Goal: Task Accomplishment & Management: Manage account settings

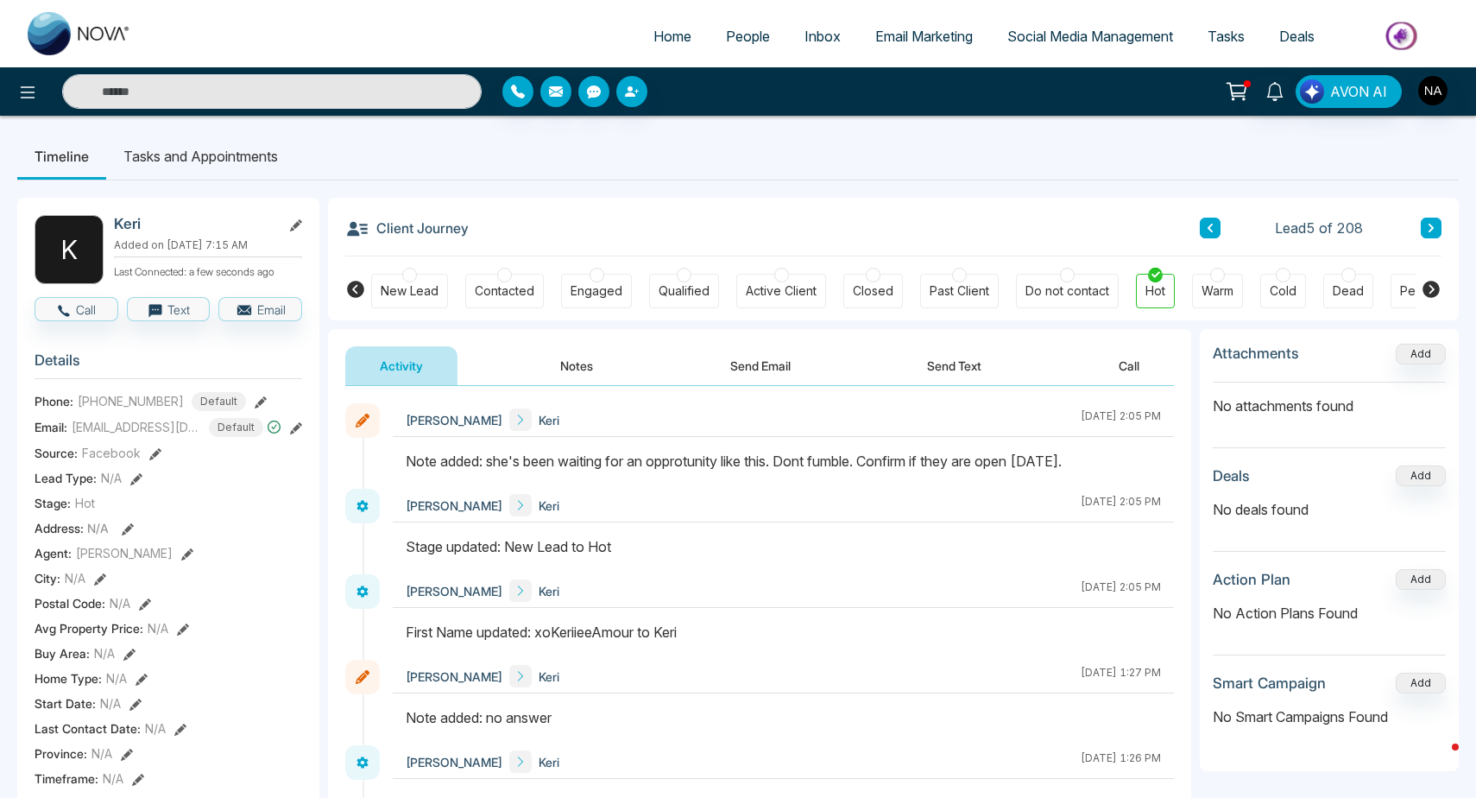
click at [378, 229] on h3 "Client Journey" at bounding box center [406, 228] width 123 height 26
click at [410, 230] on h3 "Client Journey" at bounding box center [406, 228] width 123 height 26
click at [432, 235] on h3 "Client Journey" at bounding box center [406, 228] width 123 height 26
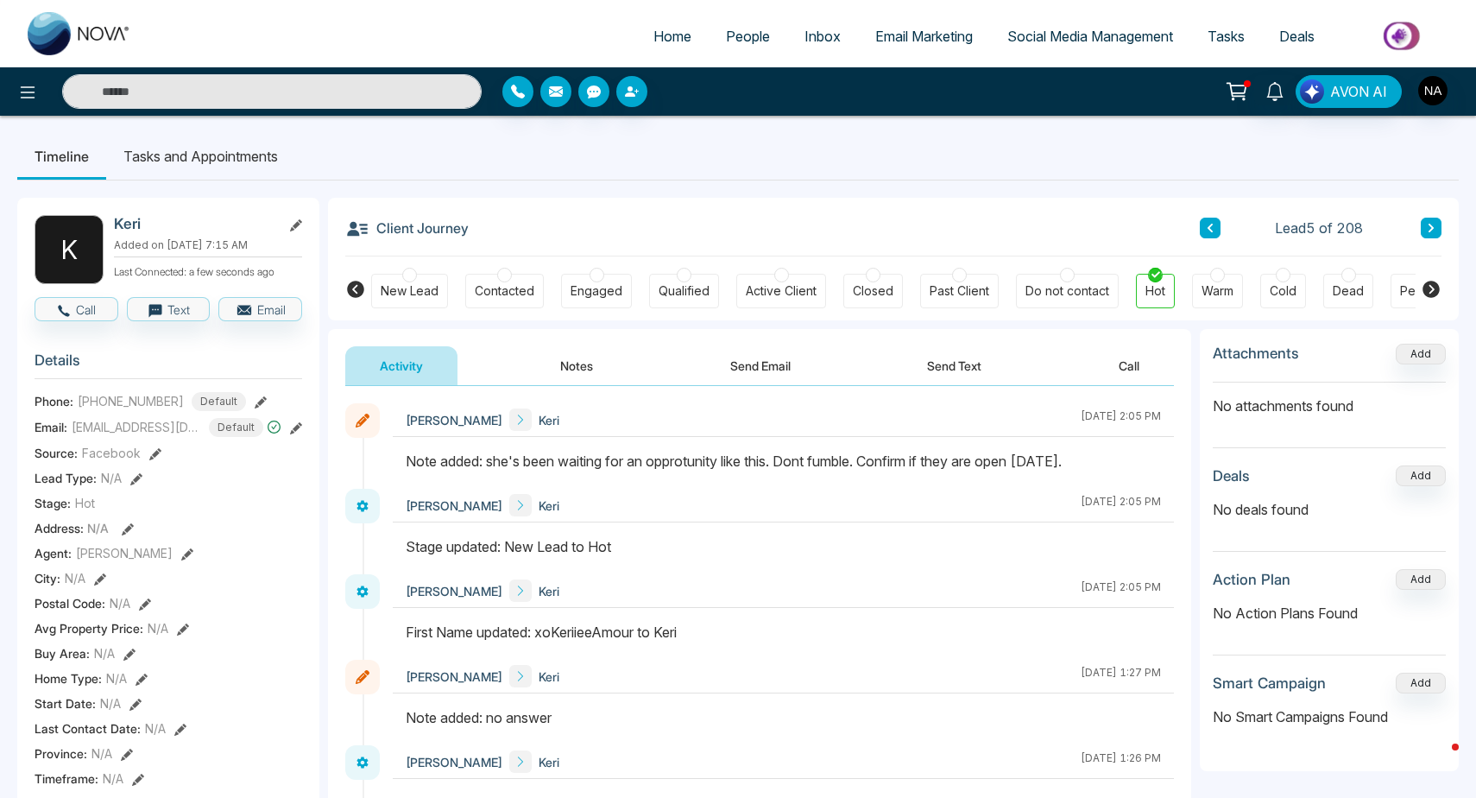
click at [238, 152] on li "Tasks and Appointments" at bounding box center [200, 156] width 189 height 47
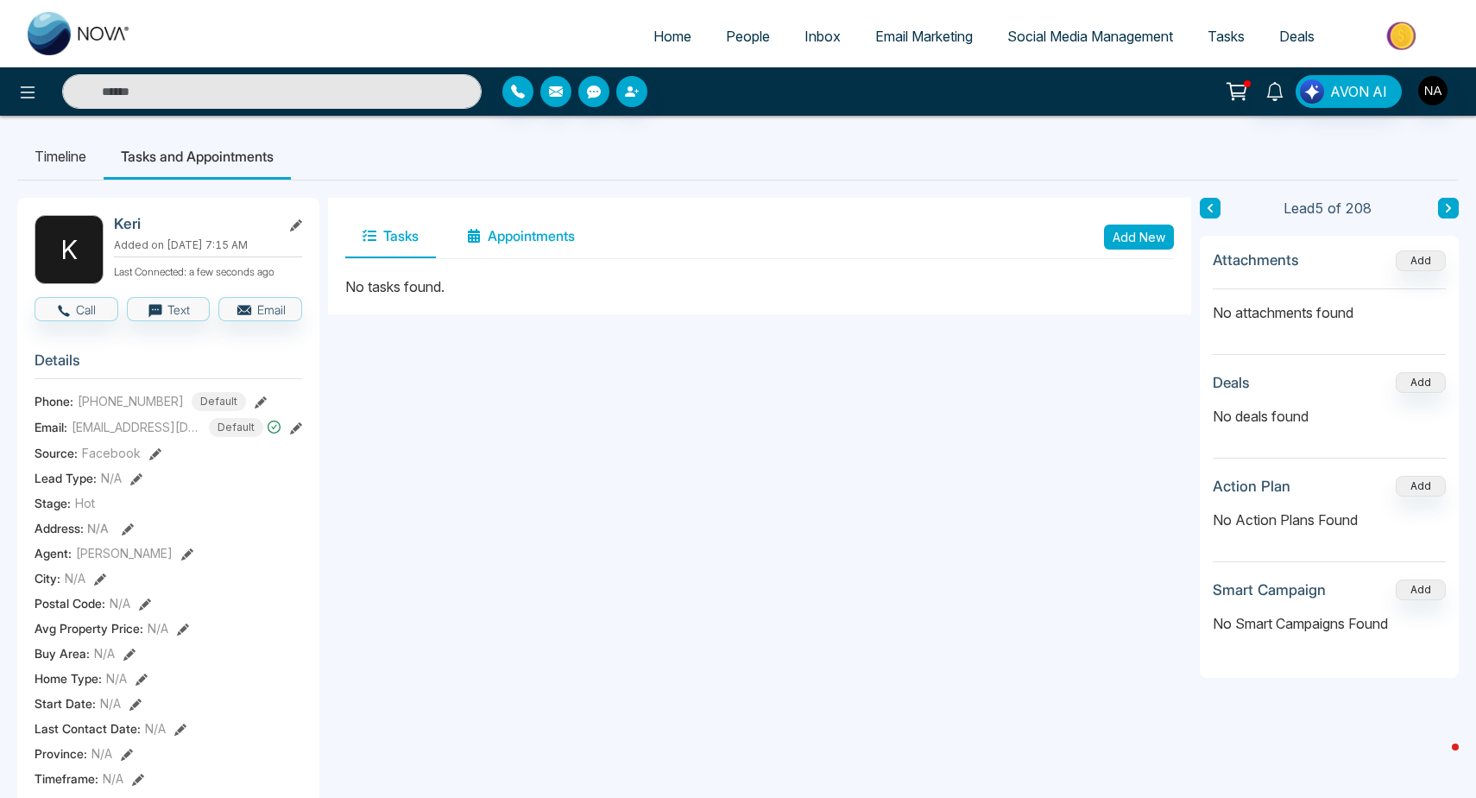
click at [567, 248] on button "Appointments" at bounding box center [521, 236] width 142 height 43
click at [1131, 243] on button "Add New" at bounding box center [1139, 236] width 70 height 25
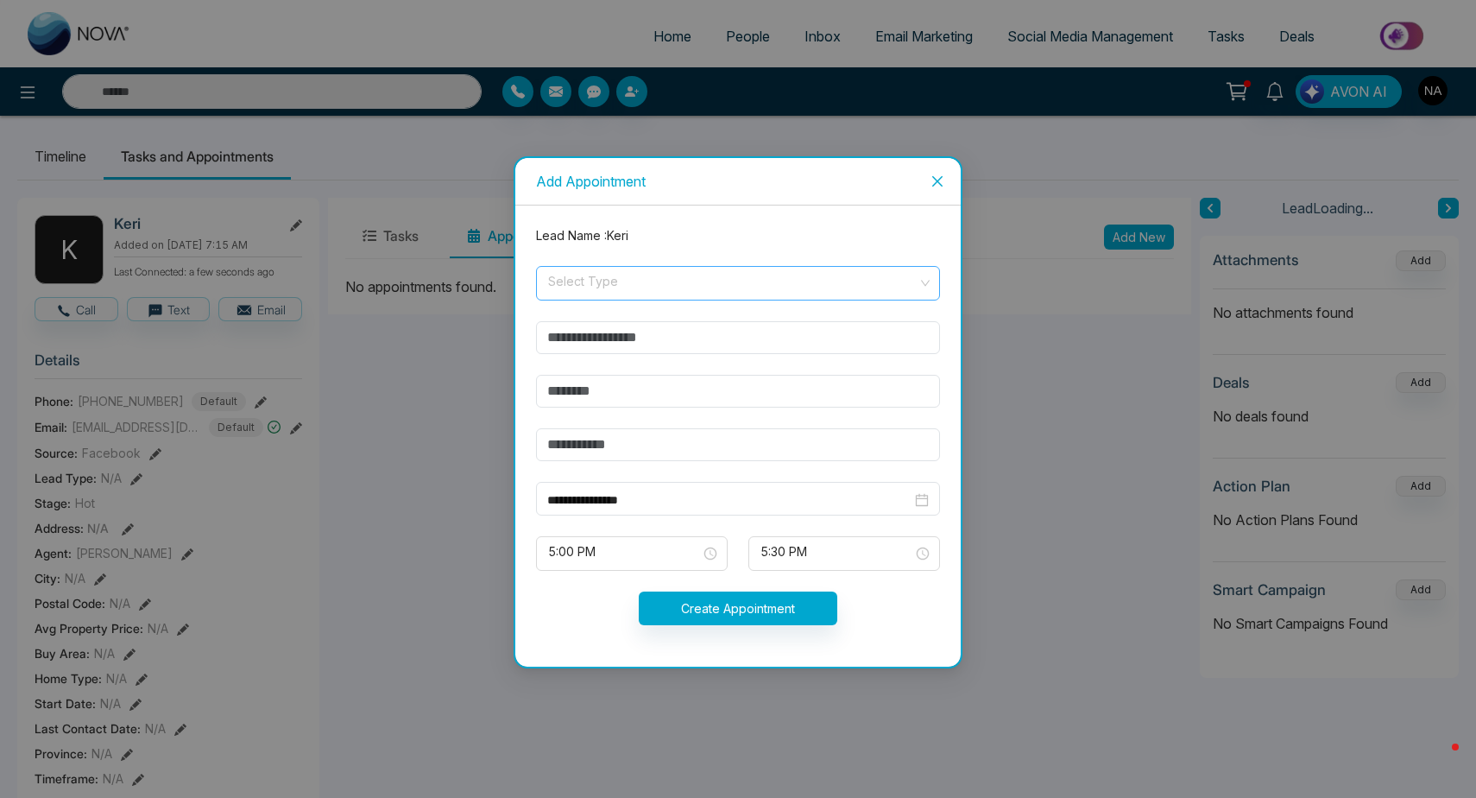
click at [579, 298] on span at bounding box center [731, 283] width 371 height 33
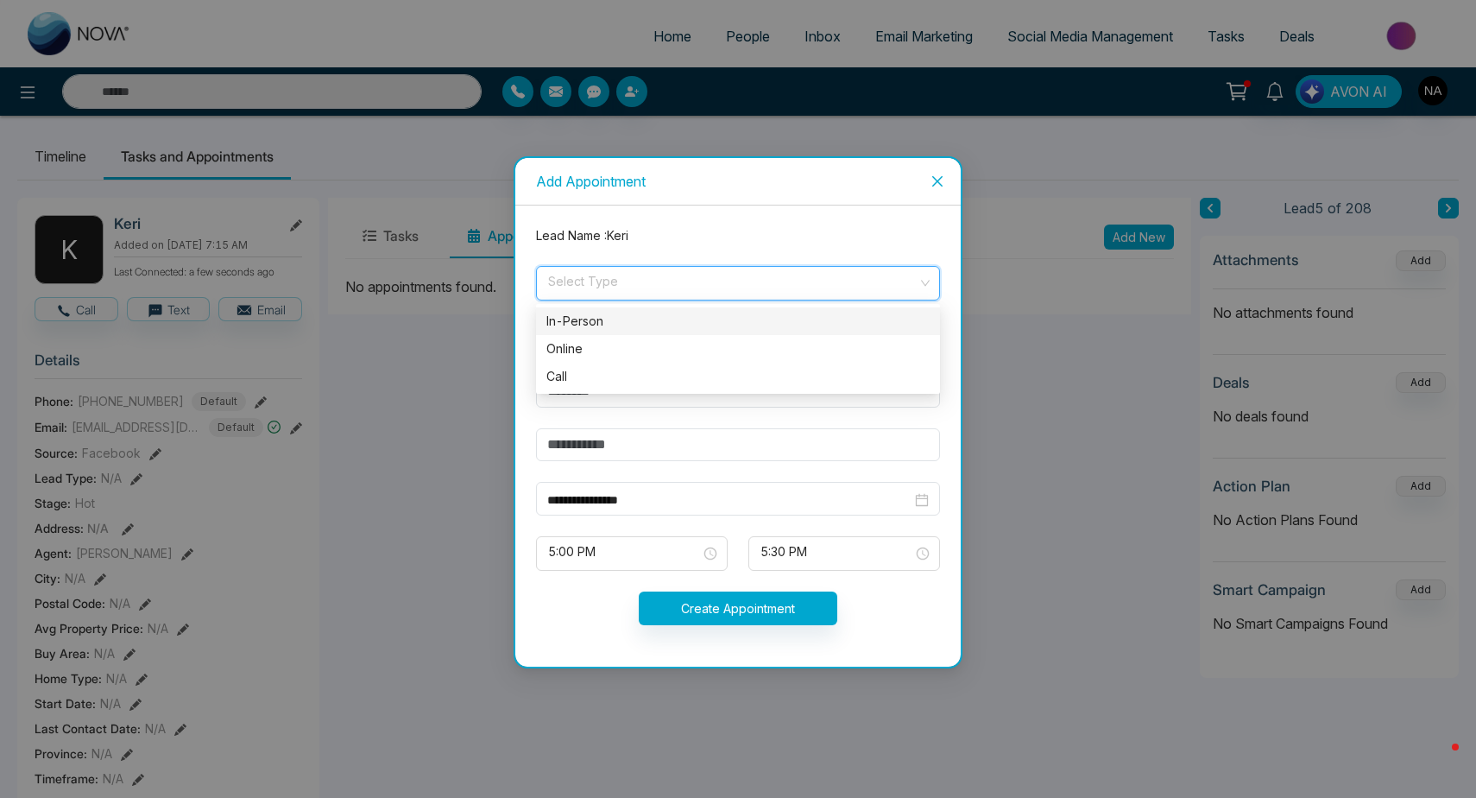
click at [588, 333] on div "In-Person" at bounding box center [738, 321] width 404 height 28
click at [591, 342] on input "text" at bounding box center [738, 337] width 404 height 33
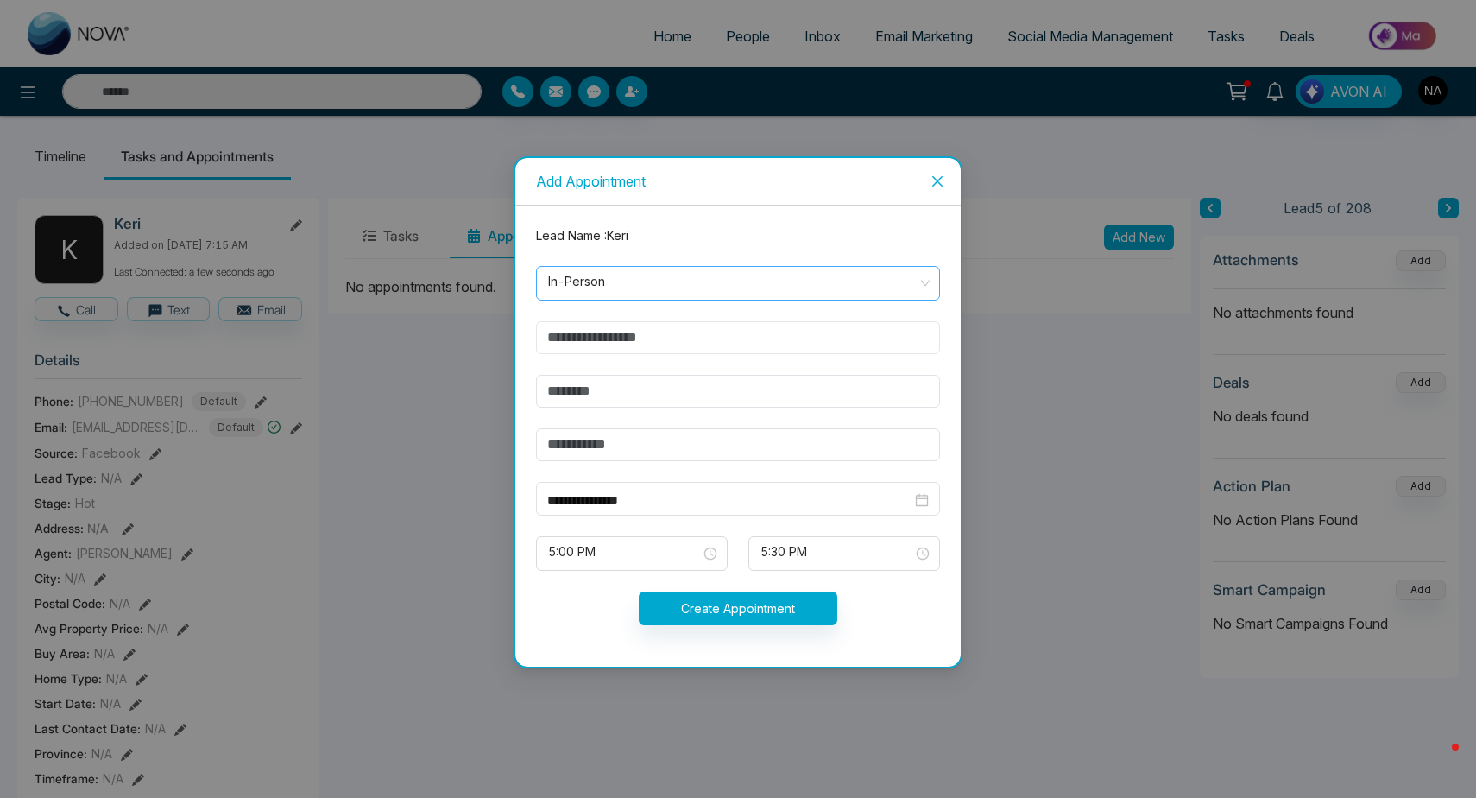
click at [574, 289] on span "In-Person" at bounding box center [738, 283] width 380 height 29
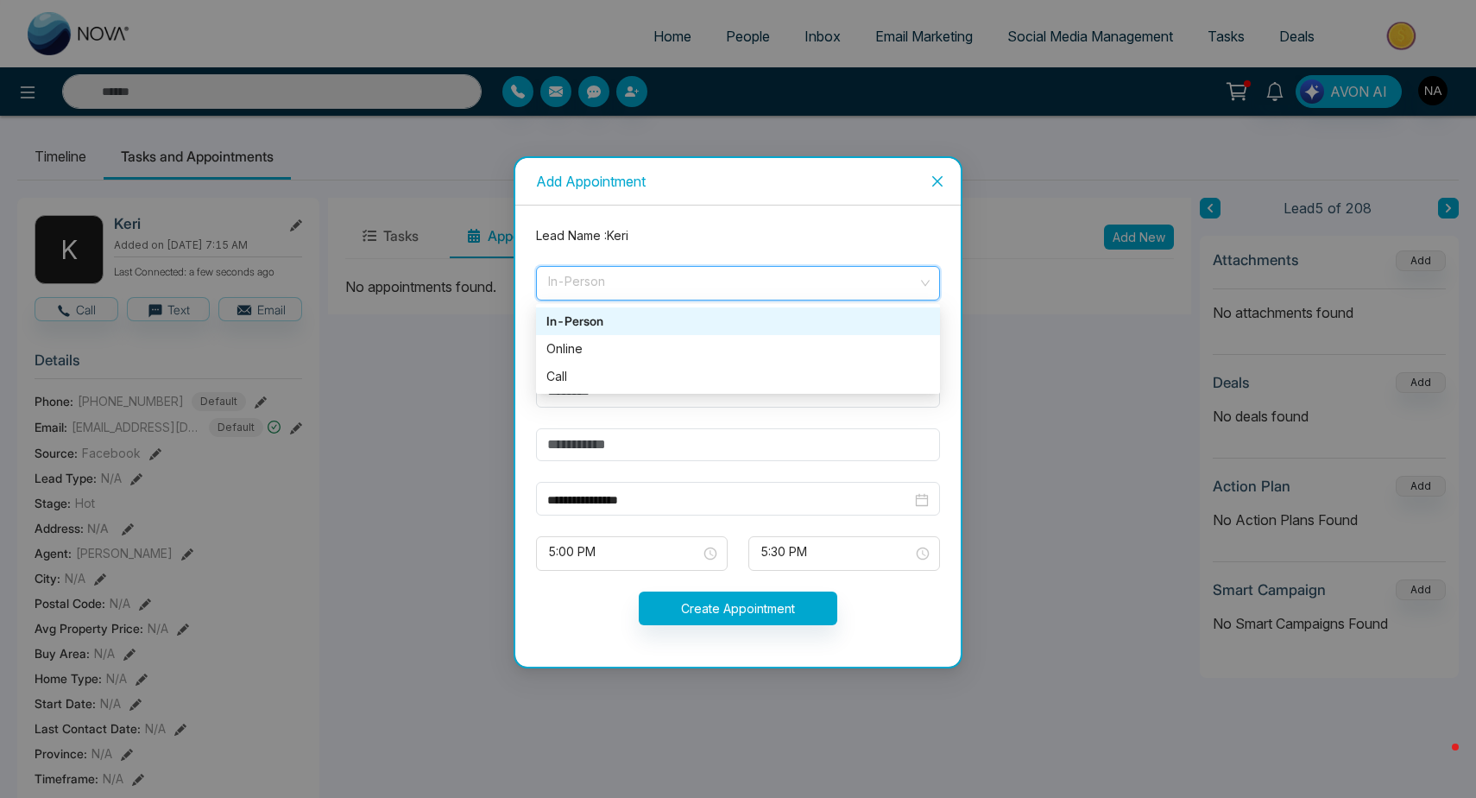
click at [574, 289] on span "In-Person" at bounding box center [738, 283] width 380 height 29
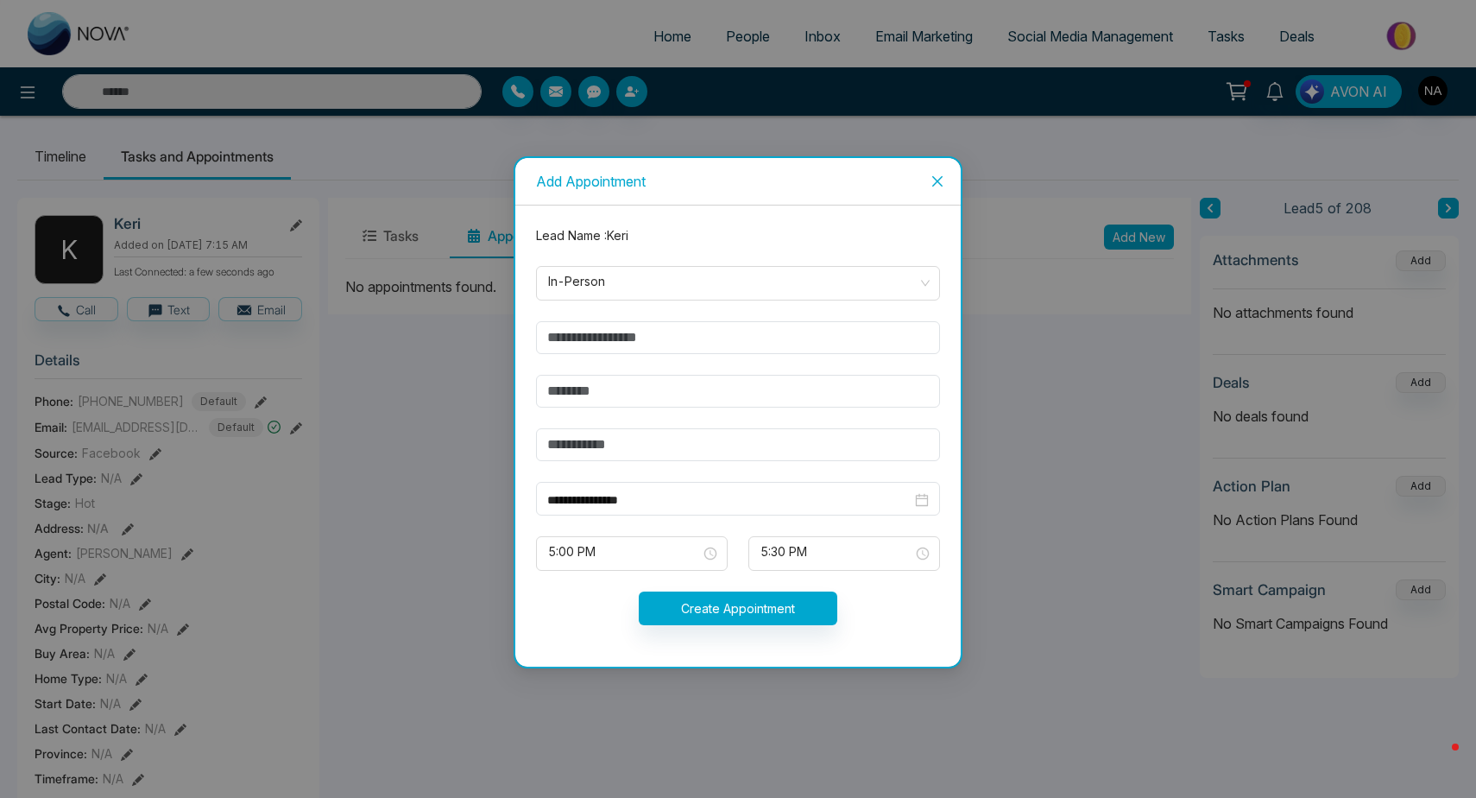
click at [587, 247] on form "**********" at bounding box center [738, 436] width 425 height 420
click at [559, 219] on div "**********" at bounding box center [737, 435] width 445 height 461
click at [623, 342] on input "text" at bounding box center [738, 337] width 404 height 33
type input "*"
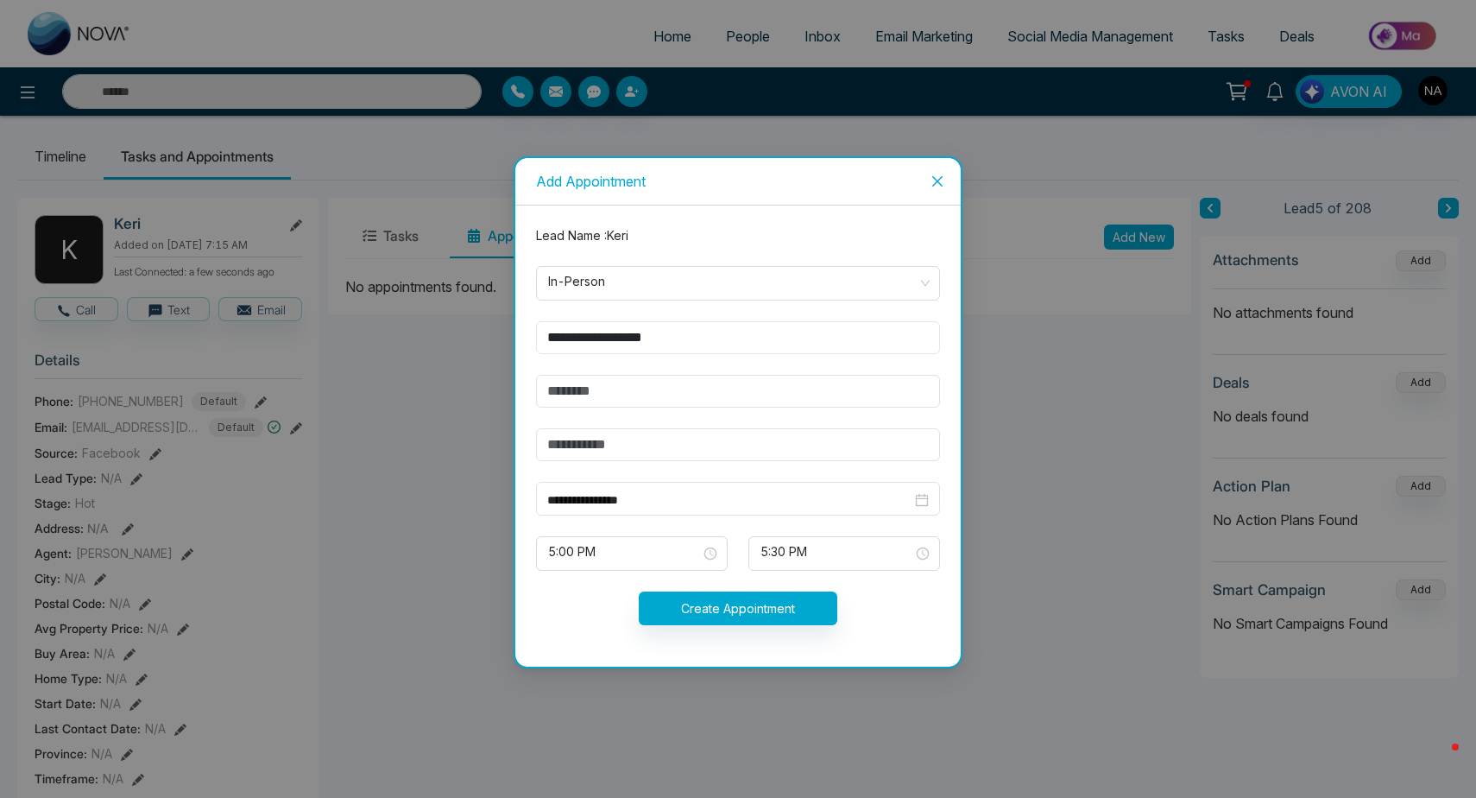
type input "**********"
click at [631, 384] on input "text" at bounding box center [738, 391] width 404 height 33
type input "*"
type input "**********"
click at [627, 502] on input "**********" at bounding box center [729, 499] width 364 height 19
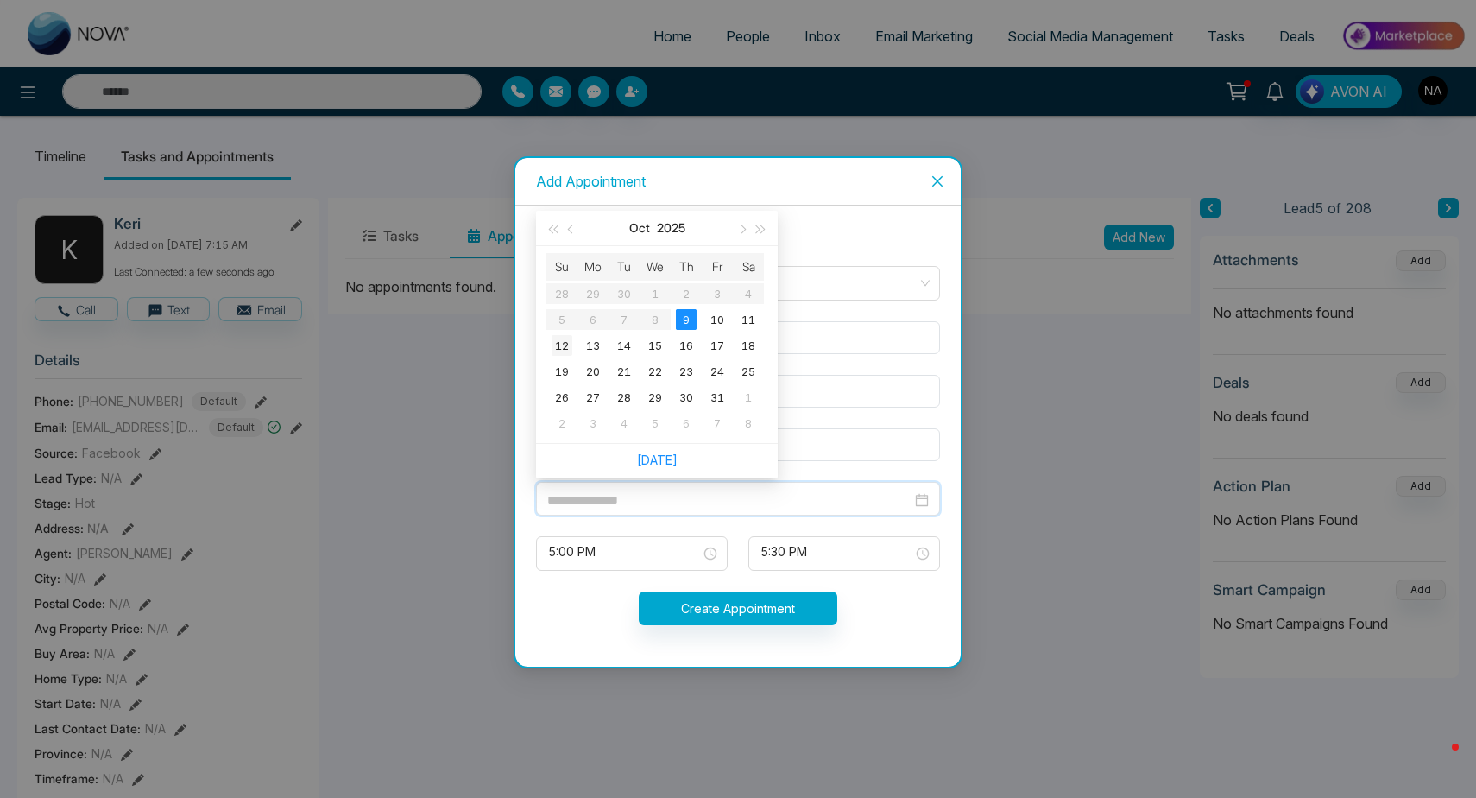
type input "**********"
click at [569, 348] on div "12" at bounding box center [562, 345] width 21 height 21
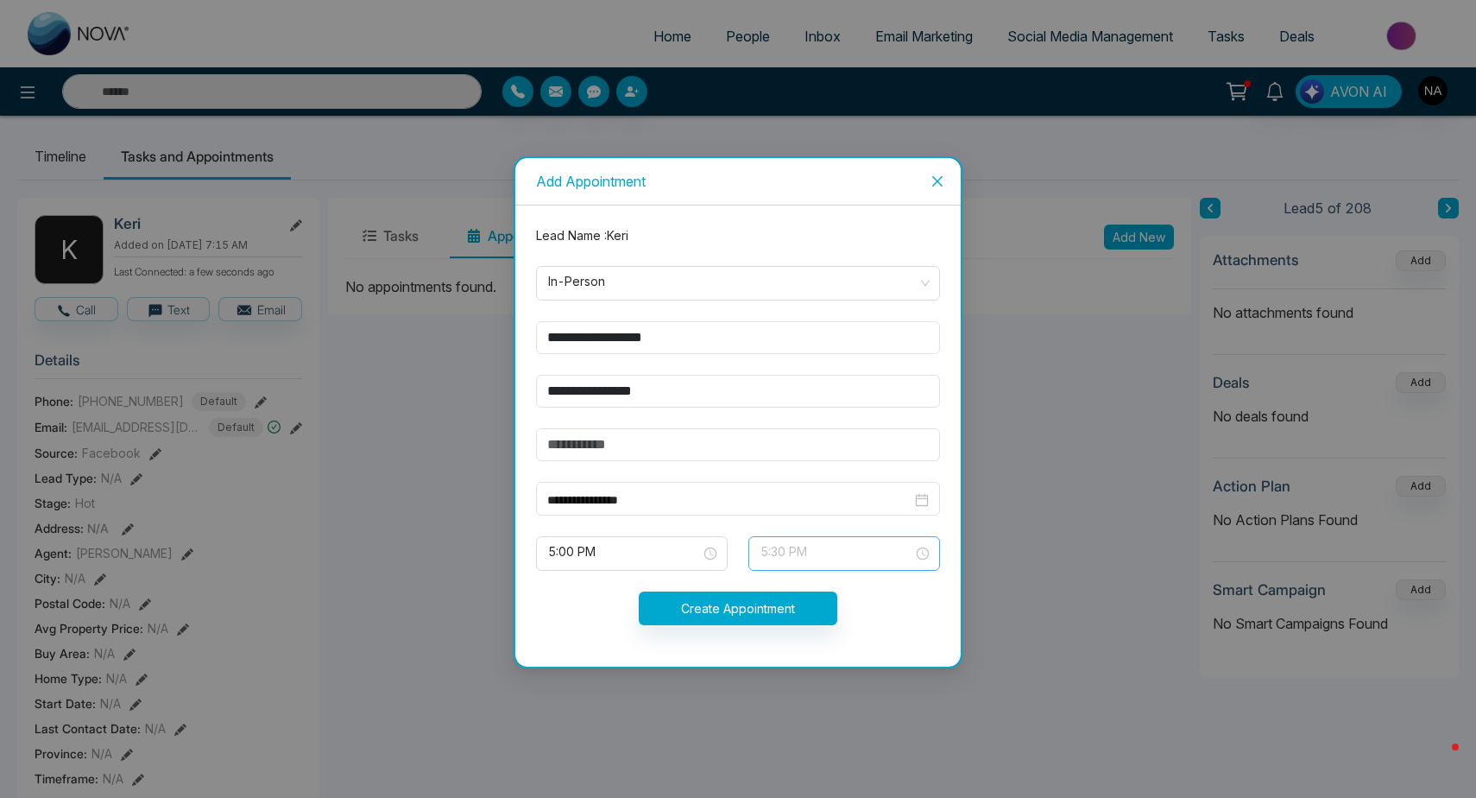
click at [785, 550] on span "5:30 PM" at bounding box center [844, 553] width 167 height 29
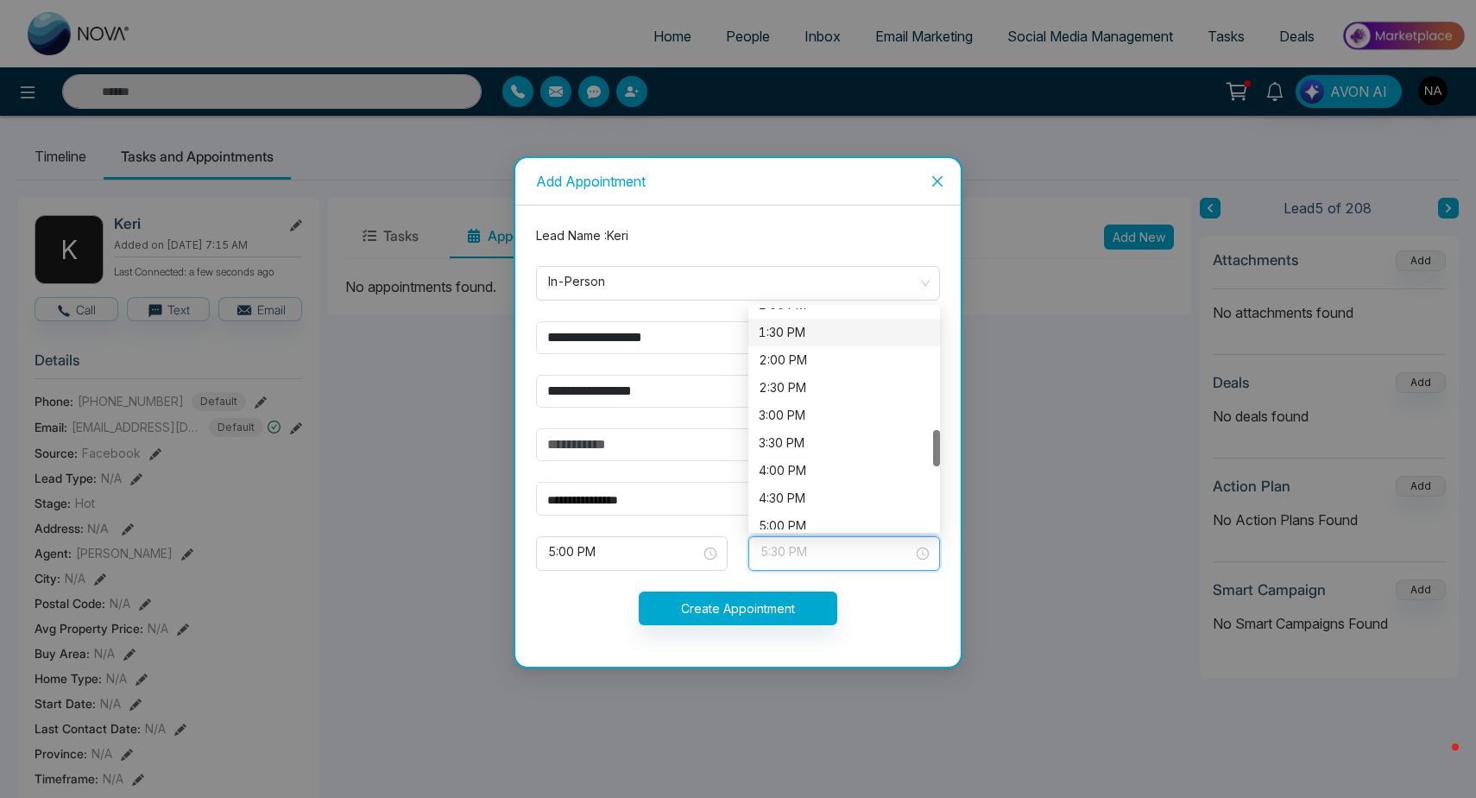
scroll to position [717, 0]
click at [787, 322] on div "1:00 PM" at bounding box center [844, 323] width 171 height 19
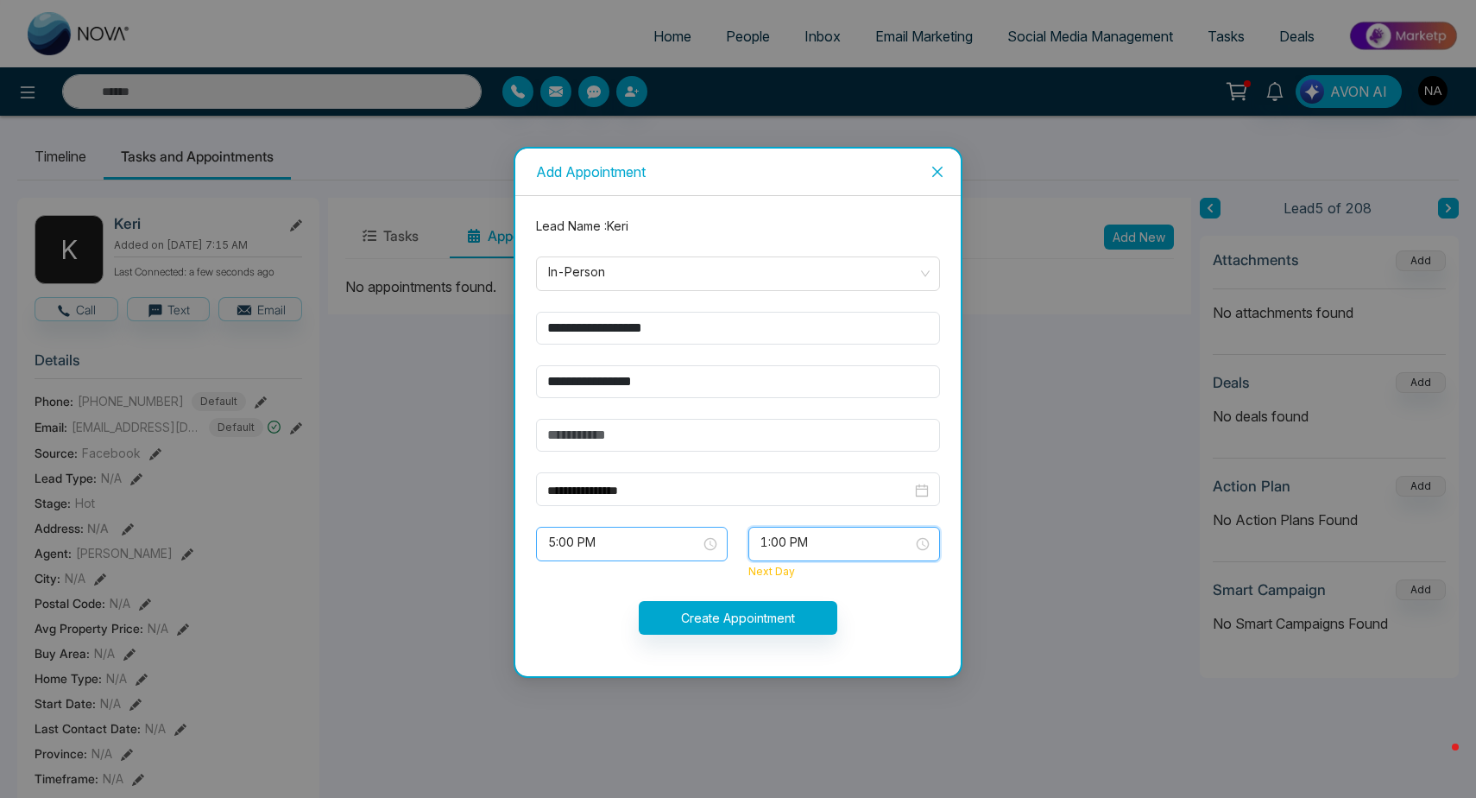
click at [667, 548] on span "5:00 PM" at bounding box center [631, 543] width 167 height 29
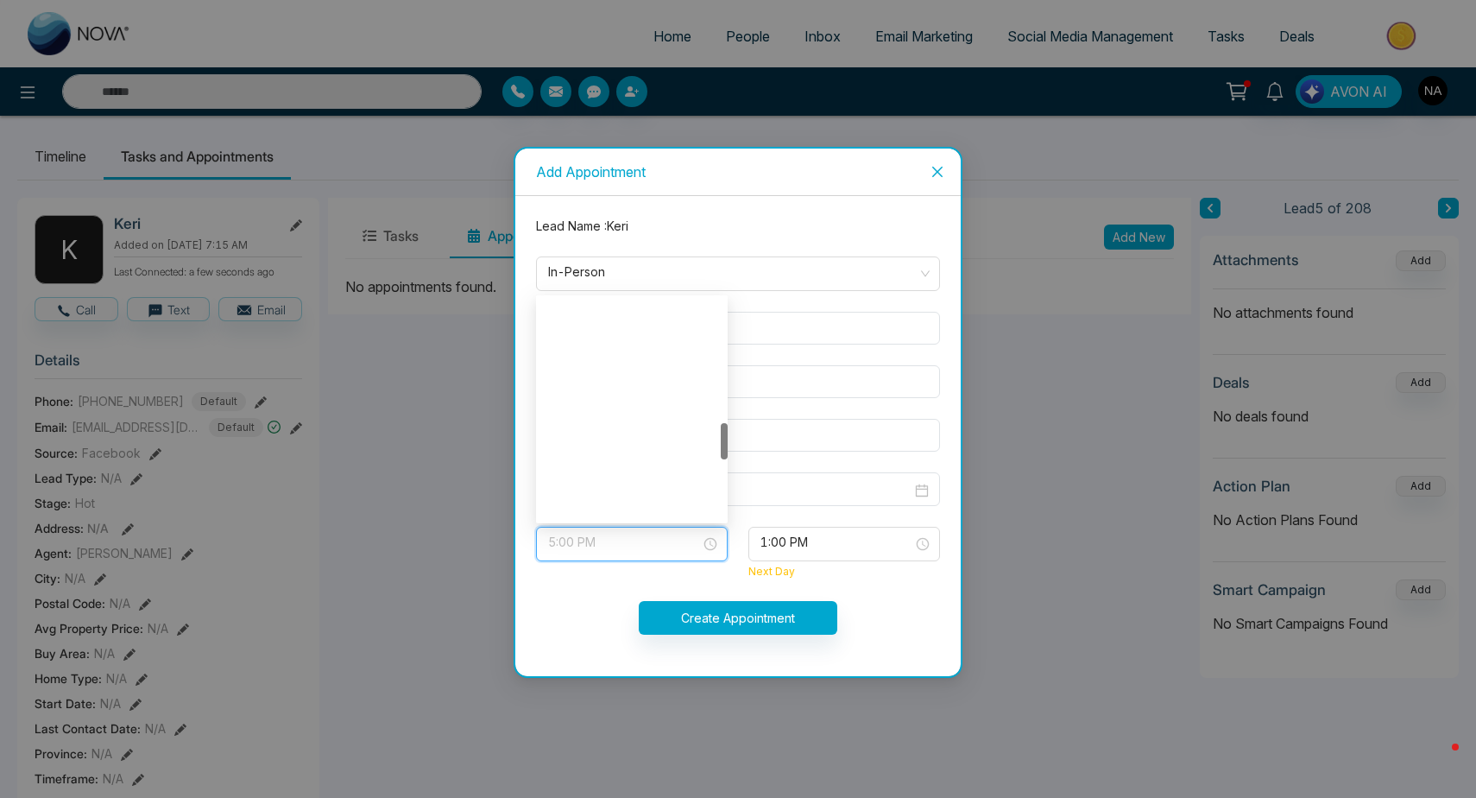
scroll to position [746, 0]
click at [793, 483] on input "**********" at bounding box center [729, 490] width 364 height 19
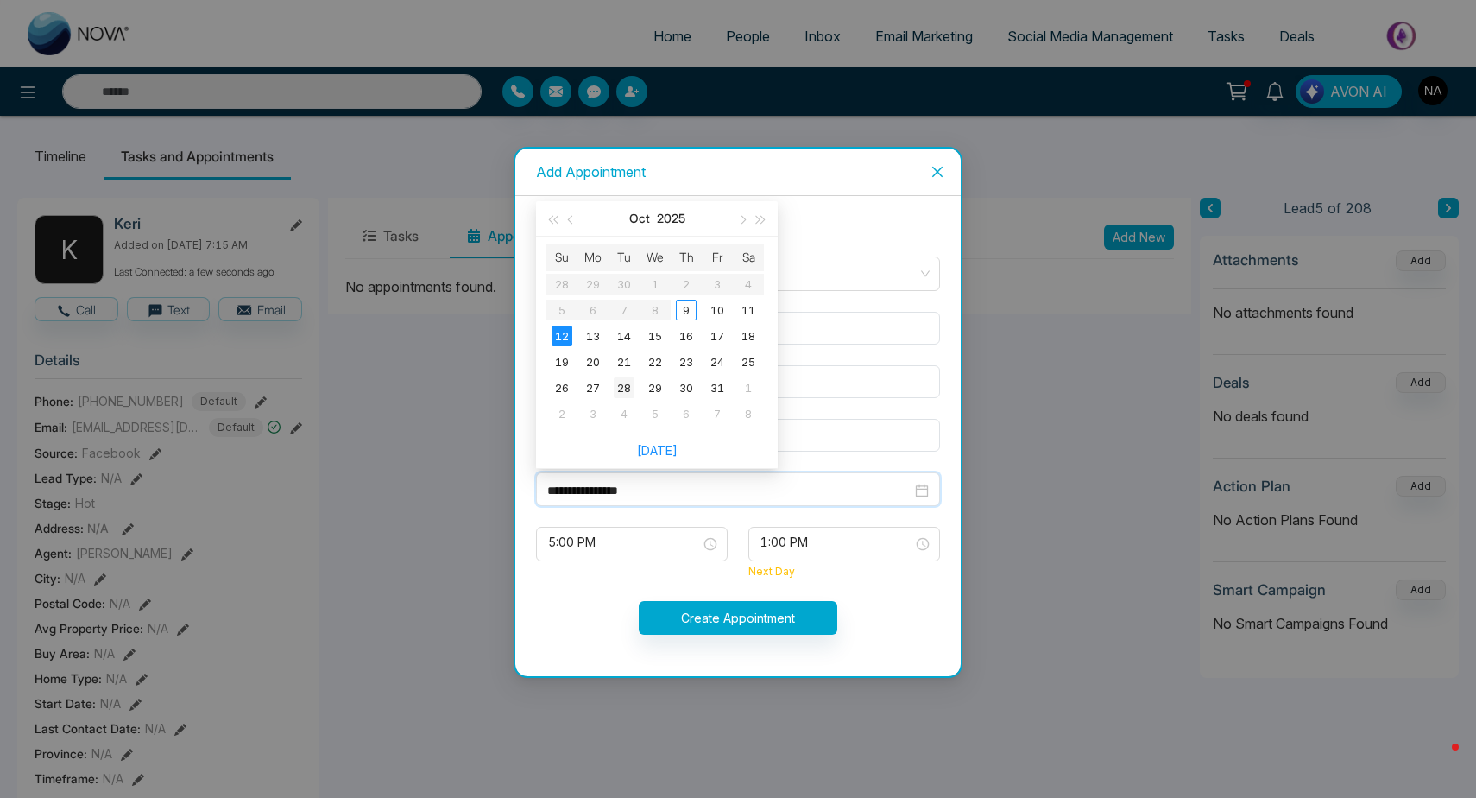
type input "**********"
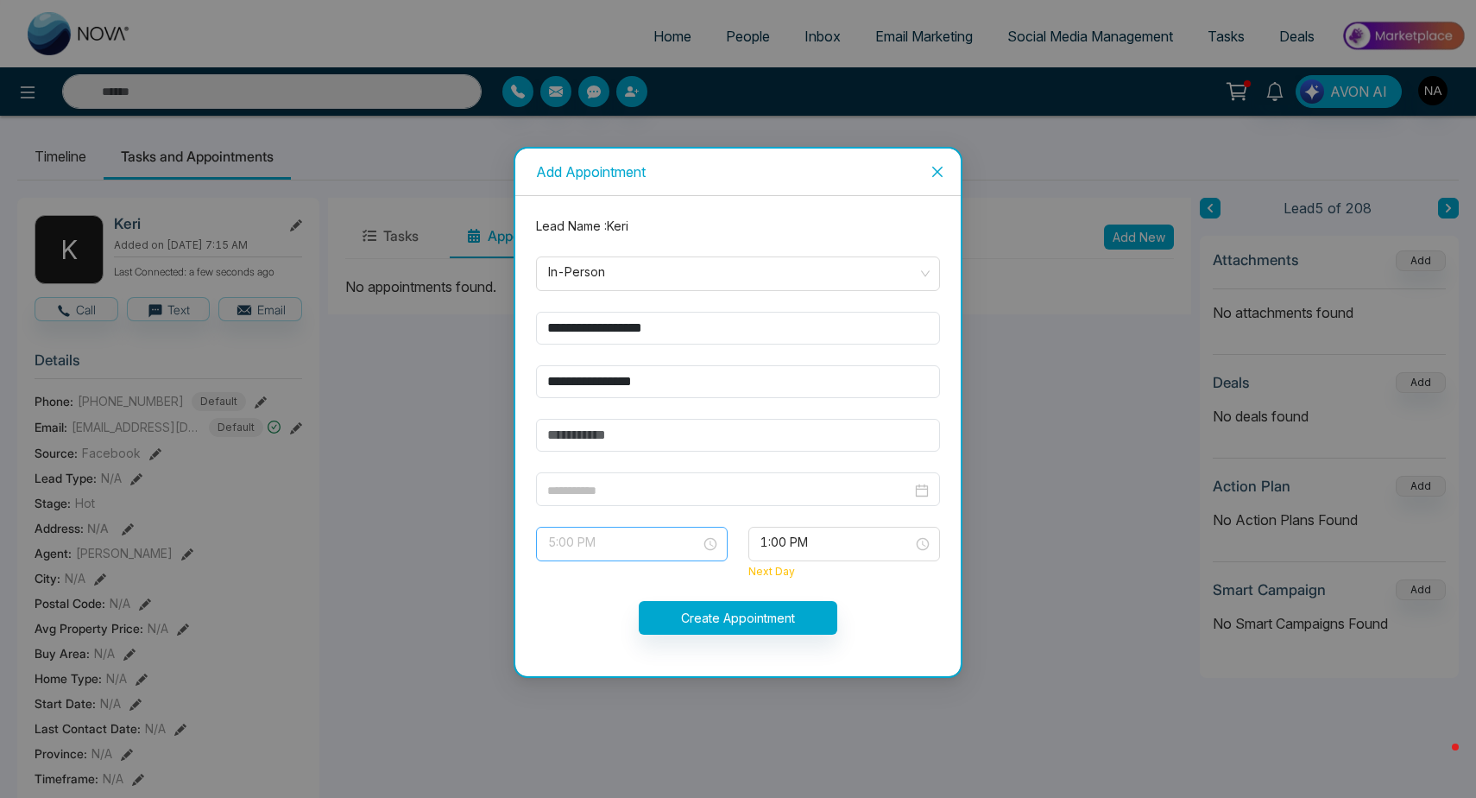
type input "**********"
click at [610, 540] on span "5:00 PM" at bounding box center [631, 543] width 167 height 29
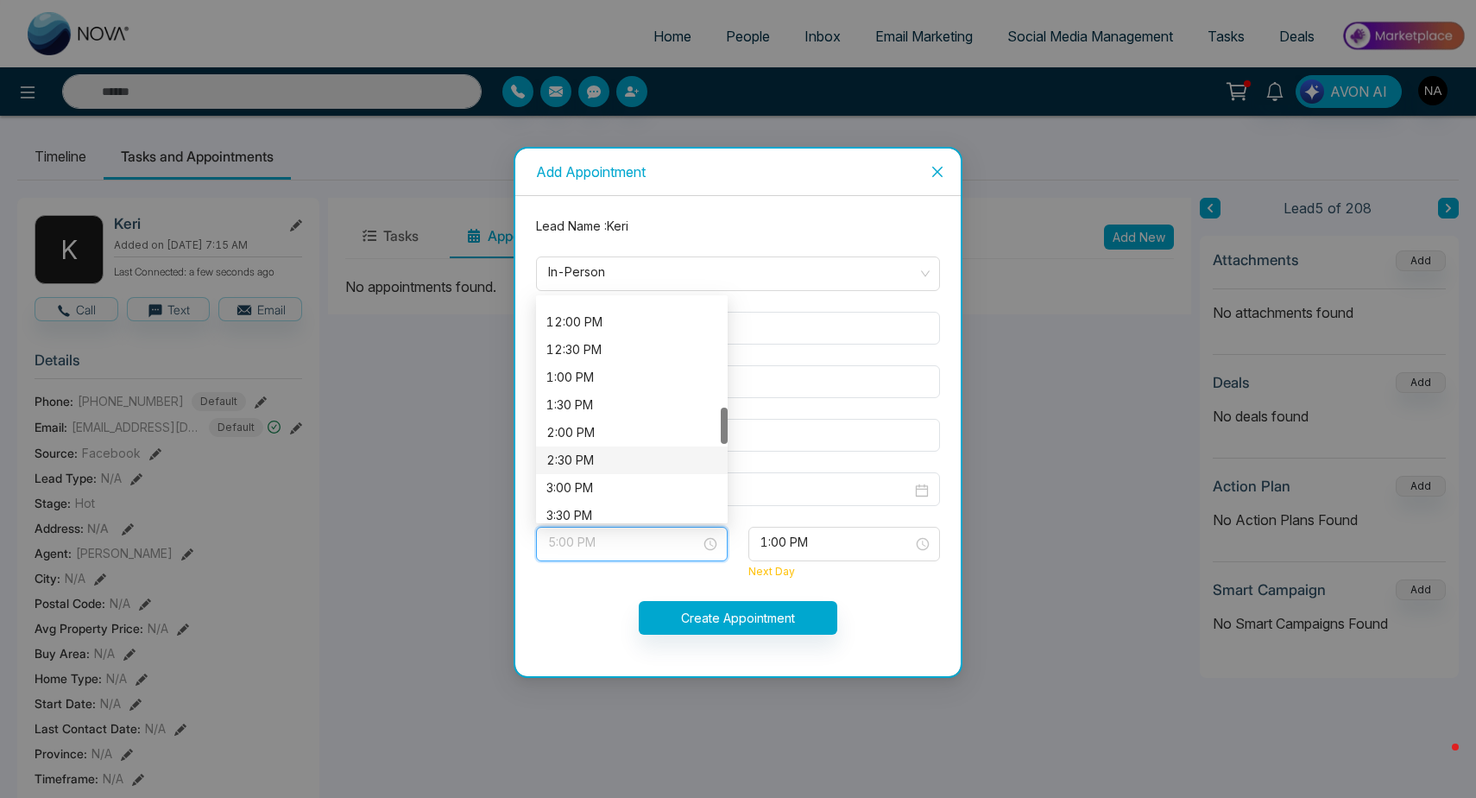
scroll to position [652, 0]
click at [597, 380] on div "1:00 PM" at bounding box center [631, 379] width 171 height 19
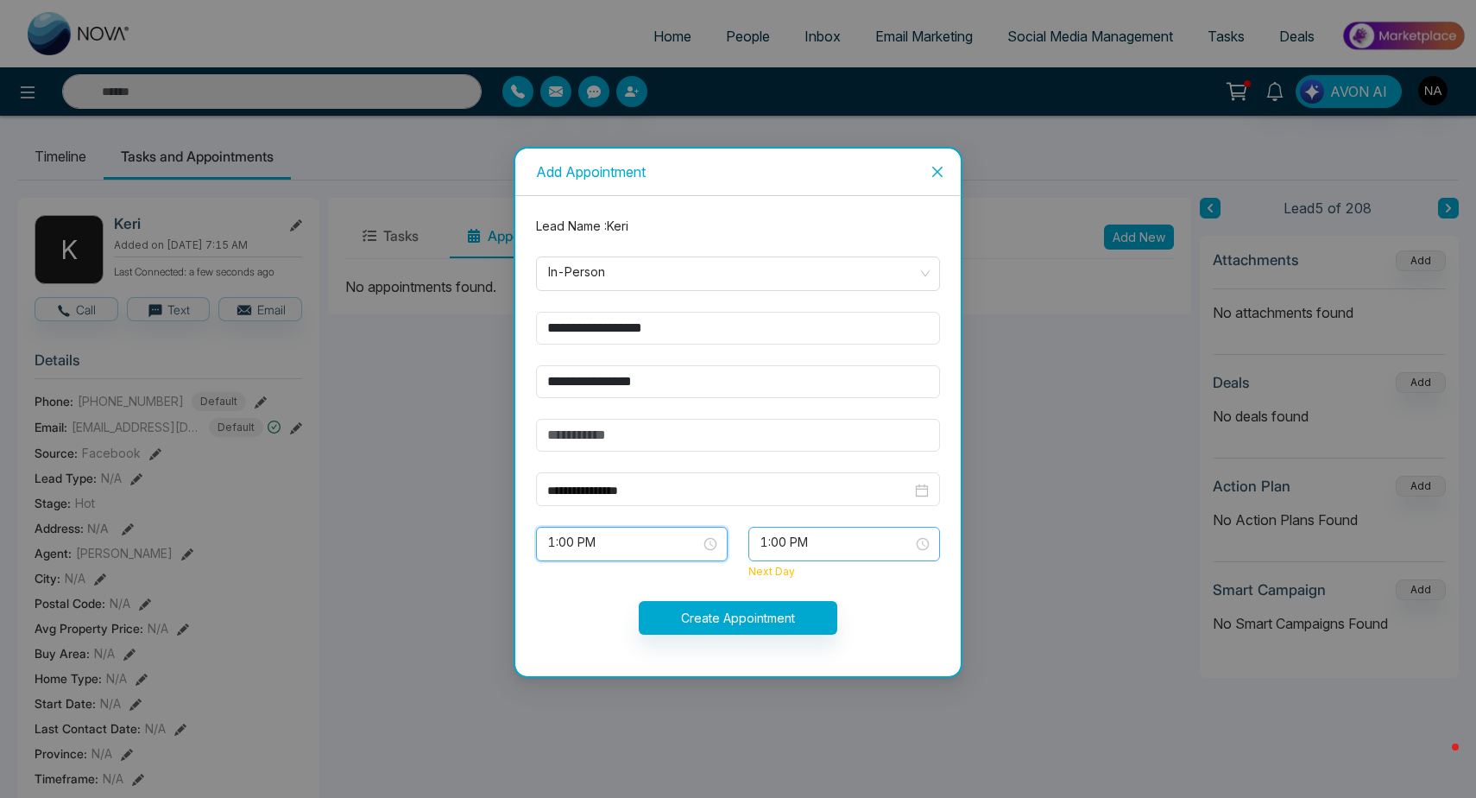
click at [837, 553] on span "1:00 PM" at bounding box center [844, 543] width 167 height 29
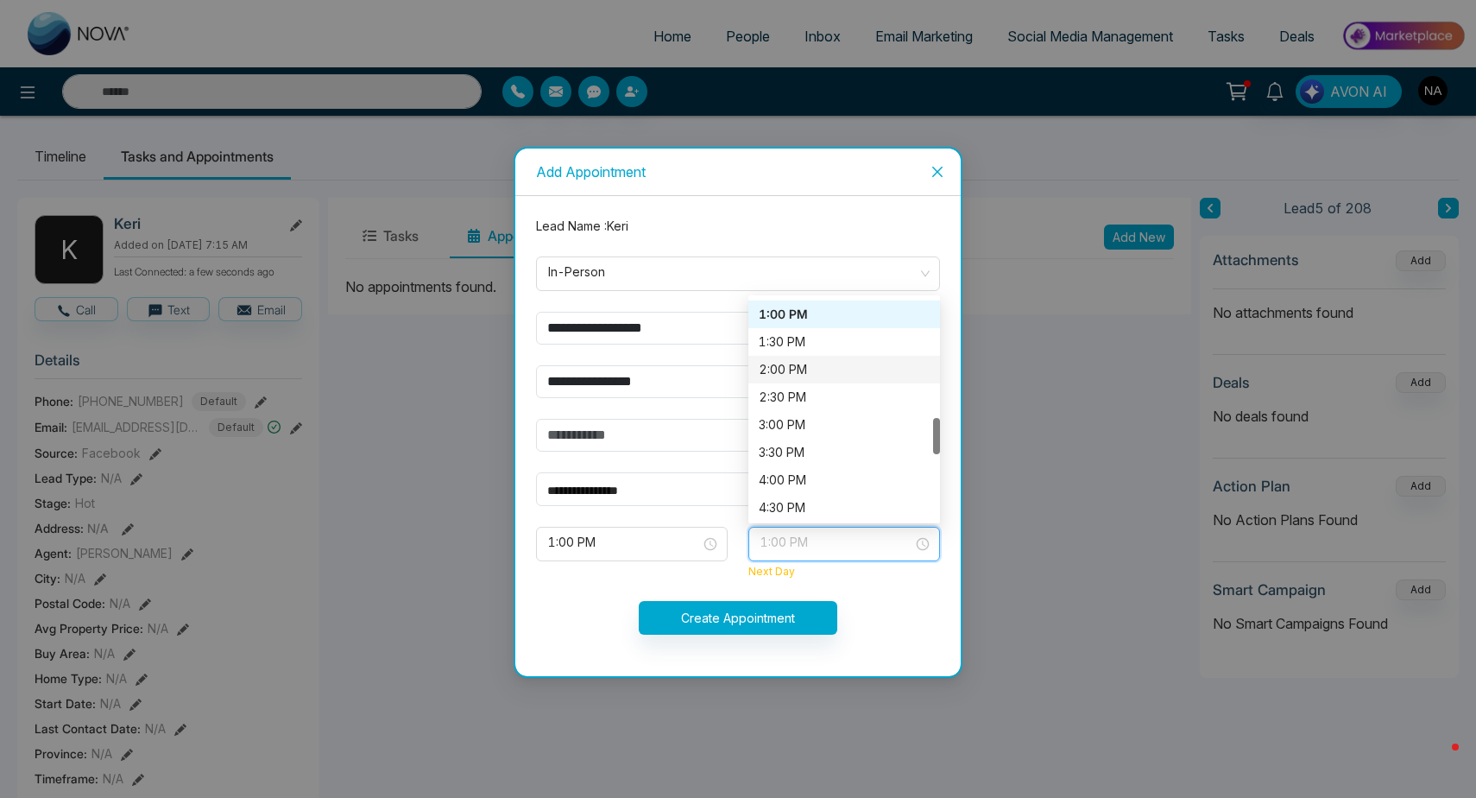
click at [785, 374] on div "2:00 PM" at bounding box center [844, 369] width 171 height 19
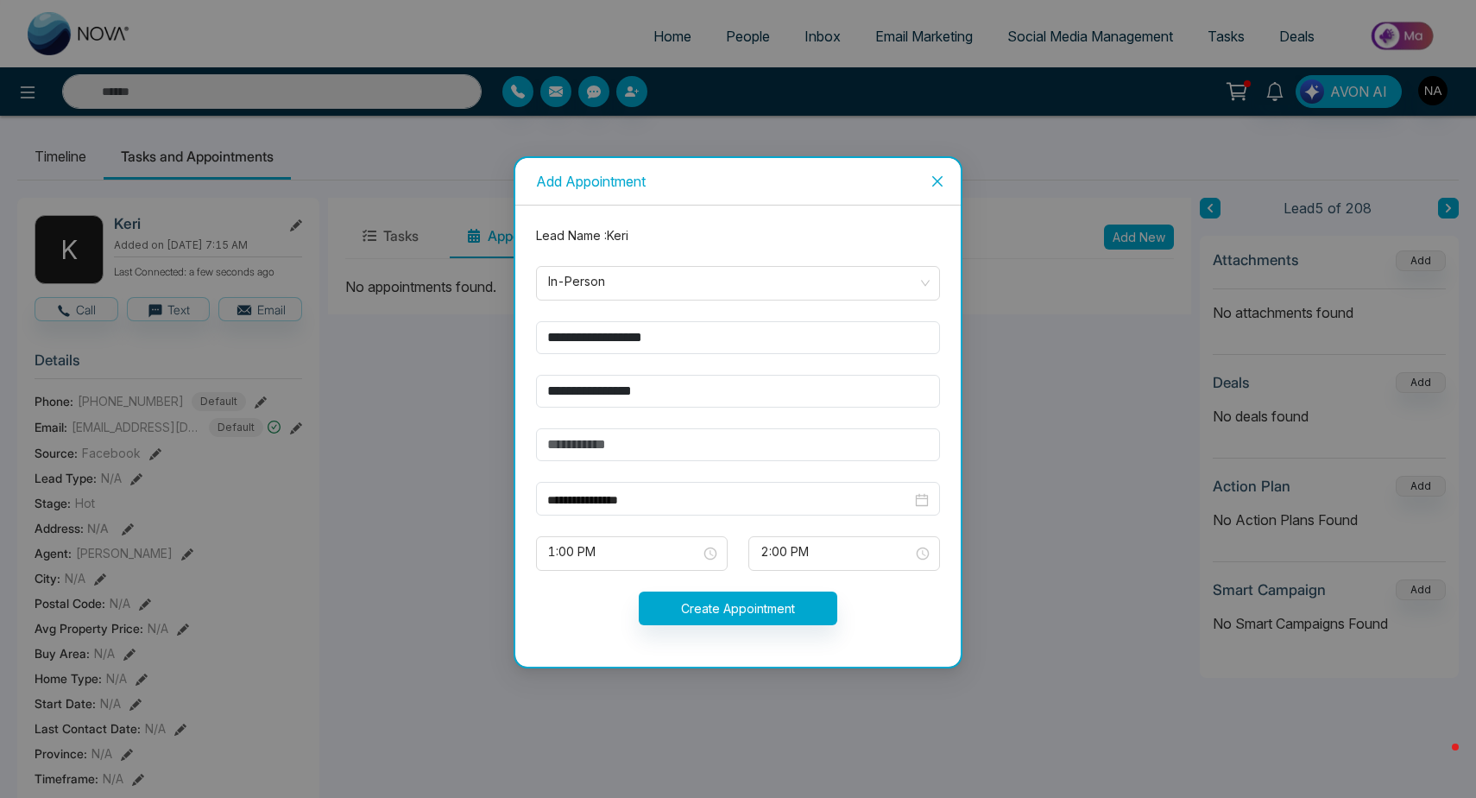
click at [752, 622] on button "Create Appointment" at bounding box center [738, 608] width 199 height 34
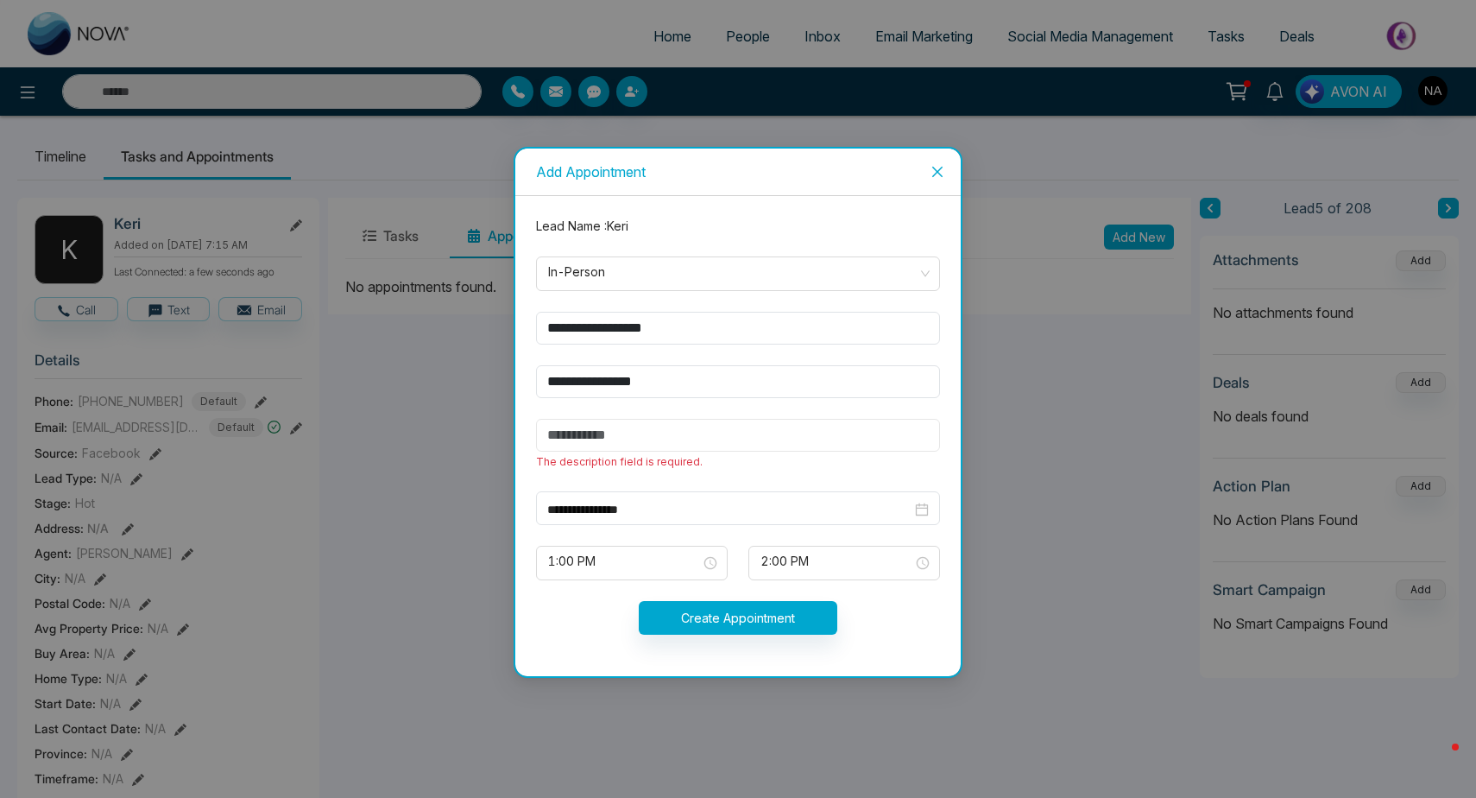
click at [611, 426] on input "text" at bounding box center [738, 435] width 404 height 33
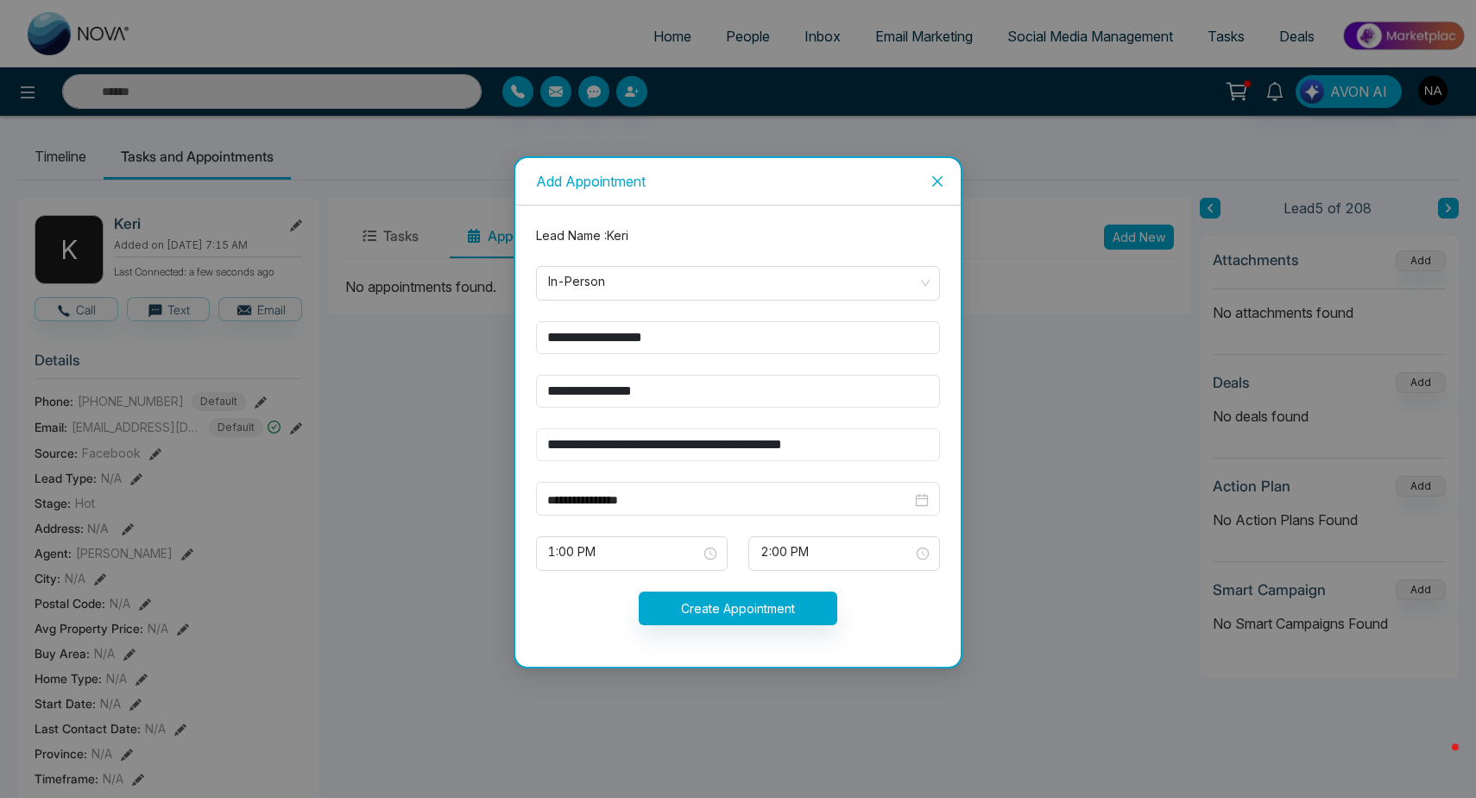
type input "**********"
click at [735, 597] on button "Create Appointment" at bounding box center [738, 608] width 199 height 34
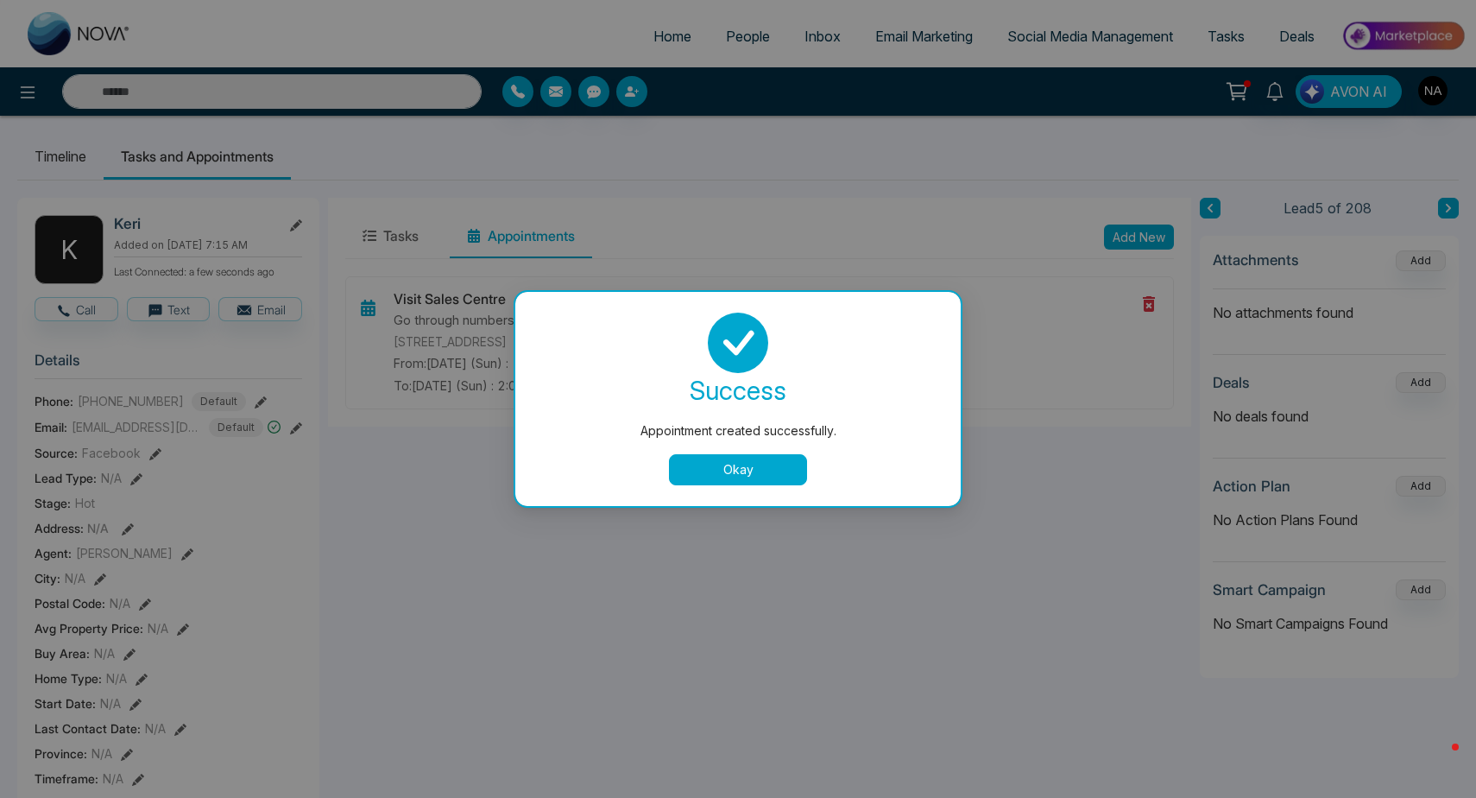
click at [754, 471] on button "Okay" at bounding box center [738, 469] width 138 height 31
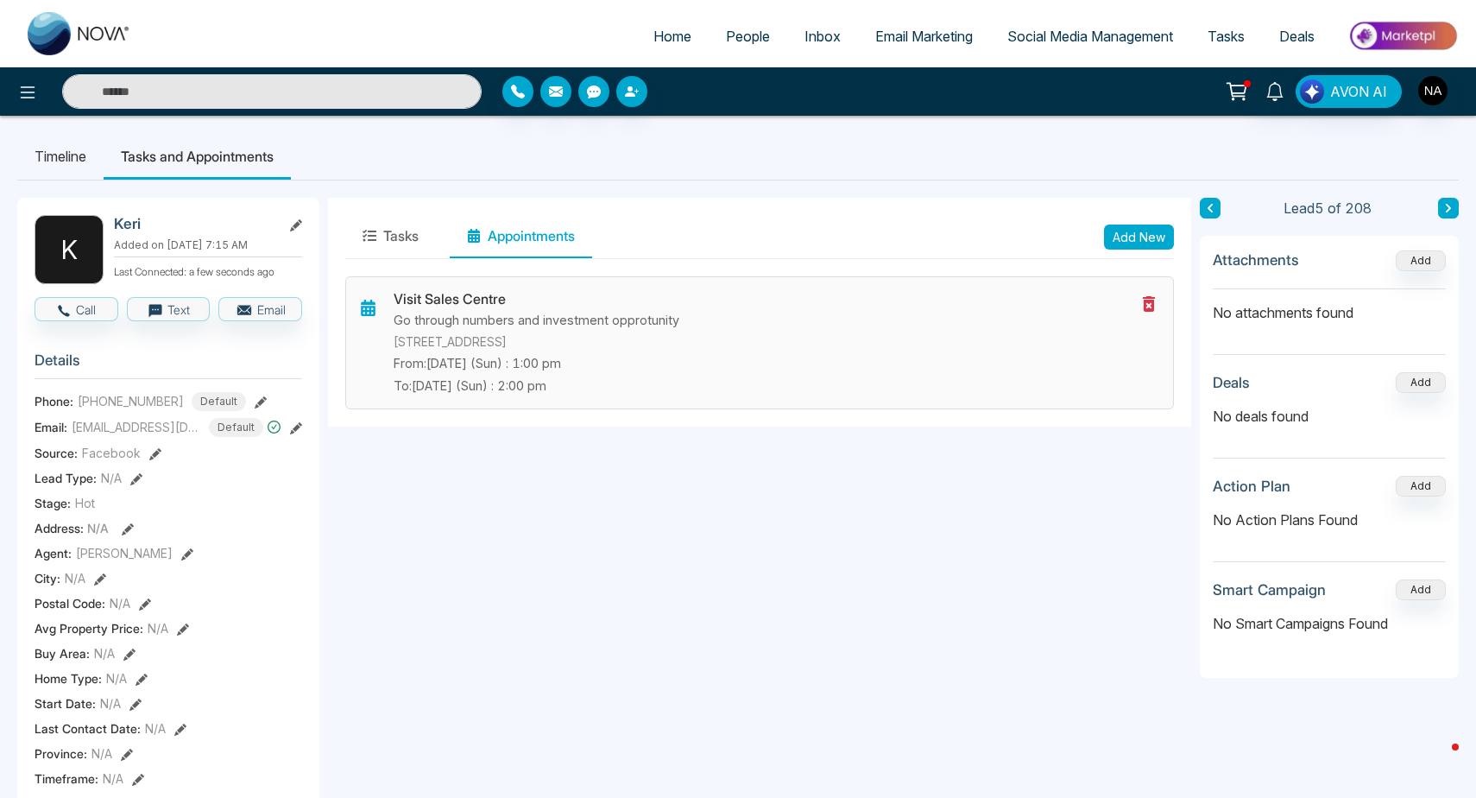
click at [645, 334] on p "[STREET_ADDRESS]" at bounding box center [765, 341] width 742 height 17
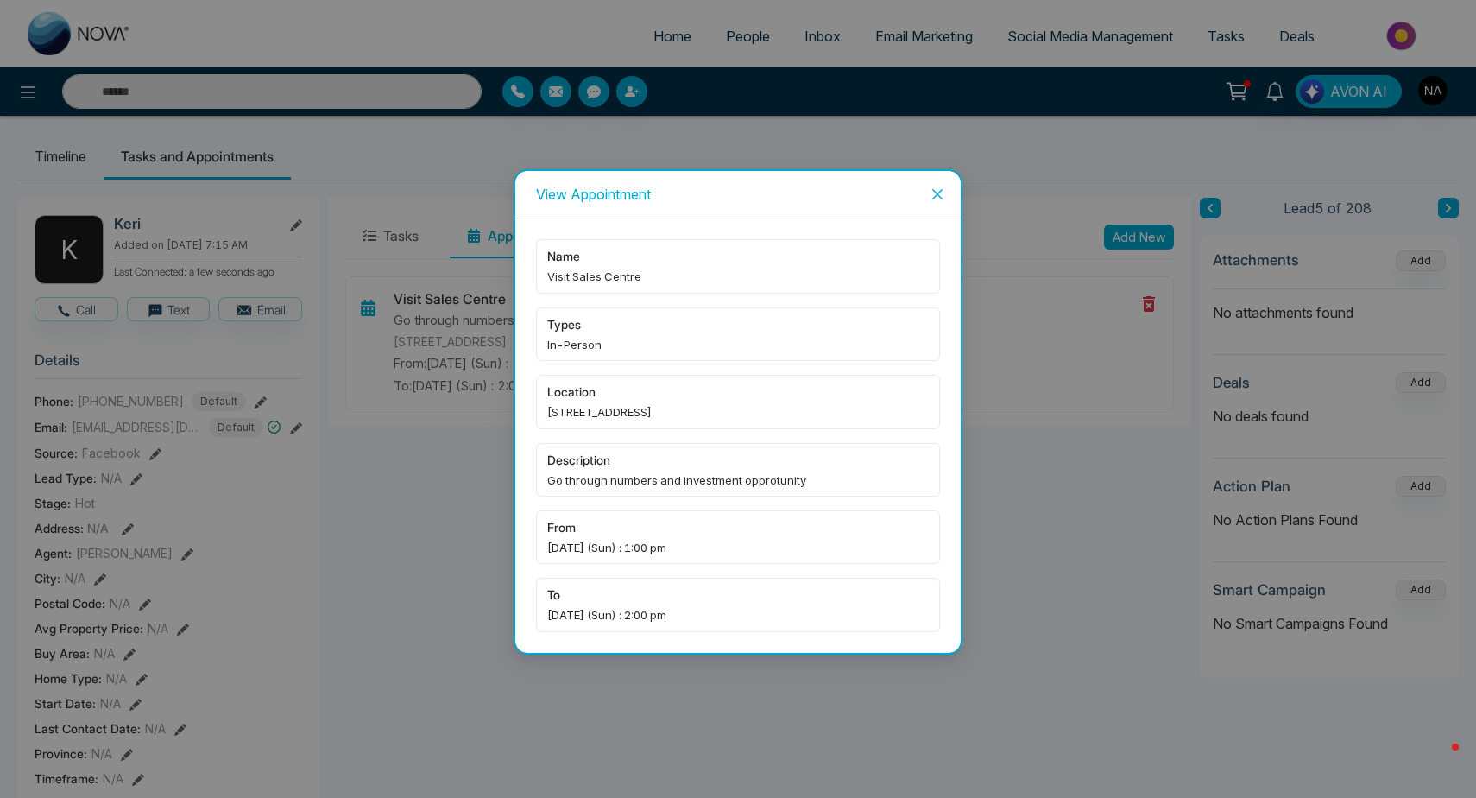
click at [606, 472] on span "Go through numbers and investment opprotunity" at bounding box center [738, 479] width 382 height 17
click at [935, 198] on icon "close" at bounding box center [937, 194] width 10 height 10
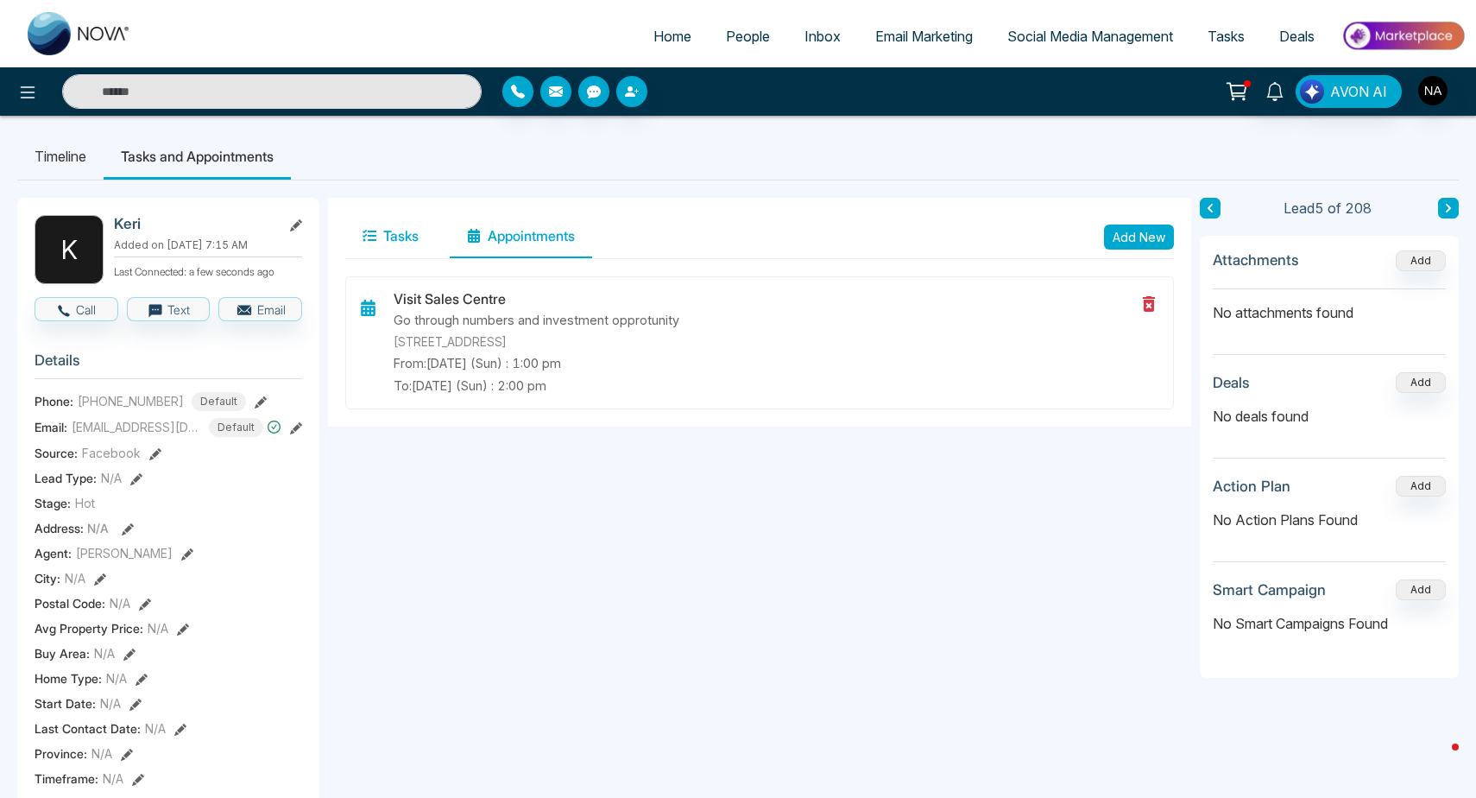
click at [400, 246] on button "Tasks" at bounding box center [390, 236] width 91 height 43
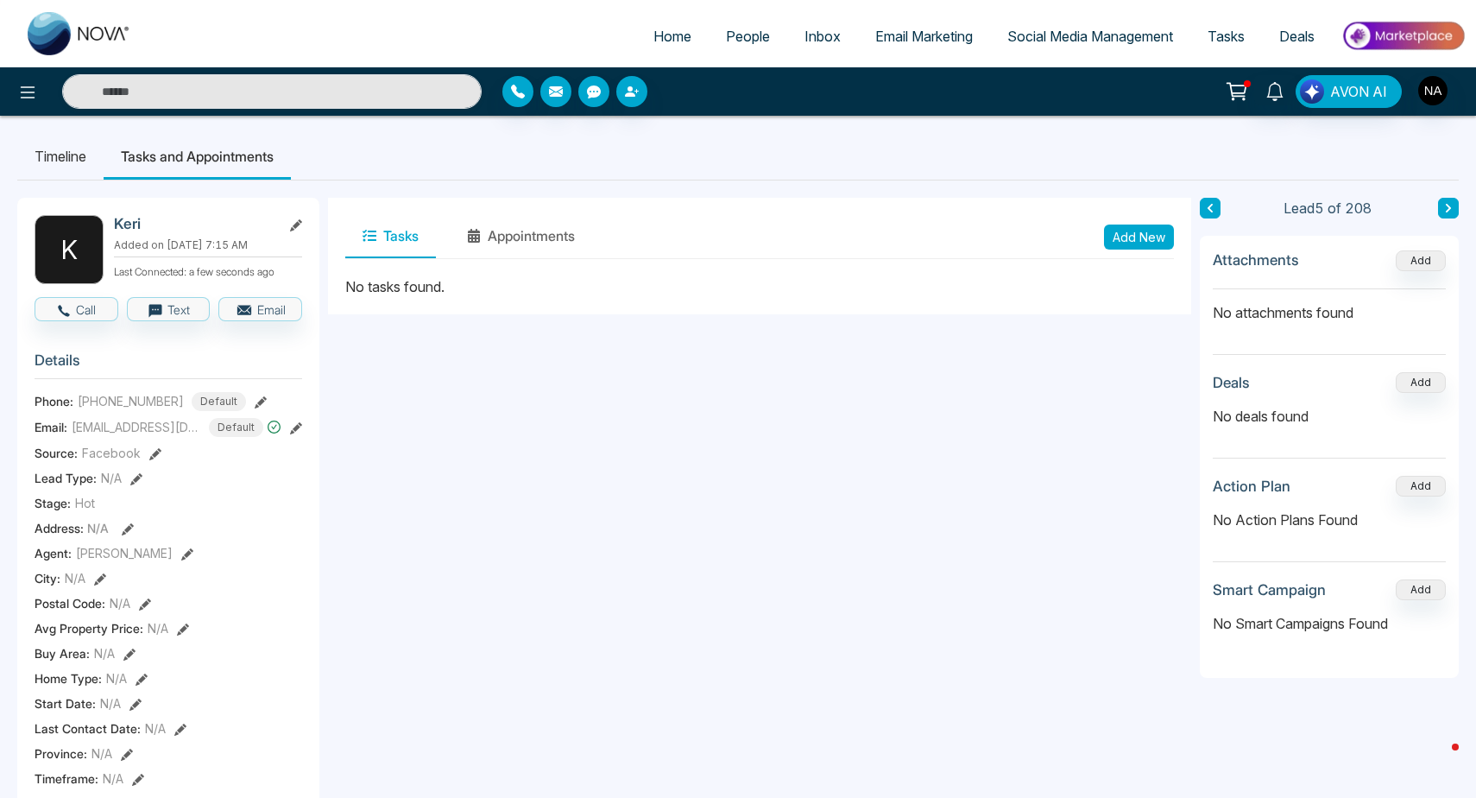
click at [1154, 240] on button "Add New" at bounding box center [1139, 236] width 70 height 25
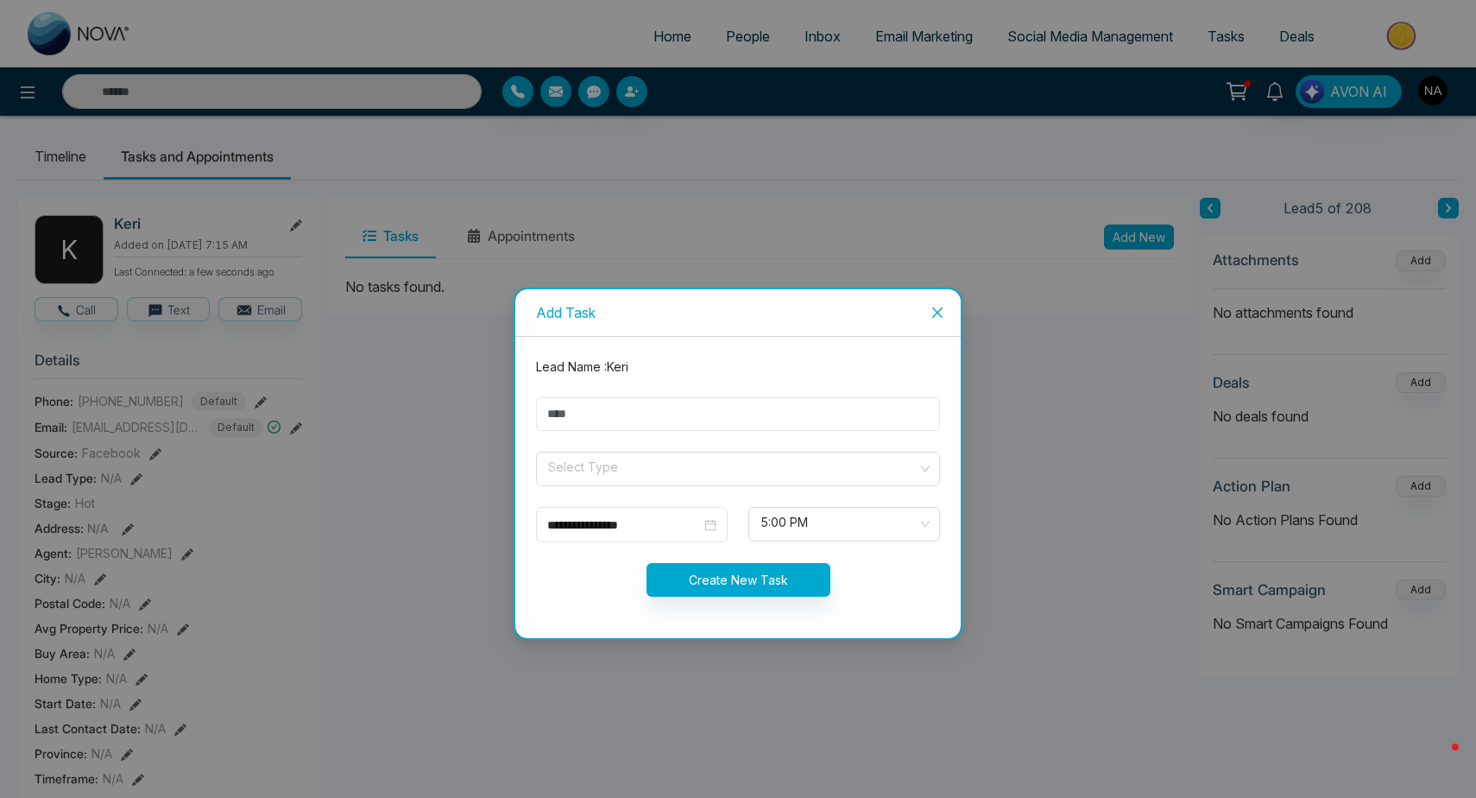
click at [620, 420] on input "text" at bounding box center [738, 414] width 404 height 34
type input "**********"
click at [657, 472] on input "search" at bounding box center [731, 465] width 371 height 26
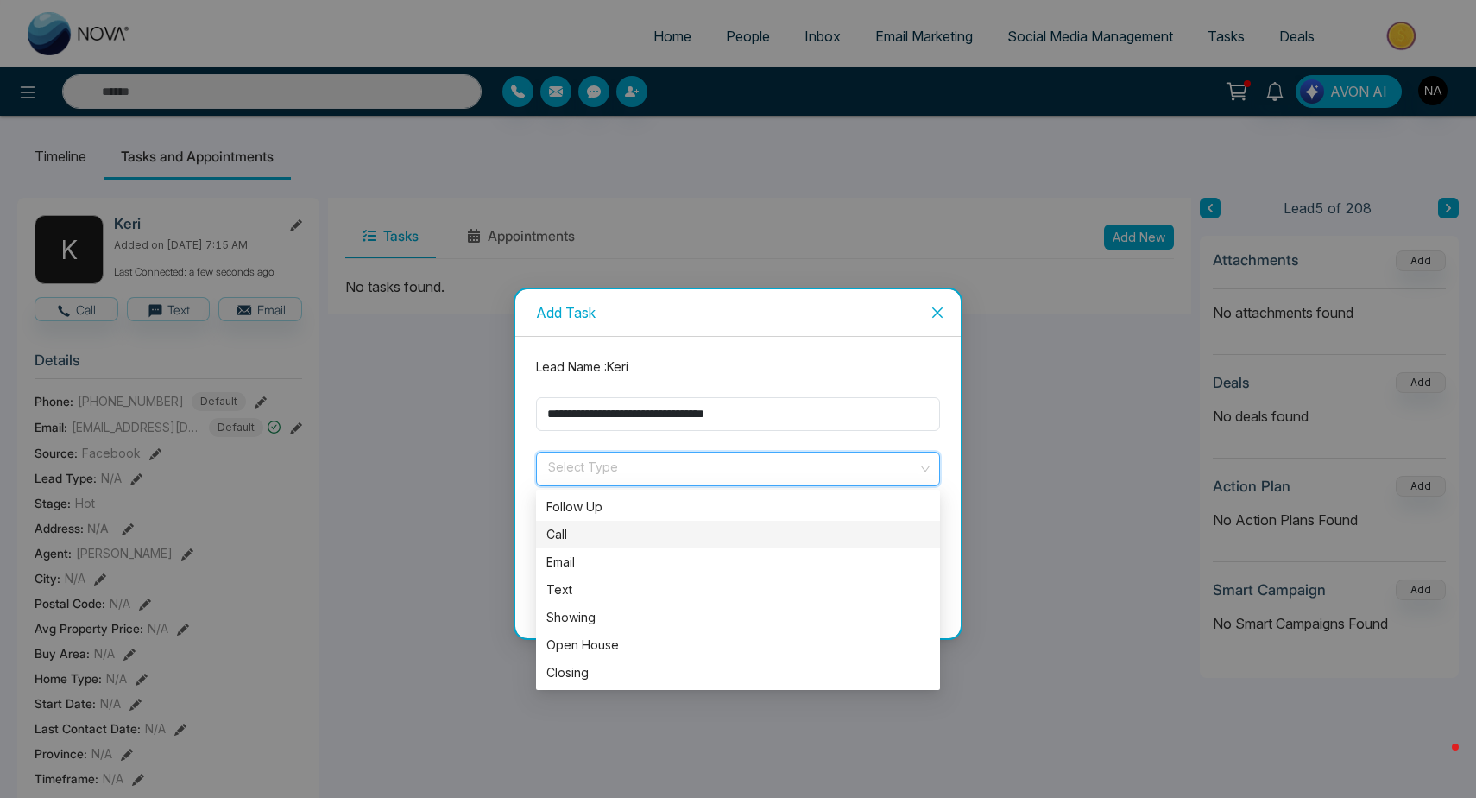
click at [649, 542] on div "Call" at bounding box center [737, 534] width 383 height 19
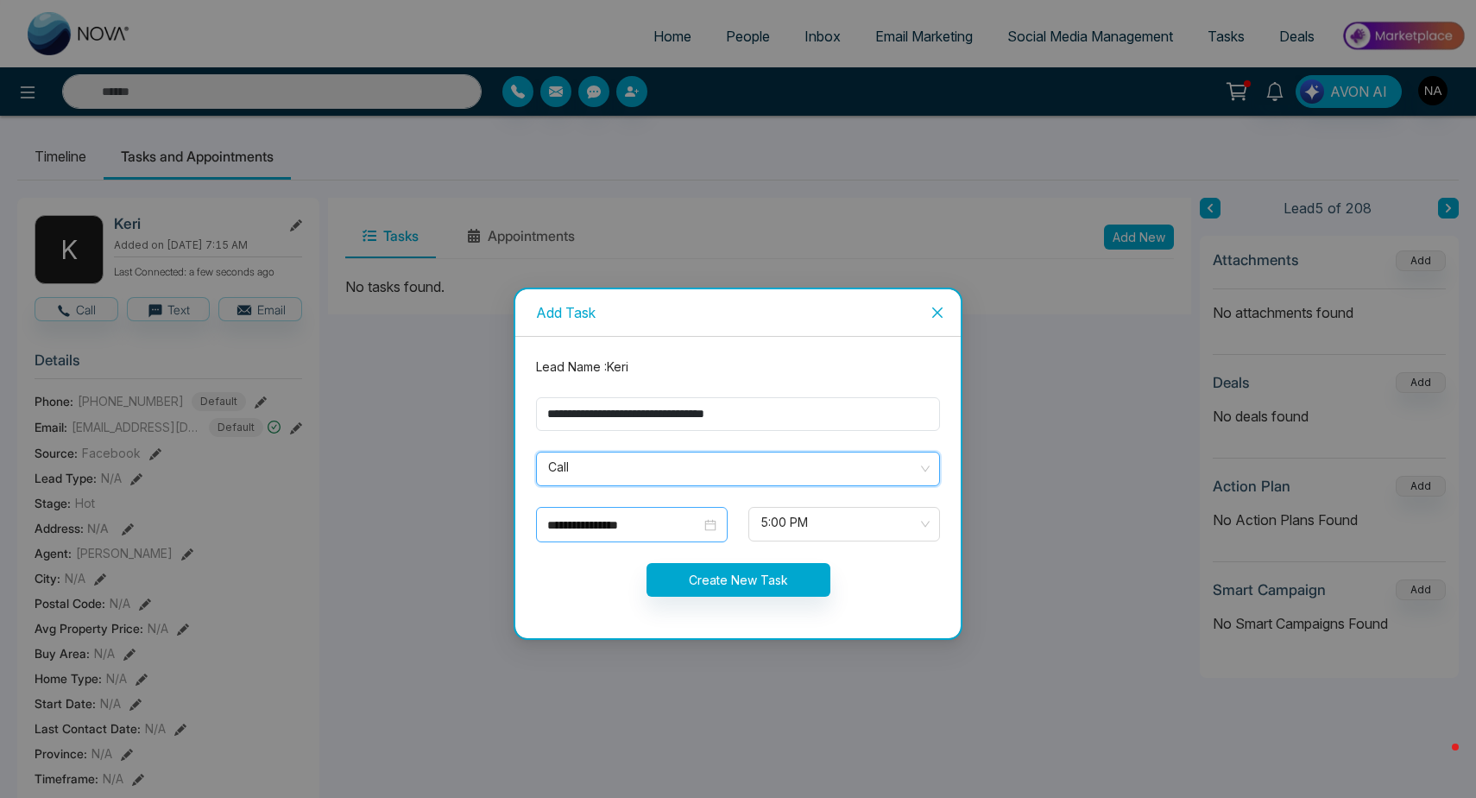
click at [681, 528] on input "**********" at bounding box center [624, 524] width 154 height 19
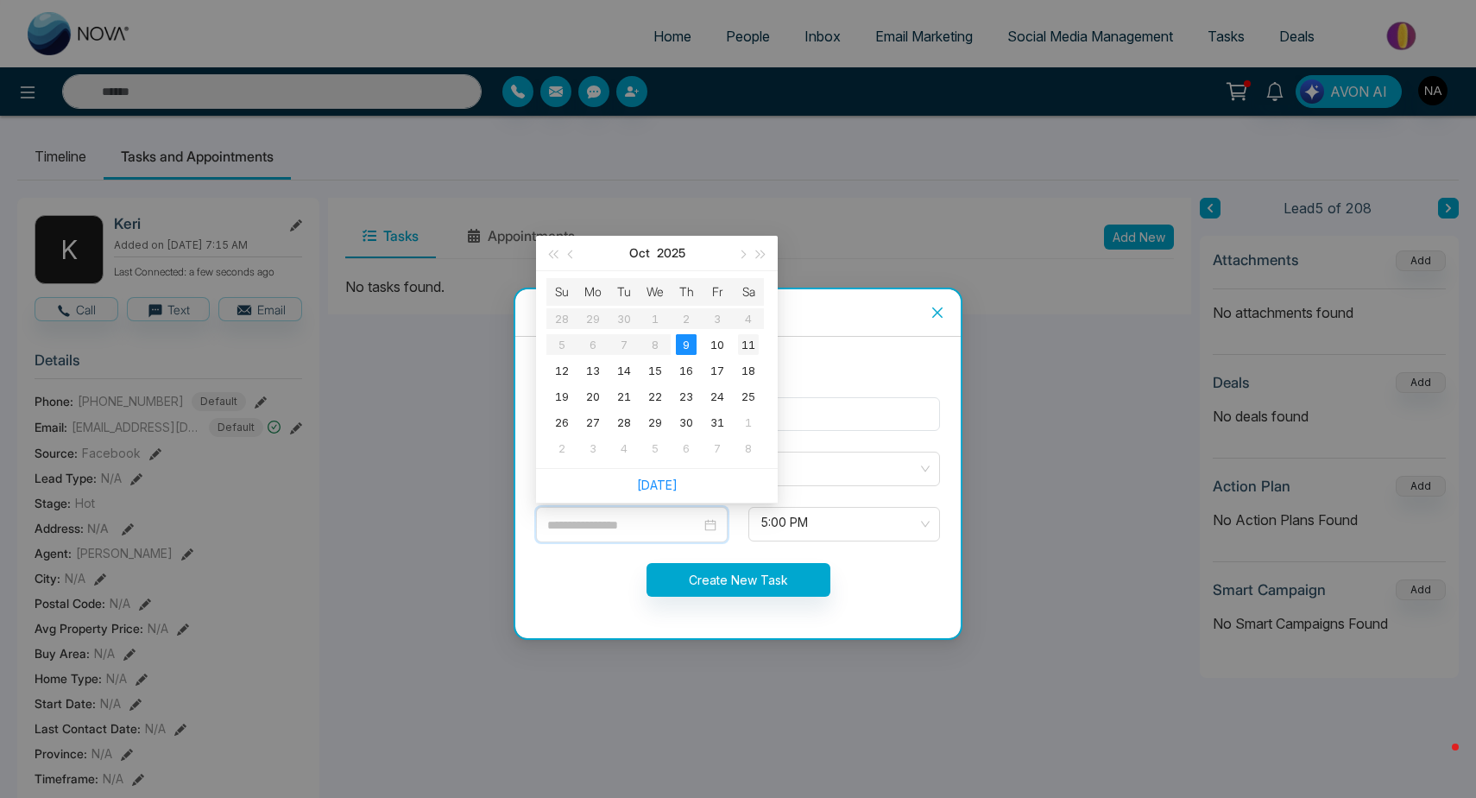
type input "**********"
click at [741, 343] on div "11" at bounding box center [748, 344] width 21 height 21
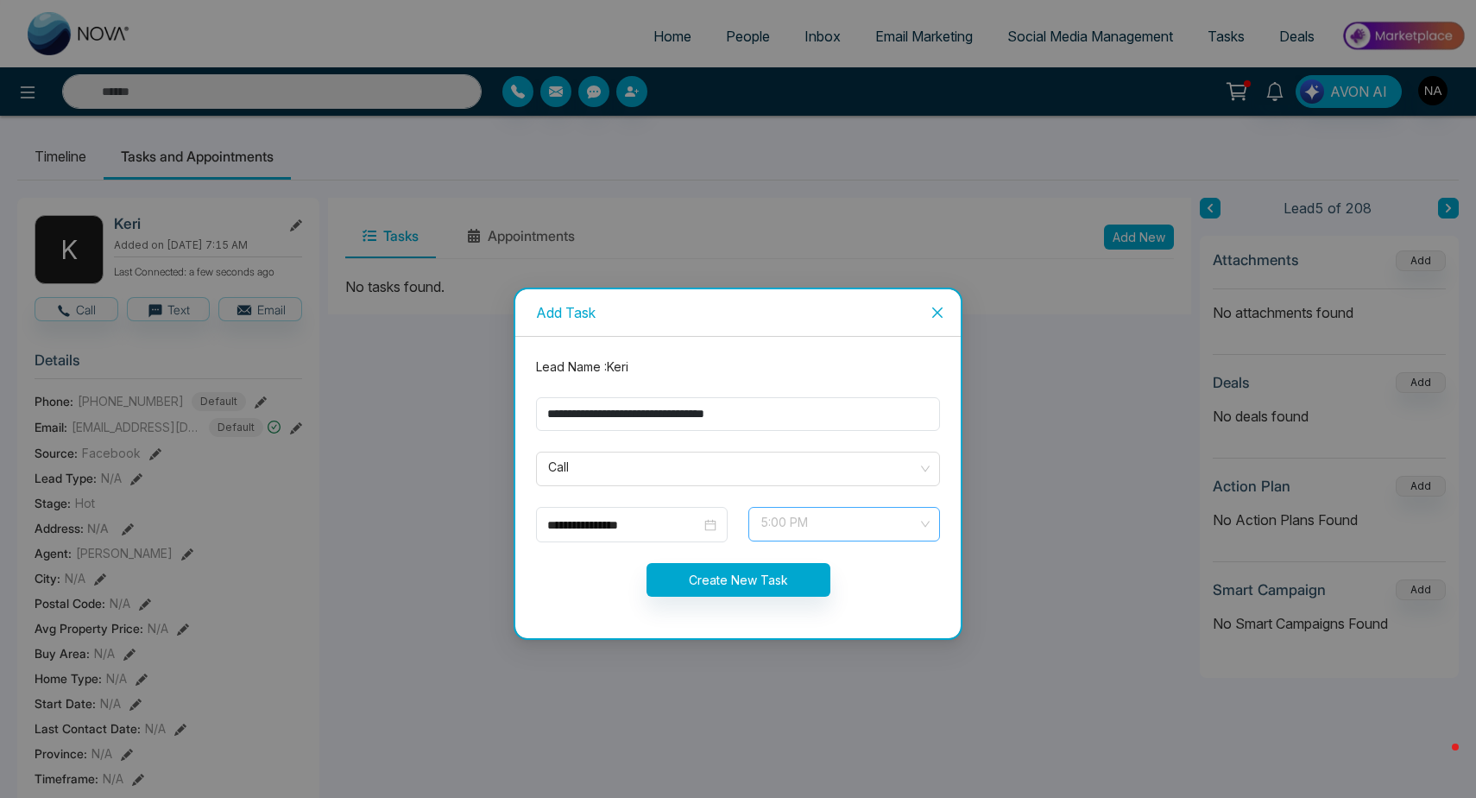
click at [802, 519] on span "5:00 PM" at bounding box center [844, 523] width 167 height 29
click at [623, 591] on div "Create New Task" at bounding box center [738, 580] width 425 height 34
click at [779, 581] on button "Create New Task" at bounding box center [739, 580] width 184 height 34
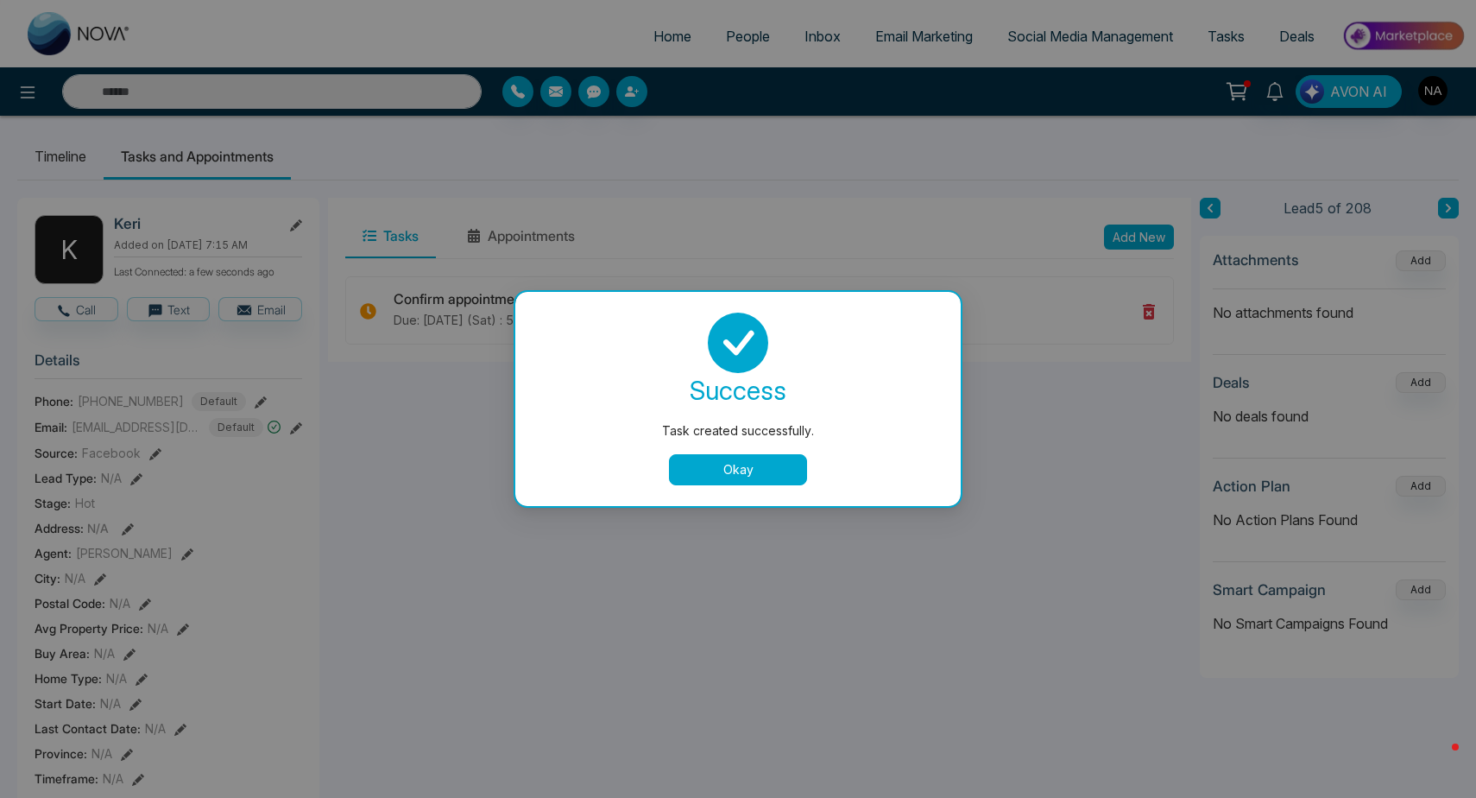
click at [746, 477] on button "Okay" at bounding box center [738, 469] width 138 height 31
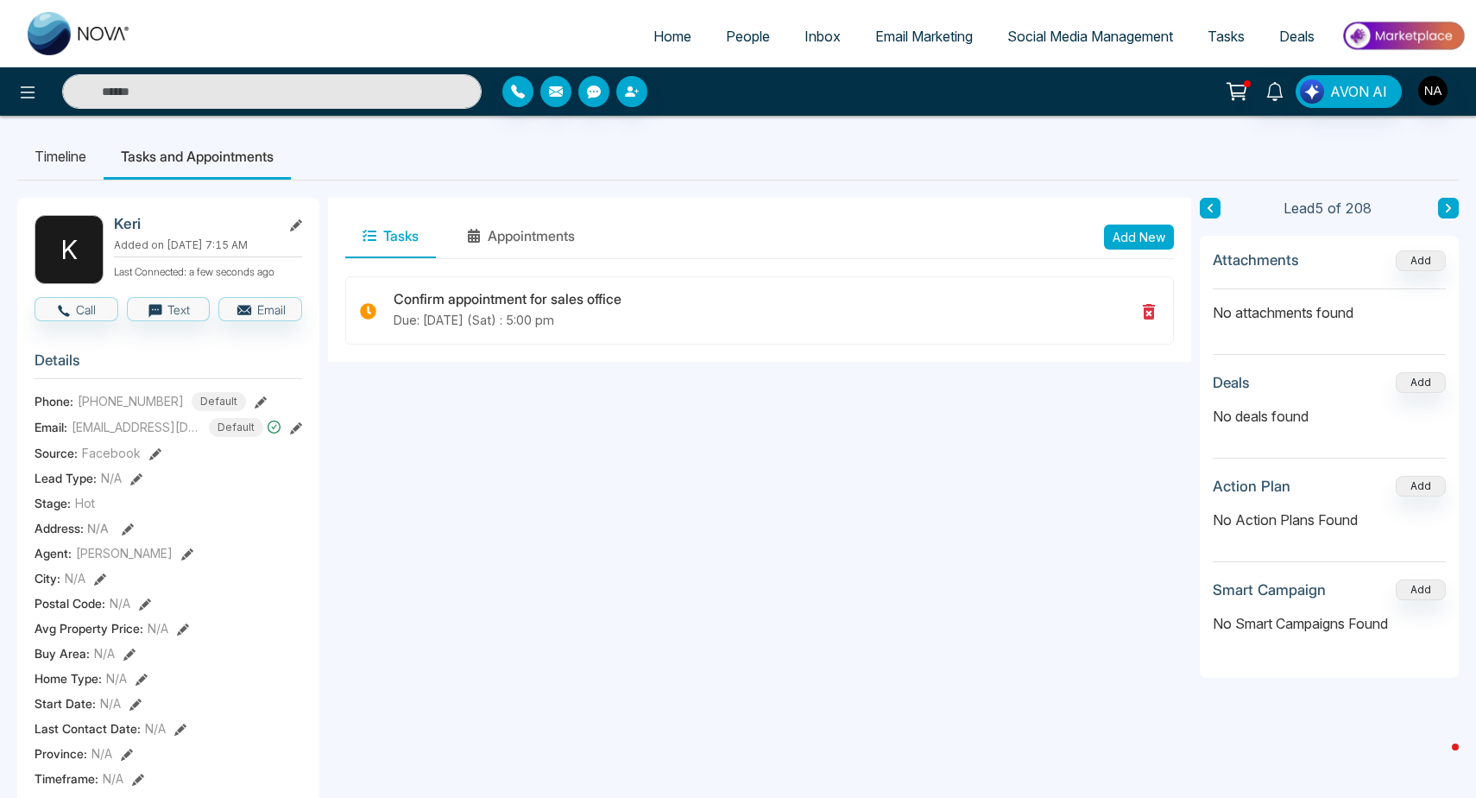
click at [1209, 206] on icon at bounding box center [1210, 208] width 9 height 10
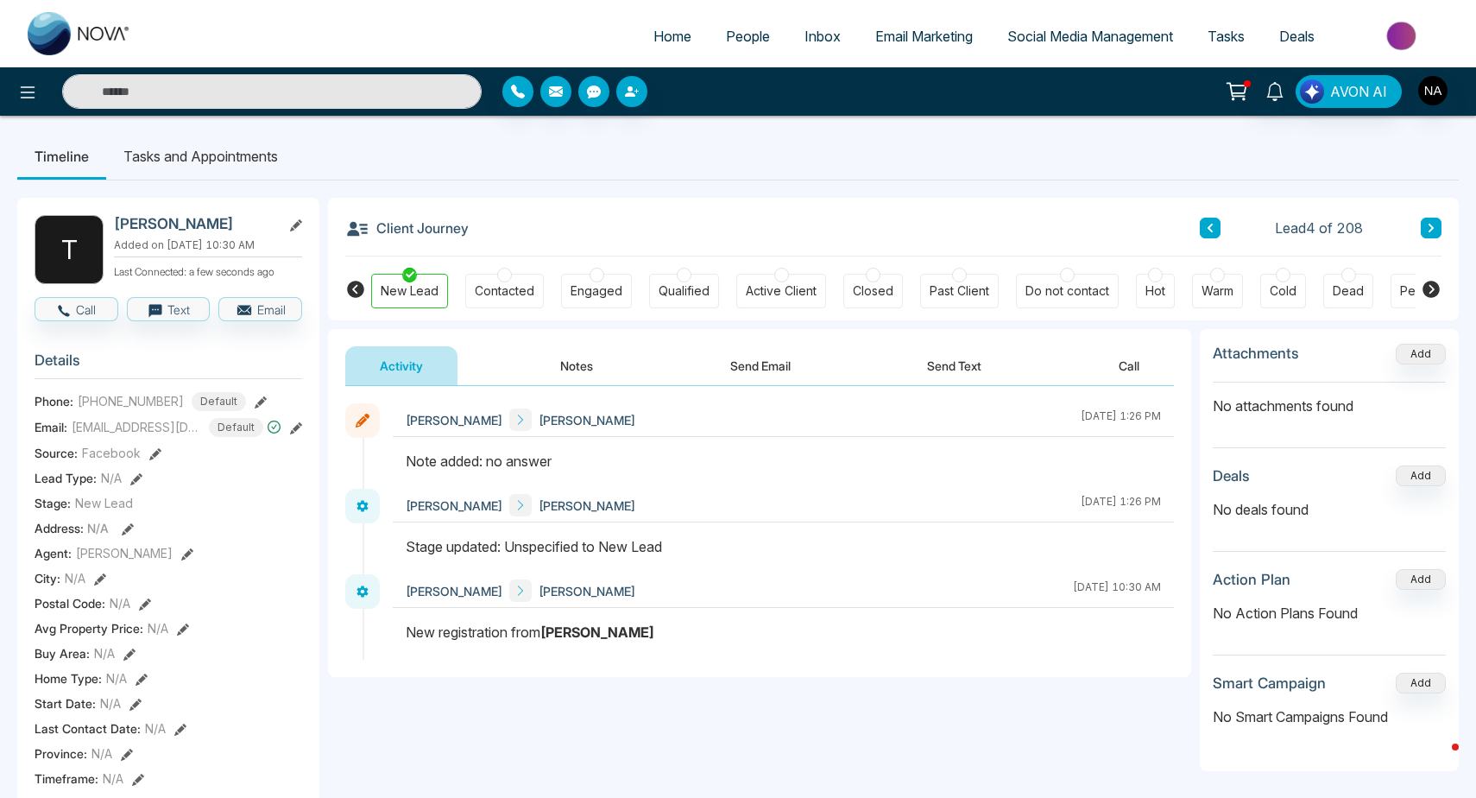
click at [1437, 229] on button at bounding box center [1431, 228] width 21 height 21
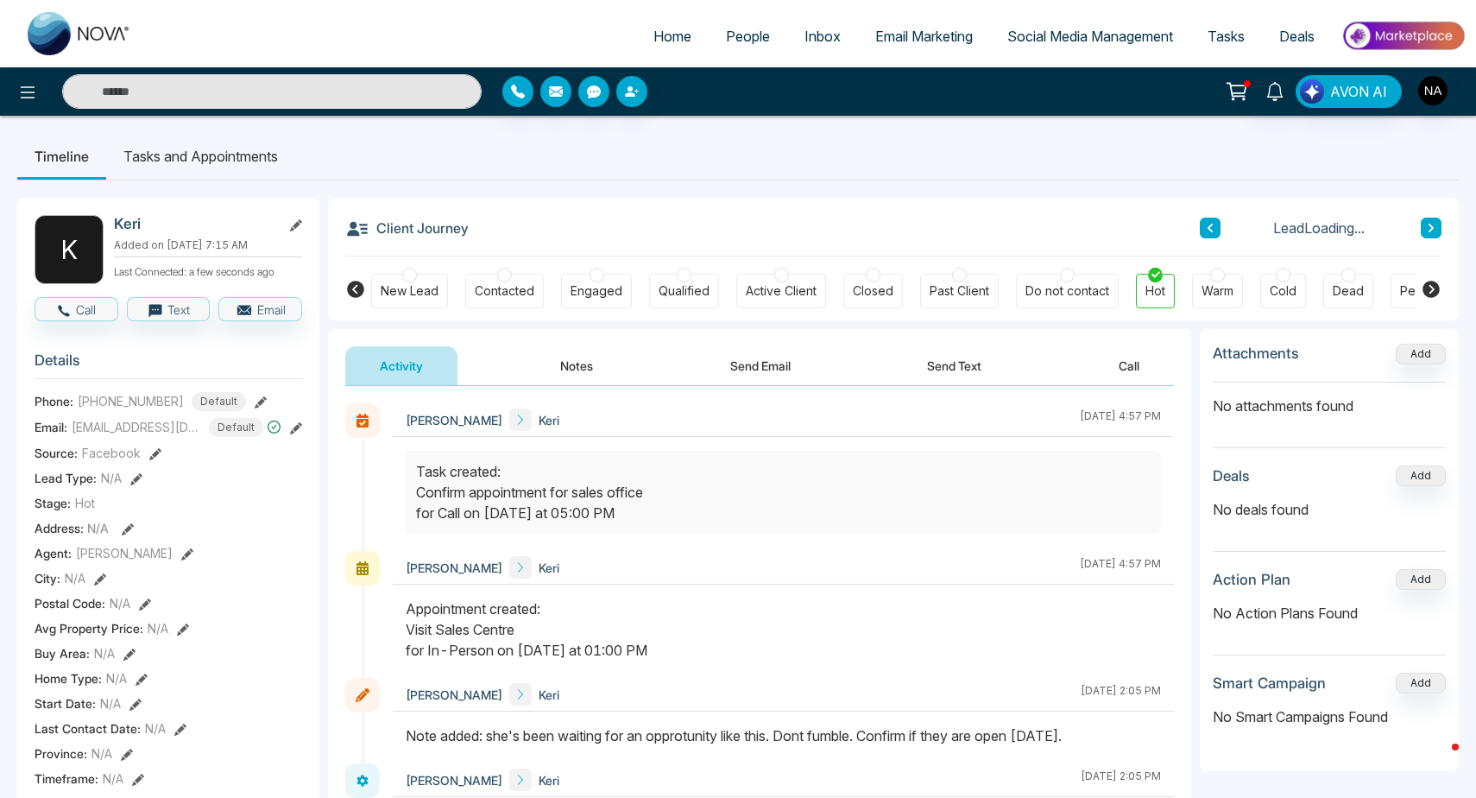
click at [1437, 229] on button at bounding box center [1431, 228] width 21 height 21
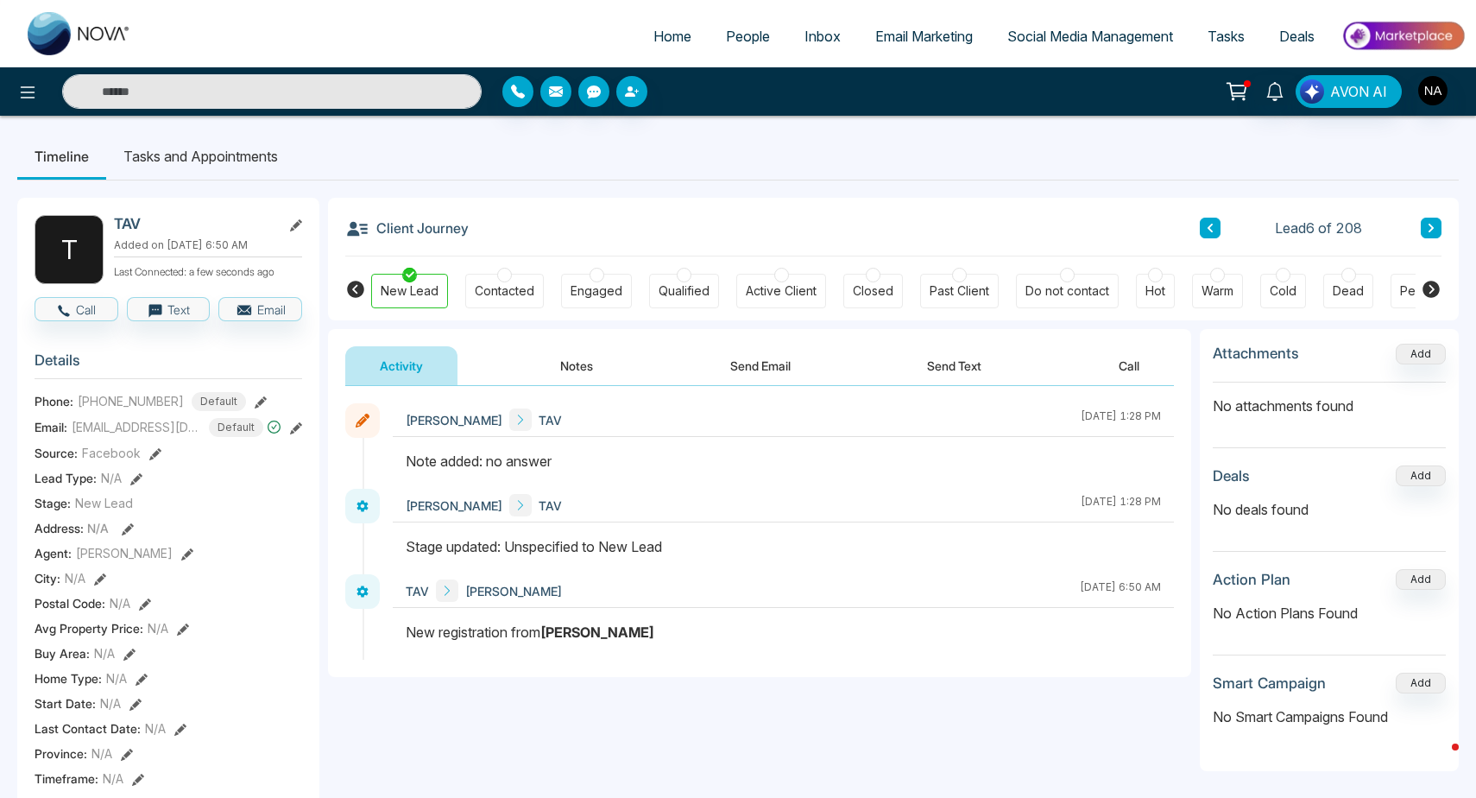
click at [1433, 223] on icon at bounding box center [1431, 228] width 9 height 10
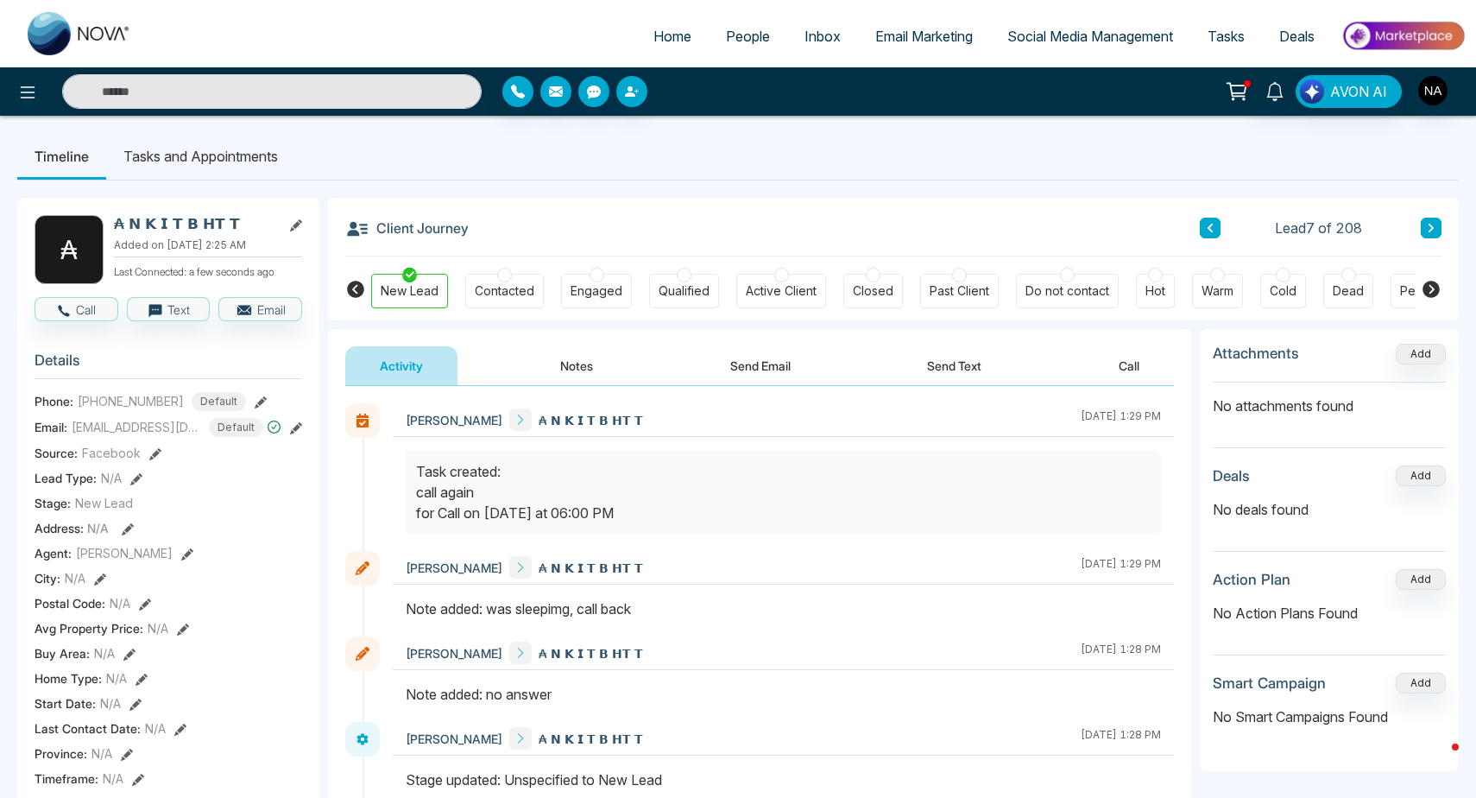
click at [1433, 222] on button at bounding box center [1431, 228] width 21 height 21
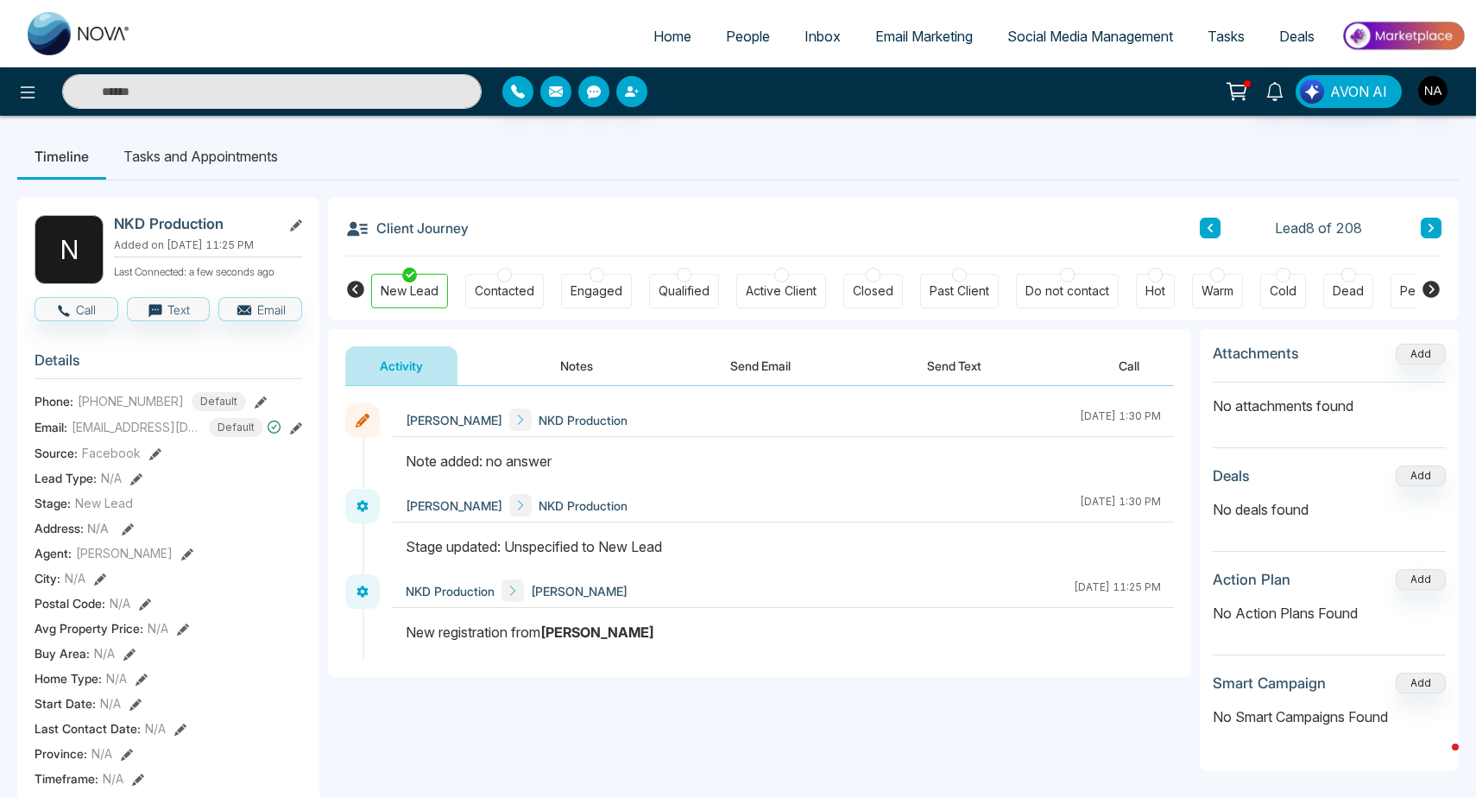
click at [1433, 223] on icon at bounding box center [1431, 228] width 9 height 10
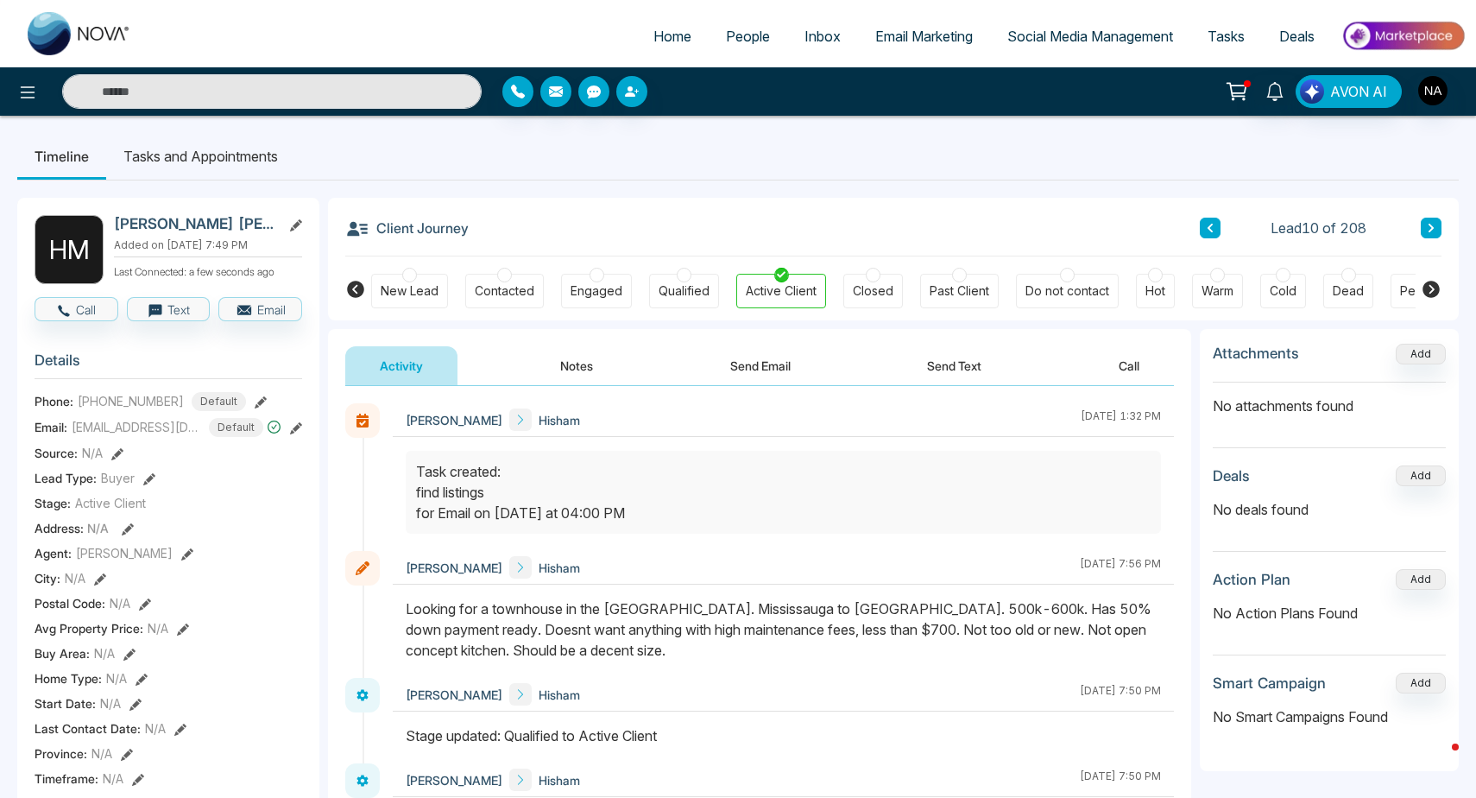
click at [1433, 223] on icon at bounding box center [1431, 228] width 9 height 10
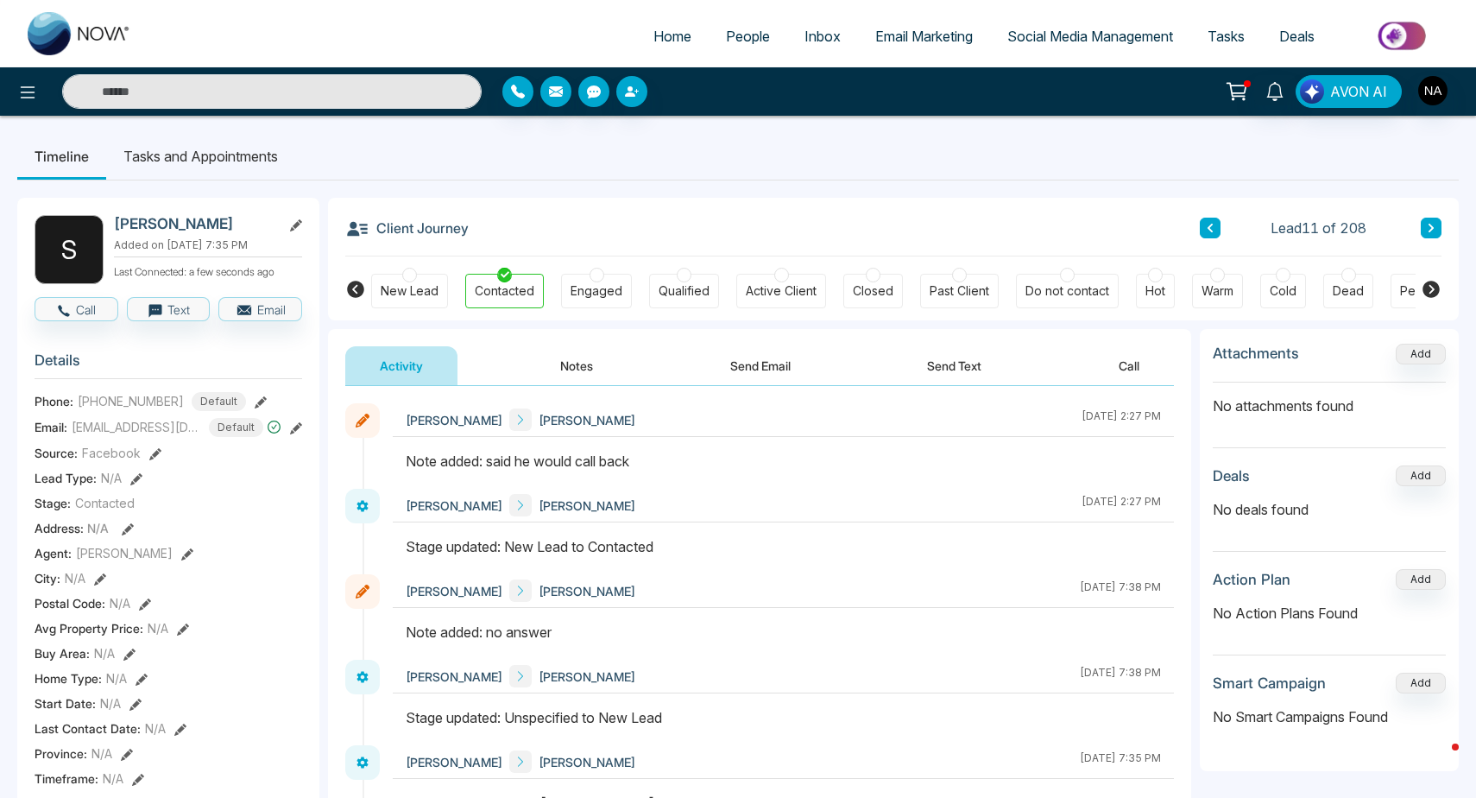
click at [1433, 223] on icon at bounding box center [1431, 228] width 9 height 10
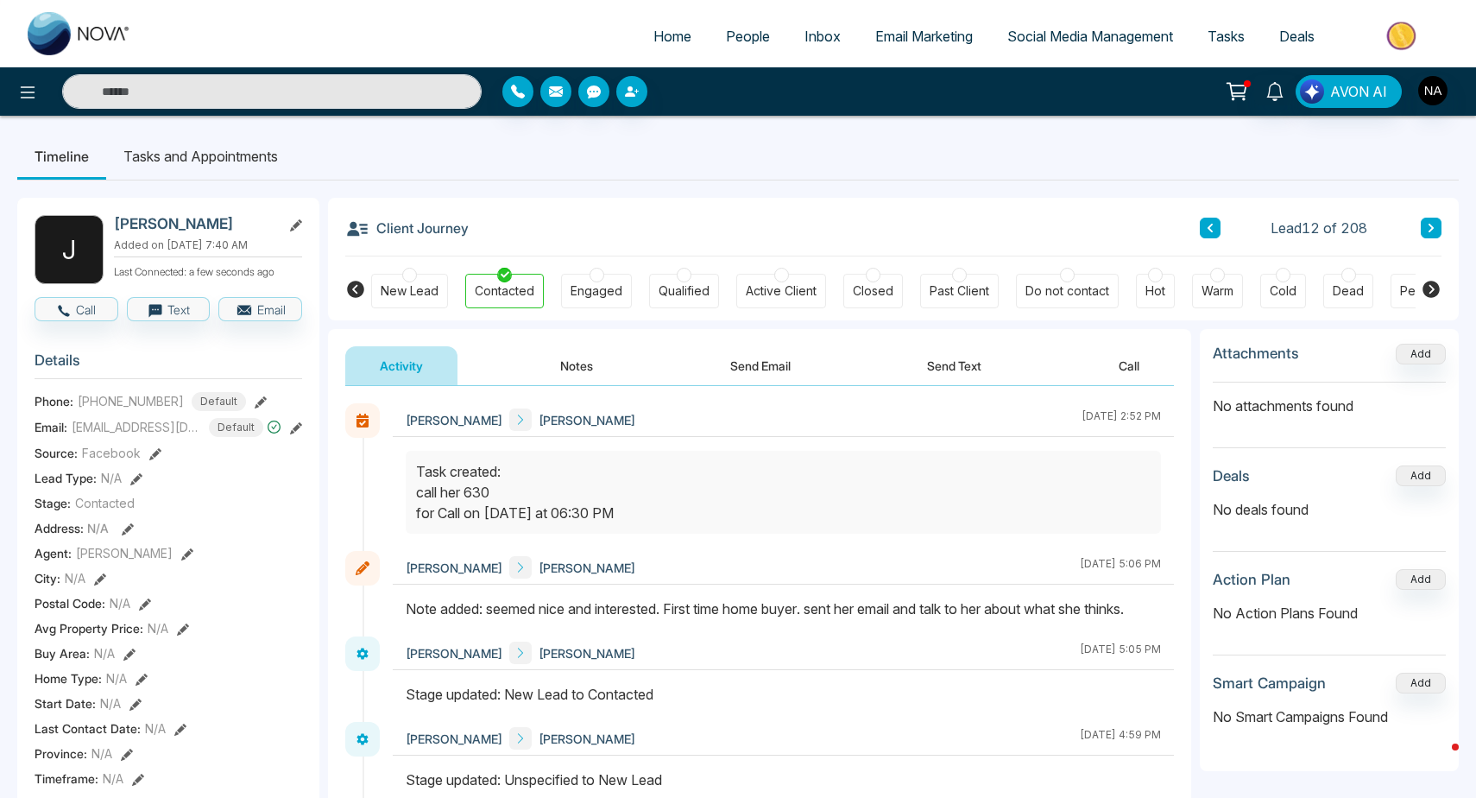
click at [1433, 223] on icon at bounding box center [1431, 228] width 9 height 10
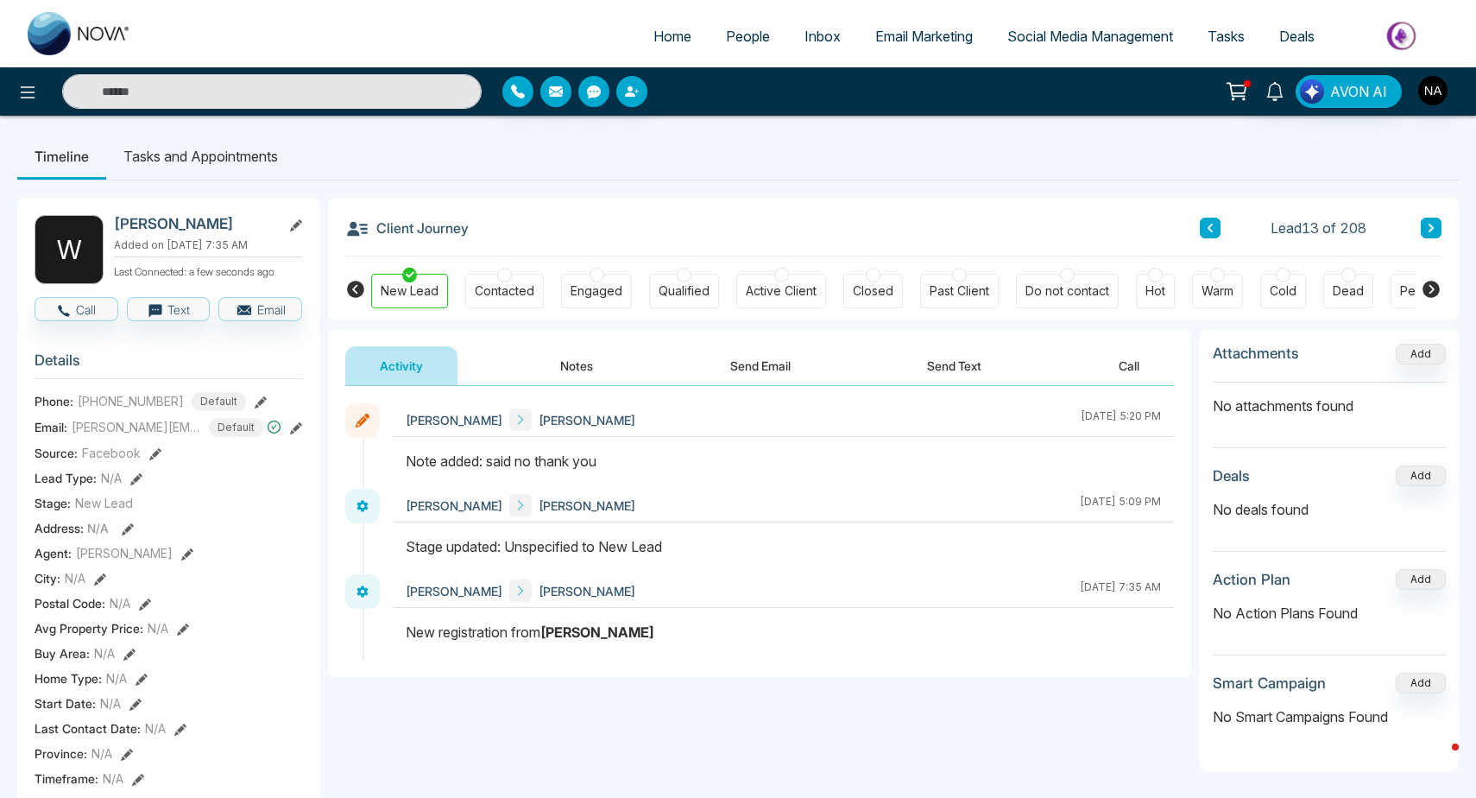
click at [1433, 223] on icon at bounding box center [1431, 228] width 9 height 10
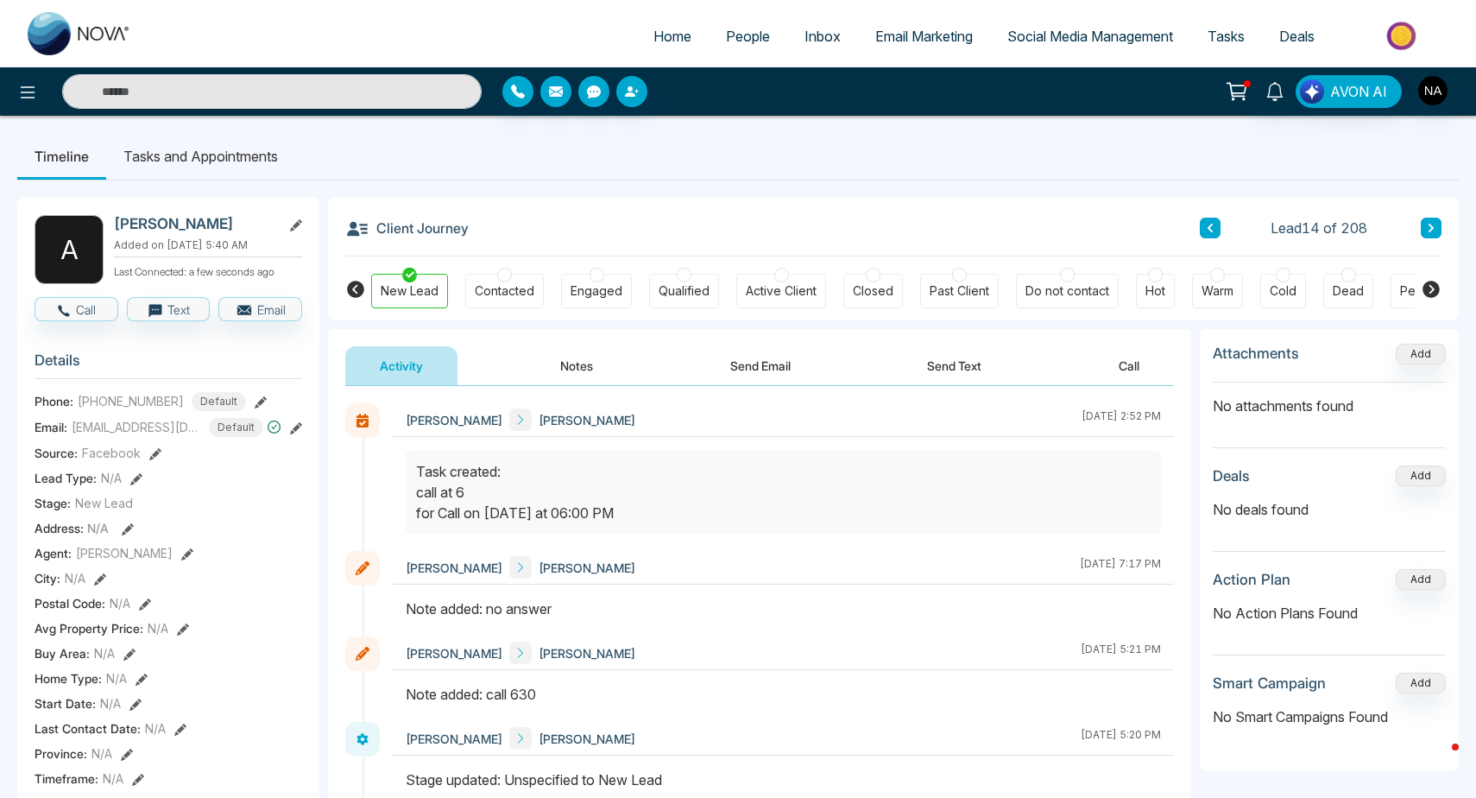
click at [1433, 223] on icon at bounding box center [1431, 228] width 9 height 10
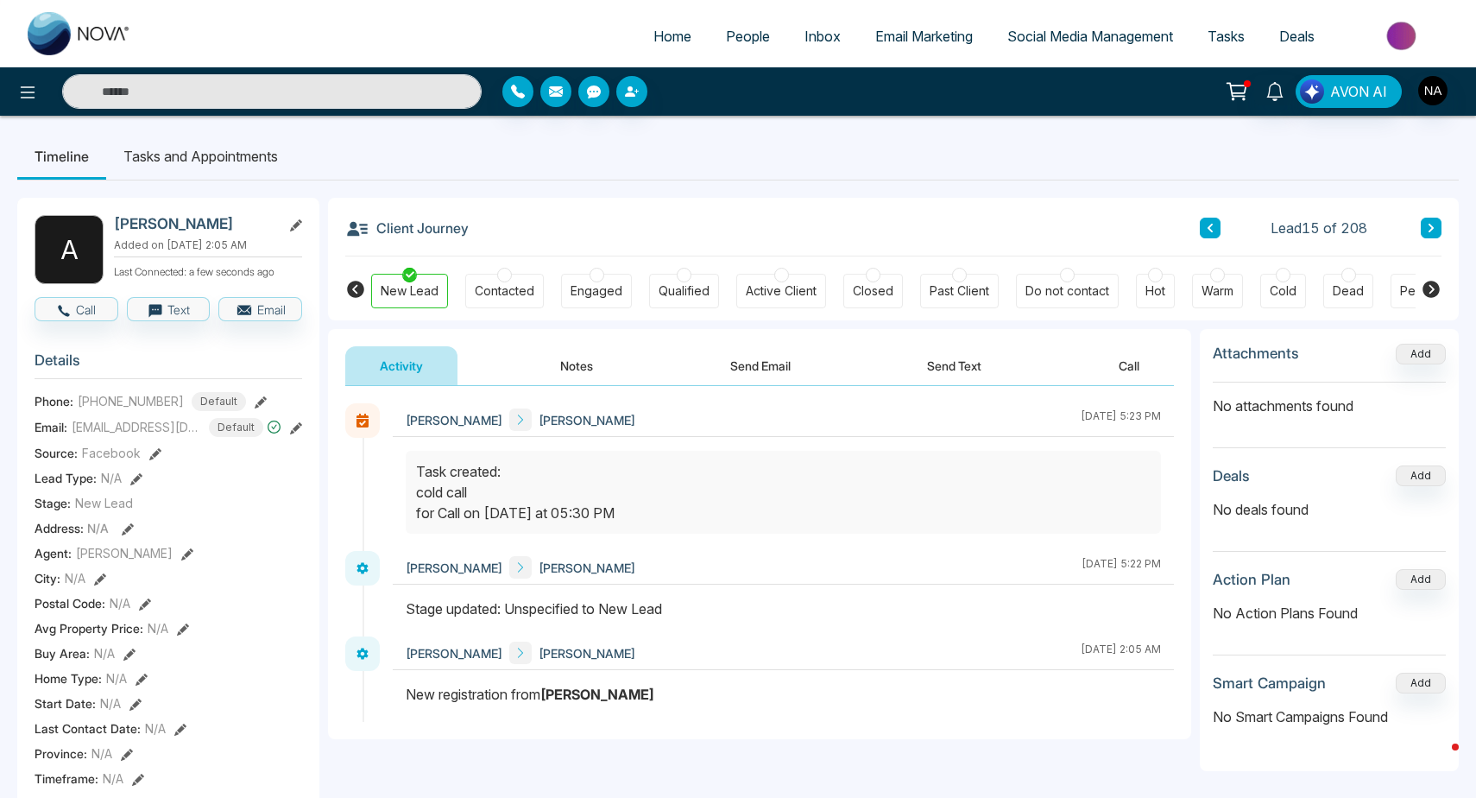
click at [1433, 223] on icon at bounding box center [1431, 228] width 9 height 10
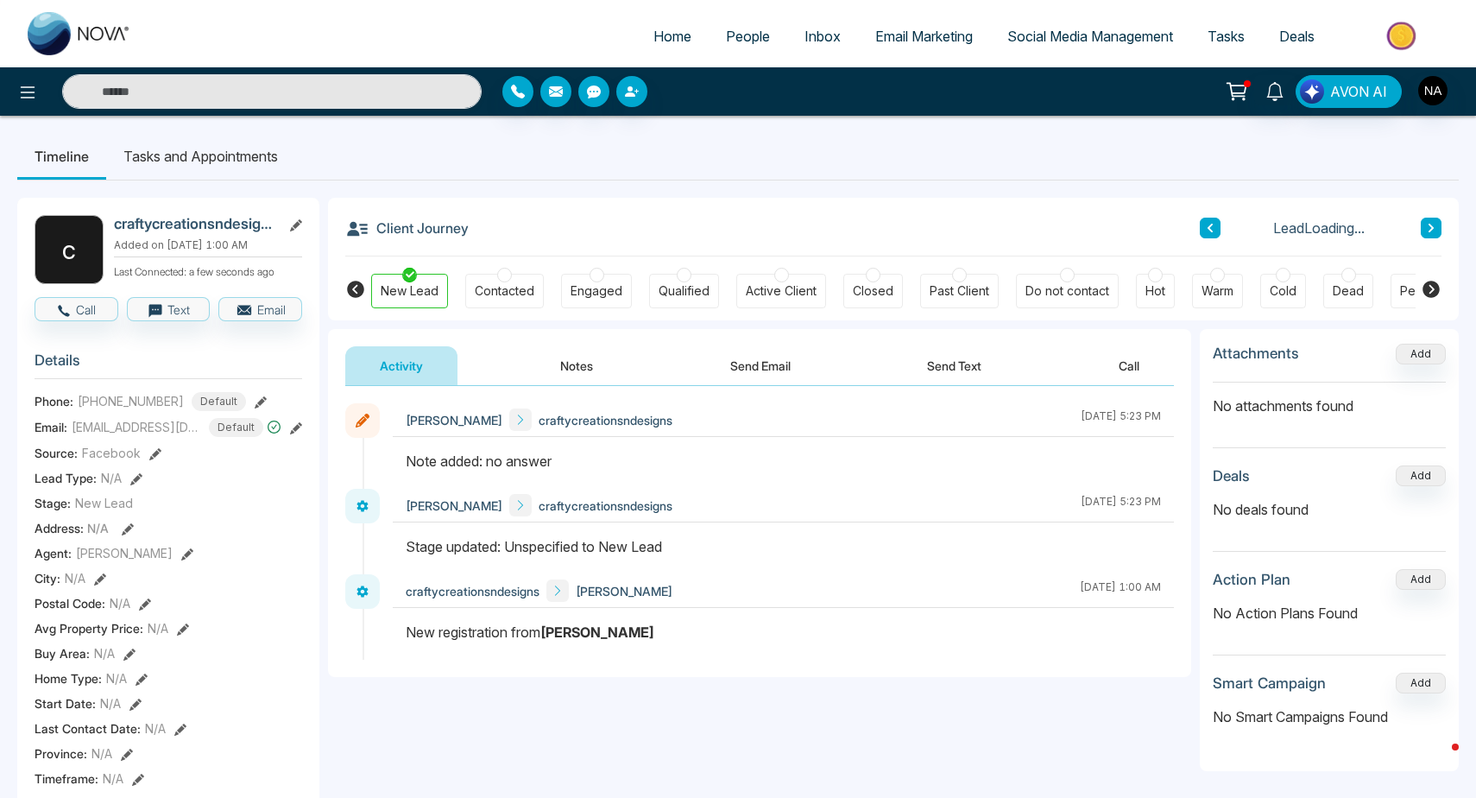
click at [1433, 223] on icon at bounding box center [1431, 228] width 9 height 10
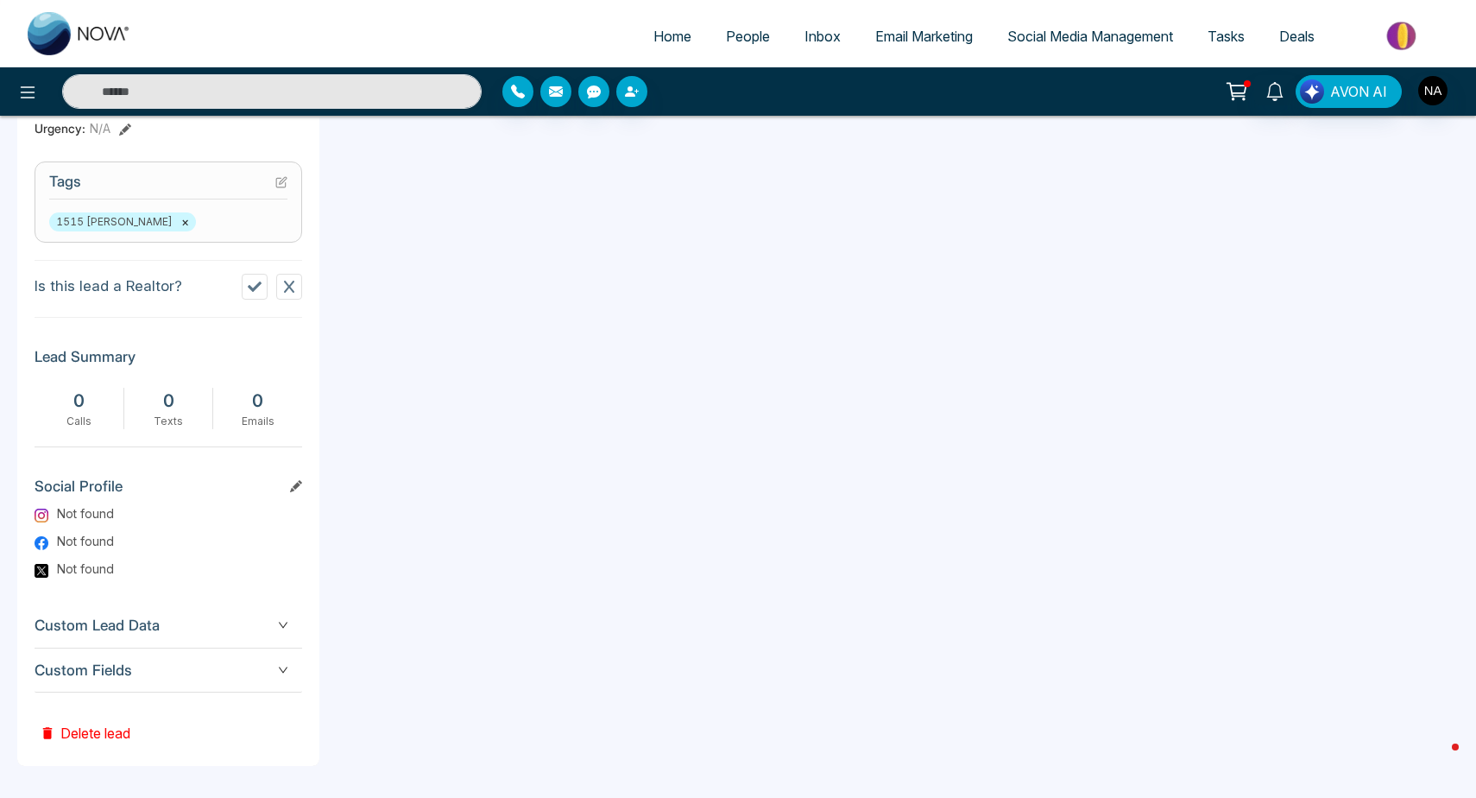
click at [133, 667] on span "Custom Fields" at bounding box center [169, 670] width 268 height 23
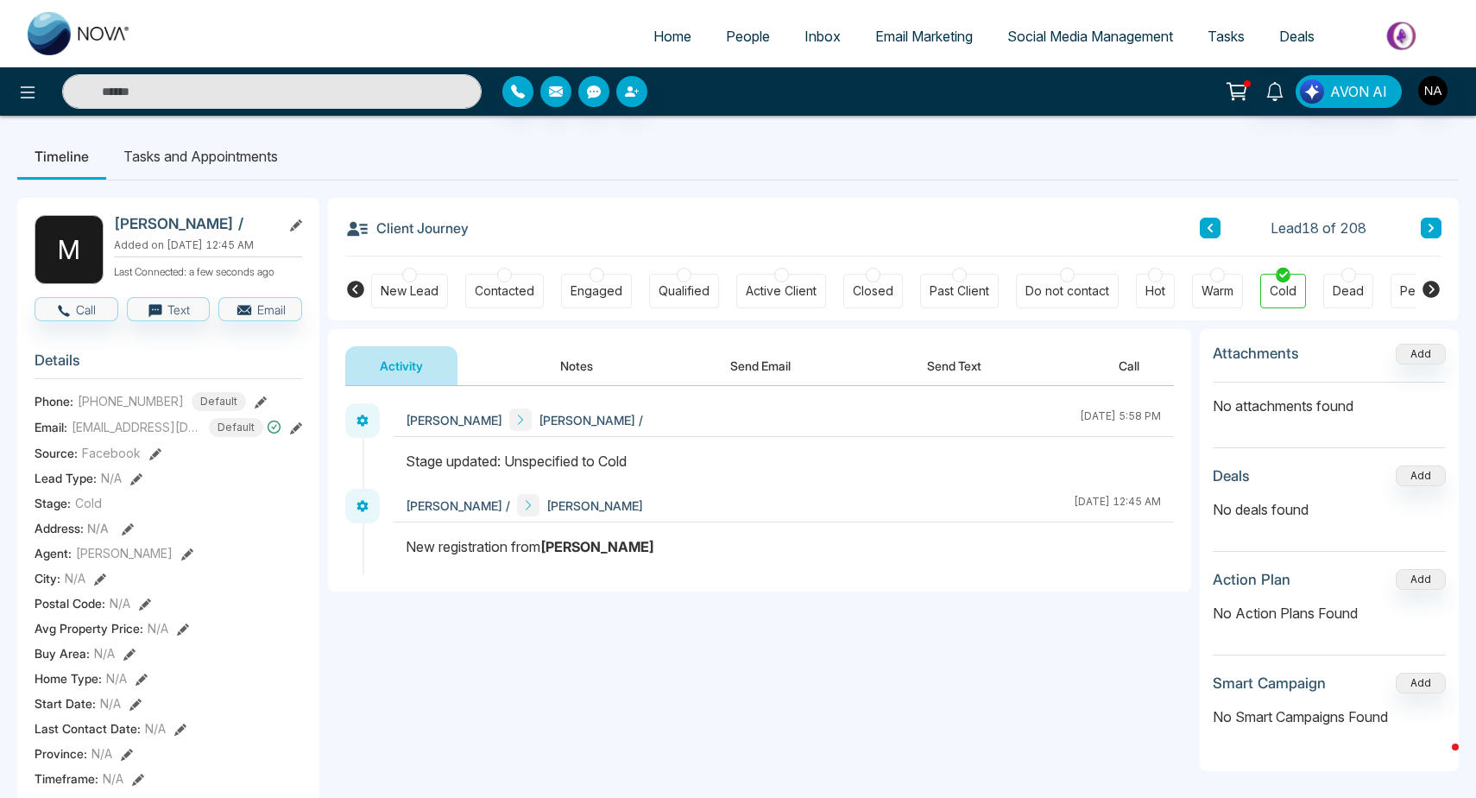
click at [400, 281] on div "New Lead" at bounding box center [409, 291] width 77 height 35
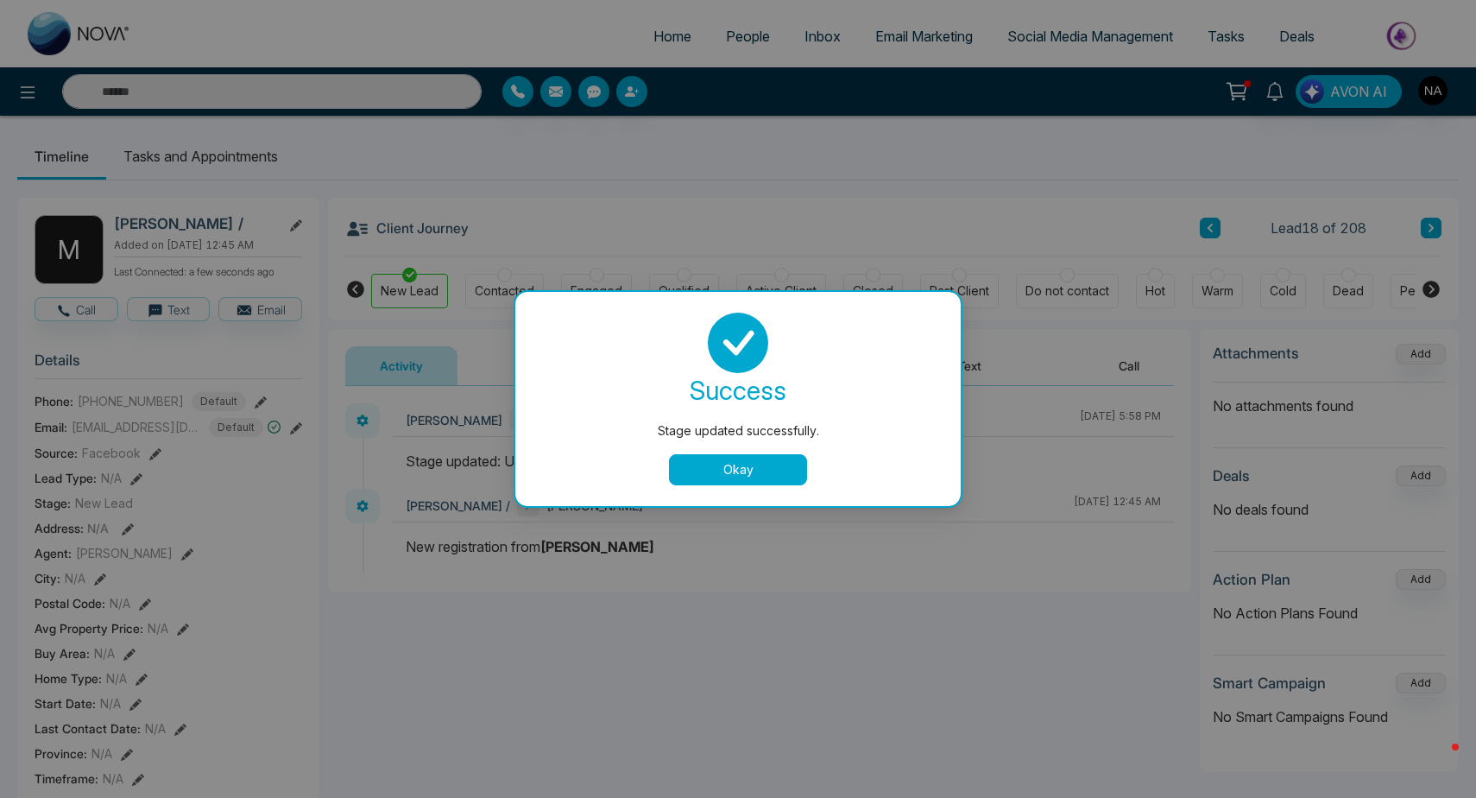
click at [776, 475] on button "Okay" at bounding box center [738, 469] width 138 height 31
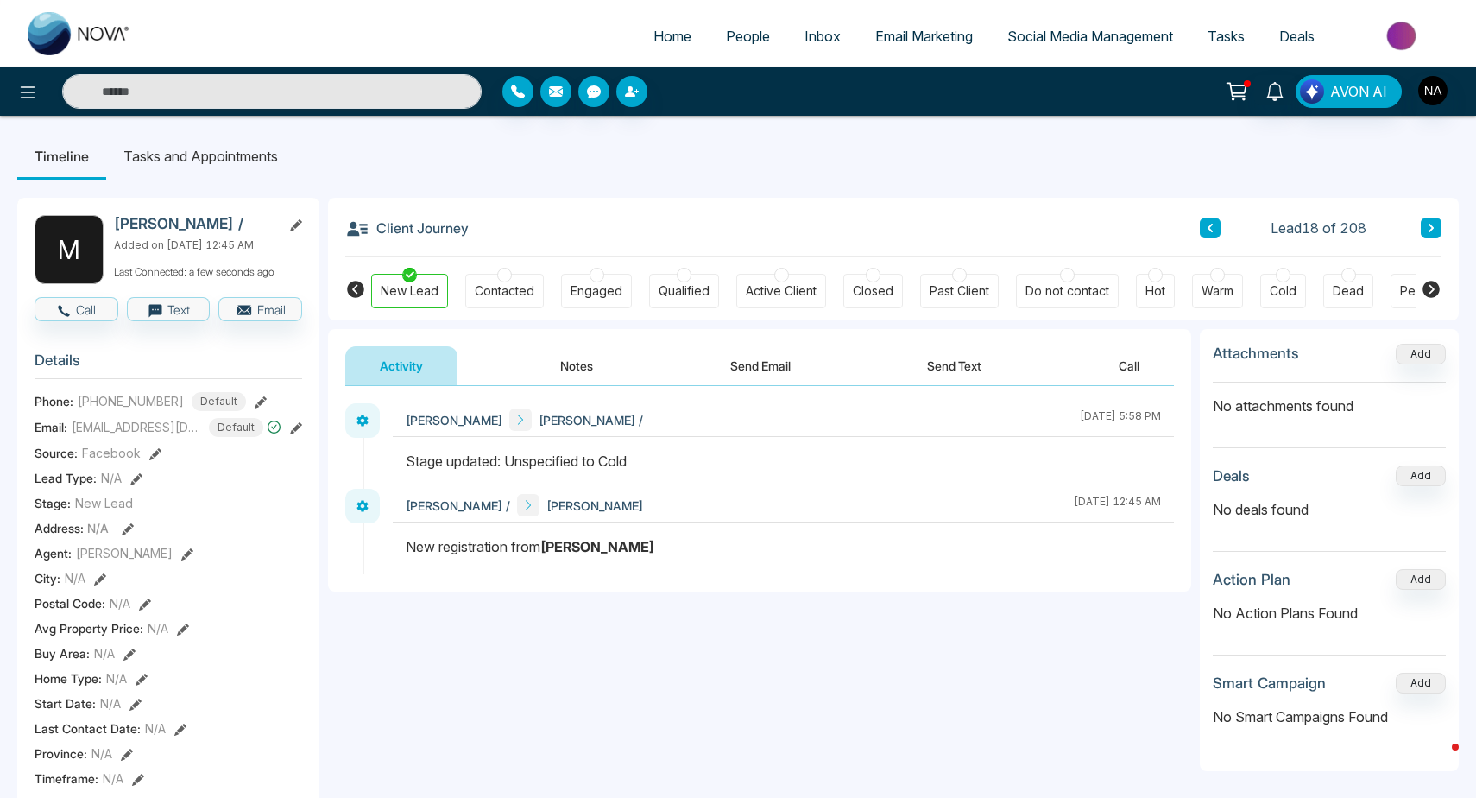
click at [1290, 280] on div "Cold" at bounding box center [1283, 291] width 46 height 35
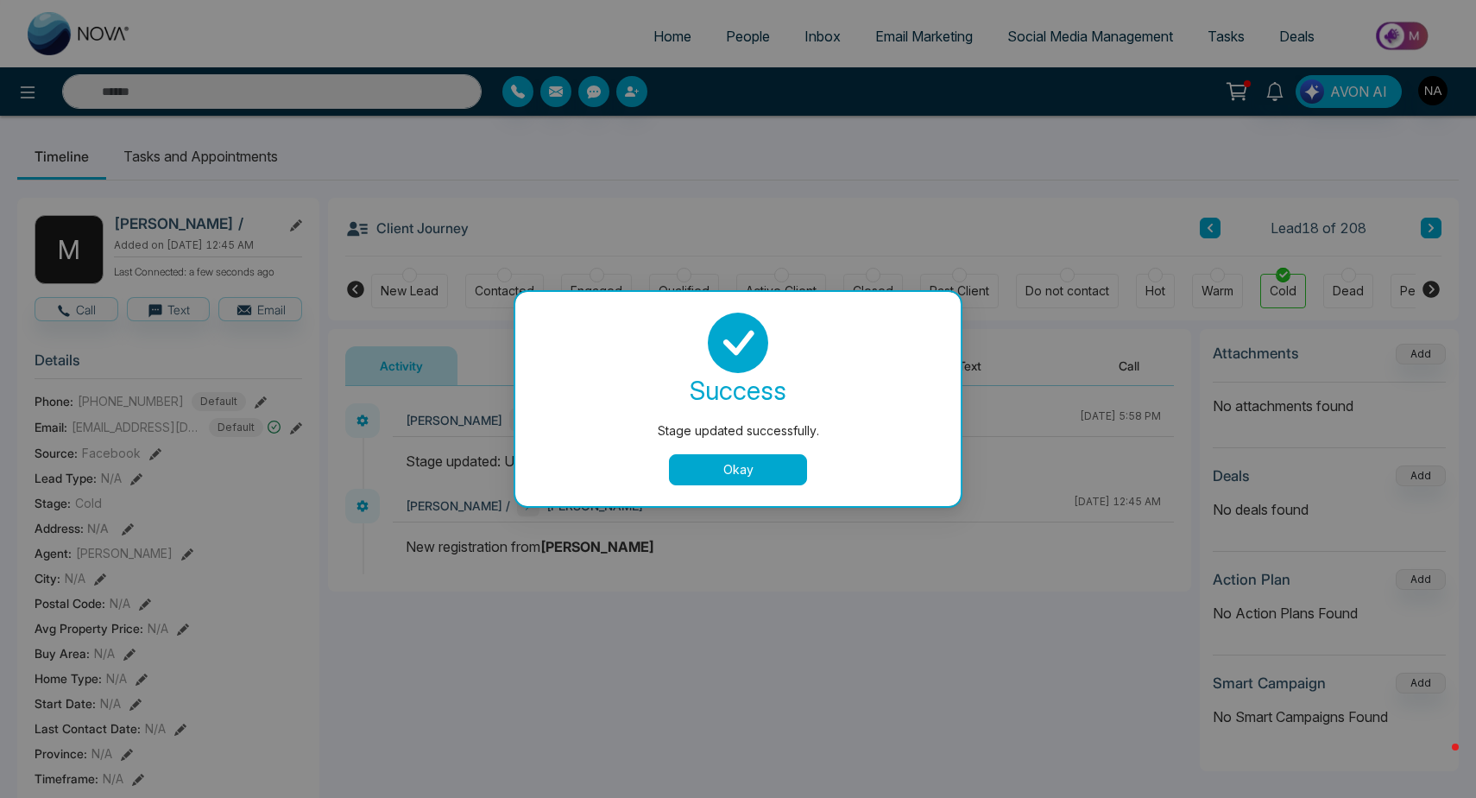
click at [720, 462] on button "Okay" at bounding box center [738, 469] width 138 height 31
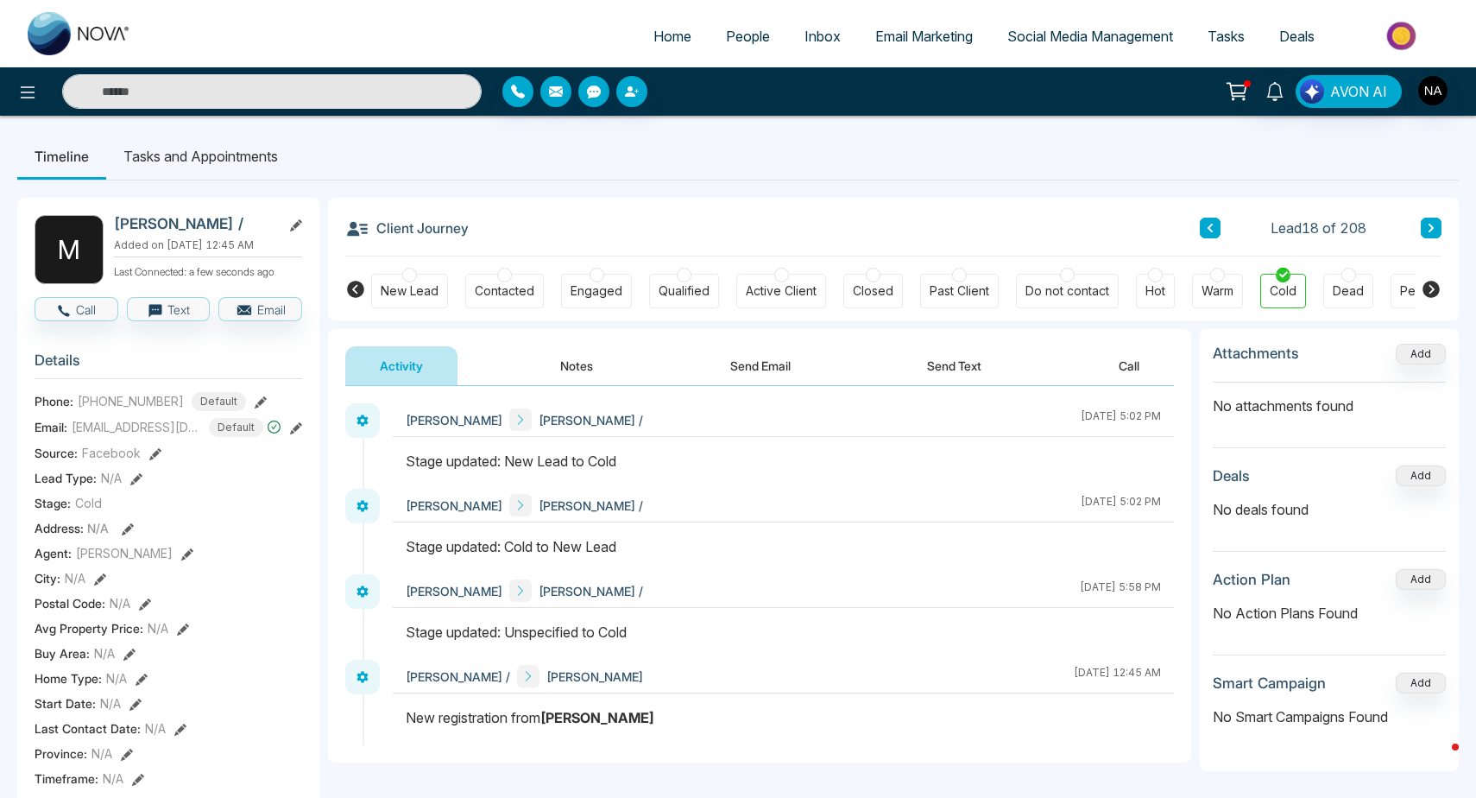
click at [595, 360] on button "Notes" at bounding box center [577, 365] width 102 height 39
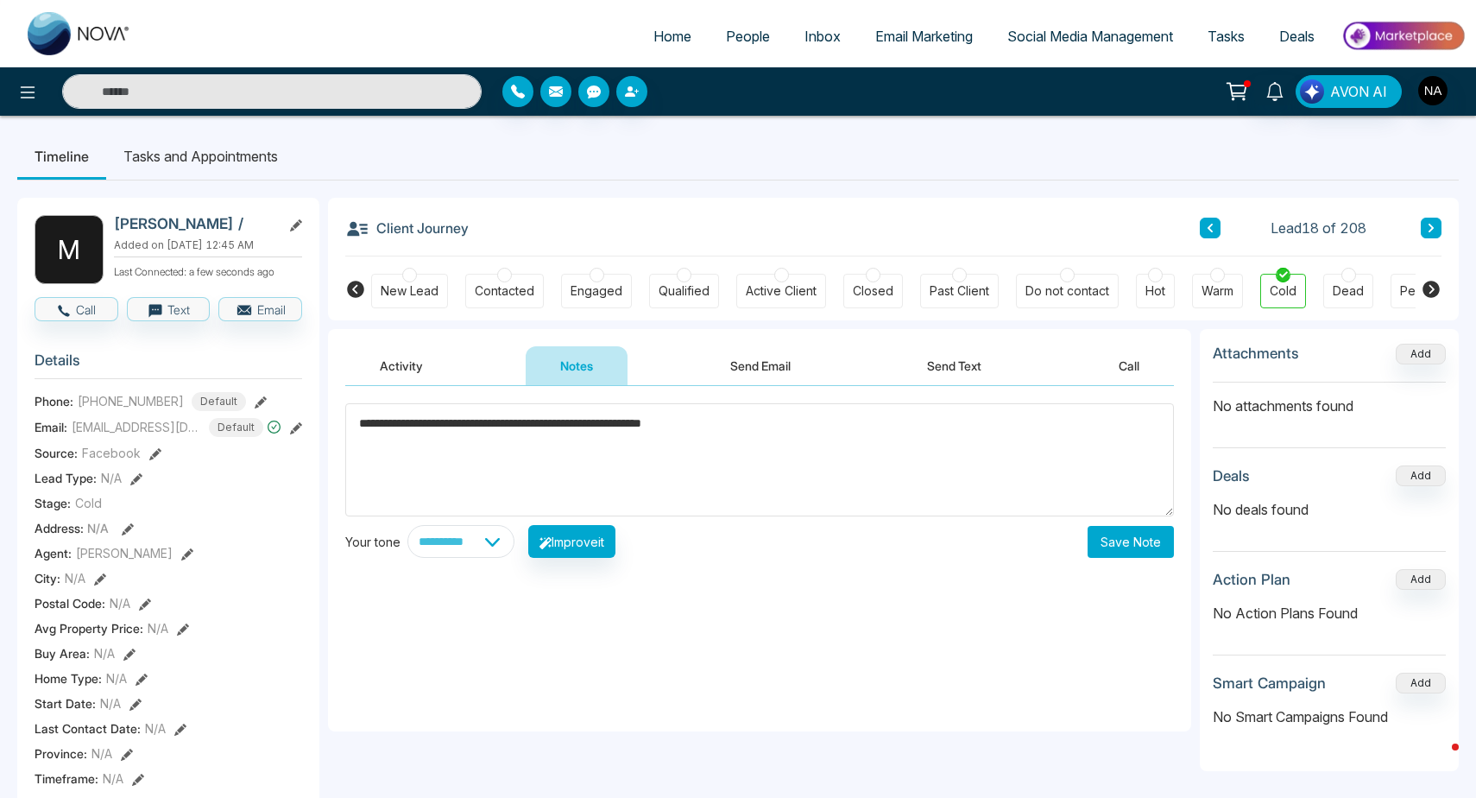
type textarea "**********"
click at [1152, 536] on button "Save Note" at bounding box center [1131, 542] width 86 height 32
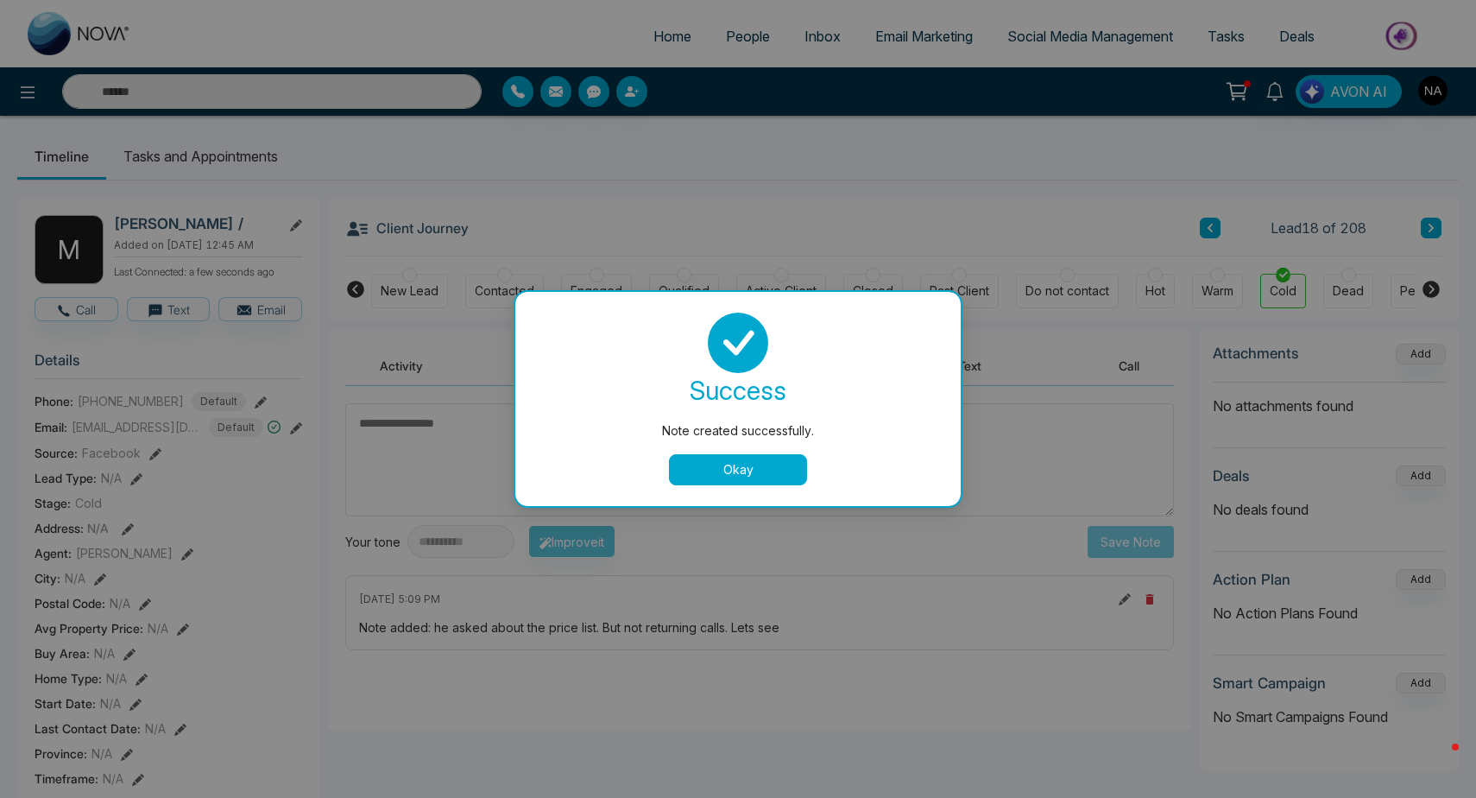
click at [783, 471] on button "Okay" at bounding box center [738, 469] width 138 height 31
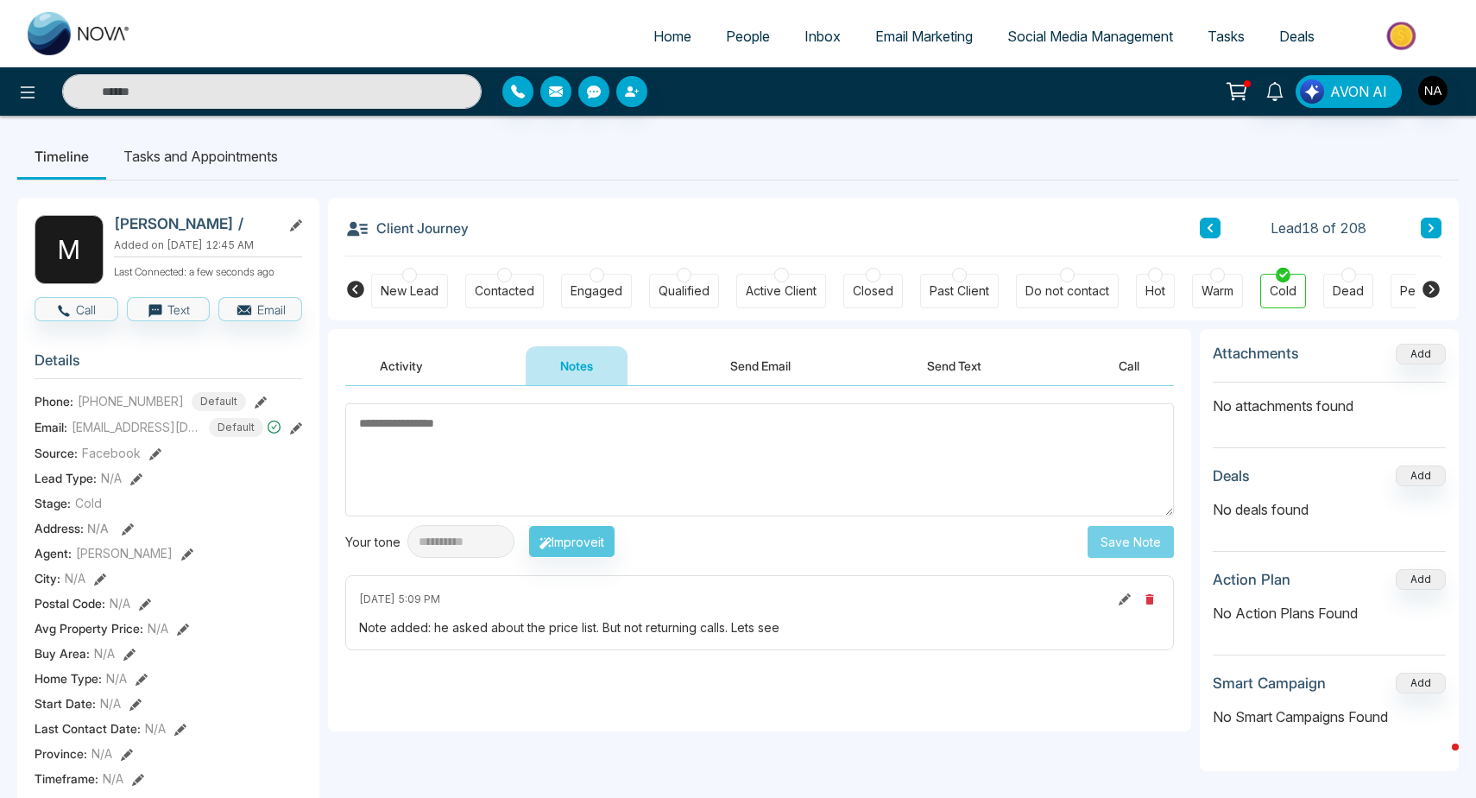
click at [1430, 233] on button at bounding box center [1431, 228] width 21 height 21
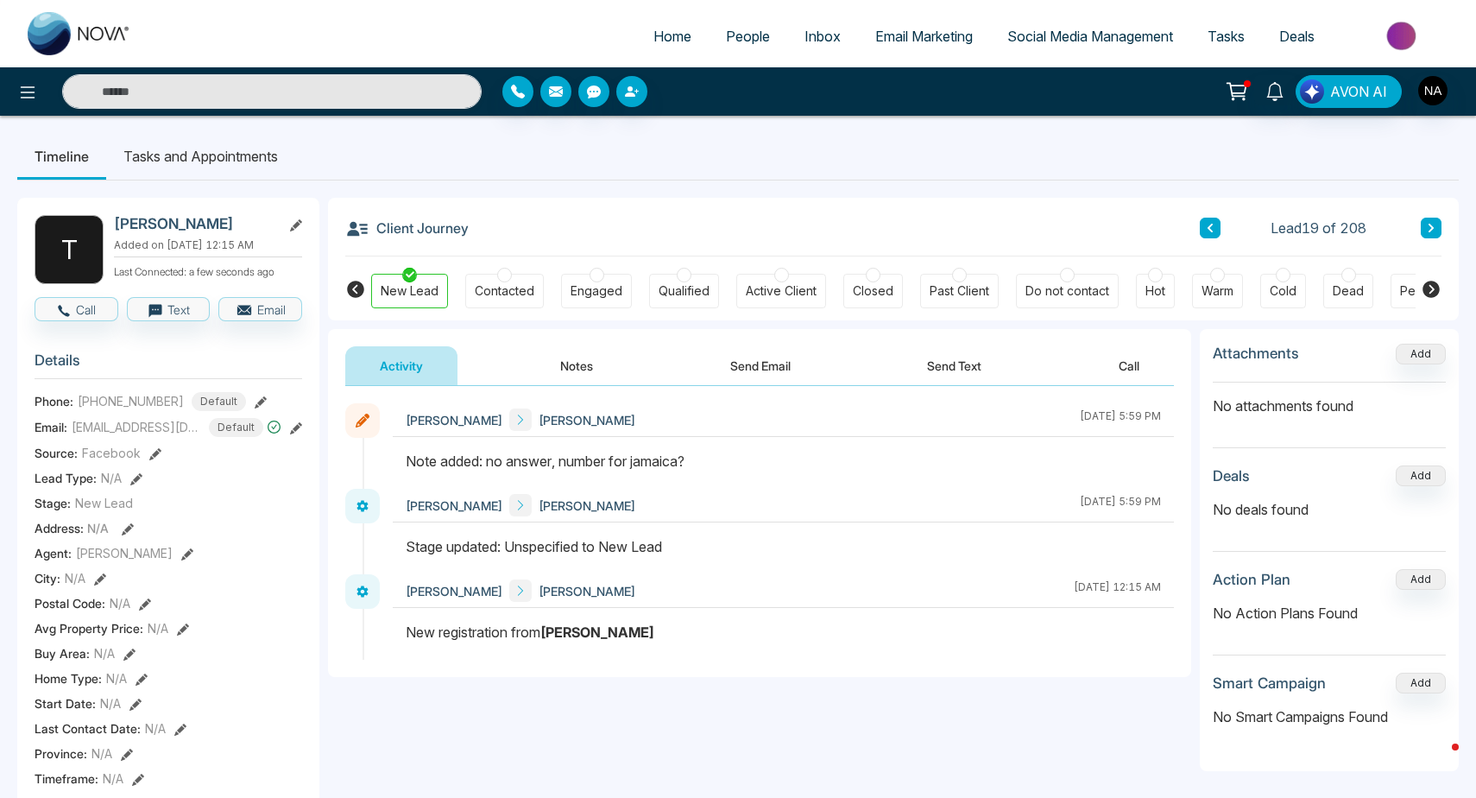
click at [1427, 232] on icon at bounding box center [1431, 228] width 9 height 10
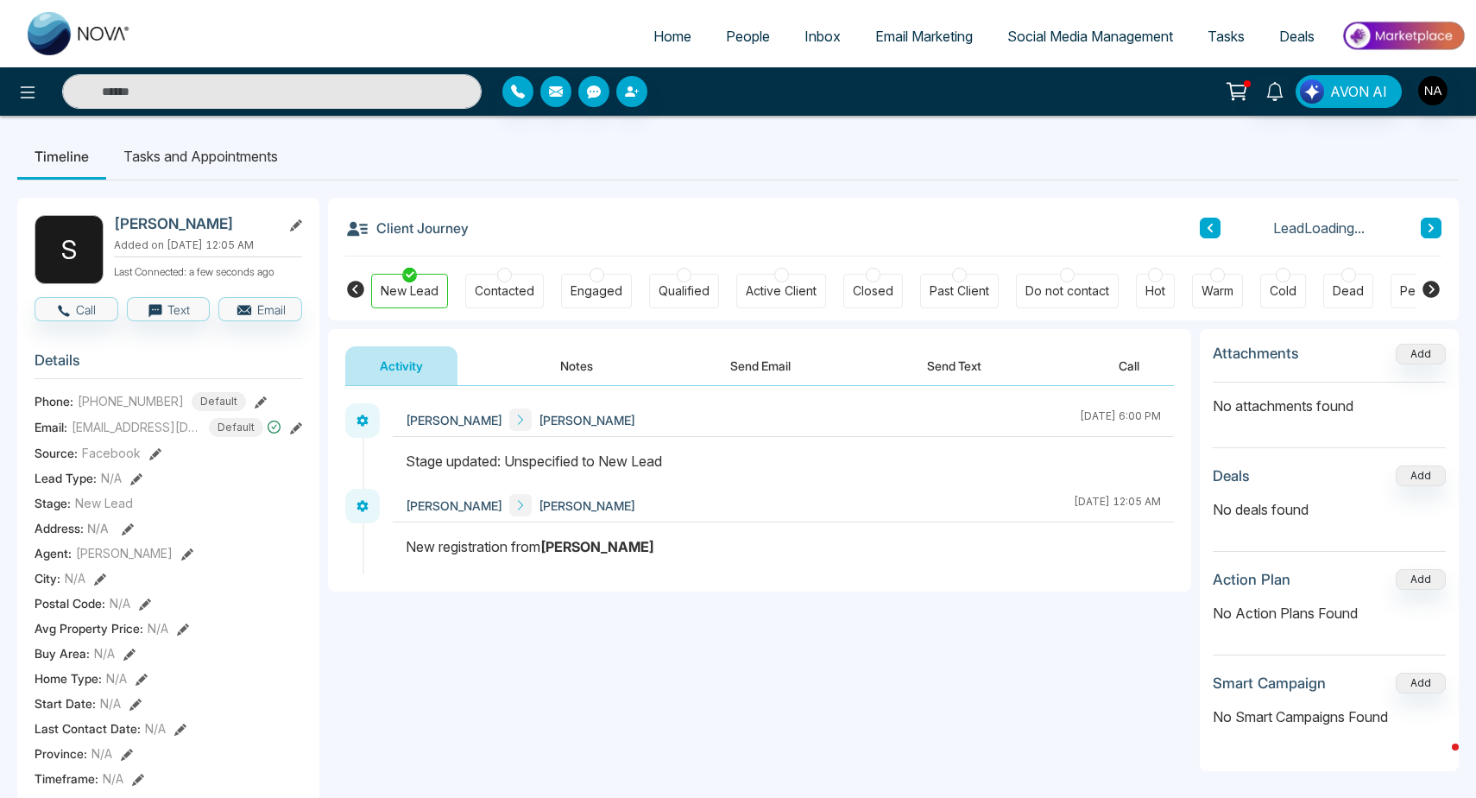
click at [1427, 232] on icon at bounding box center [1431, 228] width 9 height 10
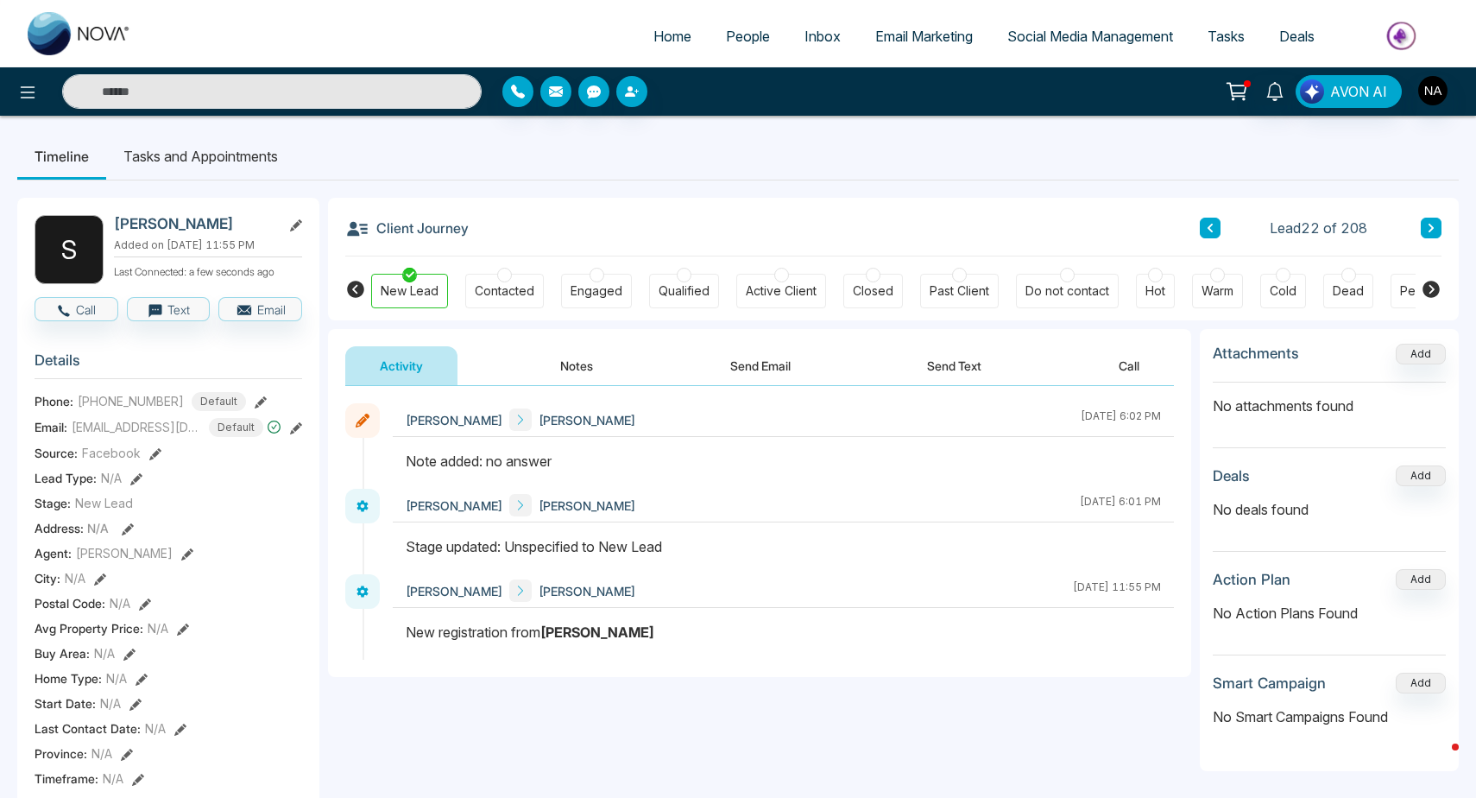
click at [1438, 224] on button at bounding box center [1431, 228] width 21 height 21
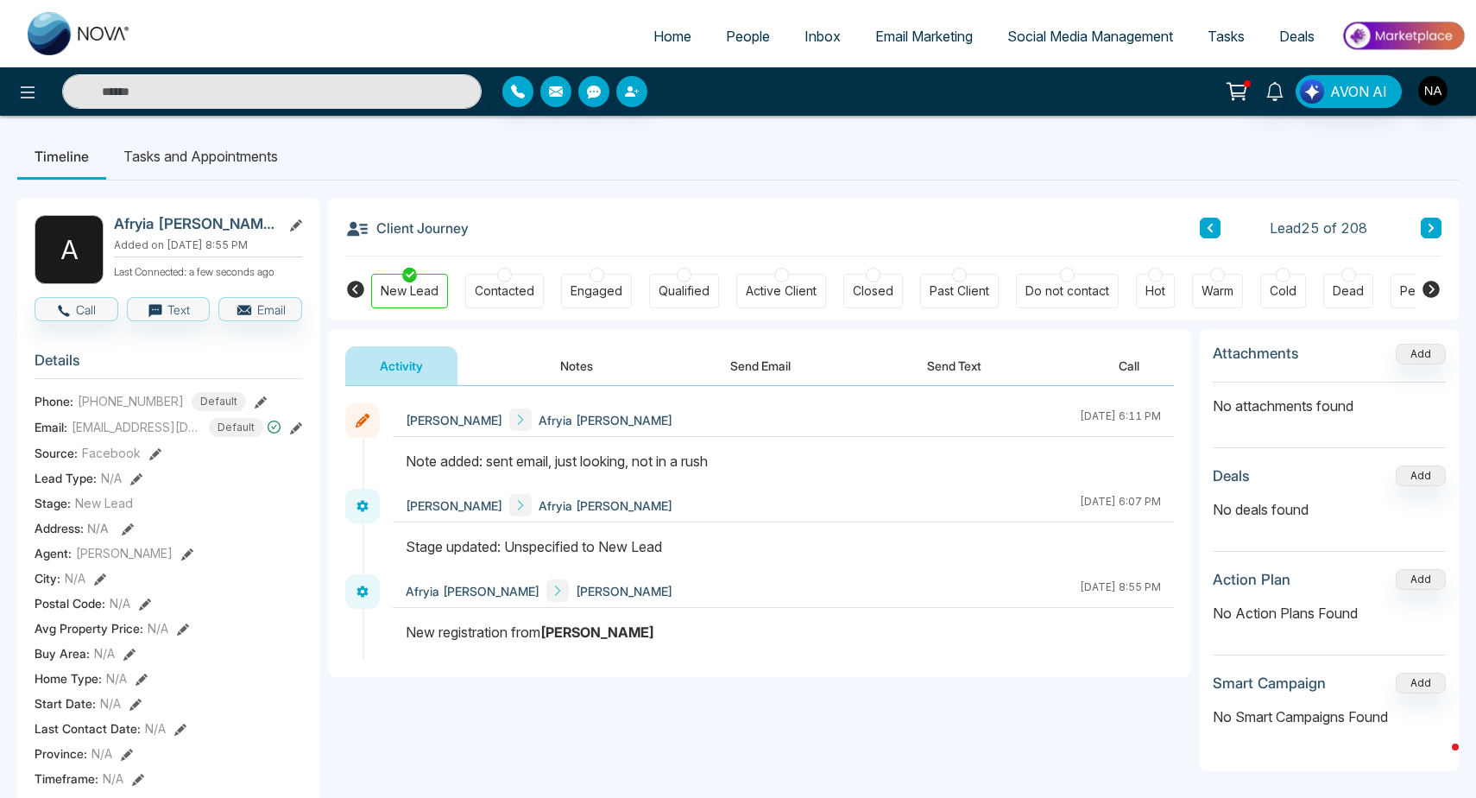
click at [1438, 224] on button at bounding box center [1431, 228] width 21 height 21
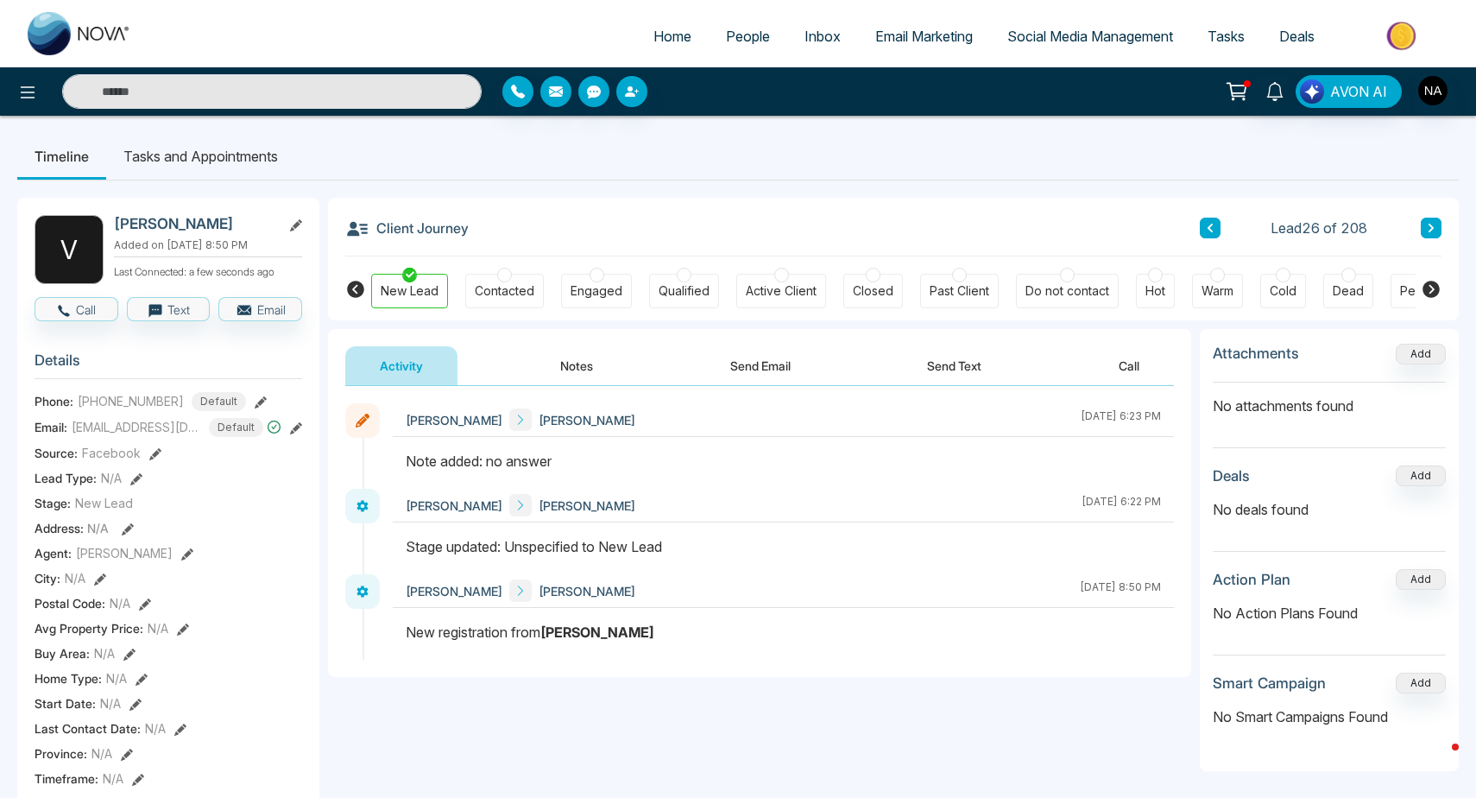
click at [1438, 224] on button at bounding box center [1431, 228] width 21 height 21
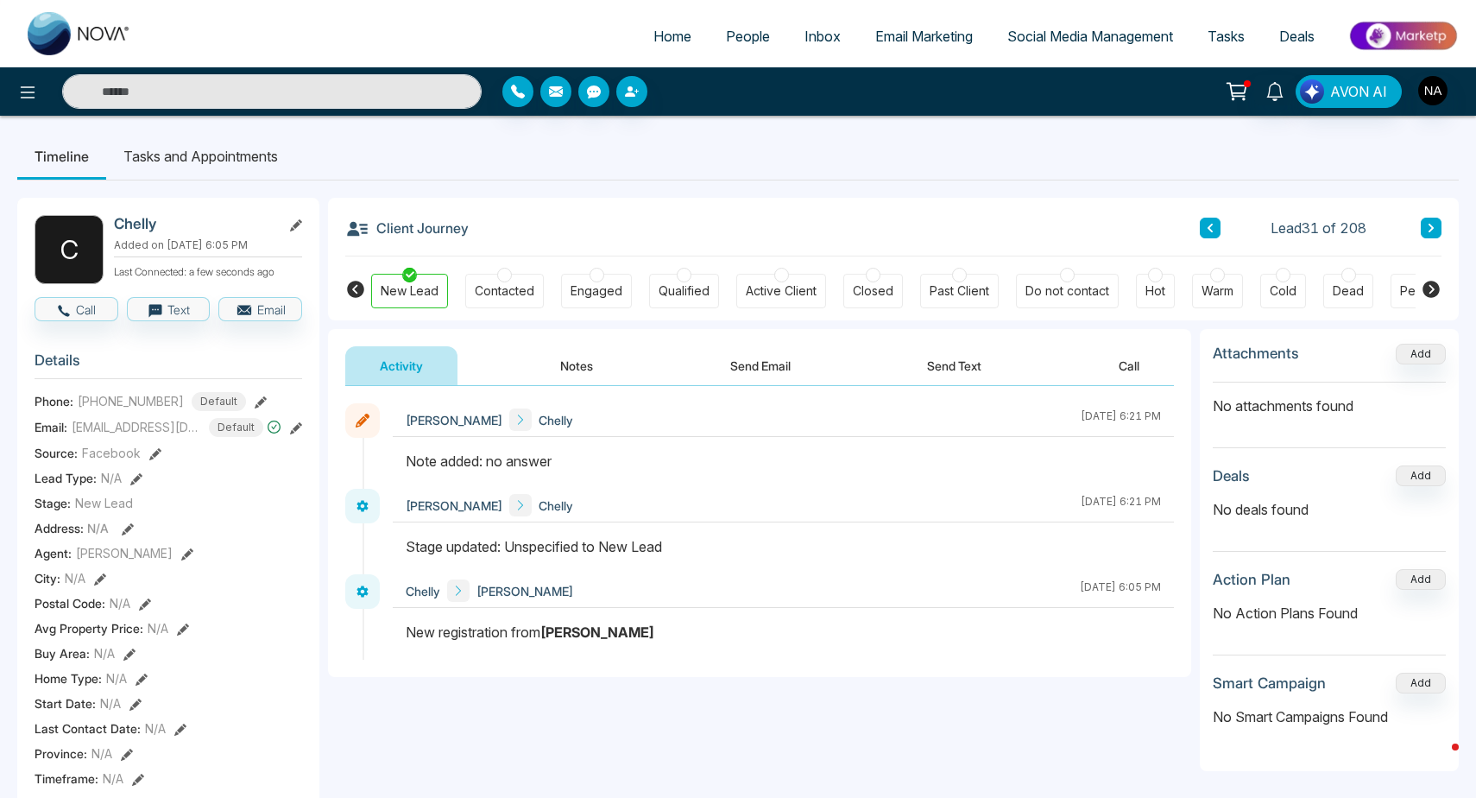
click at [1438, 224] on button at bounding box center [1431, 228] width 21 height 21
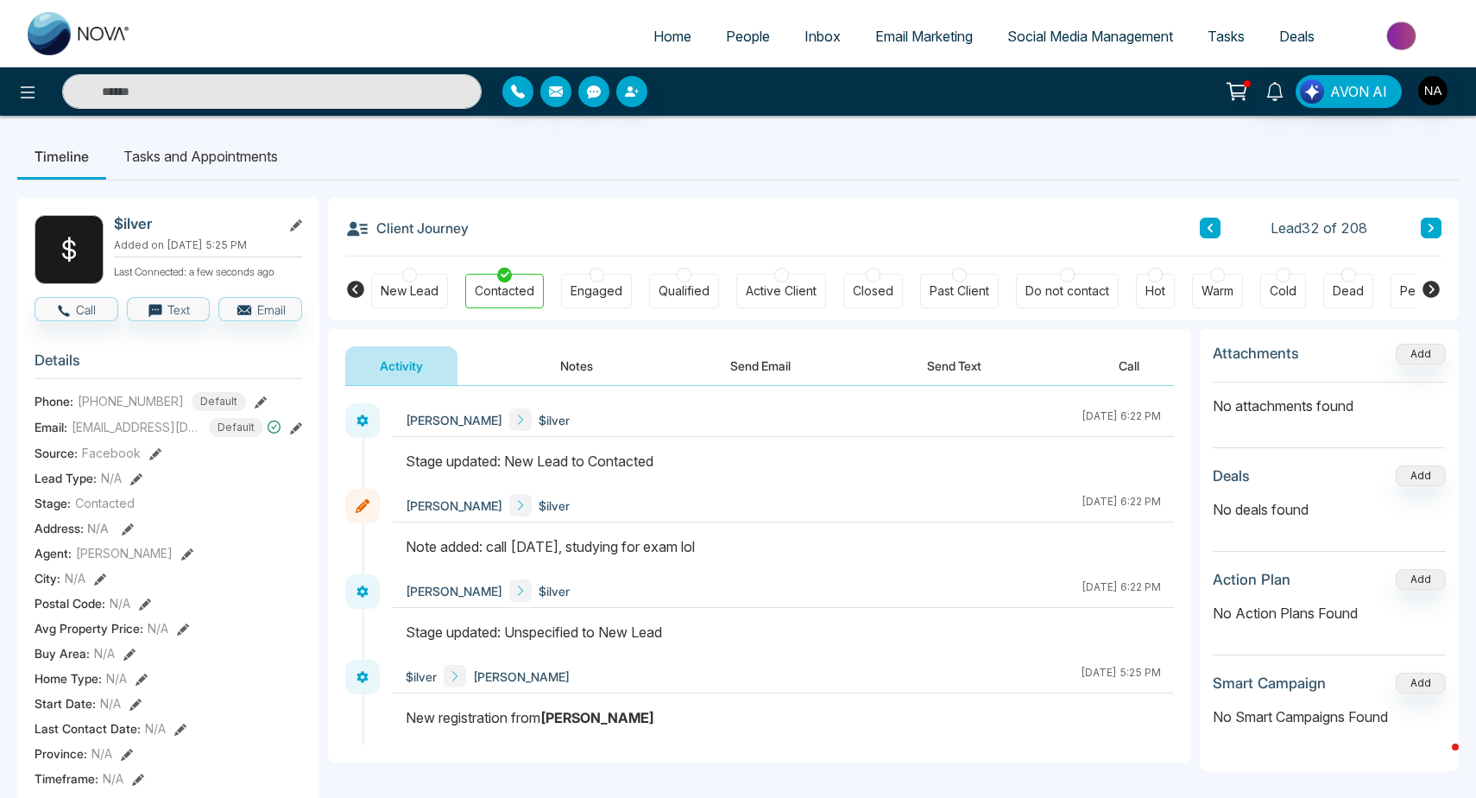
click at [1434, 233] on button at bounding box center [1431, 228] width 21 height 21
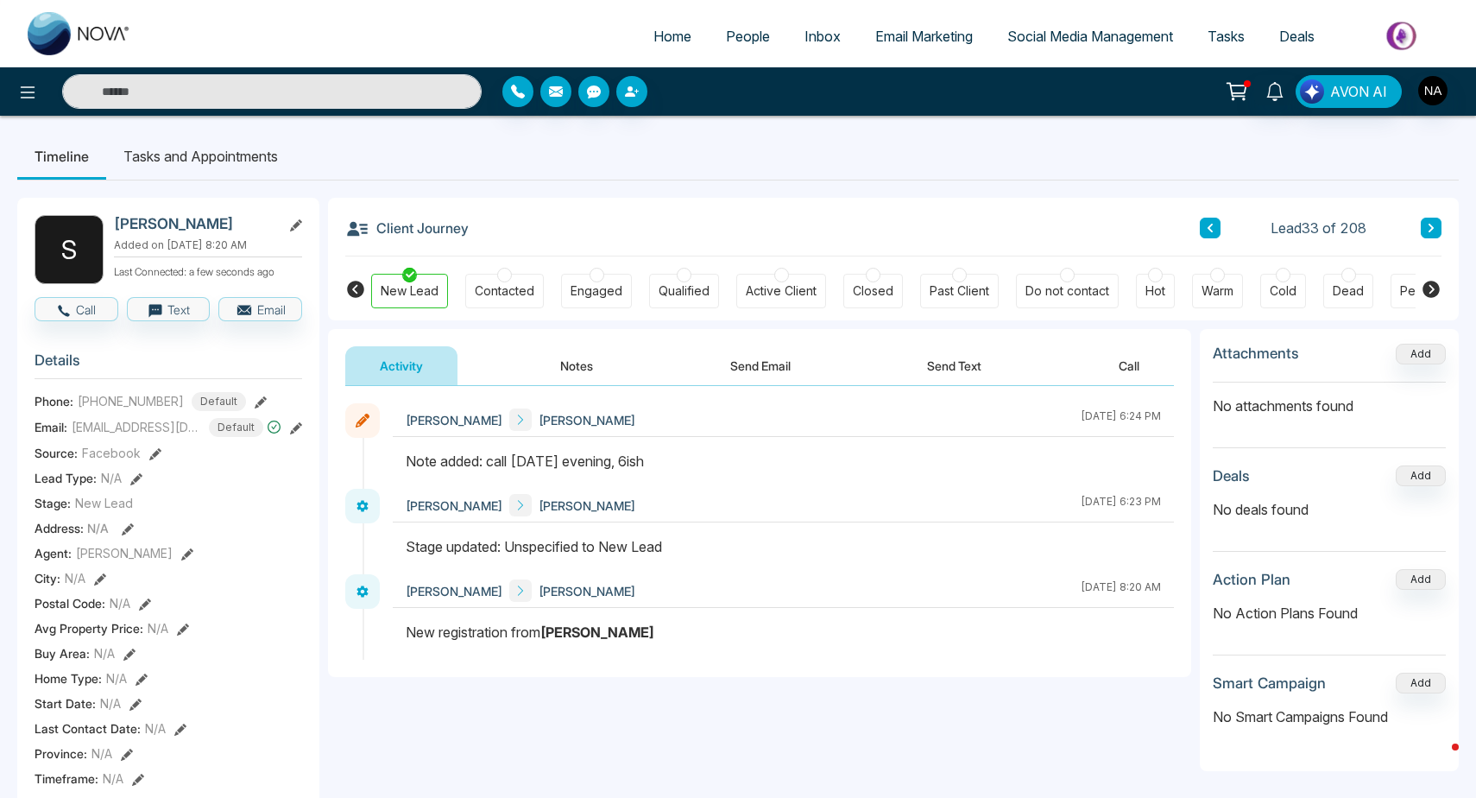
click at [534, 296] on div "Contacted" at bounding box center [504, 291] width 79 height 35
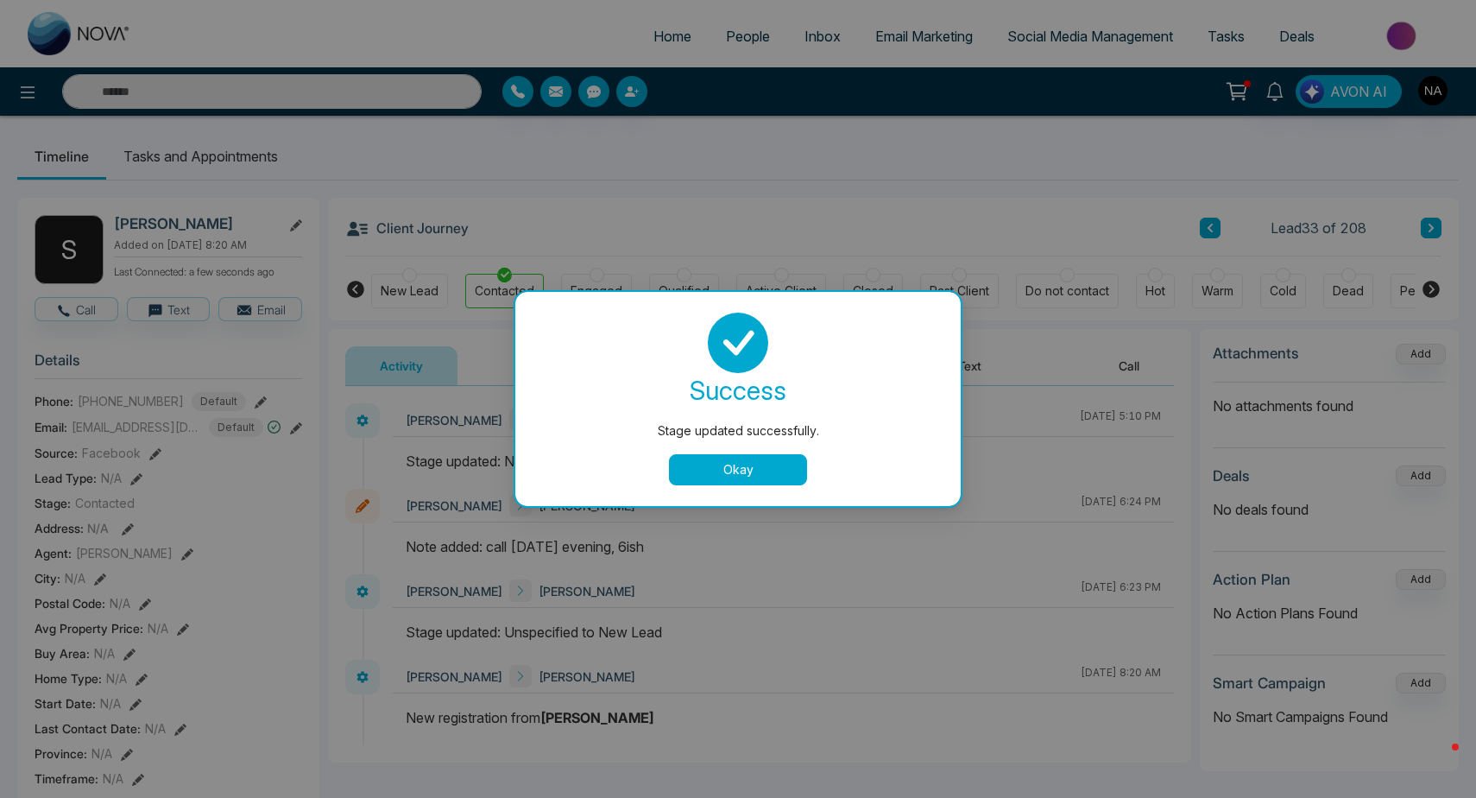
click at [775, 461] on button "Okay" at bounding box center [738, 469] width 138 height 31
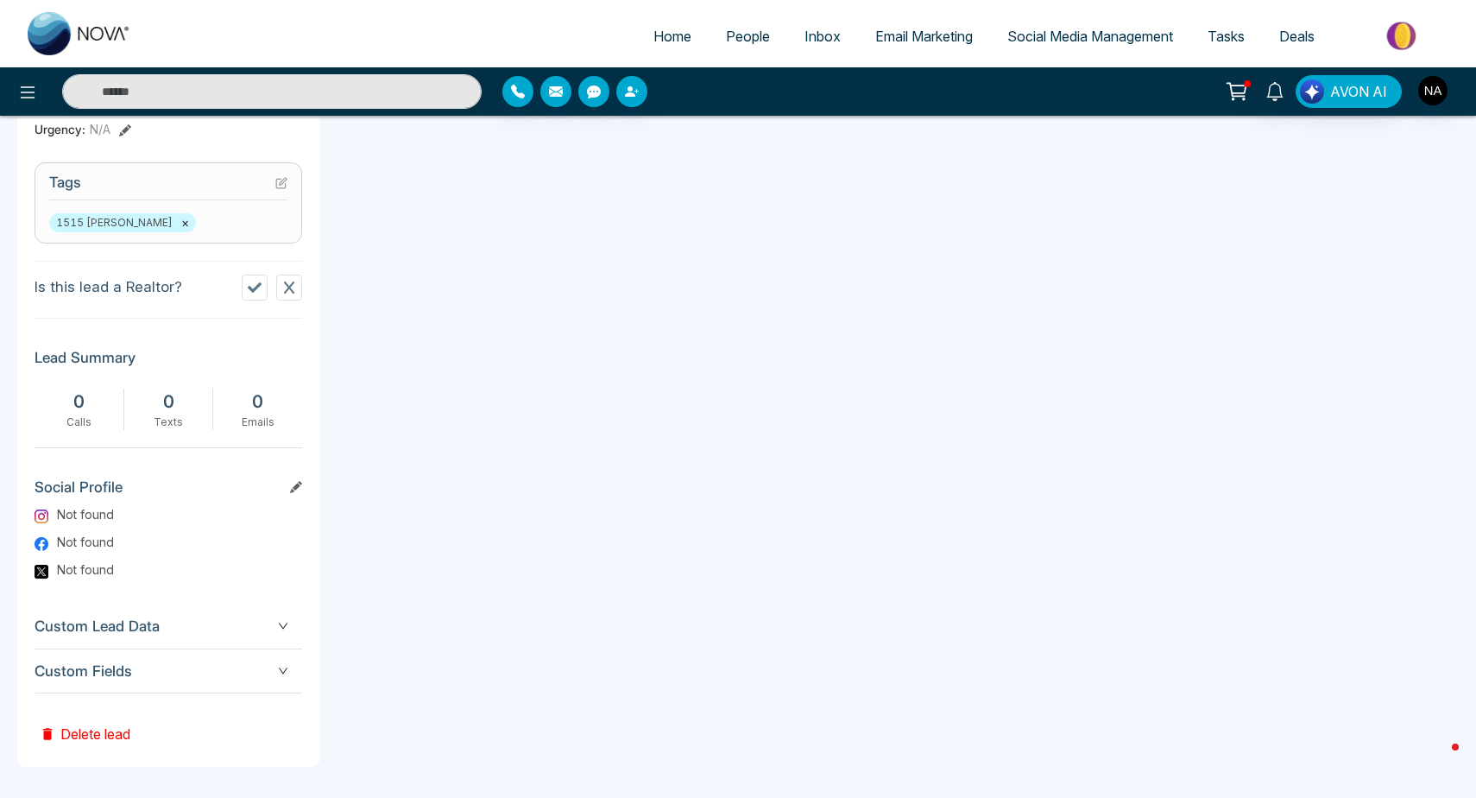
click at [236, 676] on span "Custom Fields" at bounding box center [169, 671] width 268 height 23
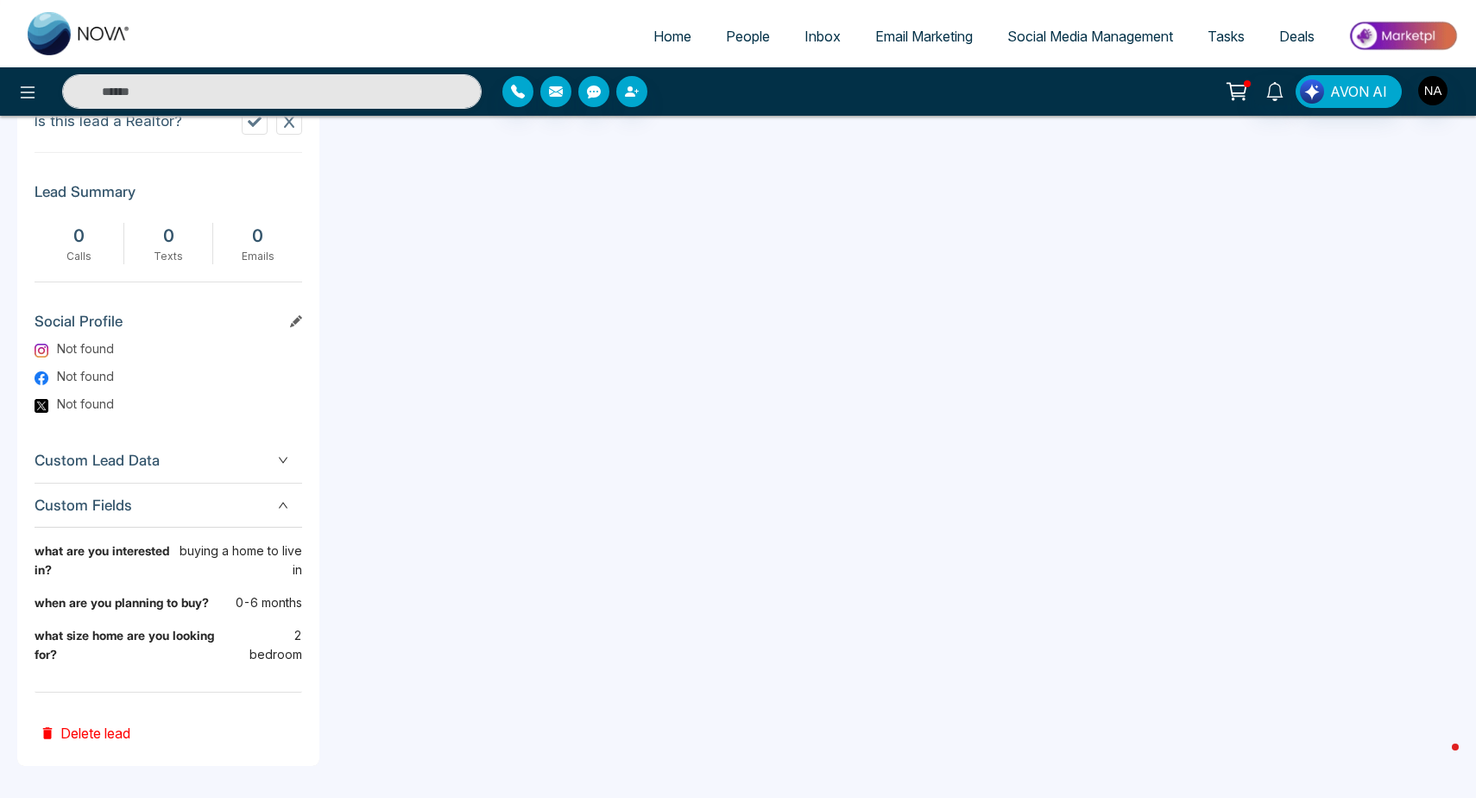
scroll to position [839, 0]
click at [237, 474] on div "Custom Lead Data" at bounding box center [169, 461] width 268 height 44
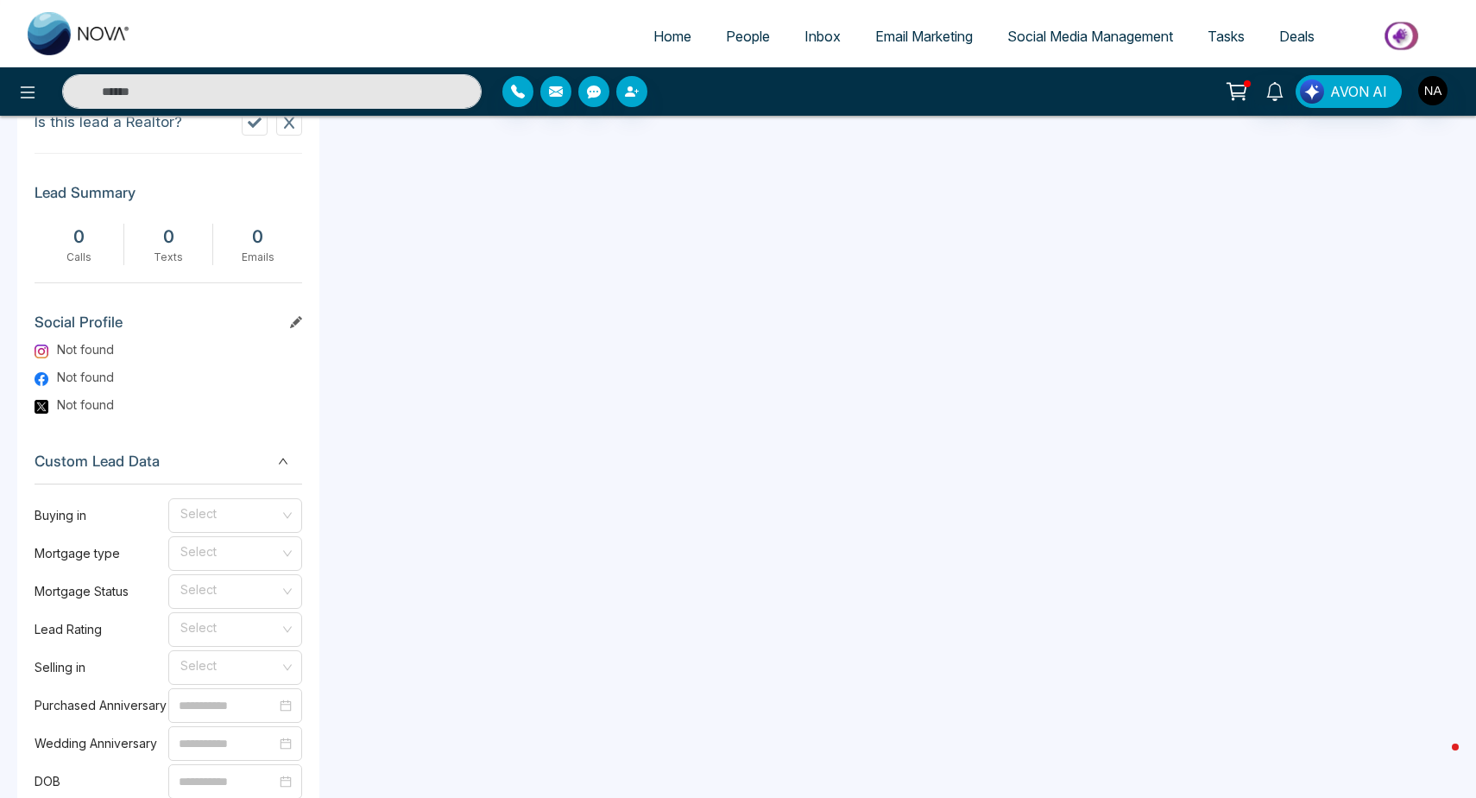
click at [237, 474] on div "Custom Lead Data" at bounding box center [169, 461] width 268 height 44
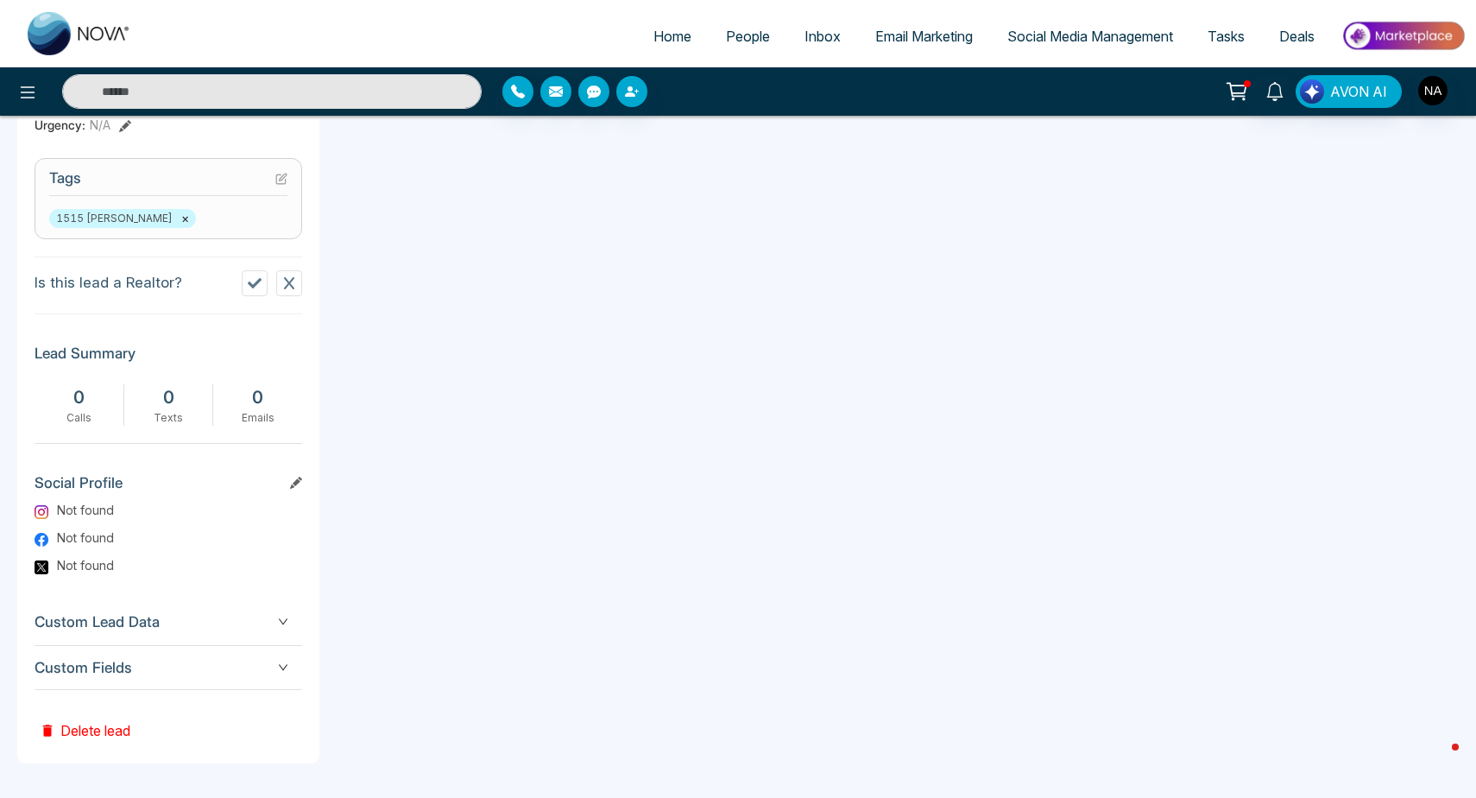
scroll to position [674, 0]
click at [256, 664] on span "Custom Fields" at bounding box center [169, 671] width 268 height 23
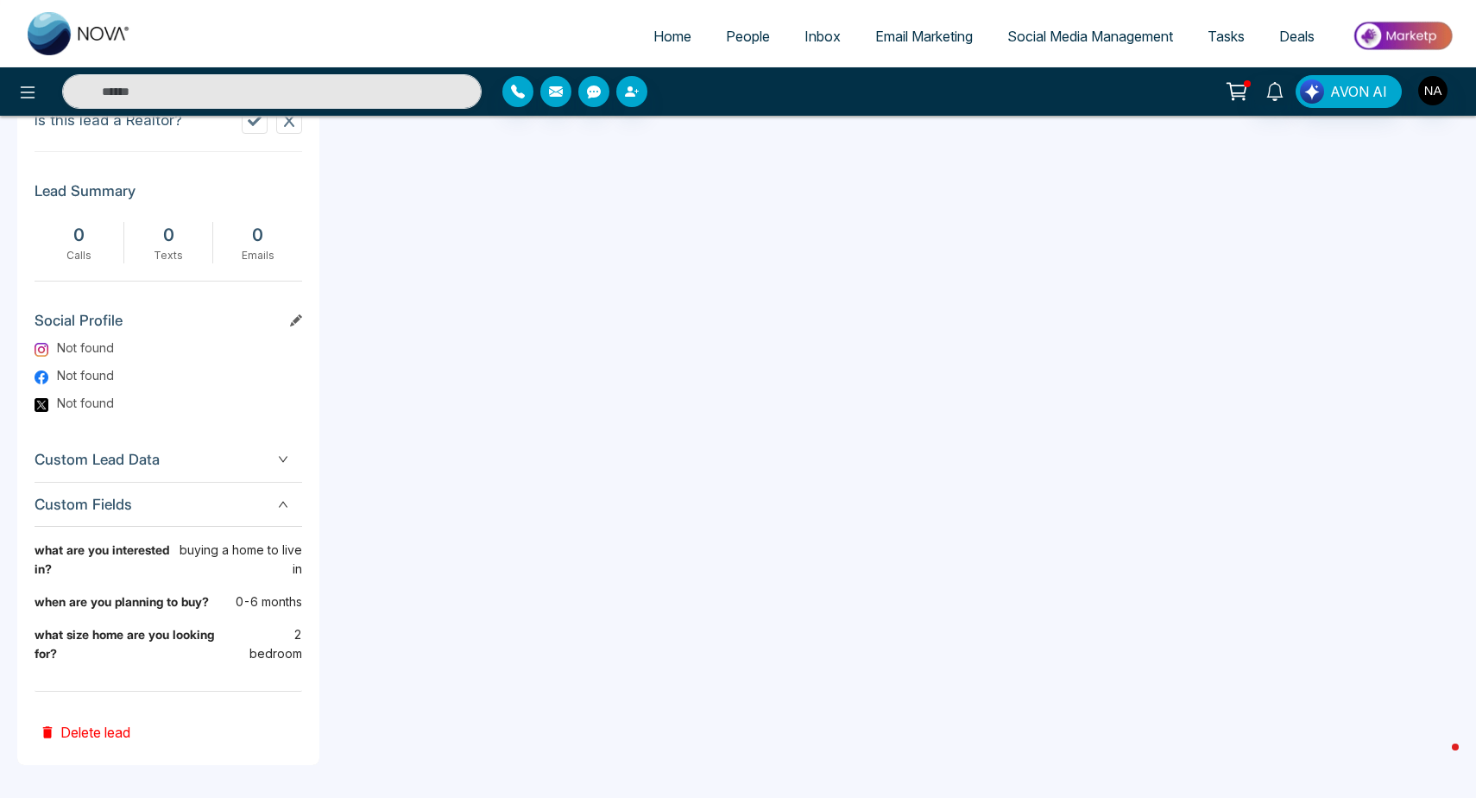
scroll to position [839, 0]
click at [114, 1] on div at bounding box center [738, 1] width 1476 height 2
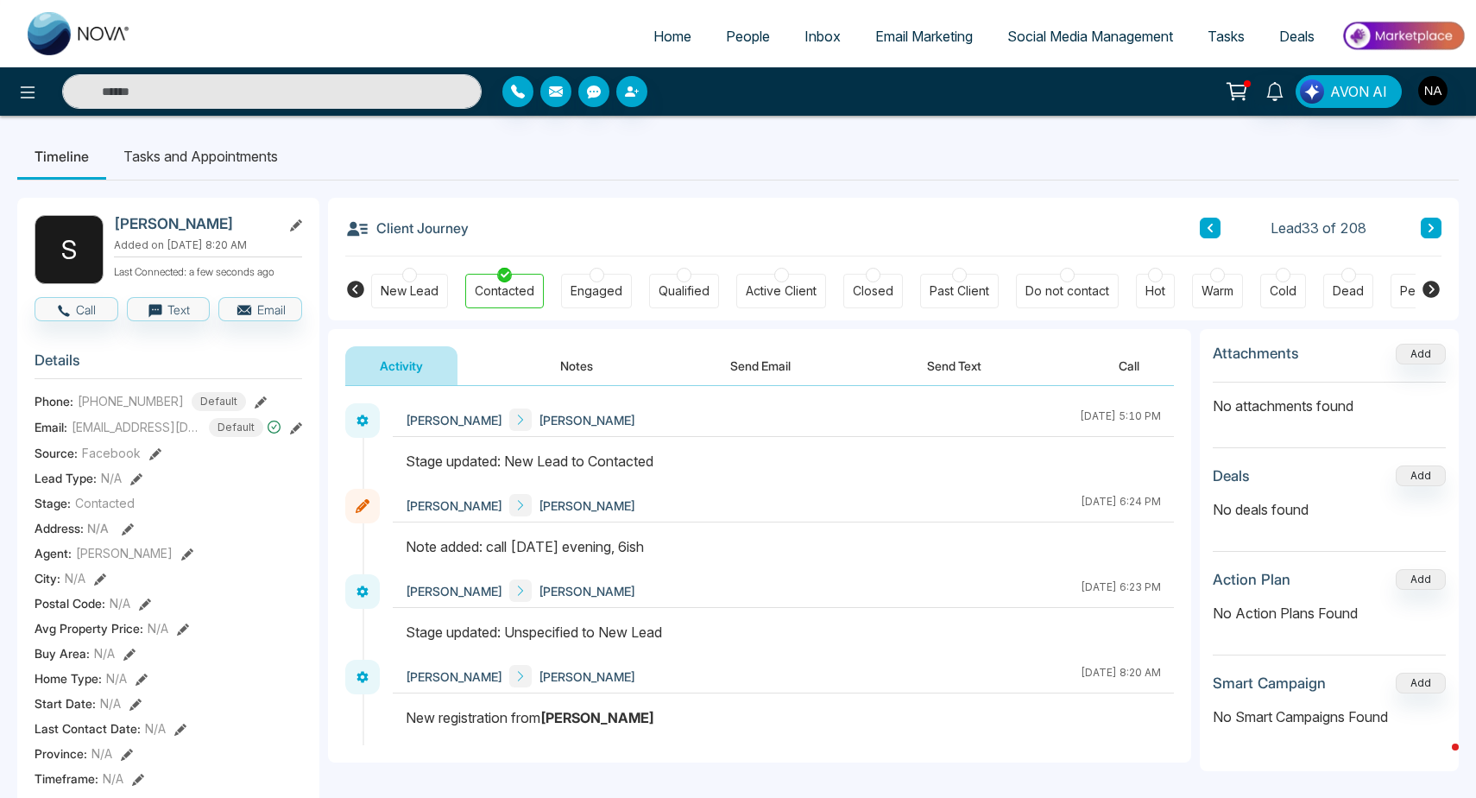
scroll to position [0, 0]
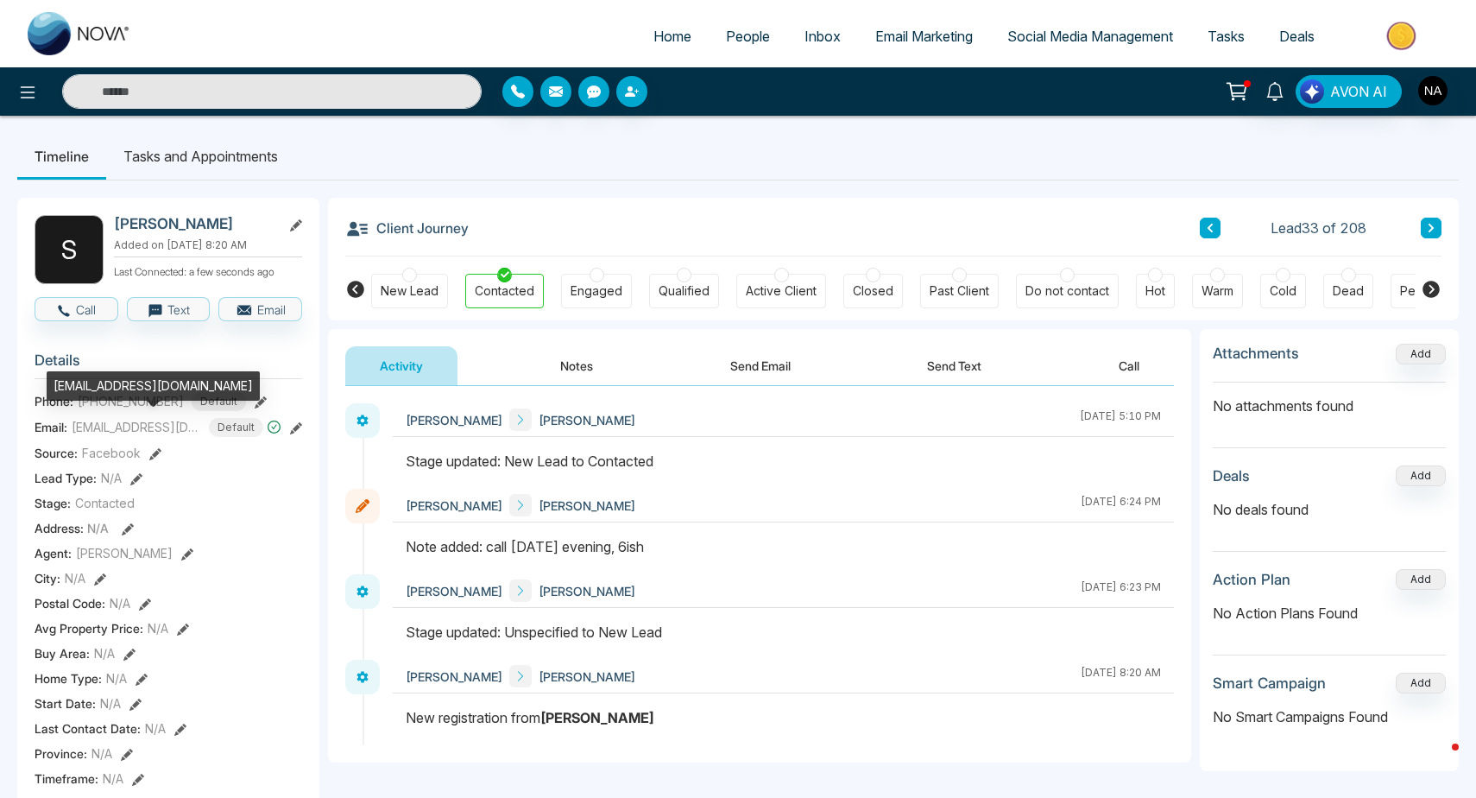
click at [123, 389] on div "[EMAIL_ADDRESS][DOMAIN_NAME]" at bounding box center [153, 385] width 213 height 29
copy div "[EMAIL_ADDRESS][DOMAIN_NAME]"
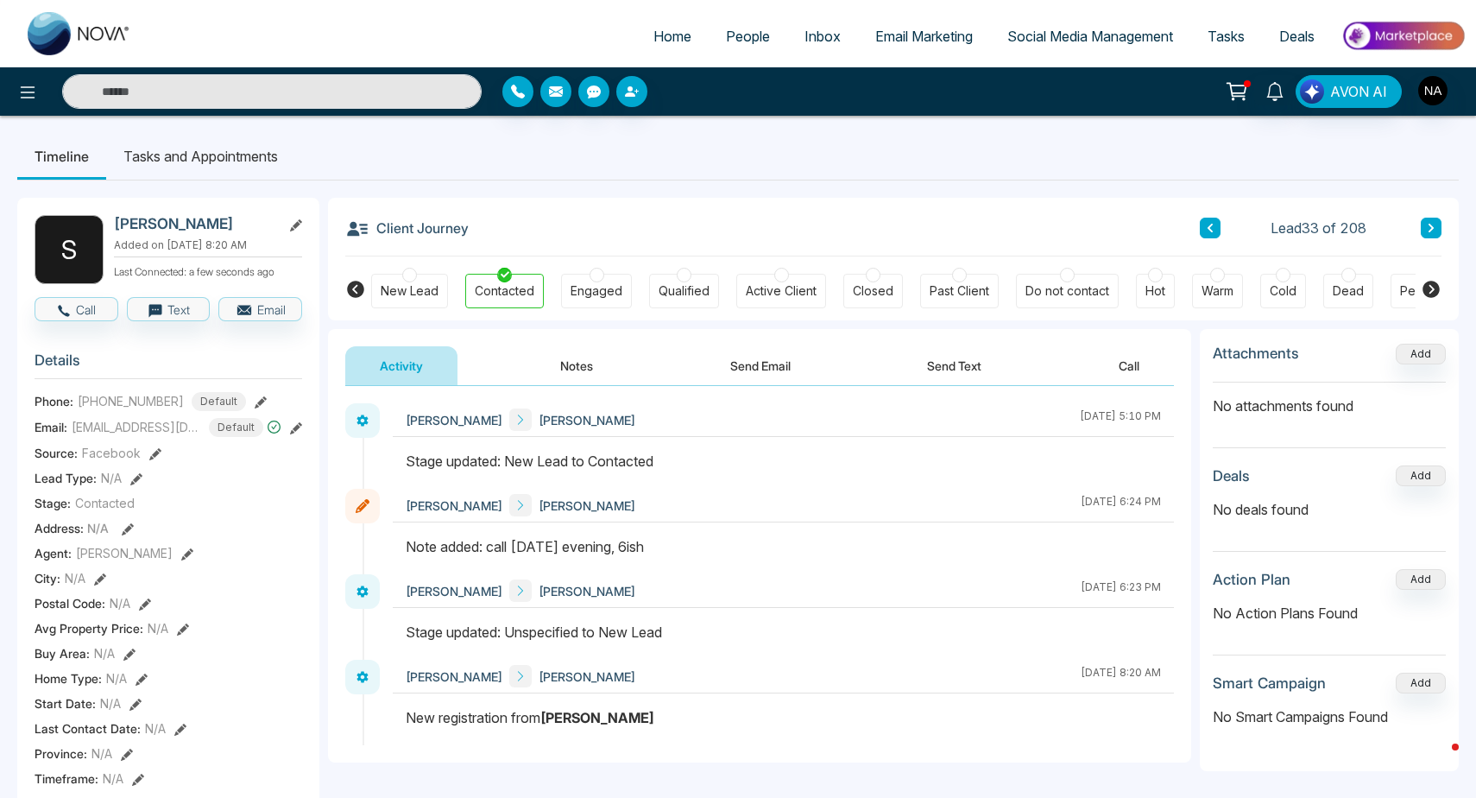
click at [567, 363] on button "Notes" at bounding box center [577, 365] width 102 height 39
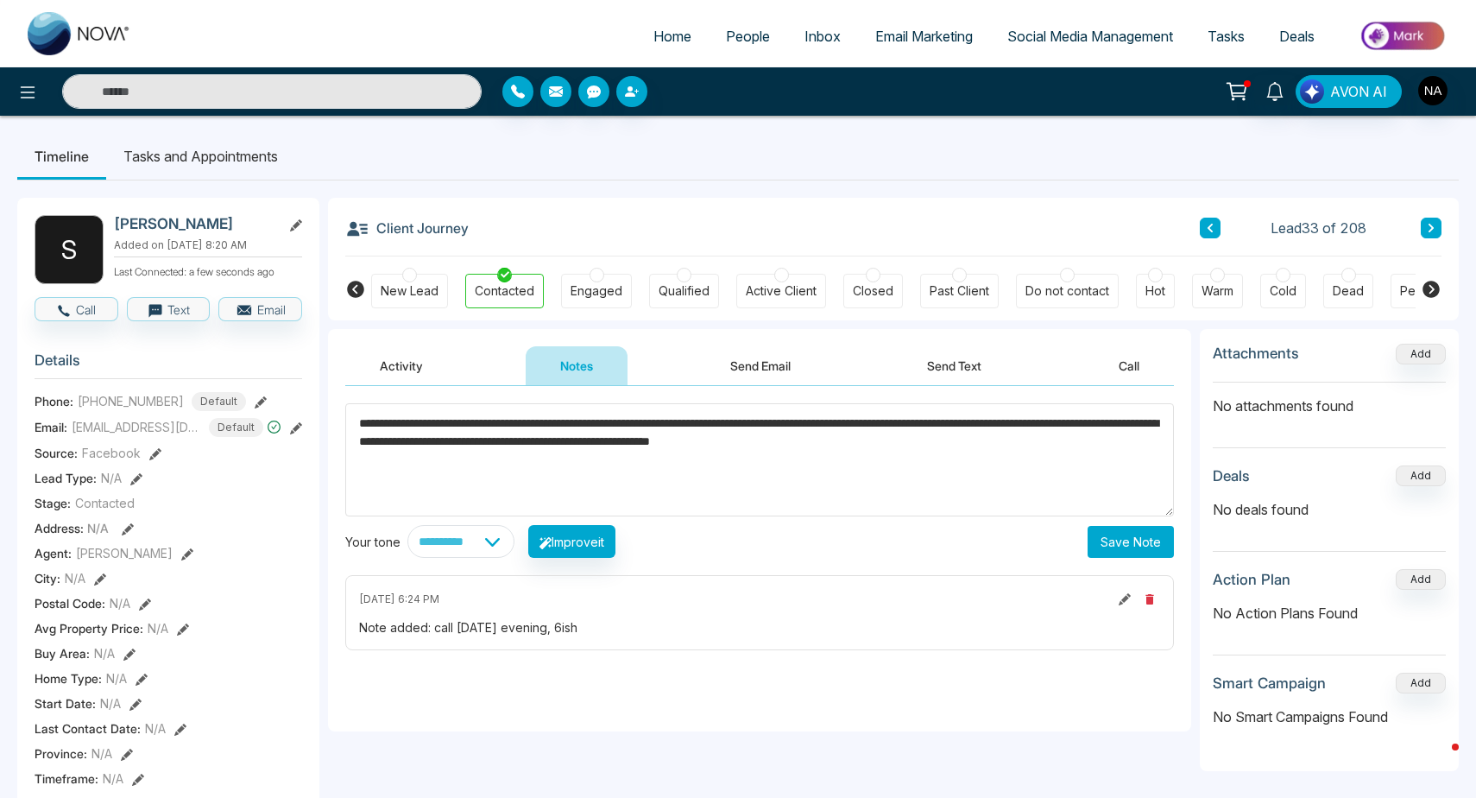
type textarea "**********"
click at [1131, 540] on button "Save Note" at bounding box center [1131, 542] width 86 height 32
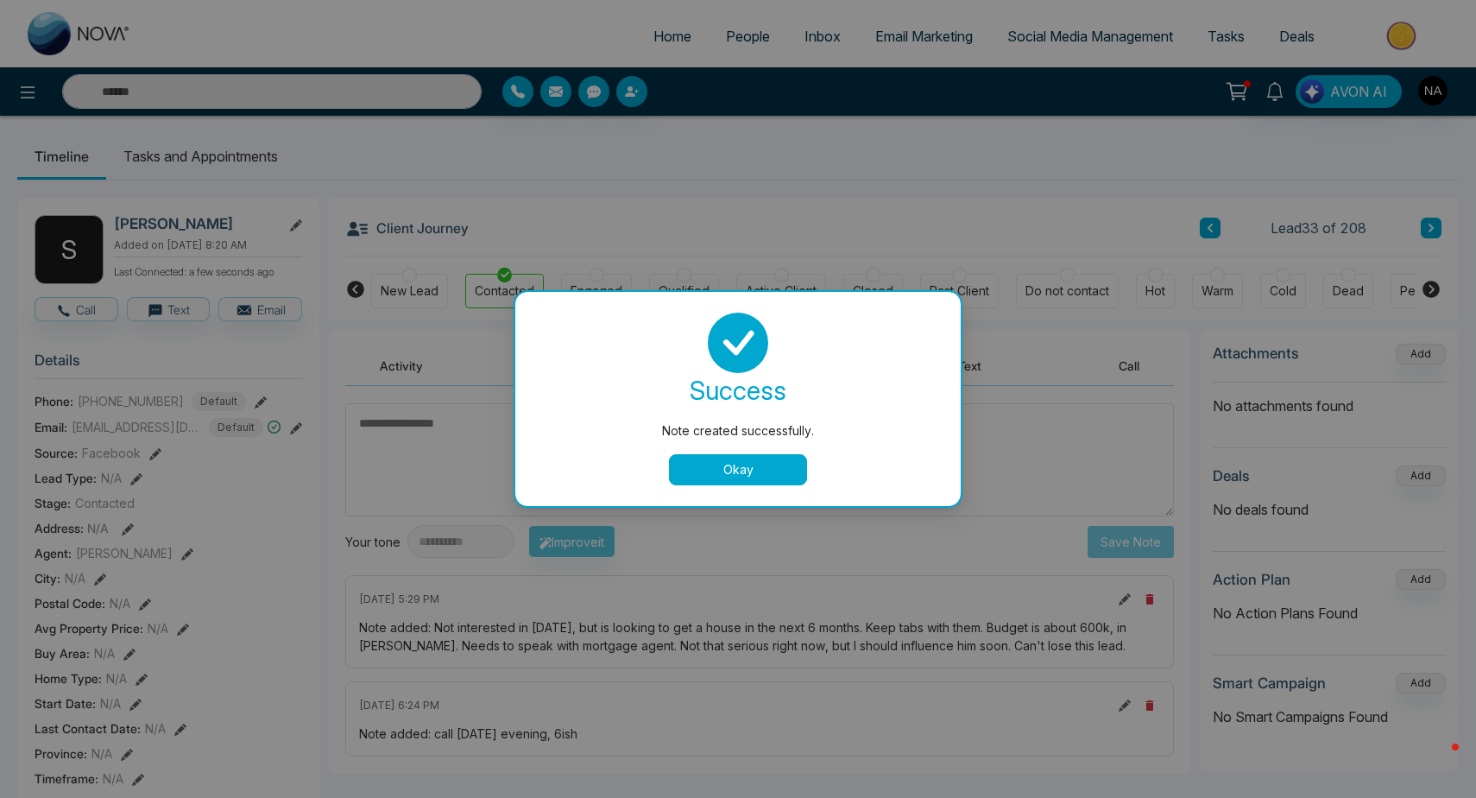
click at [761, 457] on button "Okay" at bounding box center [738, 469] width 138 height 31
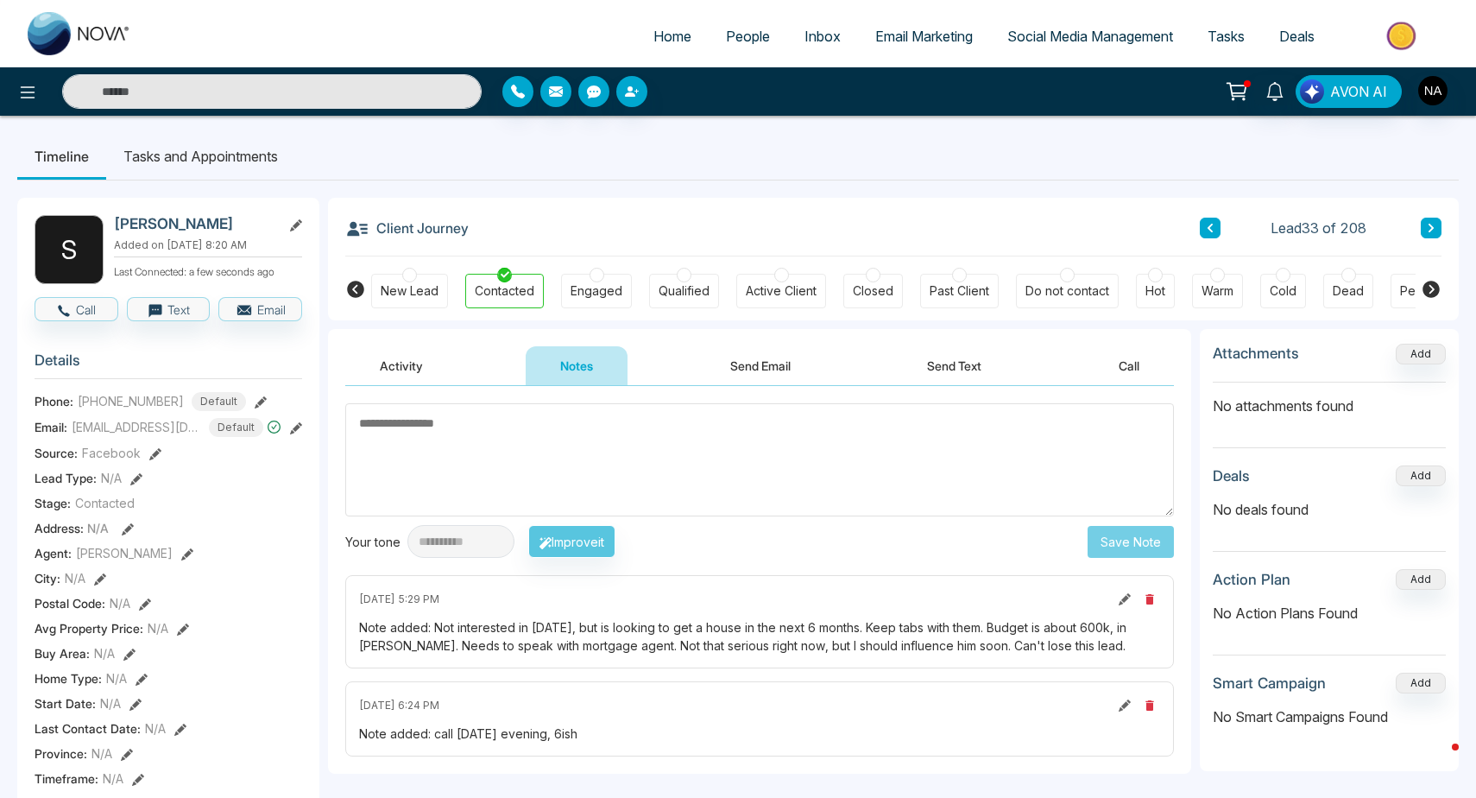
click at [1426, 224] on button at bounding box center [1431, 228] width 21 height 21
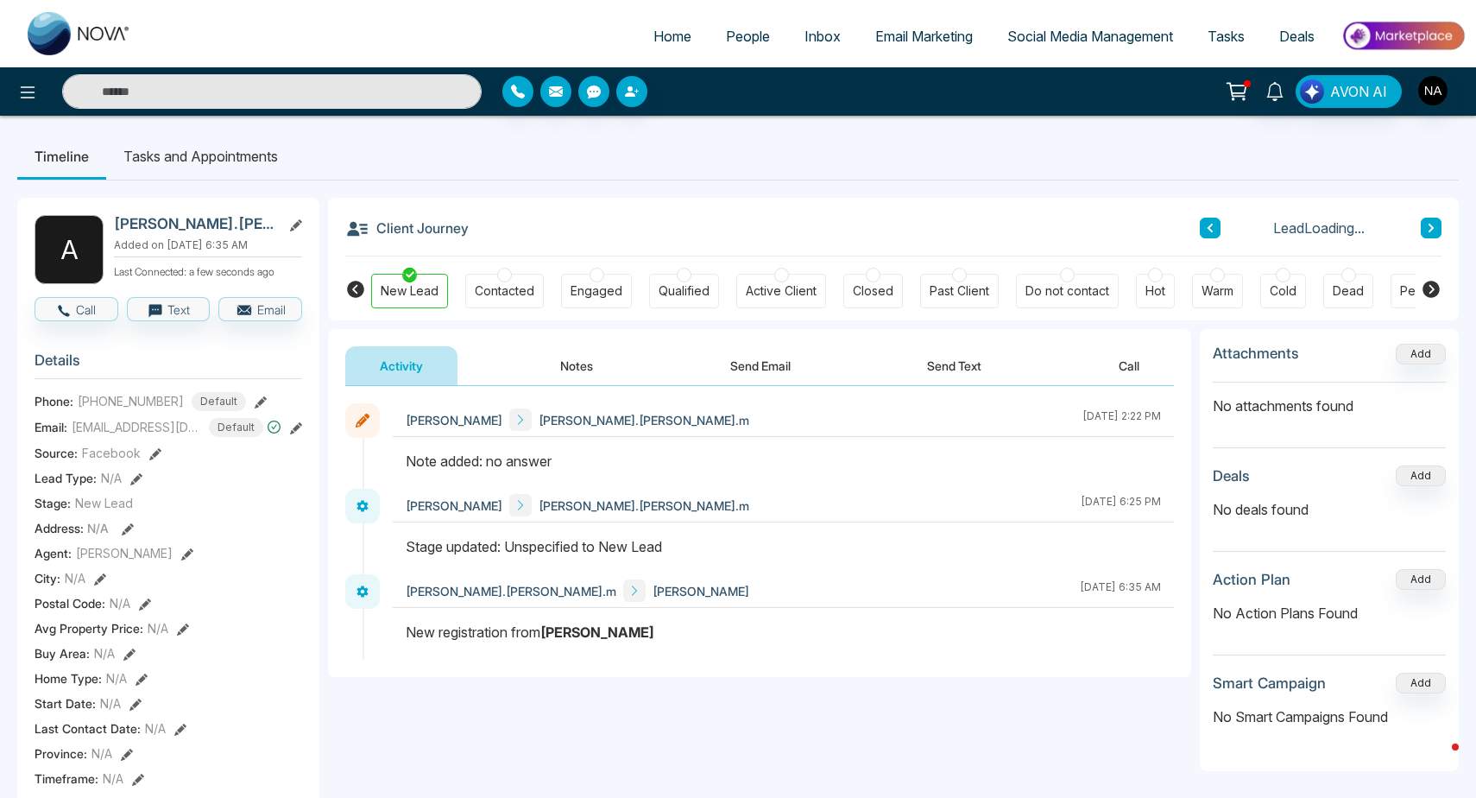
click at [1426, 224] on button at bounding box center [1431, 228] width 21 height 21
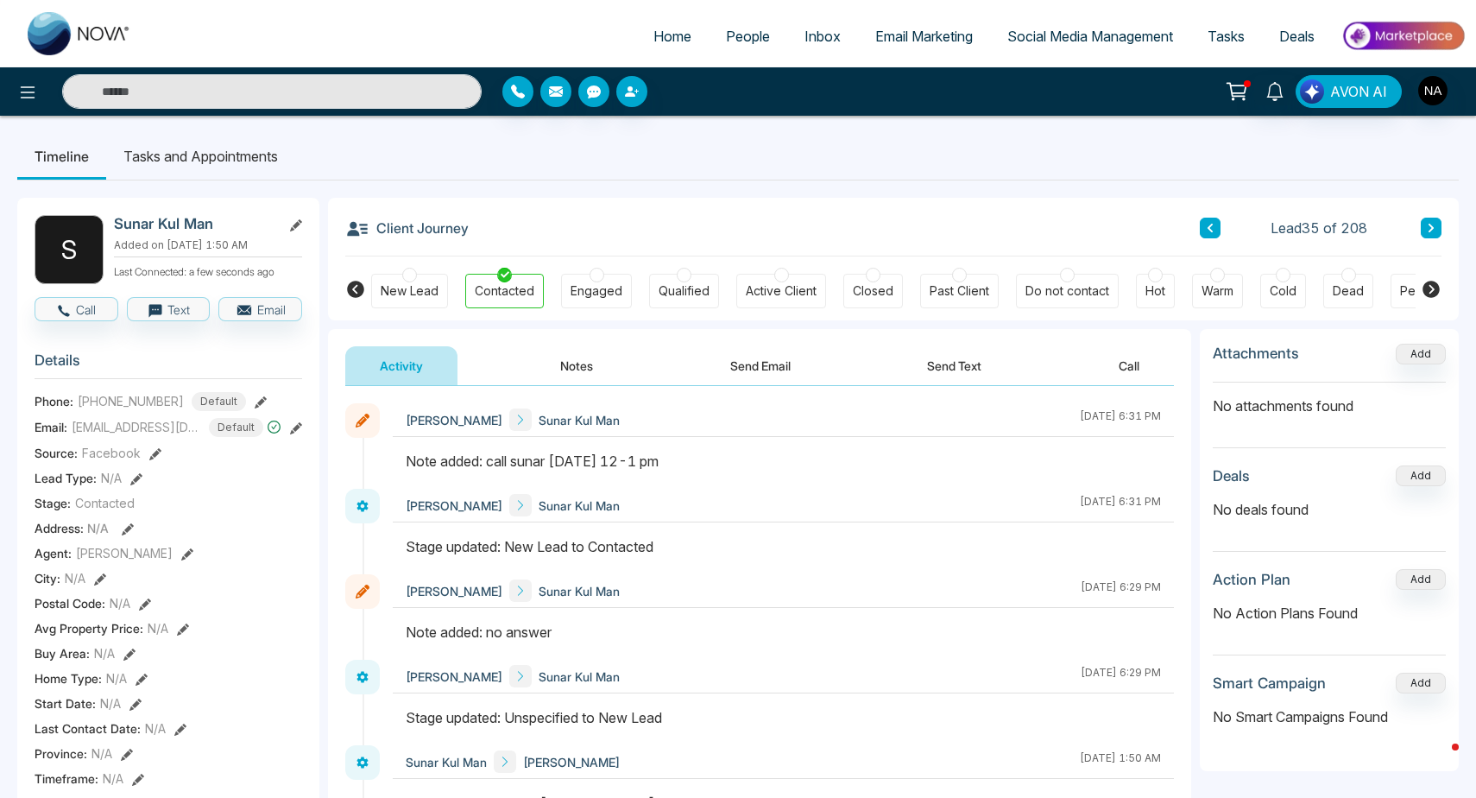
click at [591, 376] on button "Notes" at bounding box center [577, 365] width 102 height 39
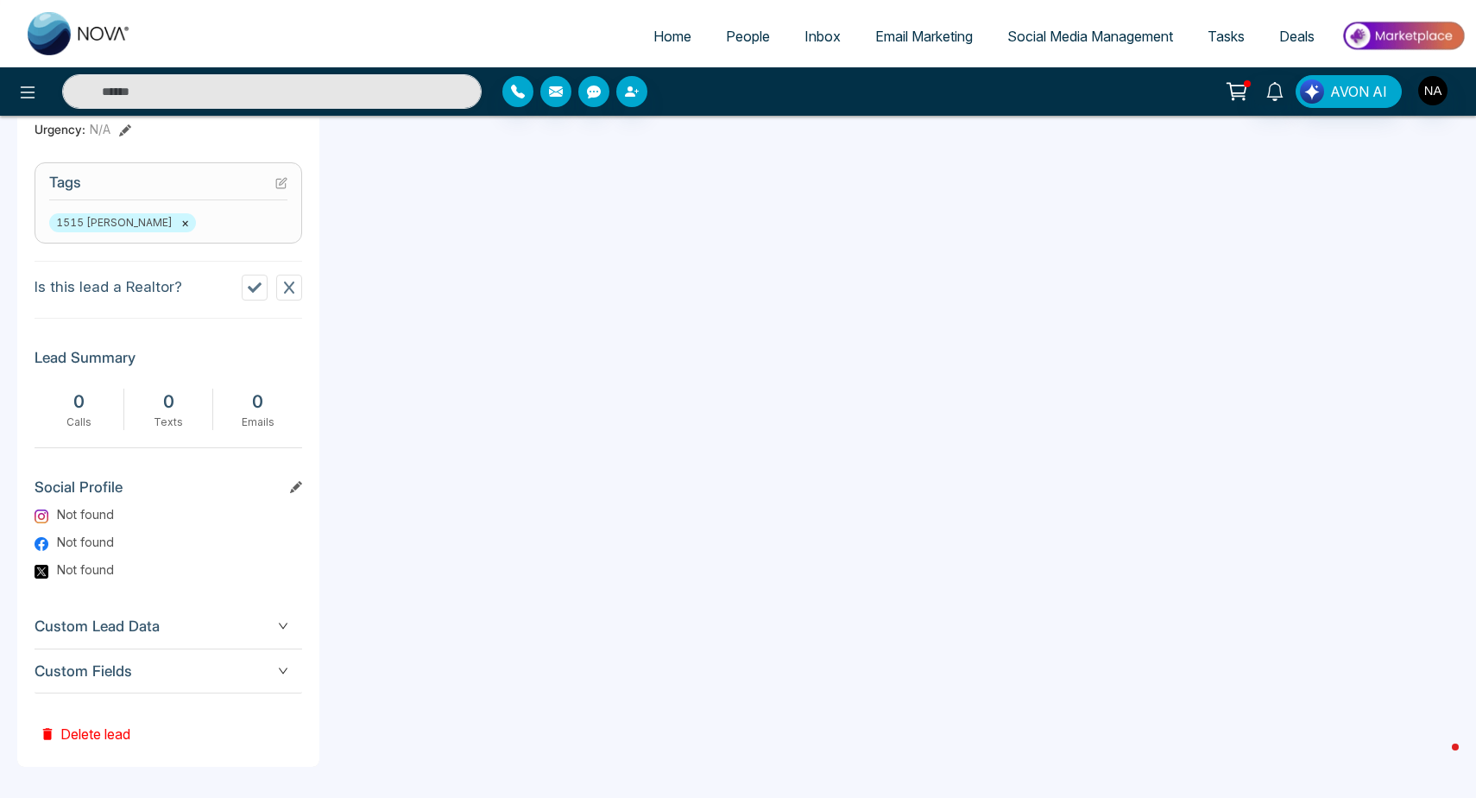
click at [212, 683] on div "Custom Fields" at bounding box center [169, 671] width 268 height 44
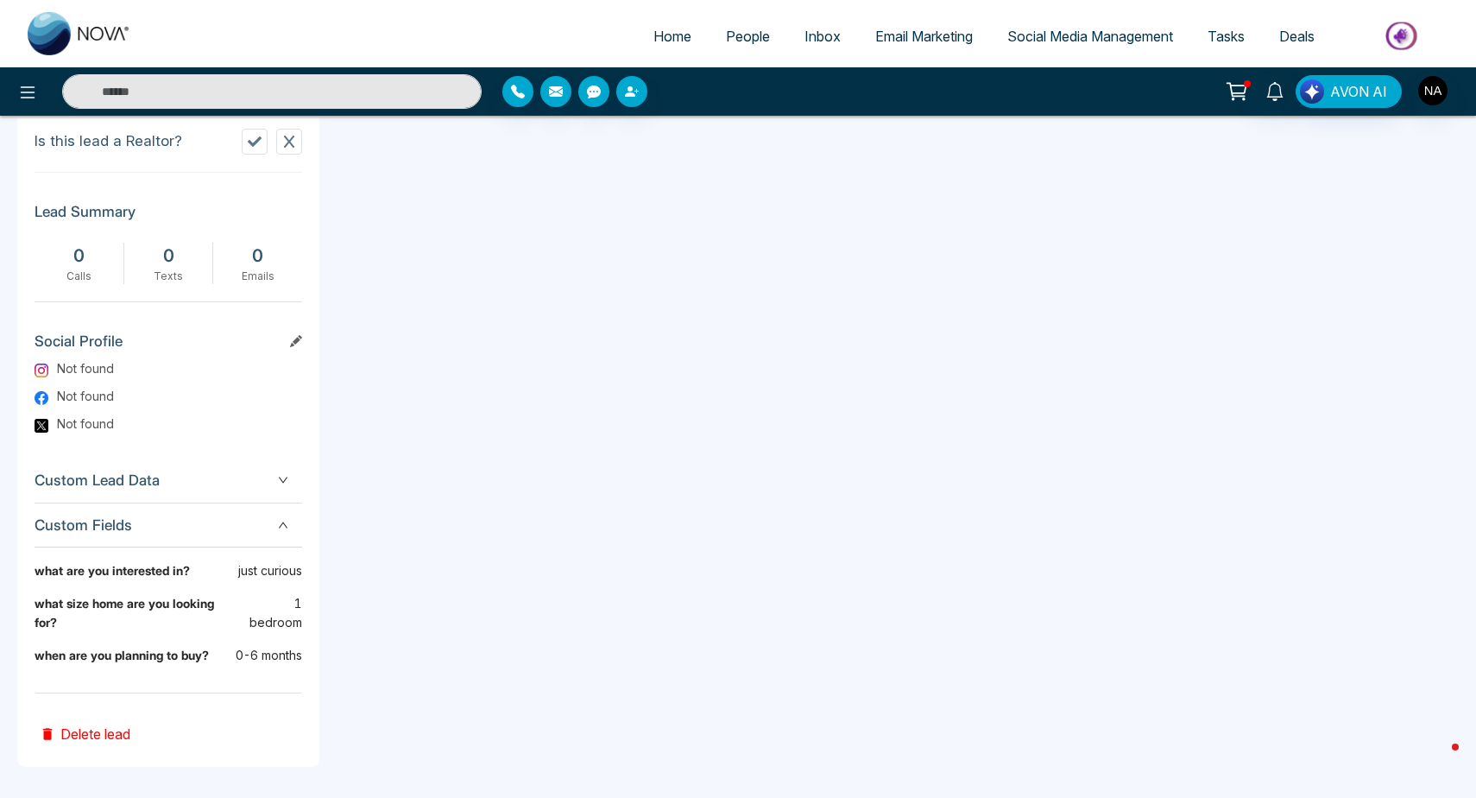
click at [220, 514] on span "Custom Fields" at bounding box center [169, 525] width 268 height 23
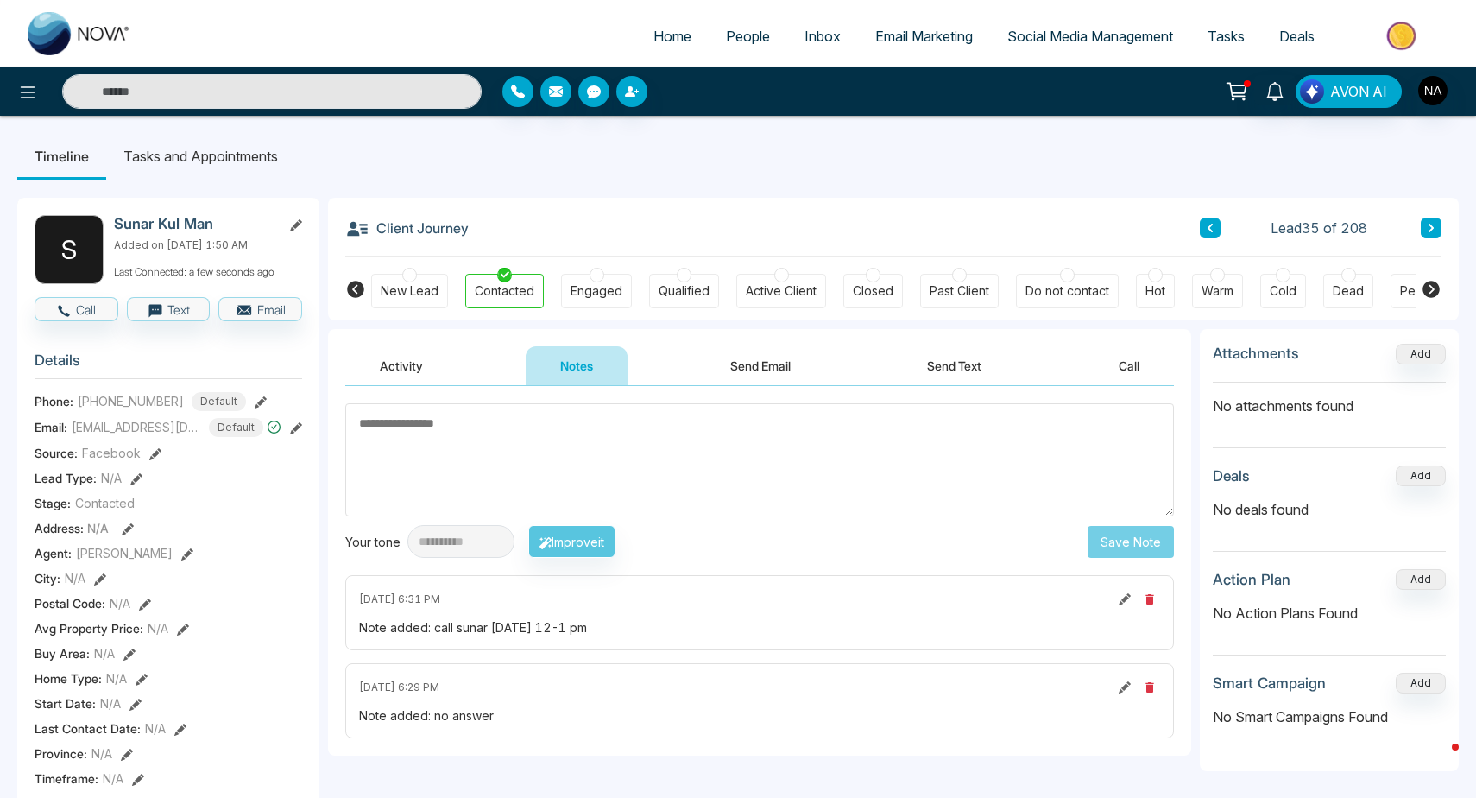
click at [154, 162] on li "Tasks and Appointments" at bounding box center [200, 156] width 189 height 47
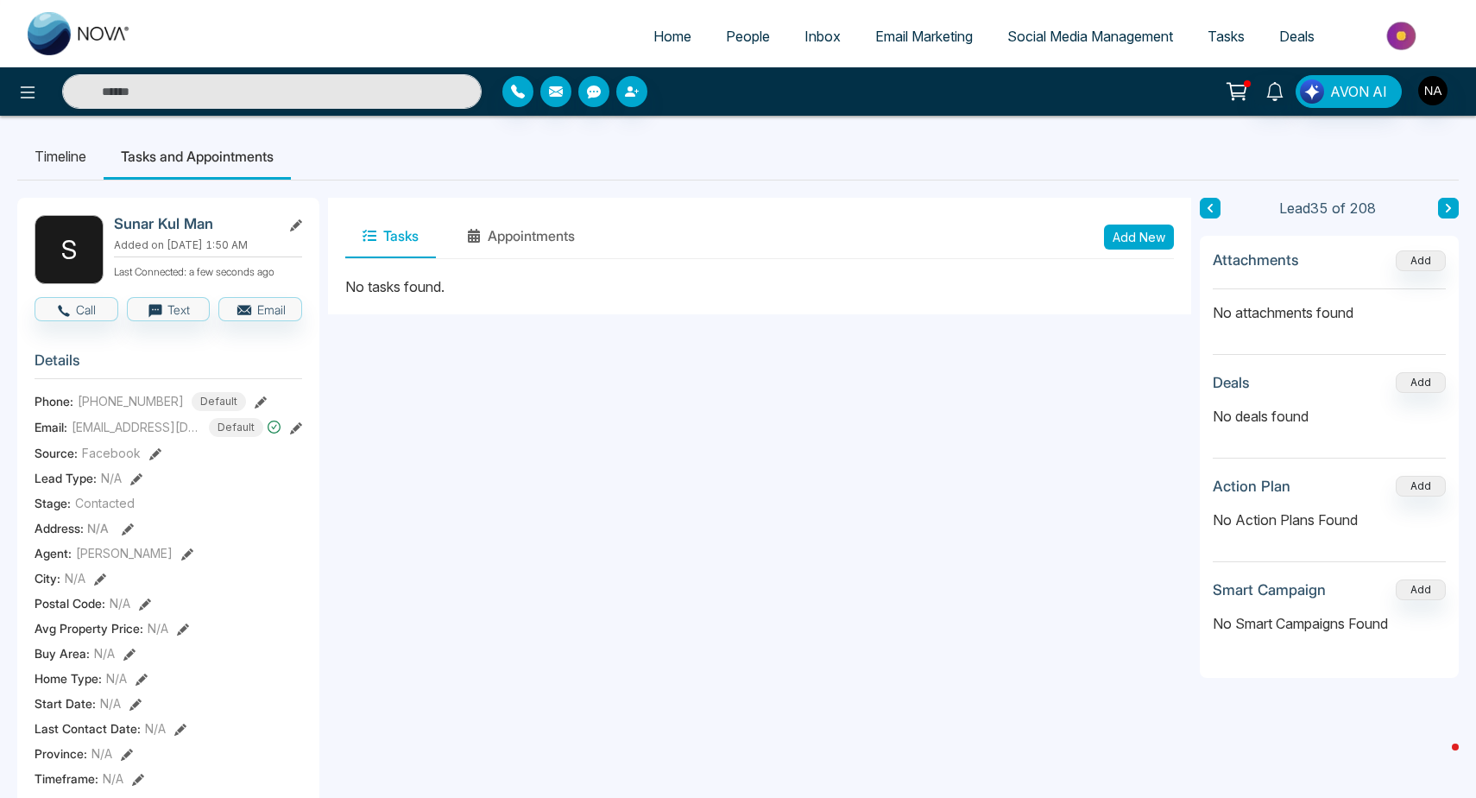
click at [1133, 235] on button "Add New" at bounding box center [1139, 236] width 70 height 25
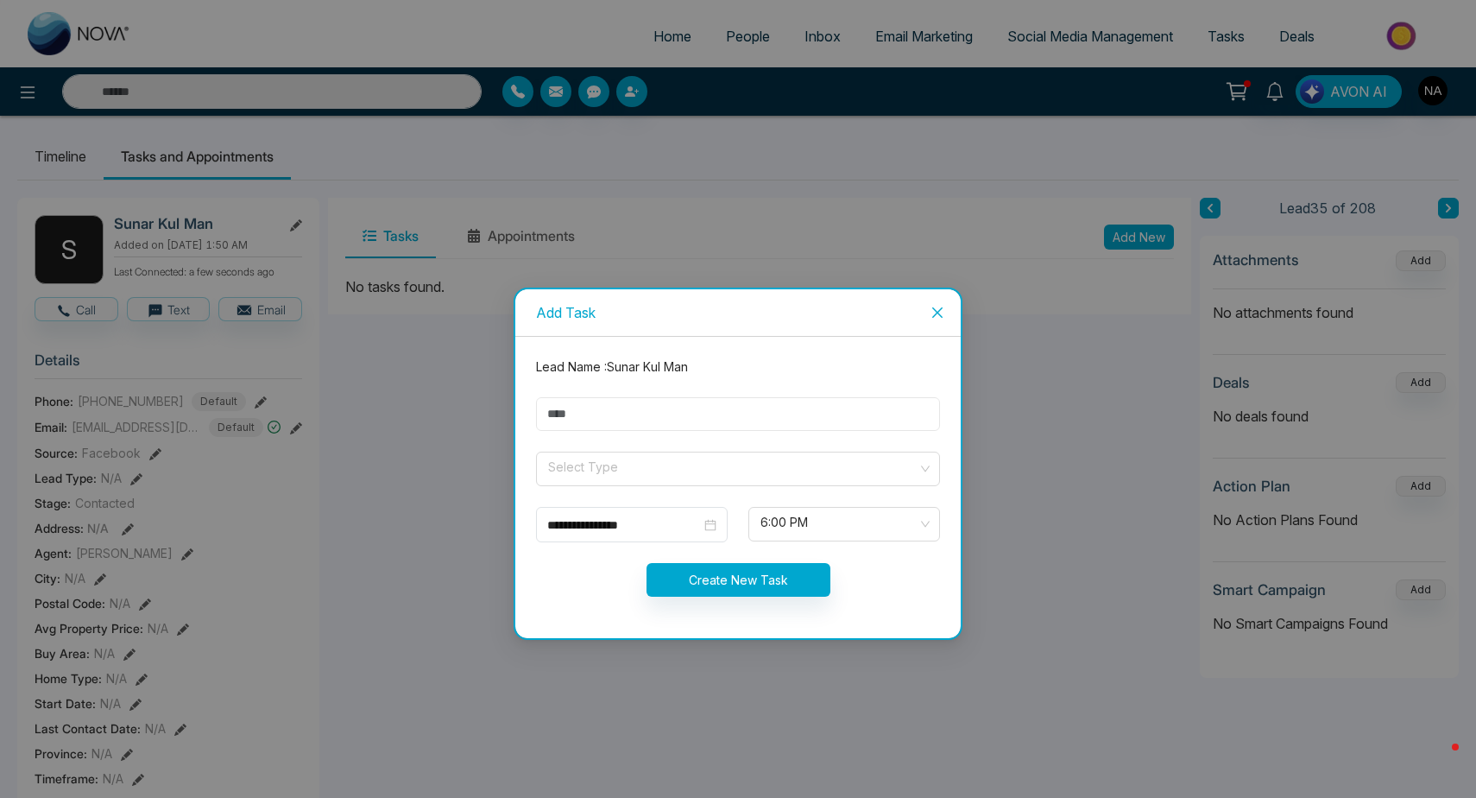
click at [629, 422] on input "text" at bounding box center [738, 414] width 404 height 34
click at [583, 483] on span at bounding box center [731, 468] width 371 height 33
type input "****"
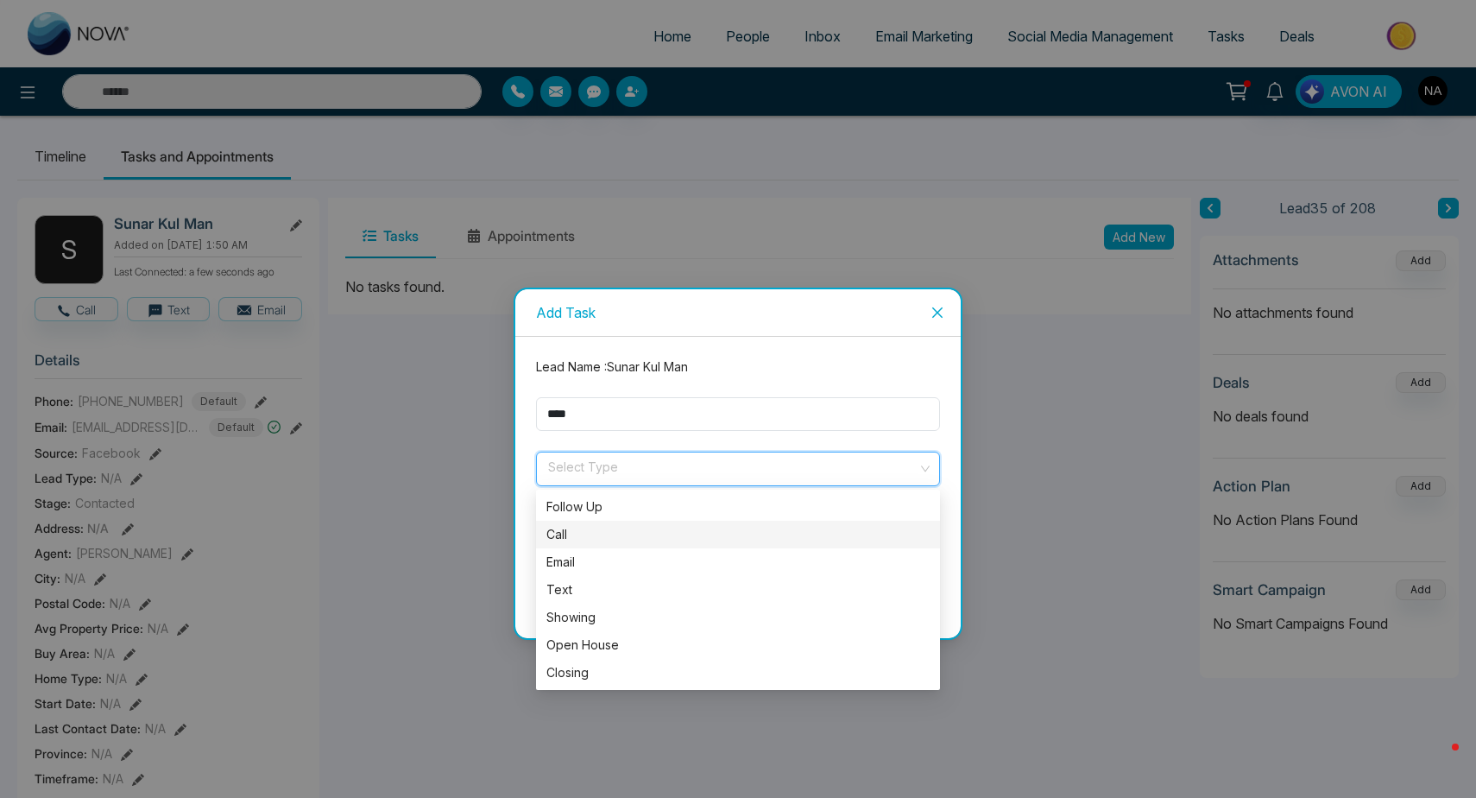
click at [576, 537] on div "Call" at bounding box center [737, 534] width 383 height 19
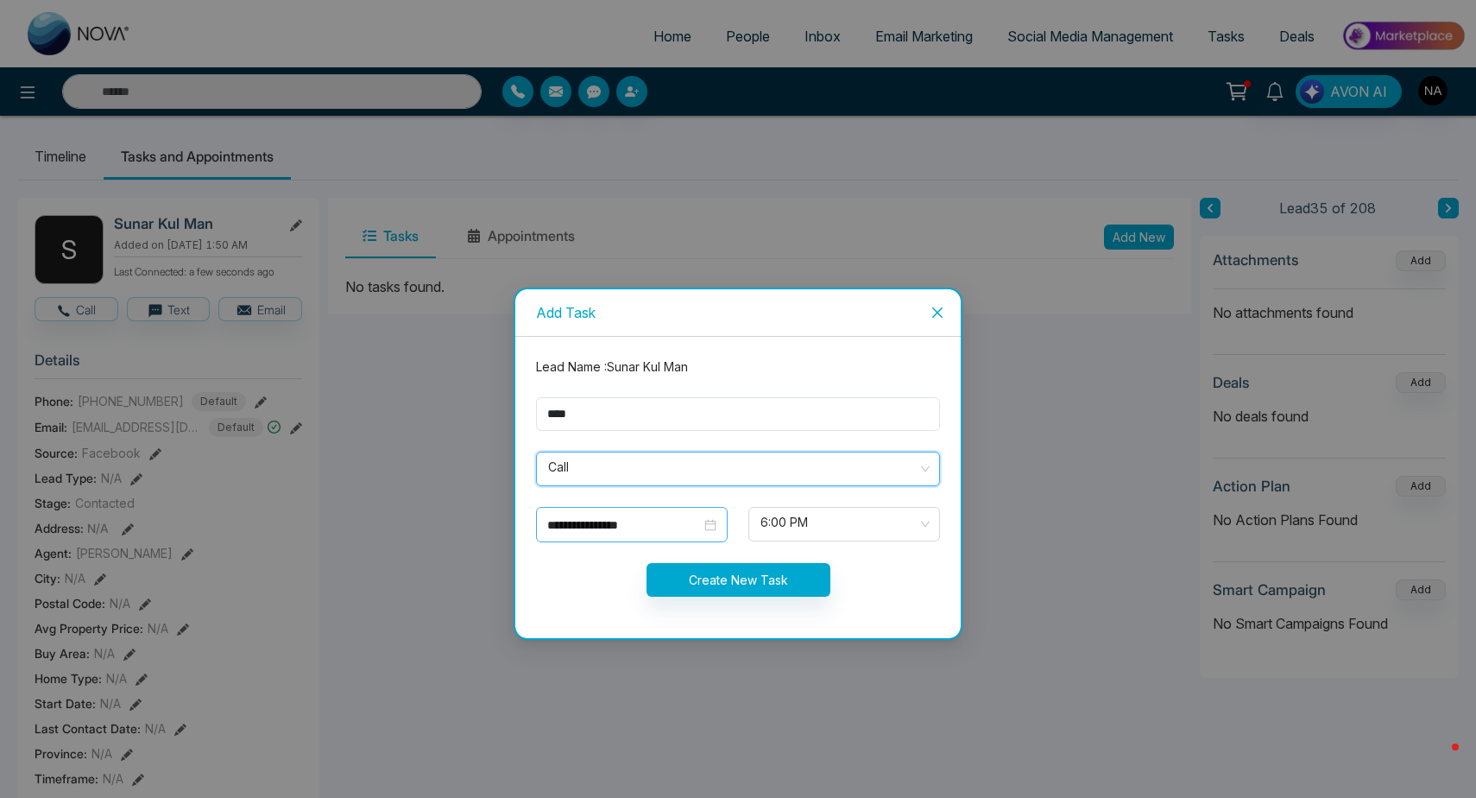
click at [596, 528] on input "**********" at bounding box center [624, 524] width 154 height 19
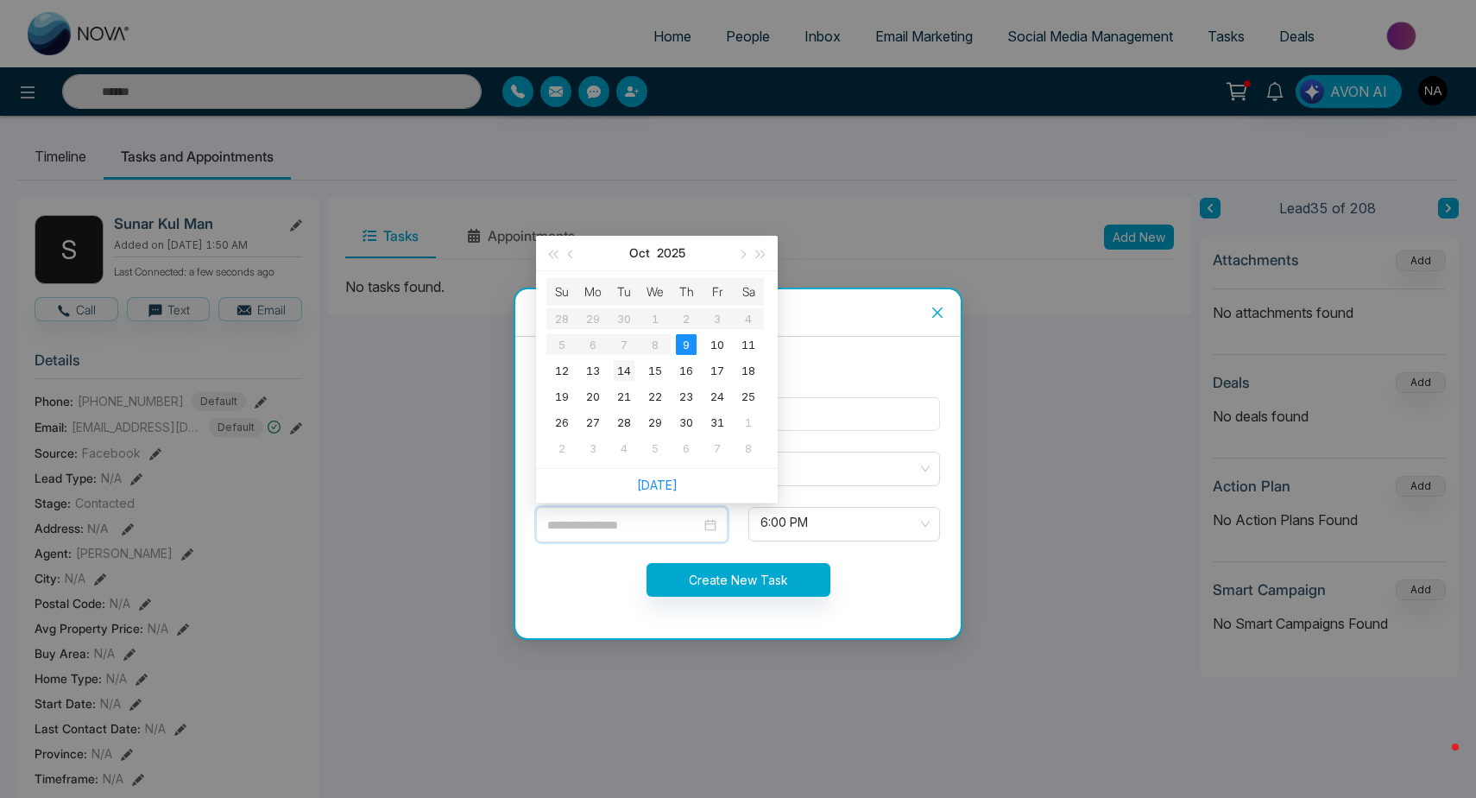
type input "**********"
click at [624, 370] on div "14" at bounding box center [624, 370] width 21 height 21
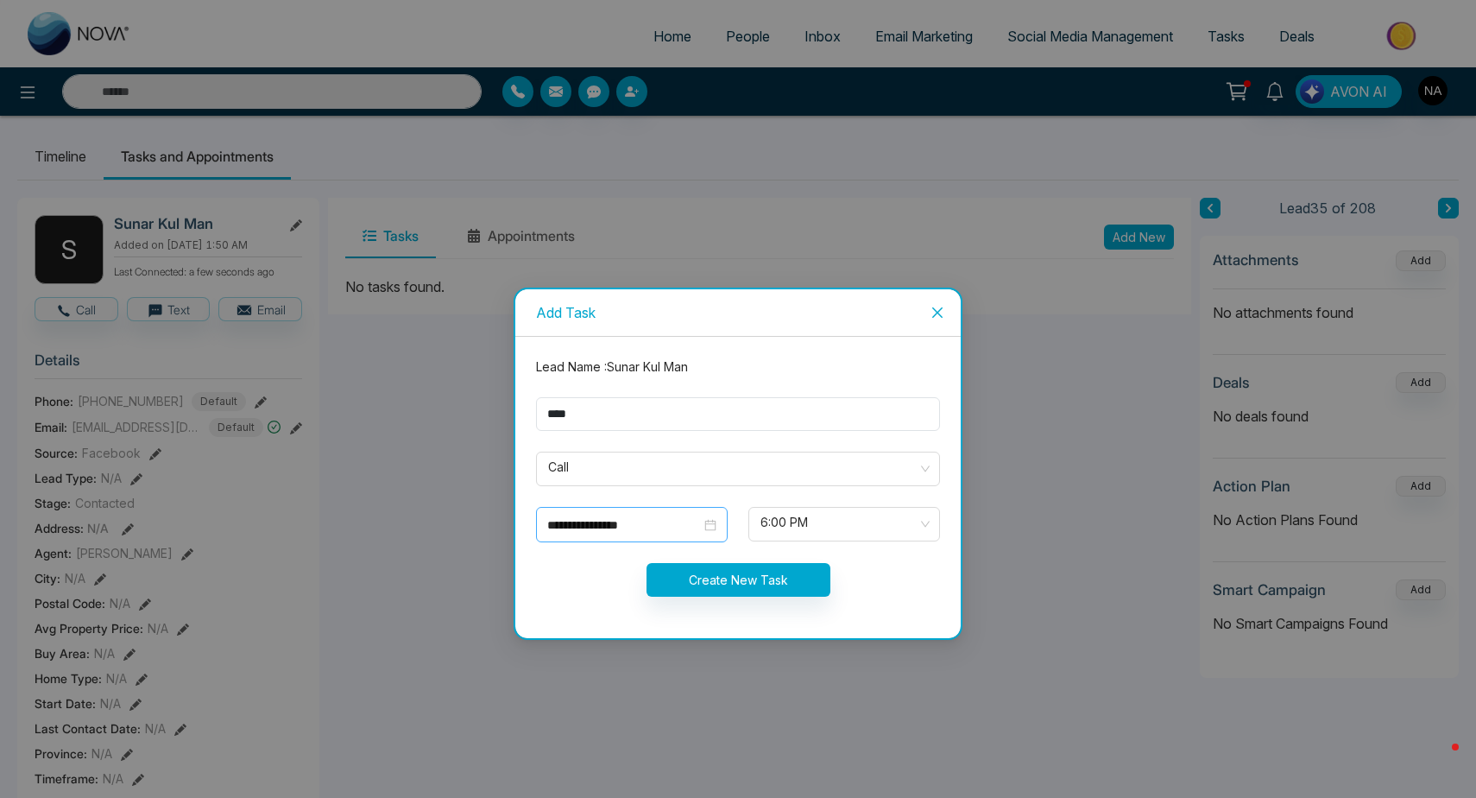
click at [607, 520] on input "**********" at bounding box center [624, 524] width 154 height 19
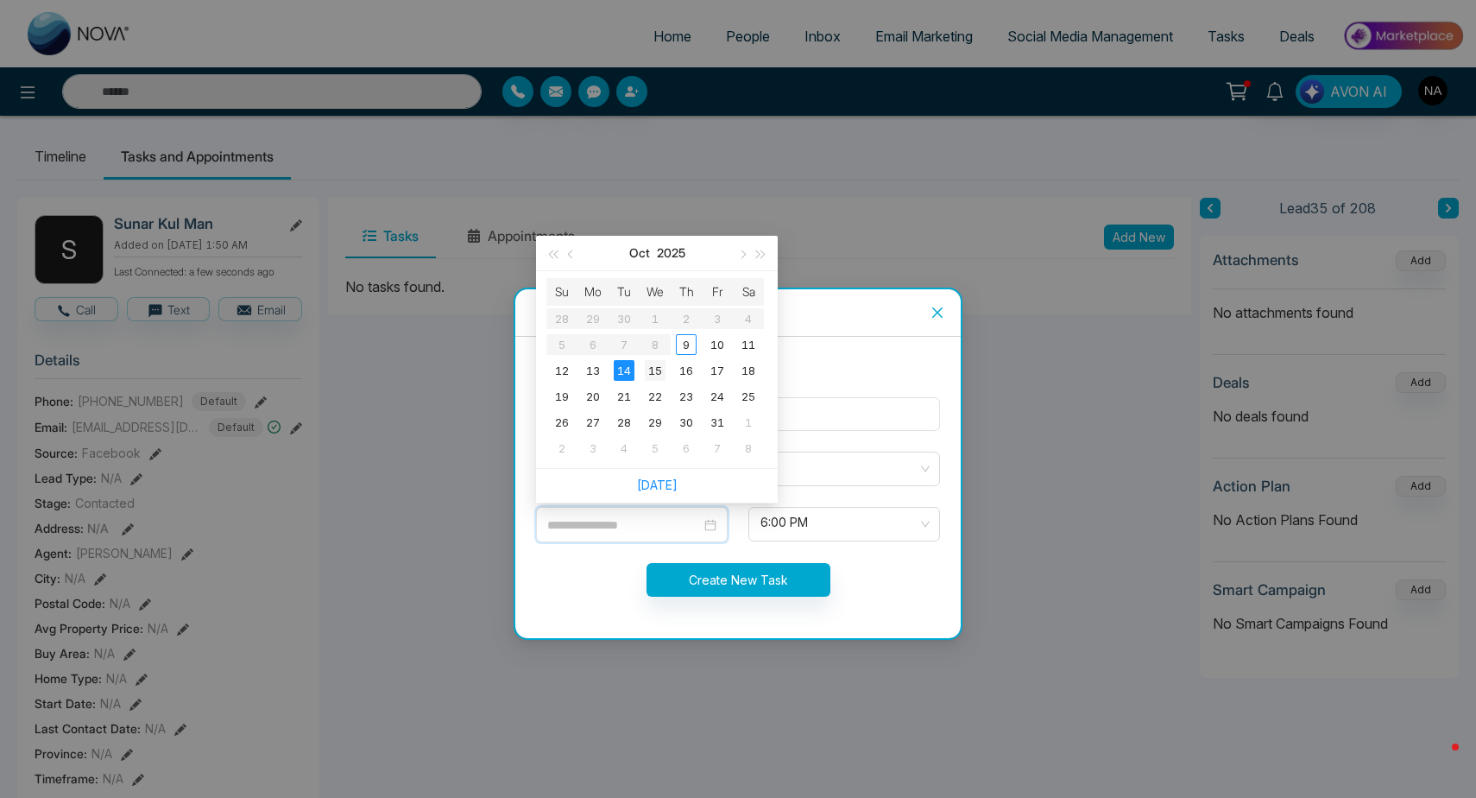
type input "**********"
click at [648, 368] on div "15" at bounding box center [655, 370] width 21 height 21
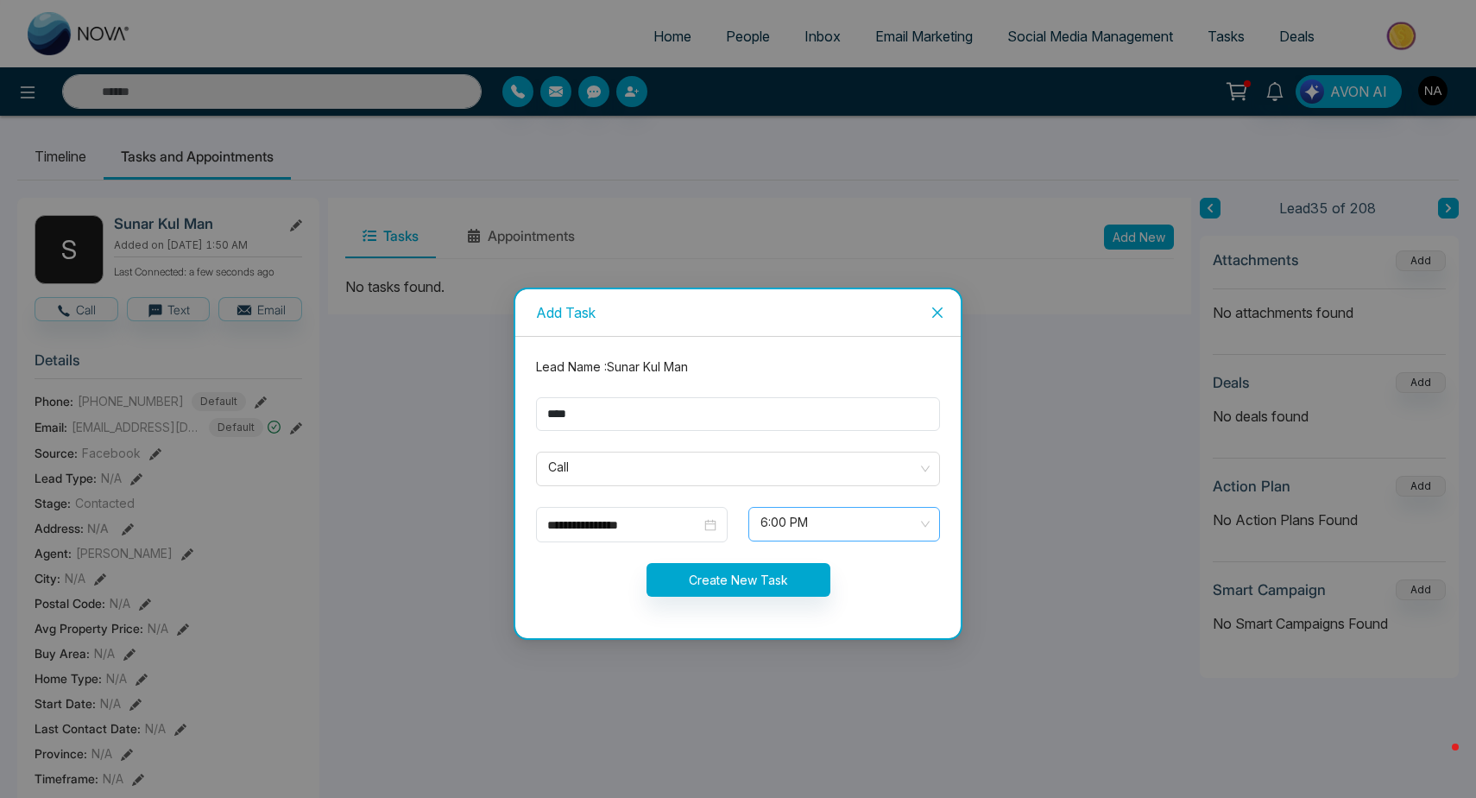
click at [784, 524] on span "6:00 PM" at bounding box center [844, 523] width 167 height 29
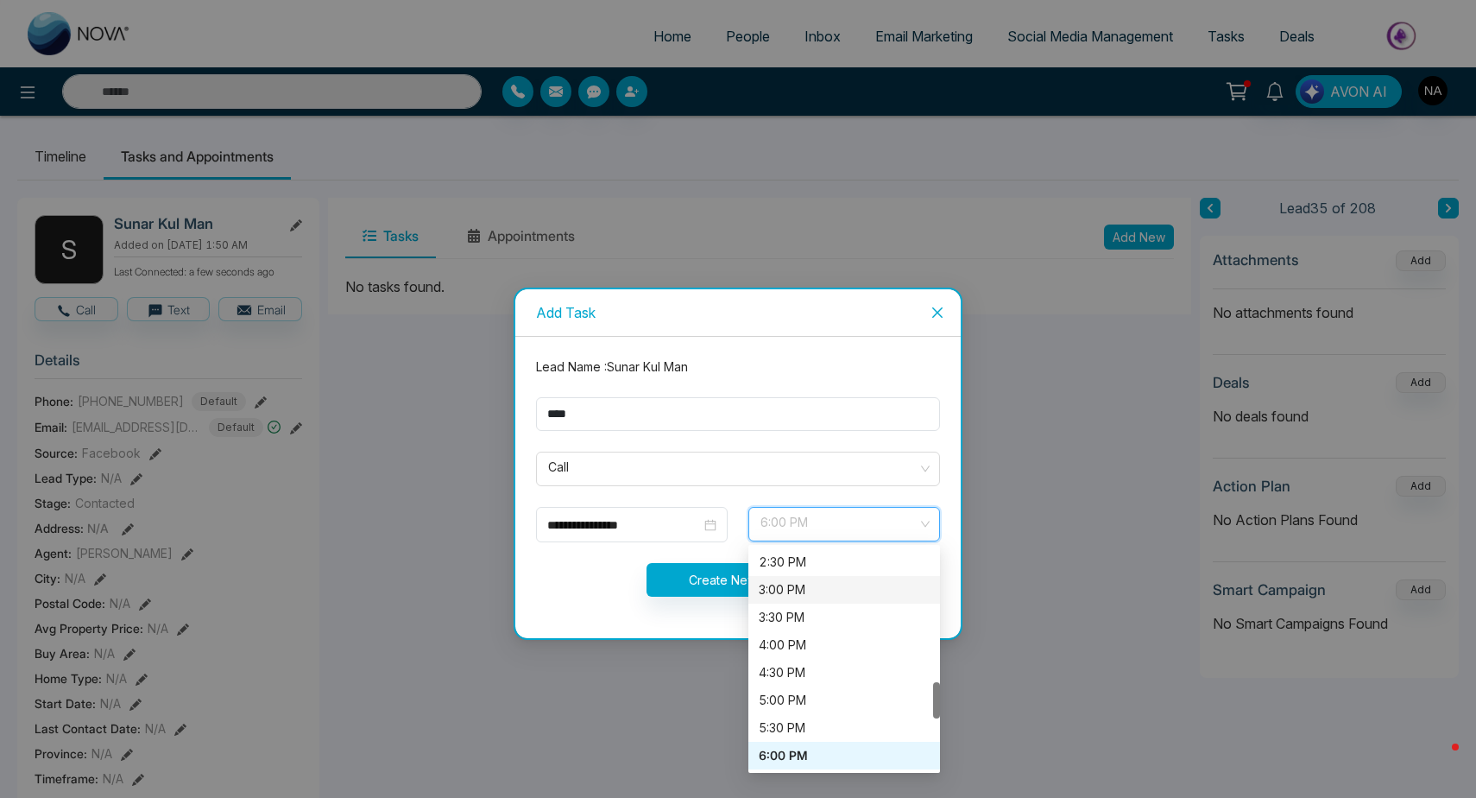
click at [793, 596] on div "3:00 PM" at bounding box center [844, 589] width 171 height 19
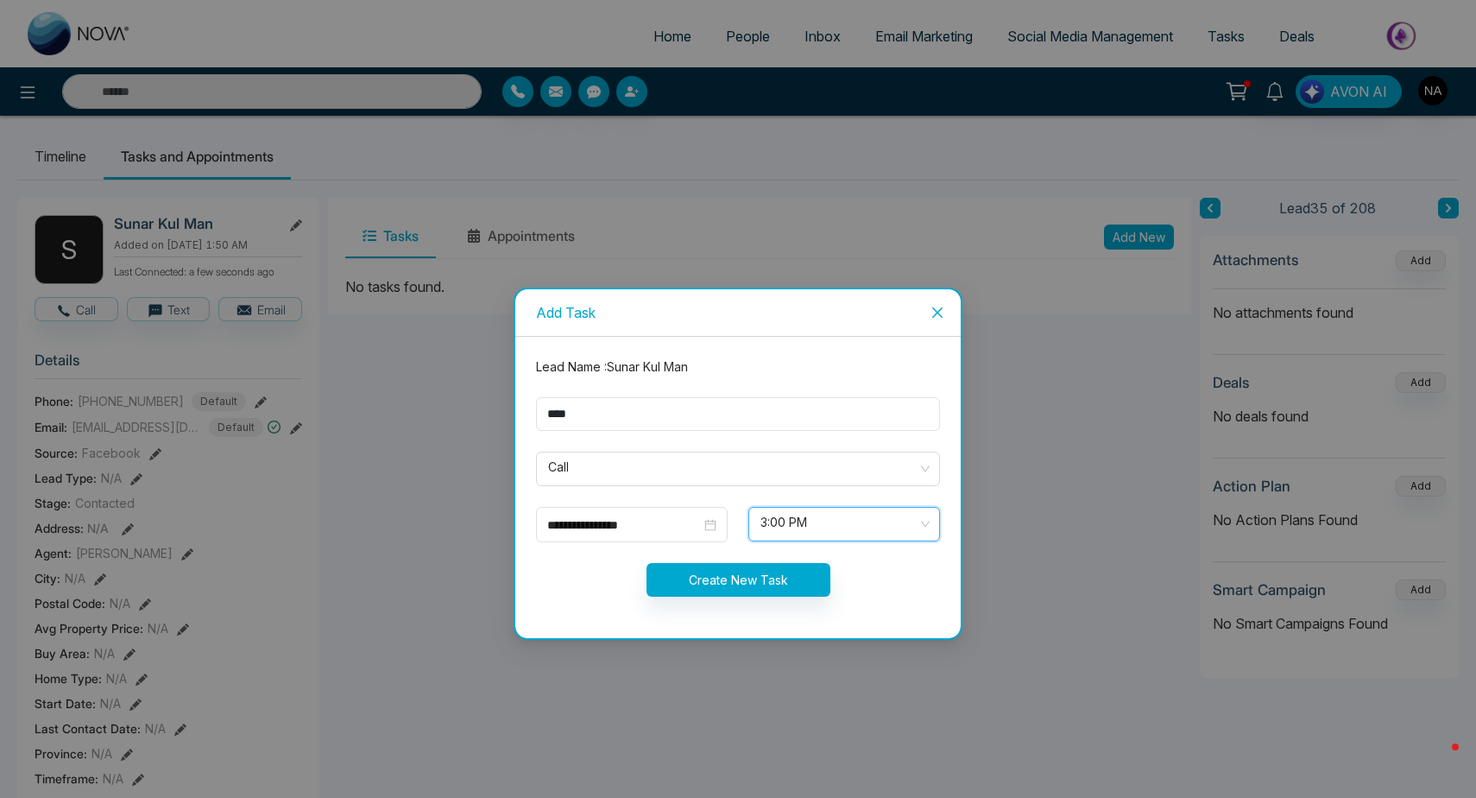
click at [748, 597] on form "**********" at bounding box center [738, 487] width 425 height 260
click at [727, 560] on form "**********" at bounding box center [738, 487] width 425 height 260
click at [741, 606] on form "**********" at bounding box center [738, 487] width 425 height 260
click at [729, 575] on button "Create New Task" at bounding box center [739, 580] width 184 height 34
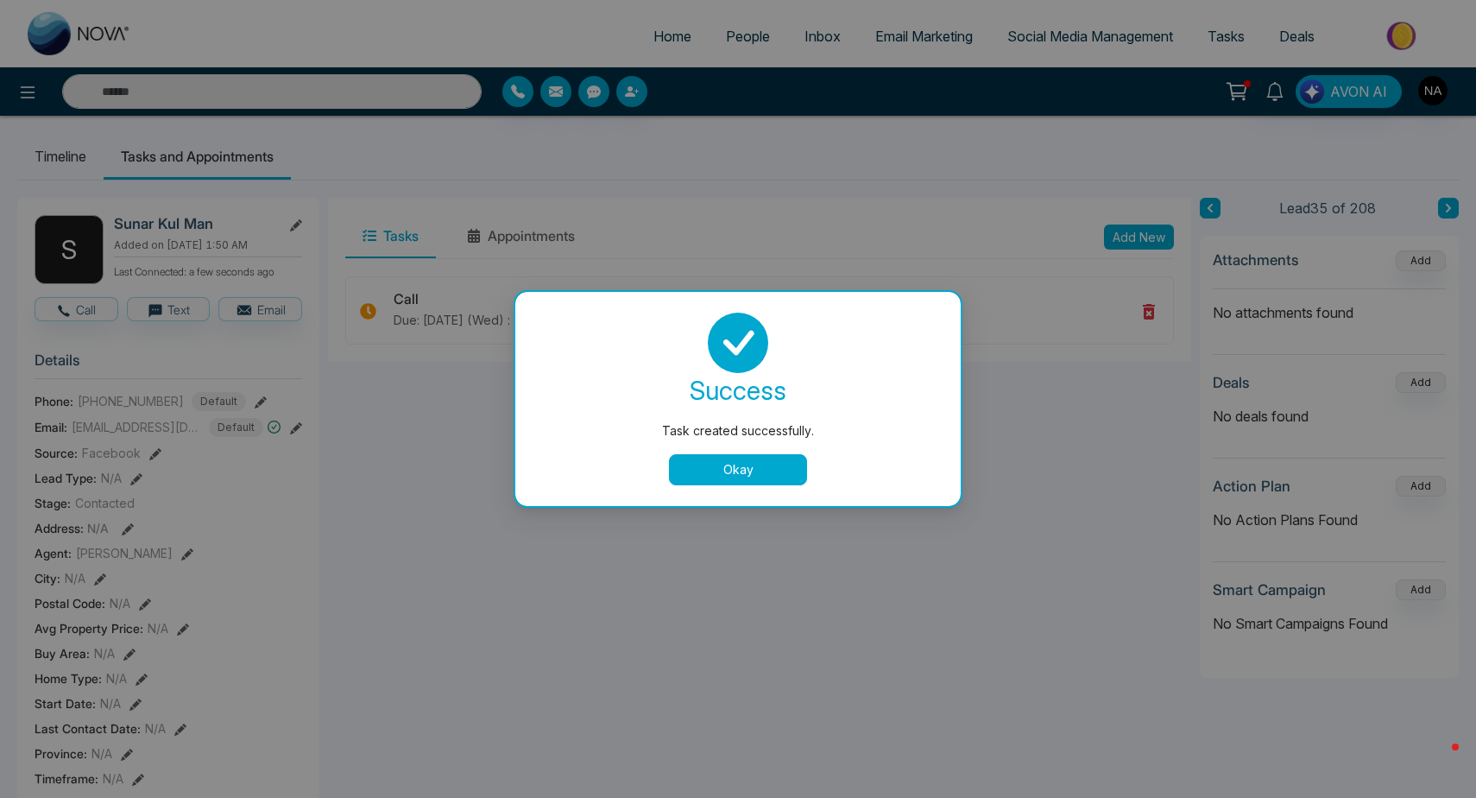
click at [732, 487] on div "success Task created successfully. Okay" at bounding box center [737, 399] width 445 height 214
click at [723, 475] on button "Okay" at bounding box center [738, 469] width 138 height 31
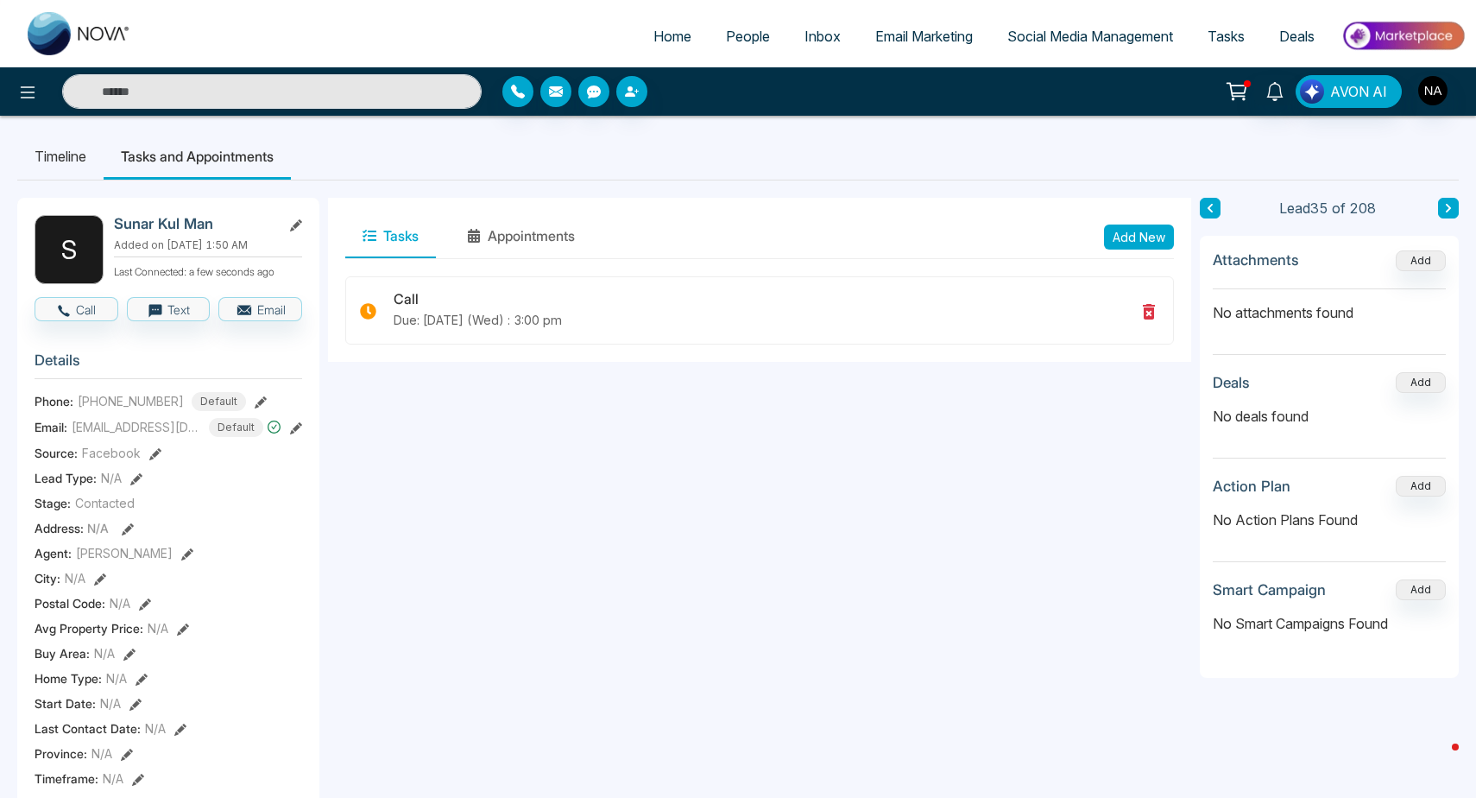
click at [1447, 210] on icon at bounding box center [1448, 208] width 9 height 10
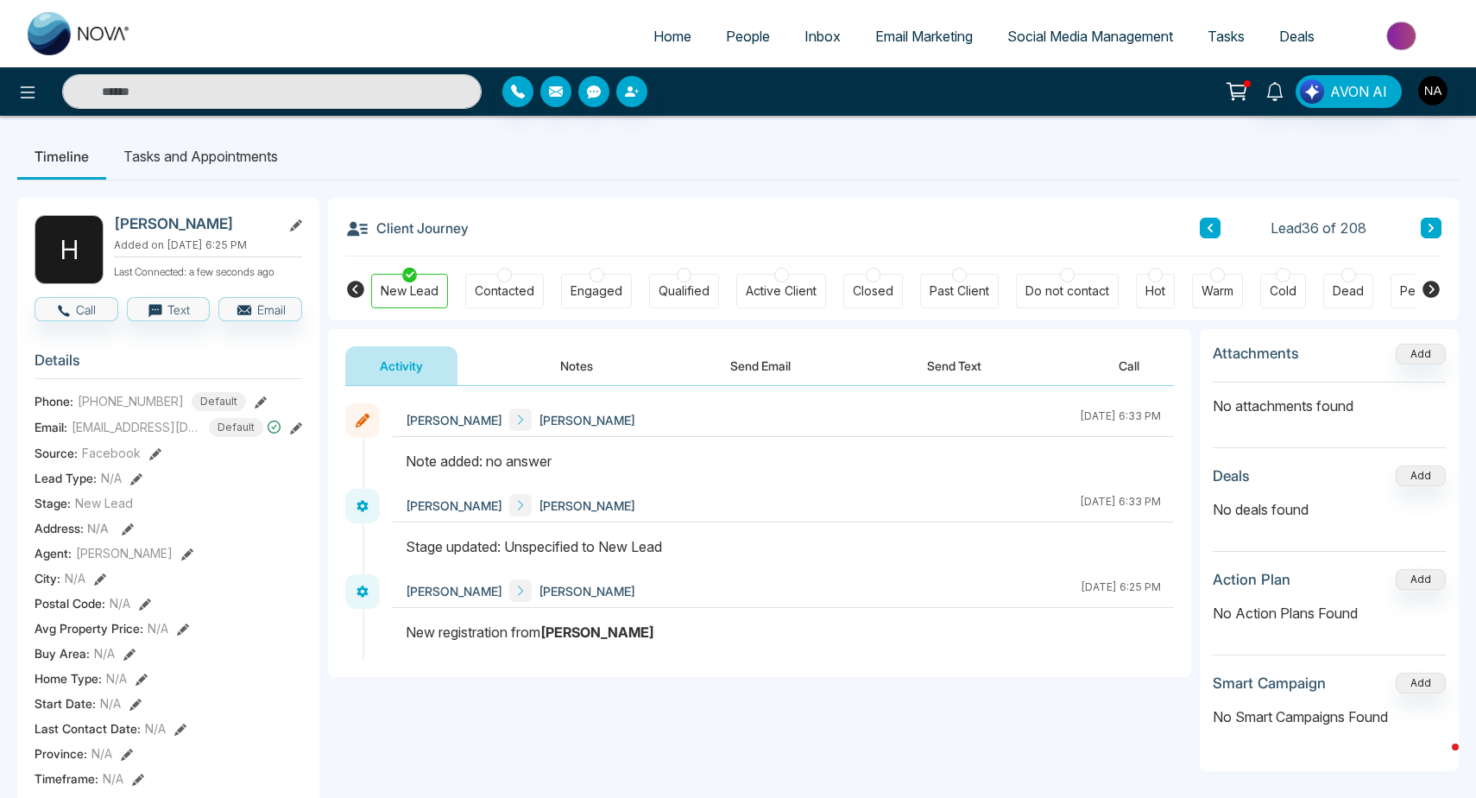
click at [1436, 220] on button at bounding box center [1431, 228] width 21 height 21
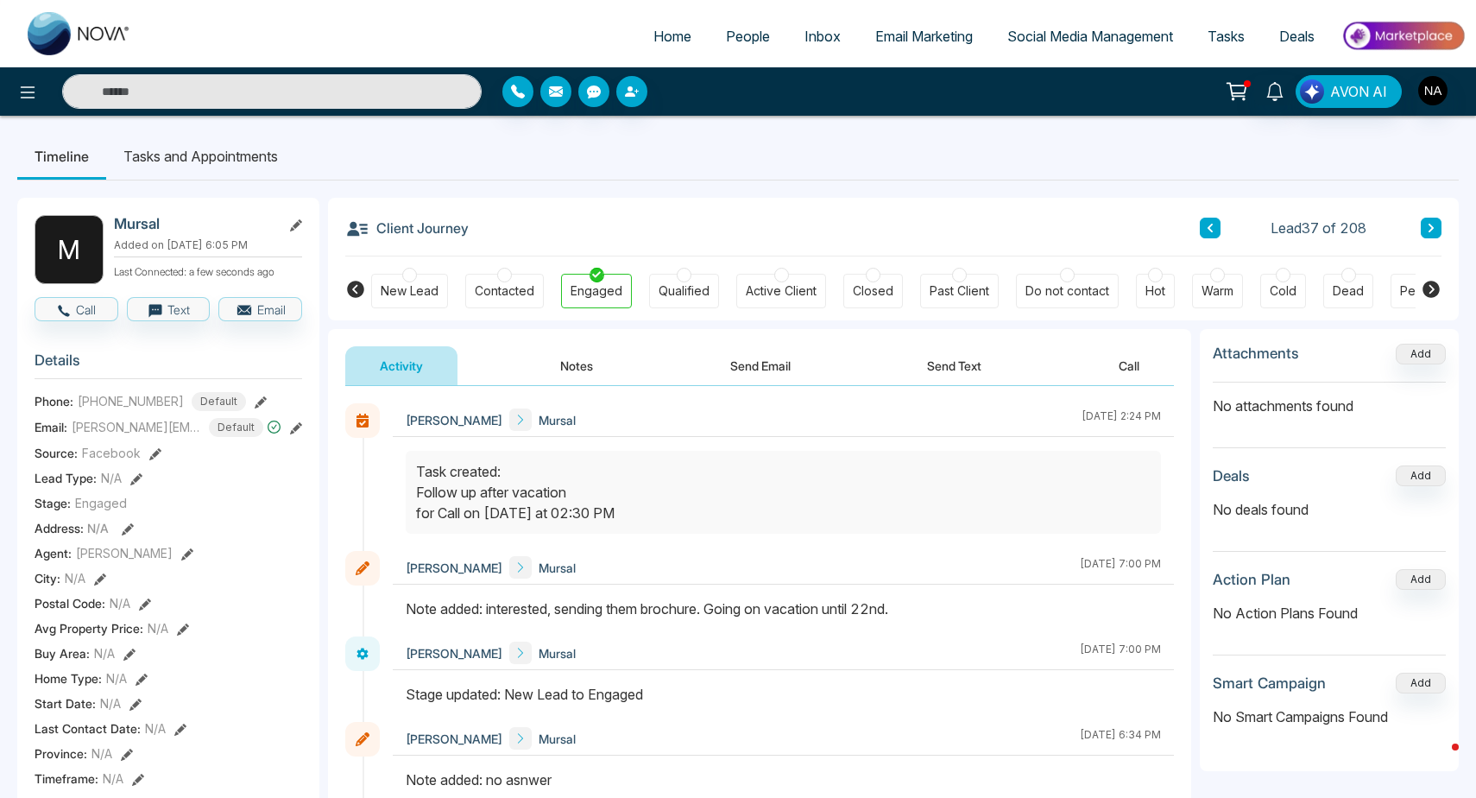
click at [1436, 220] on button at bounding box center [1431, 228] width 21 height 21
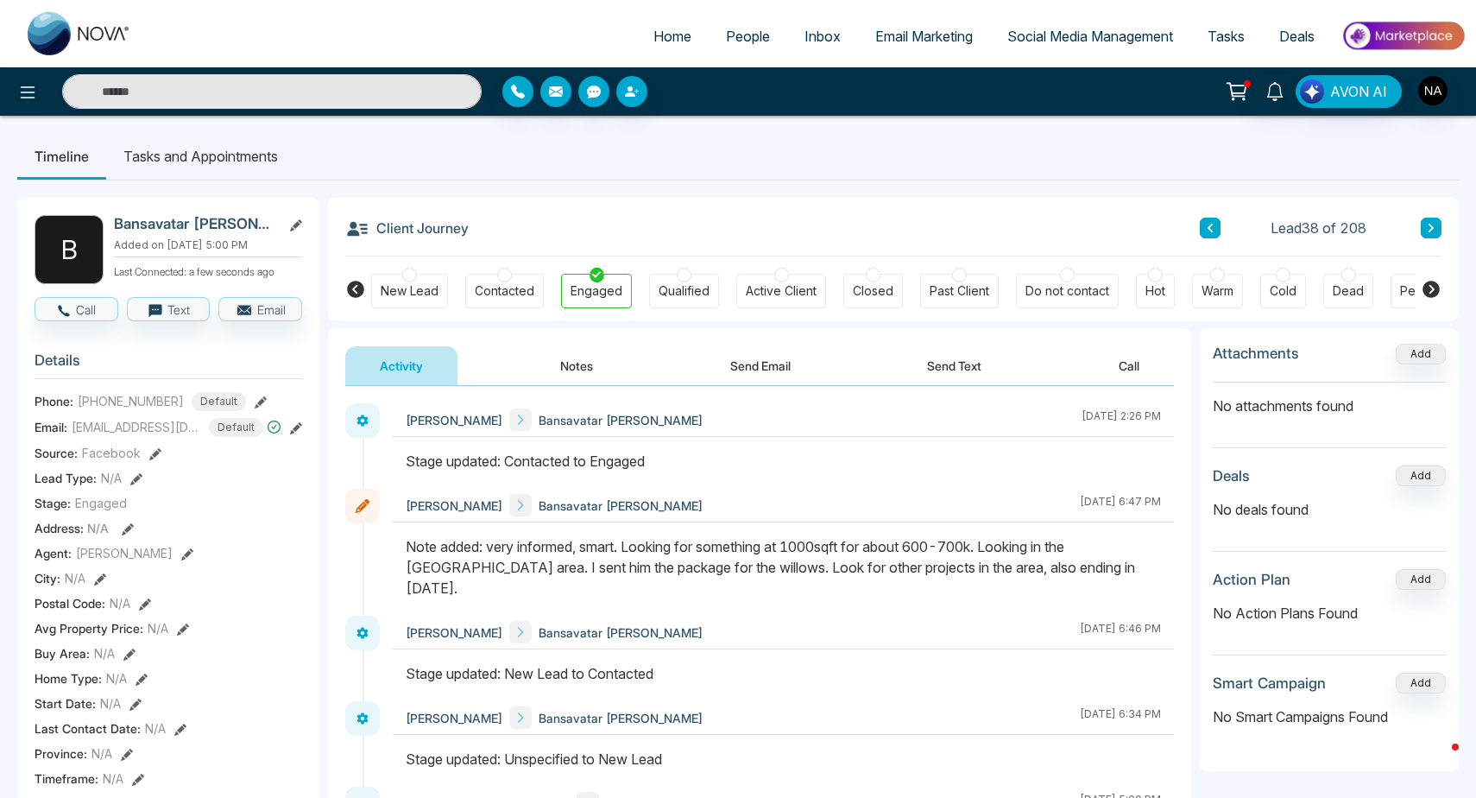
click at [559, 376] on button "Notes" at bounding box center [577, 365] width 102 height 39
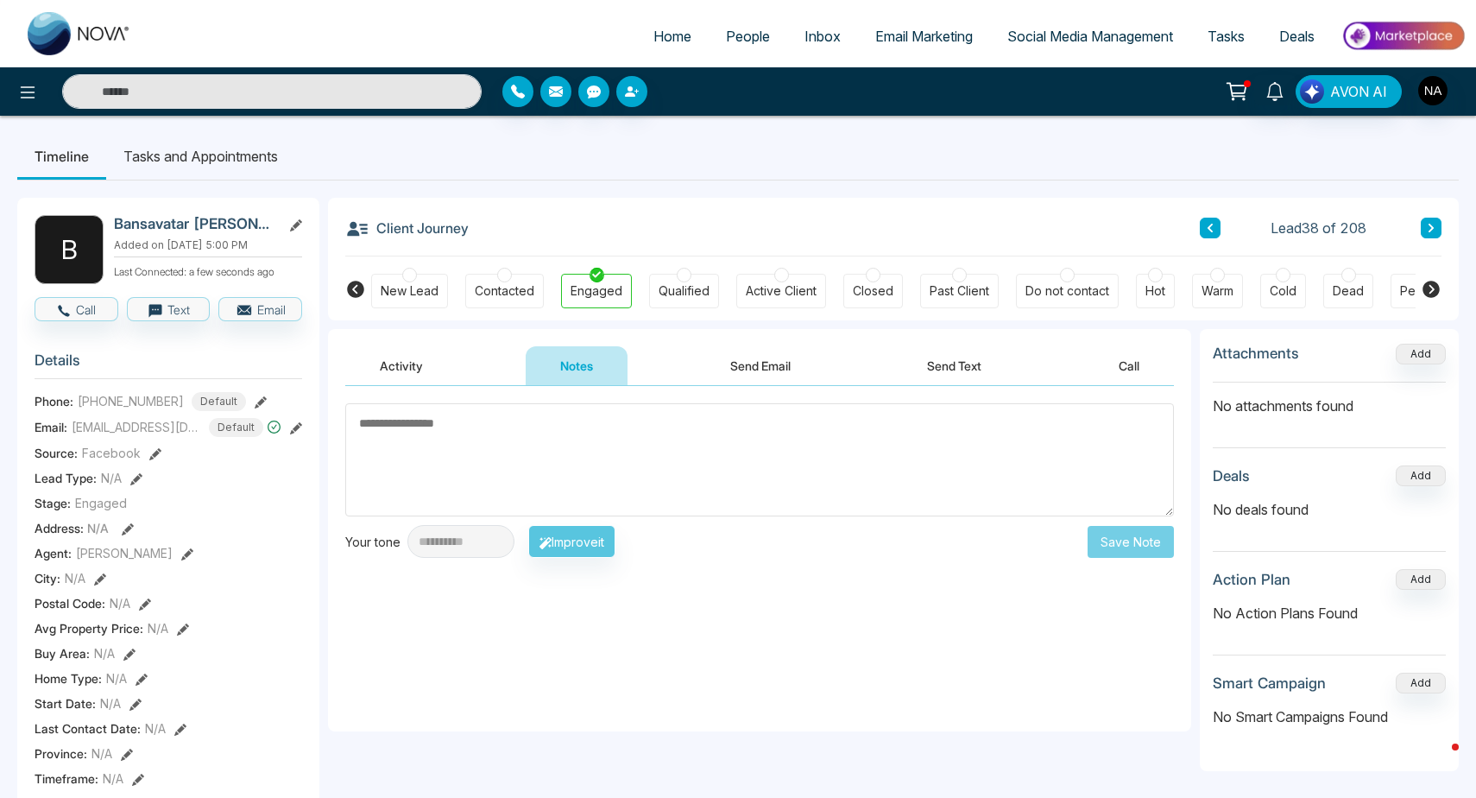
click at [253, 173] on li "Tasks and Appointments" at bounding box center [200, 156] width 189 height 47
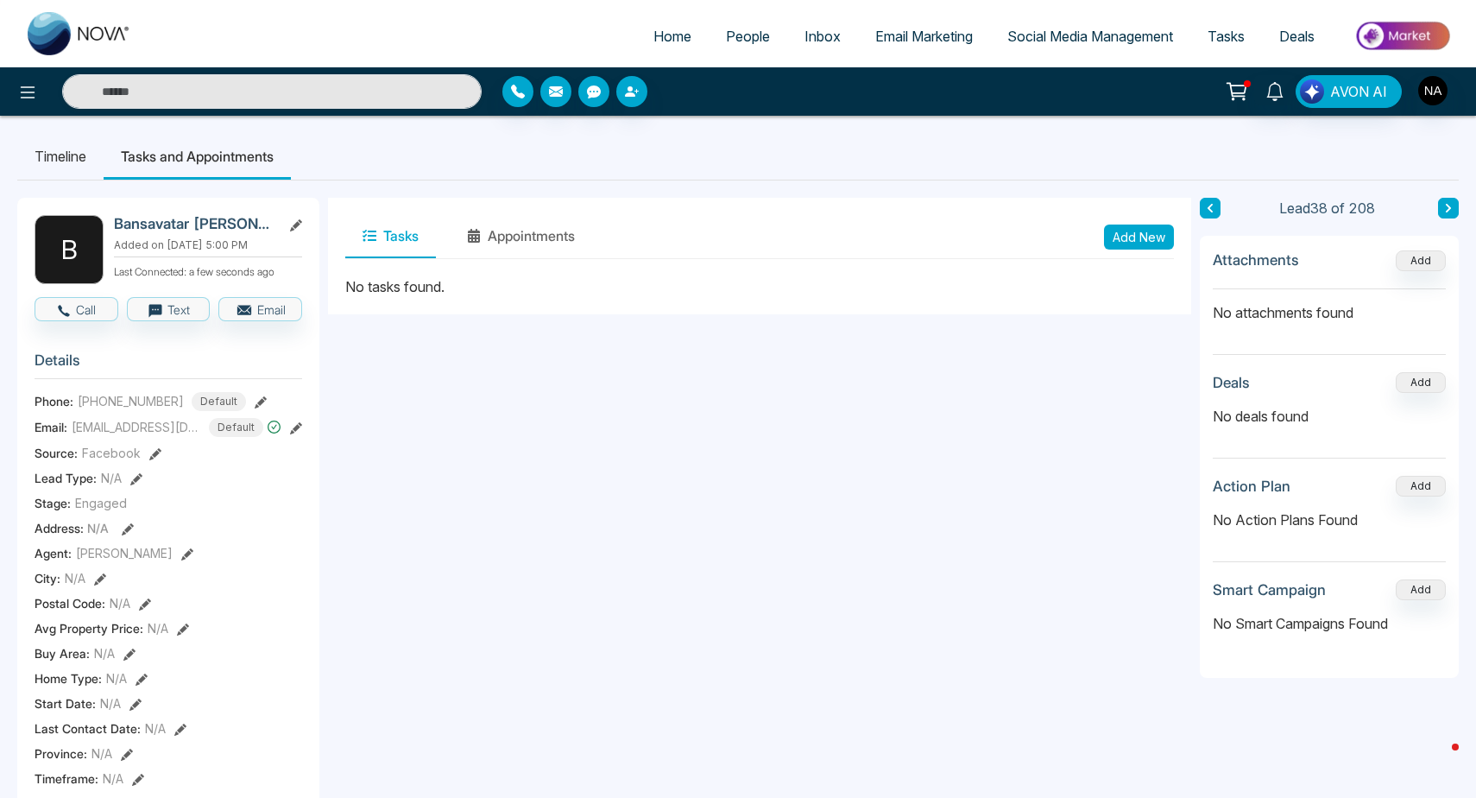
click at [1142, 237] on button "Add New" at bounding box center [1139, 236] width 70 height 25
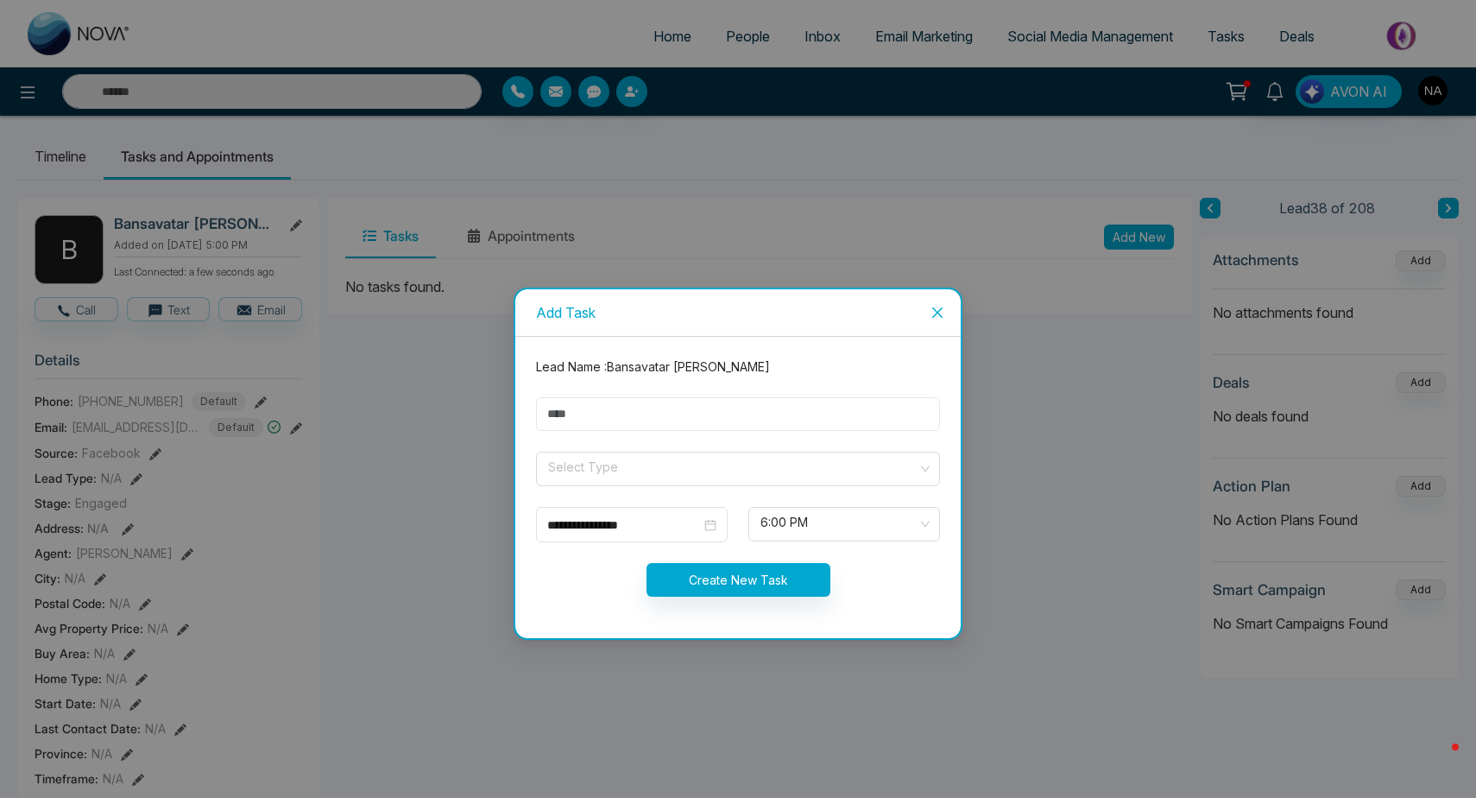
click at [760, 421] on input "text" at bounding box center [738, 414] width 404 height 34
type input "**********"
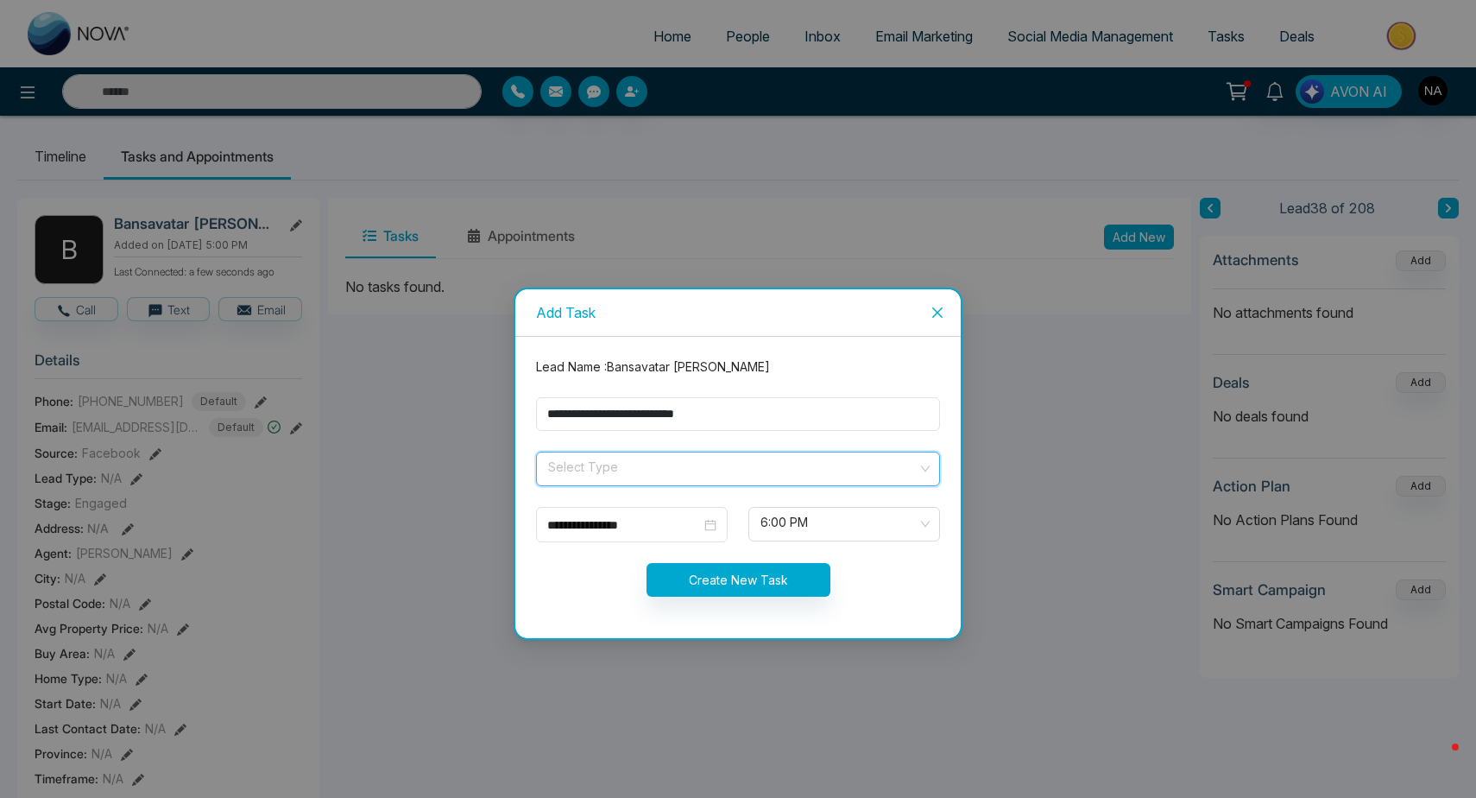
click at [713, 478] on input "search" at bounding box center [731, 465] width 371 height 26
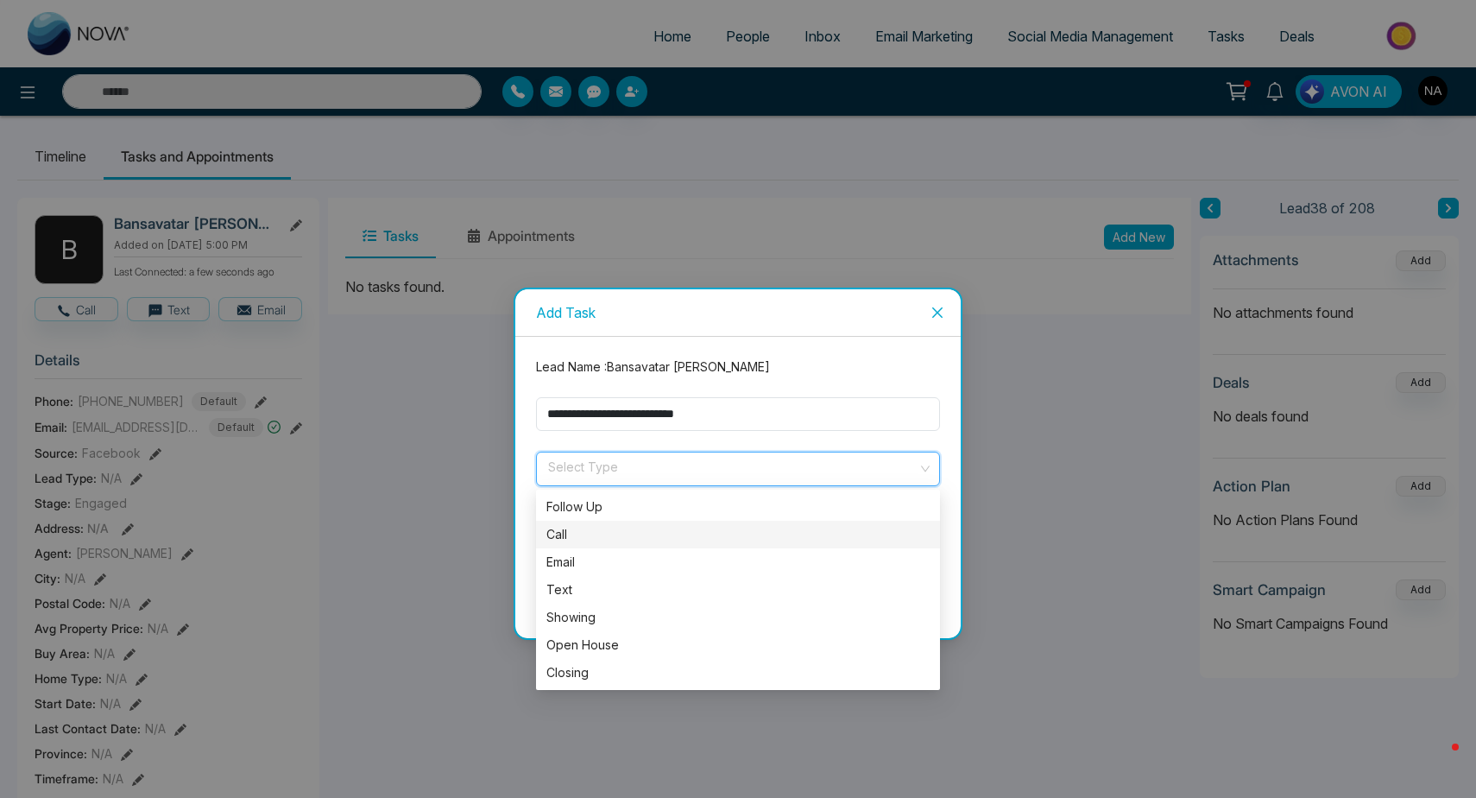
click at [611, 527] on div "Call" at bounding box center [737, 534] width 383 height 19
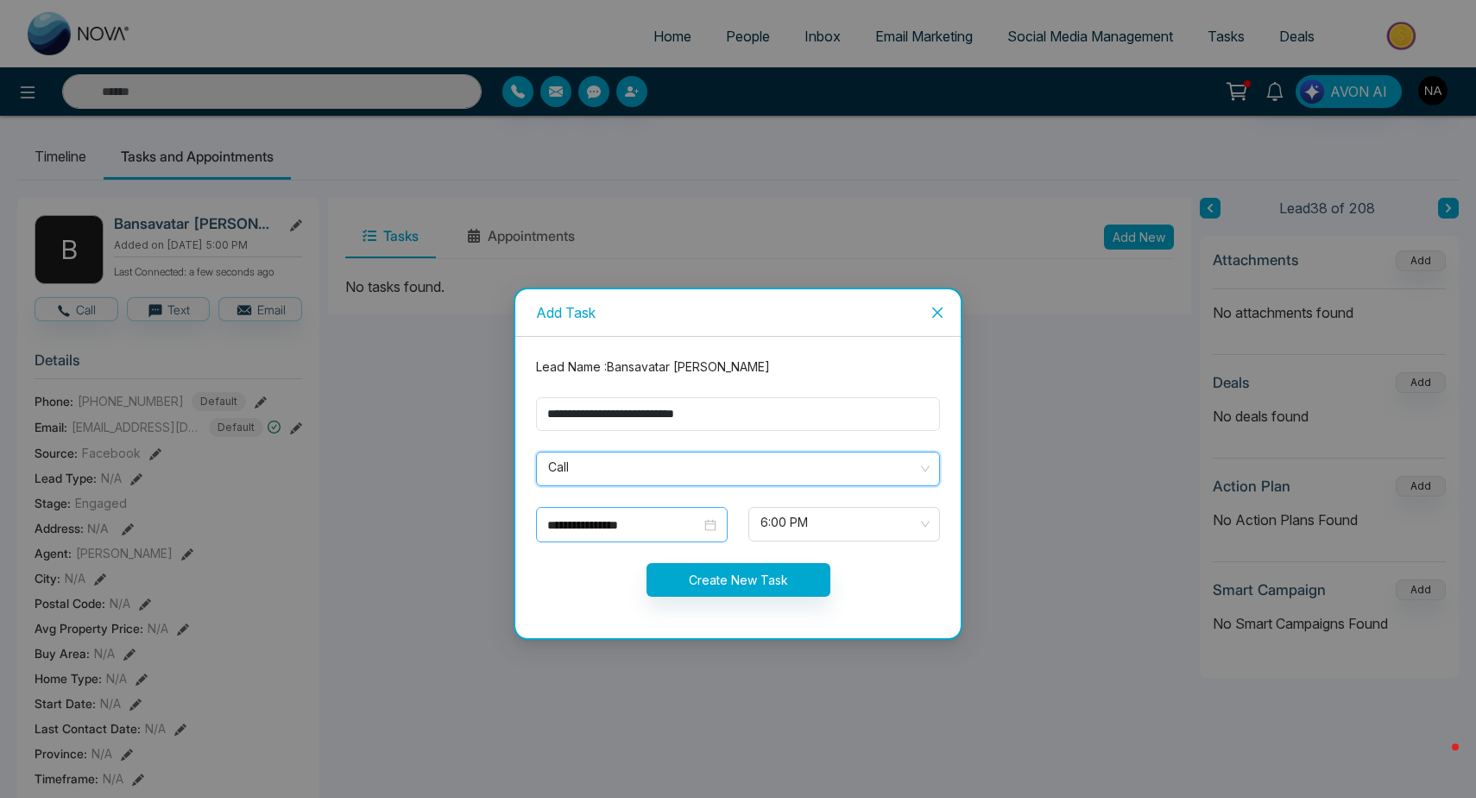
click at [591, 520] on input "**********" at bounding box center [624, 524] width 154 height 19
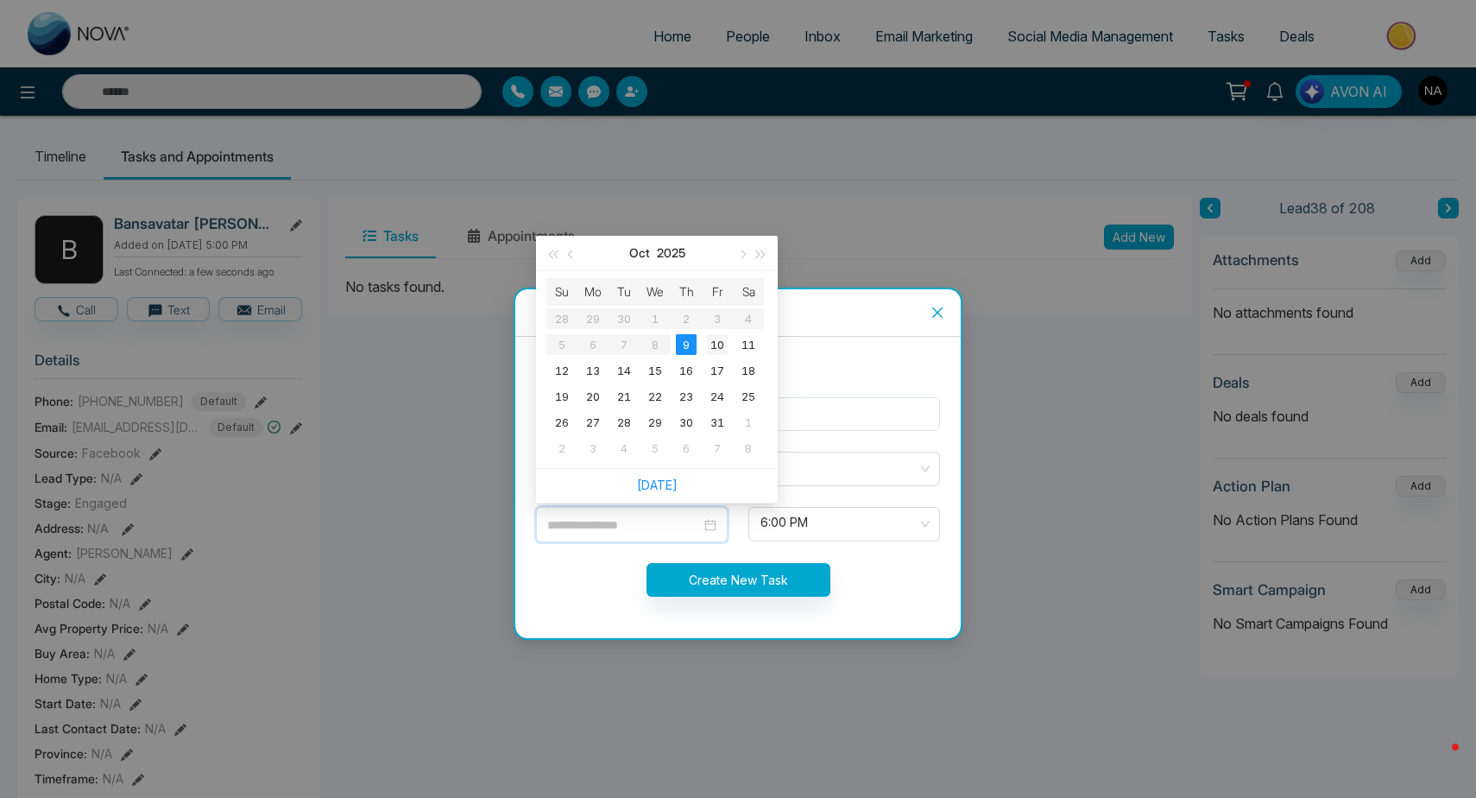
type input "**********"
click at [709, 344] on div "10" at bounding box center [717, 344] width 21 height 21
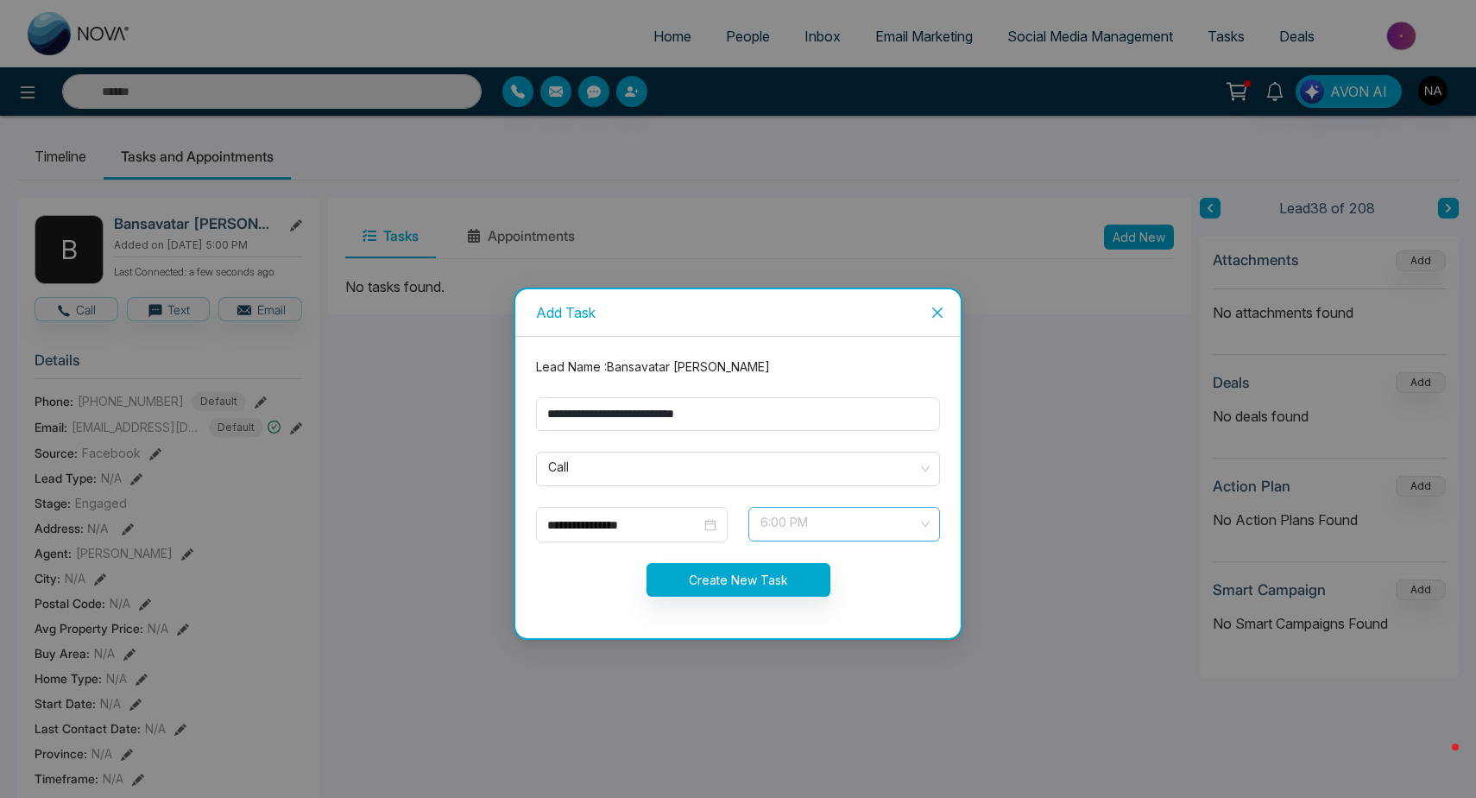
click at [803, 533] on span "6:00 PM" at bounding box center [844, 523] width 167 height 29
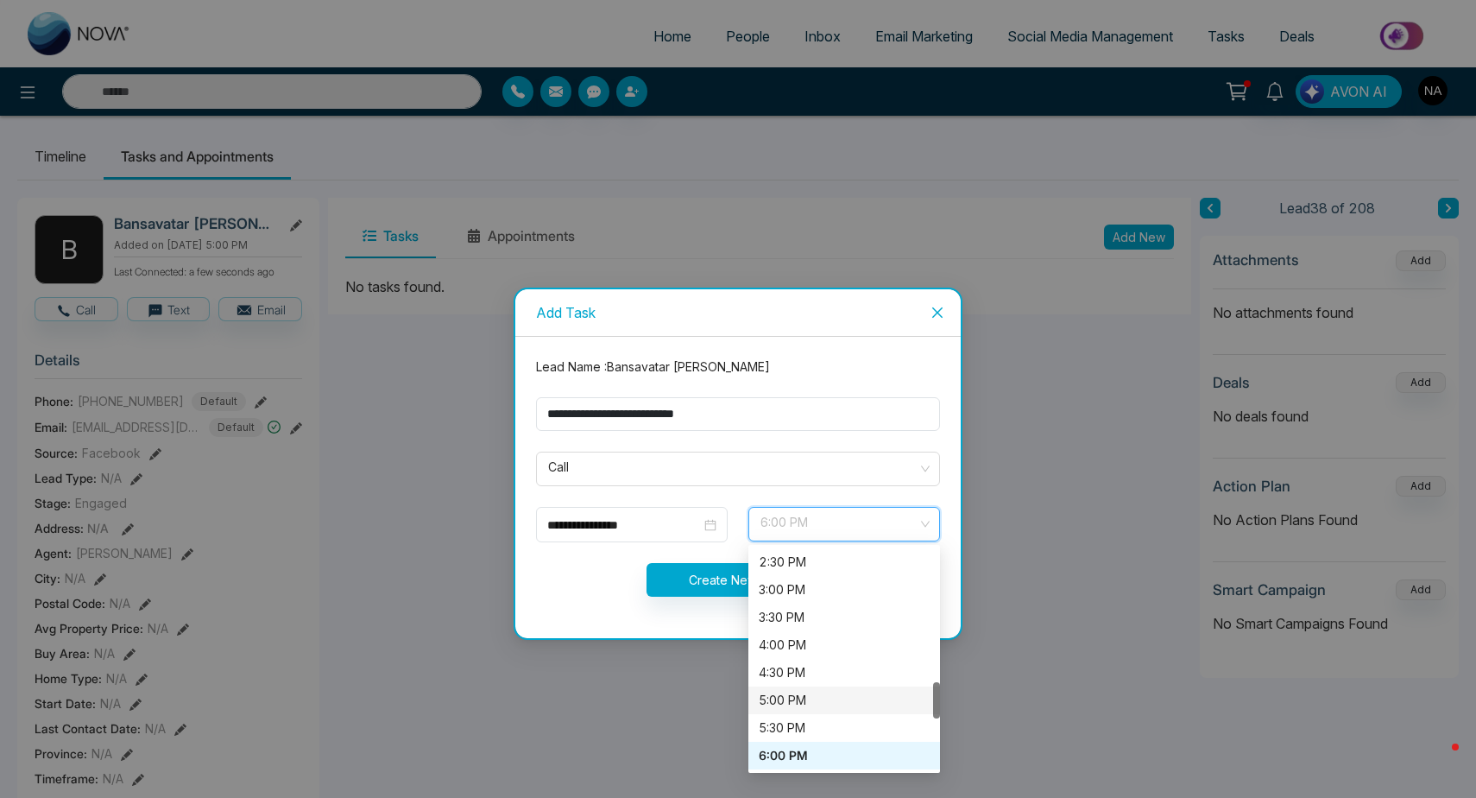
click at [789, 700] on div "5:00 PM" at bounding box center [844, 700] width 171 height 19
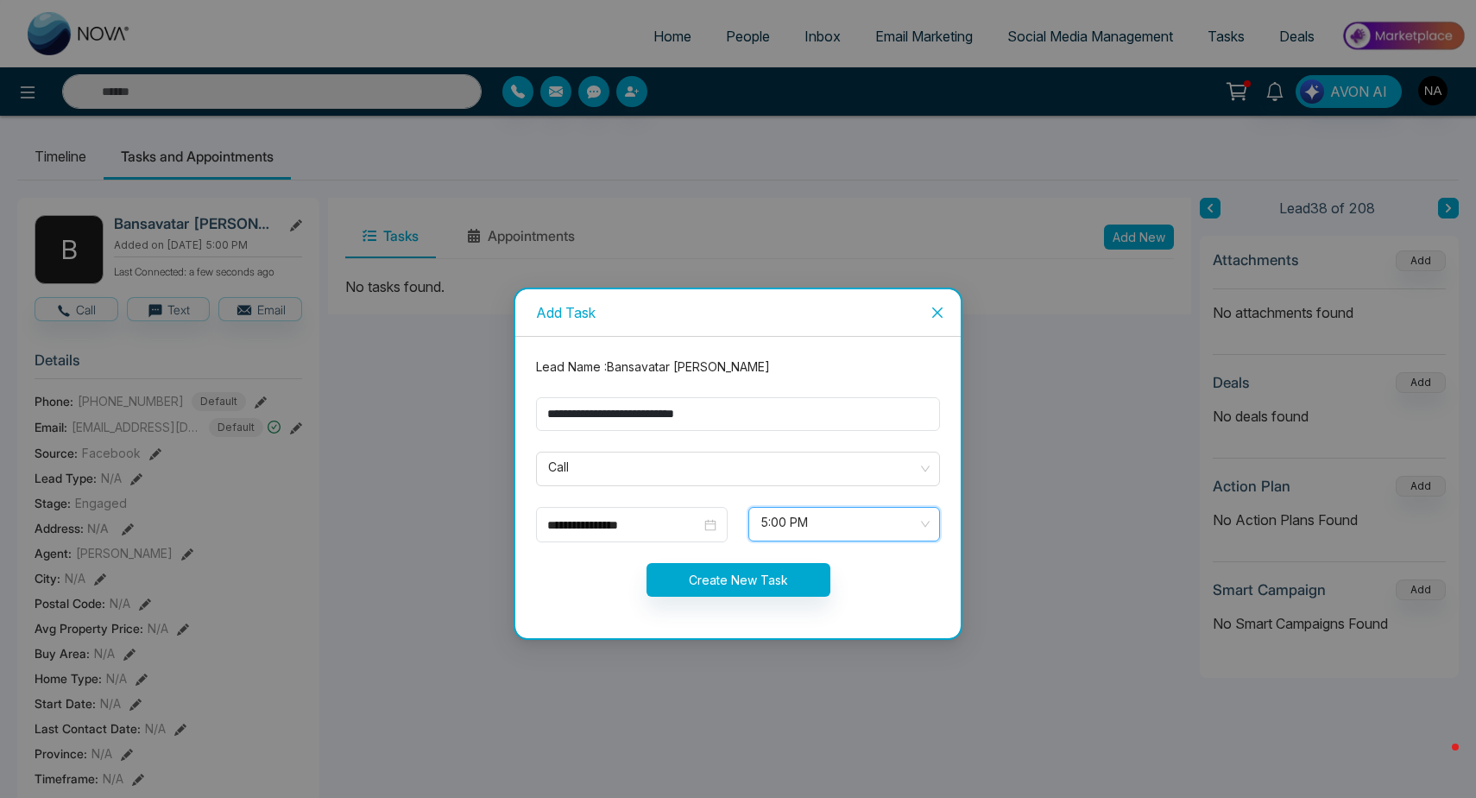
click at [776, 571] on button "Create New Task" at bounding box center [739, 580] width 184 height 34
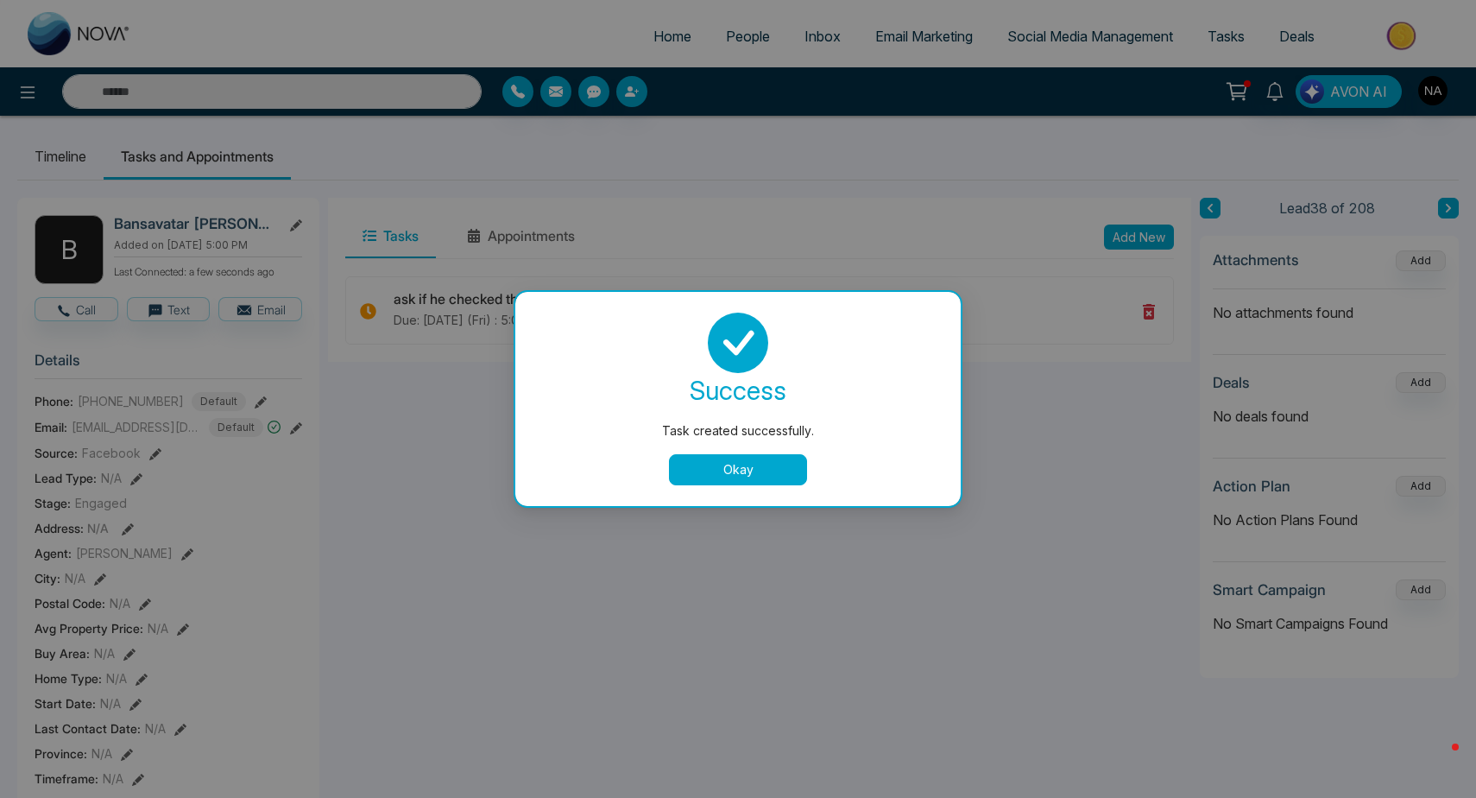
click at [725, 475] on button "Okay" at bounding box center [738, 469] width 138 height 31
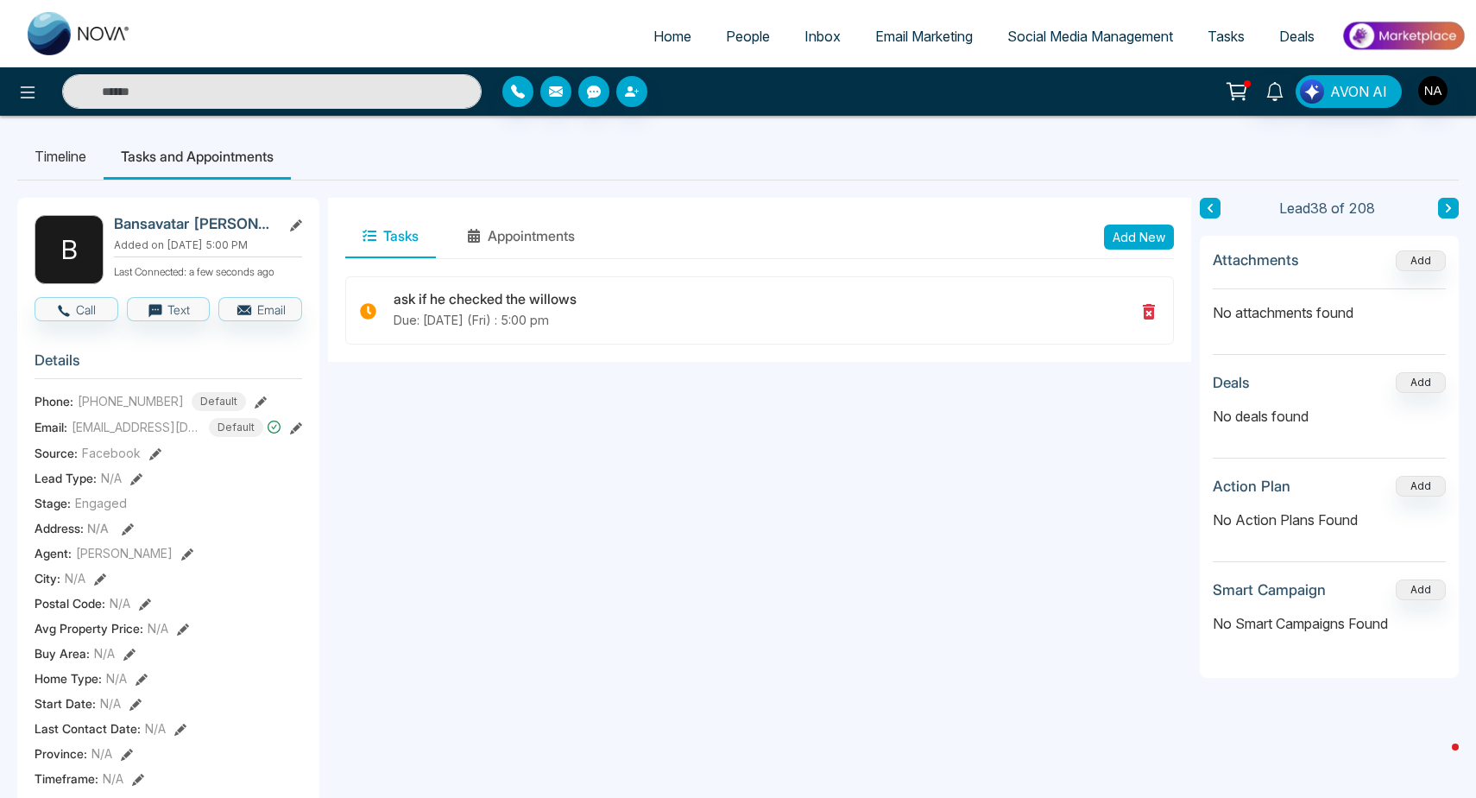
click at [71, 145] on li "Timeline" at bounding box center [60, 156] width 86 height 47
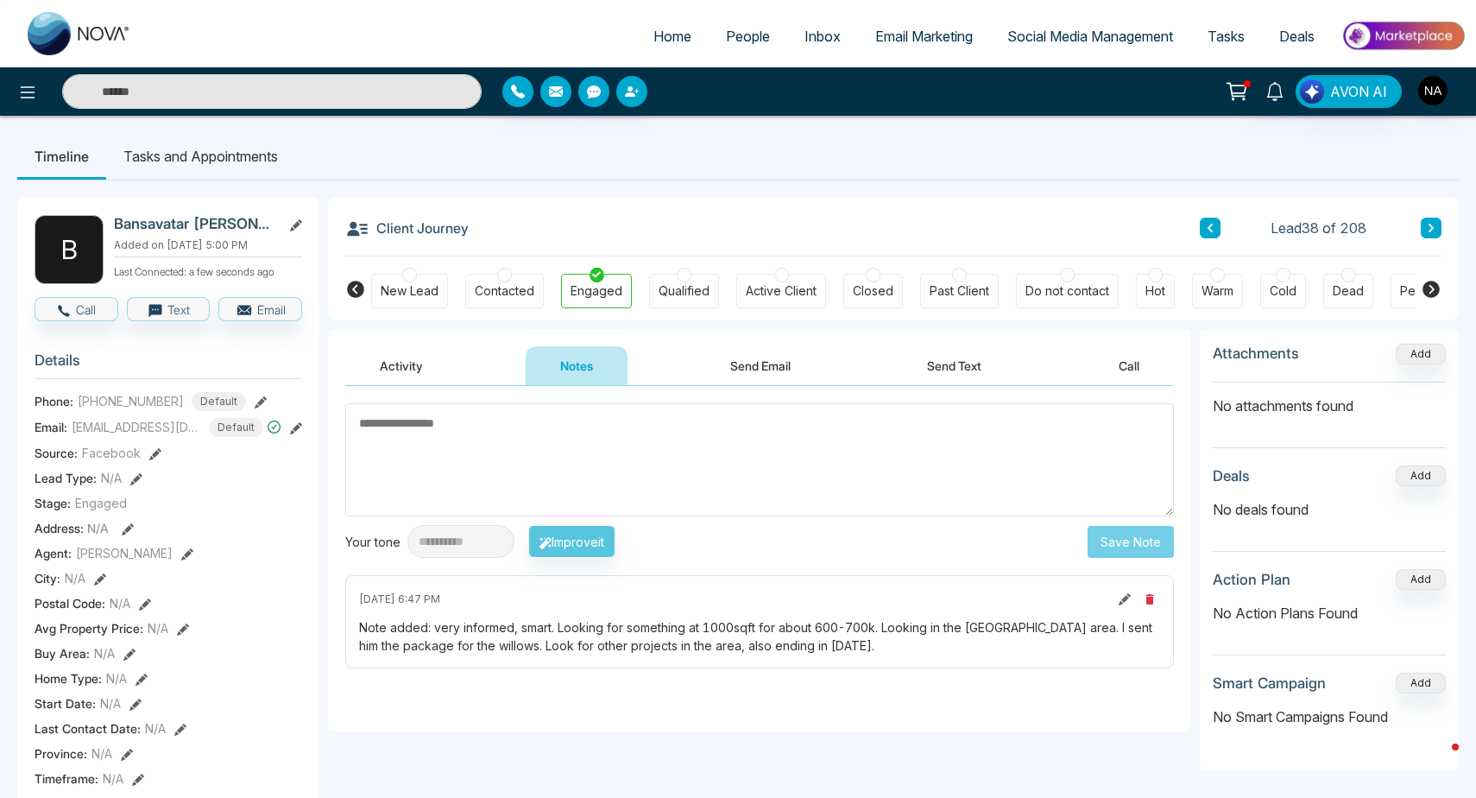
click at [382, 345] on div "Activity Notes Send Email Send Text Call" at bounding box center [759, 357] width 863 height 57
click at [417, 364] on button "Activity" at bounding box center [401, 365] width 112 height 39
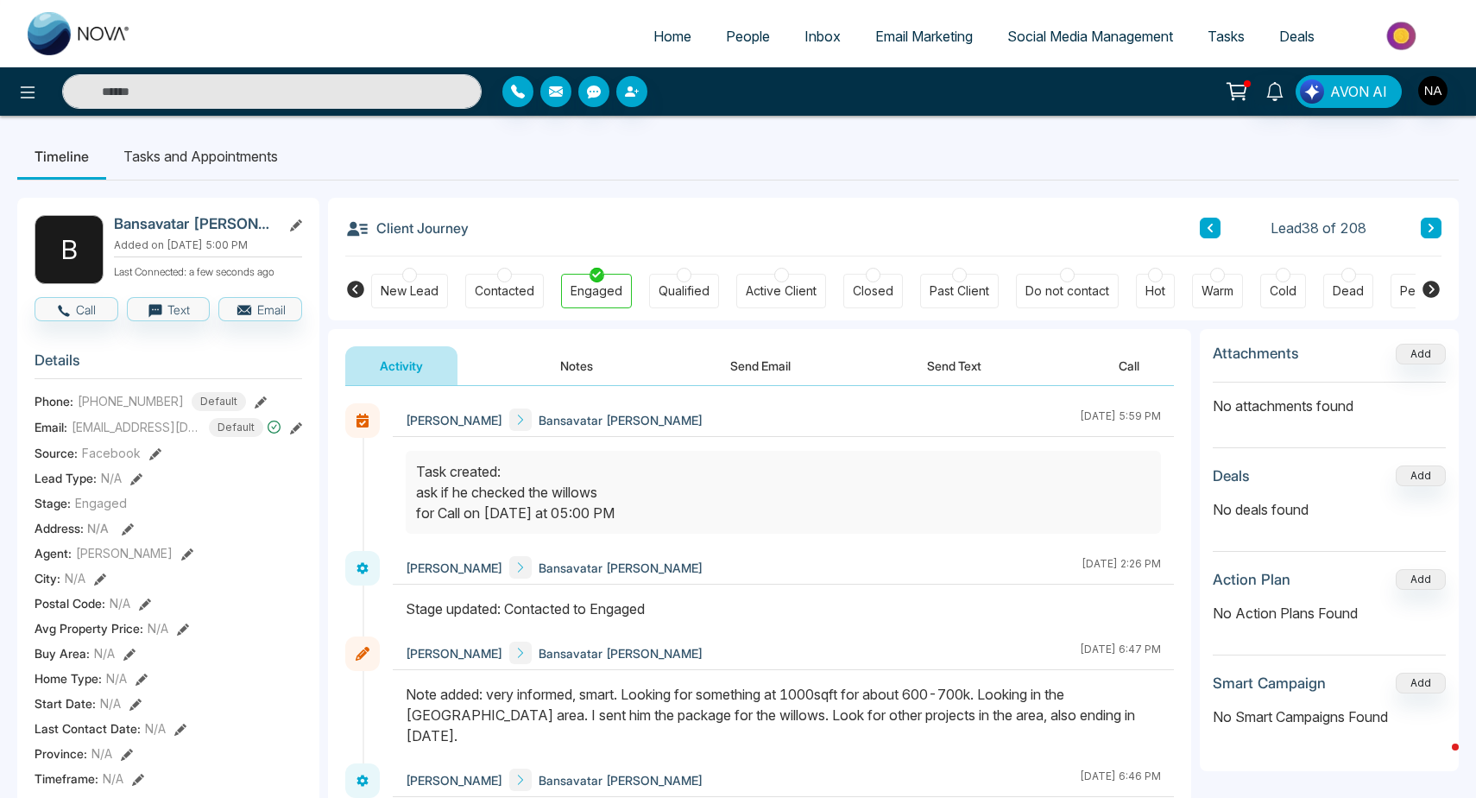
click at [1431, 235] on button at bounding box center [1431, 228] width 21 height 21
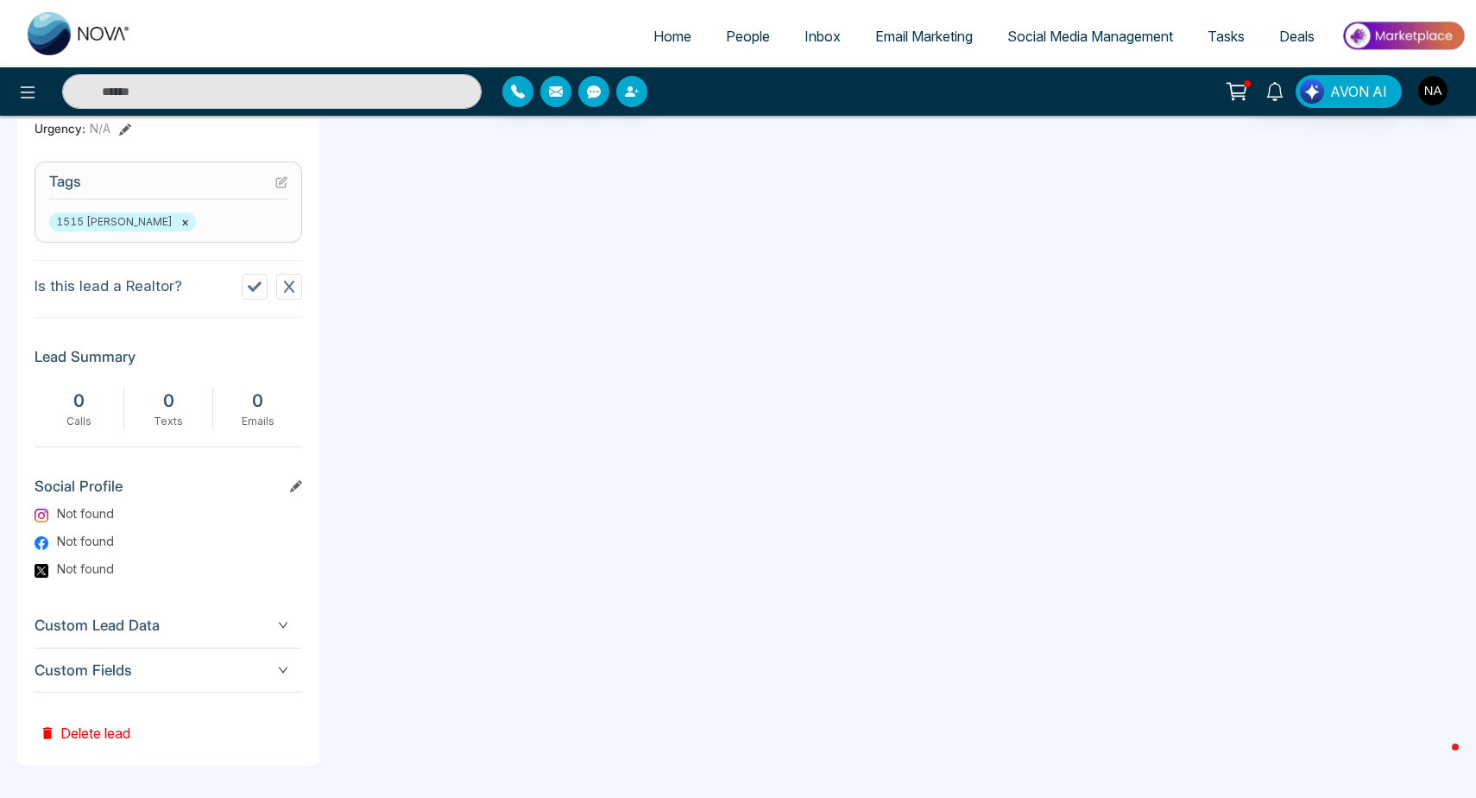
scroll to position [674, 0]
click at [138, 684] on div "Custom Fields" at bounding box center [169, 671] width 268 height 44
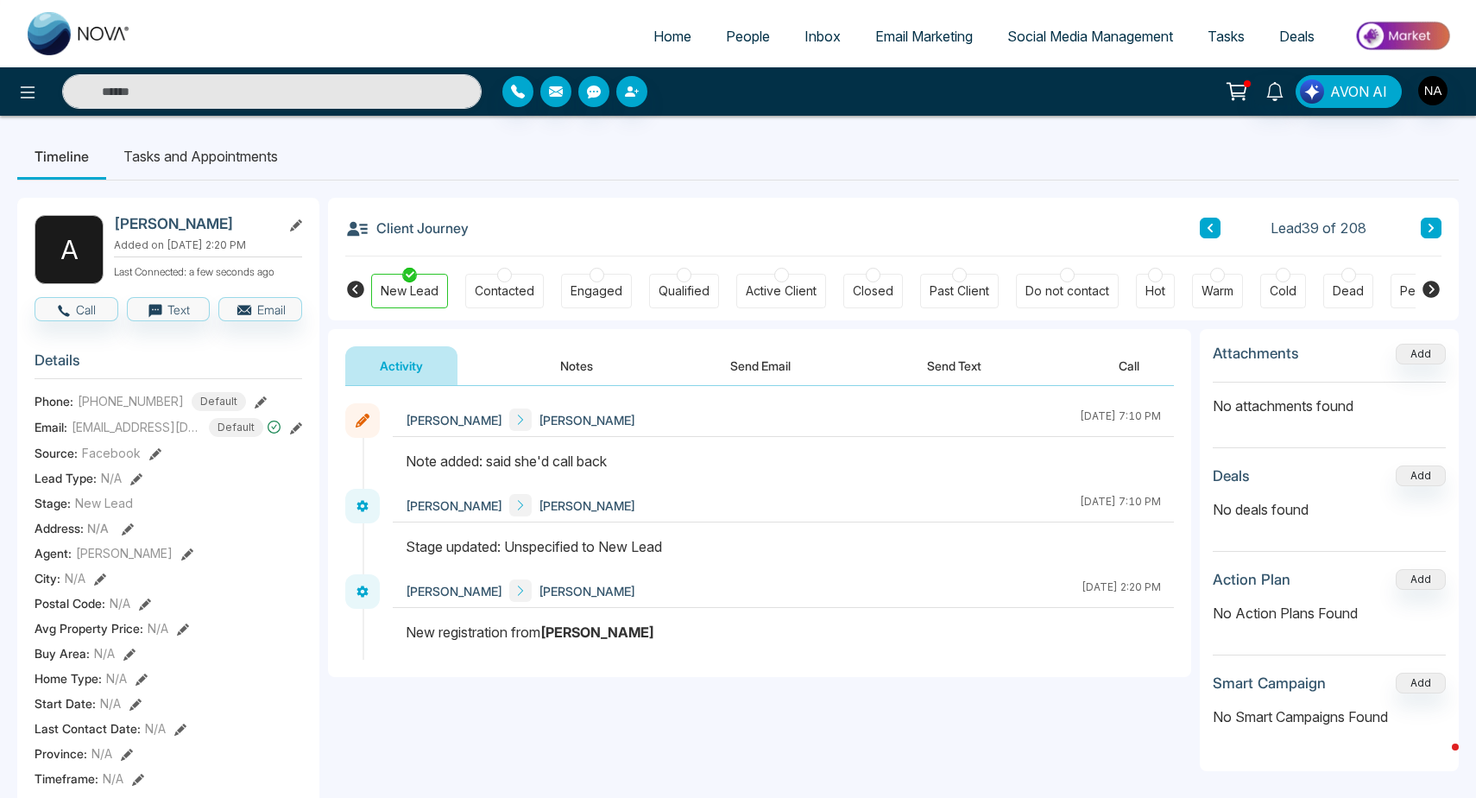
scroll to position [0, 0]
click at [1439, 223] on button at bounding box center [1431, 228] width 21 height 21
click at [1439, 221] on button at bounding box center [1431, 228] width 21 height 21
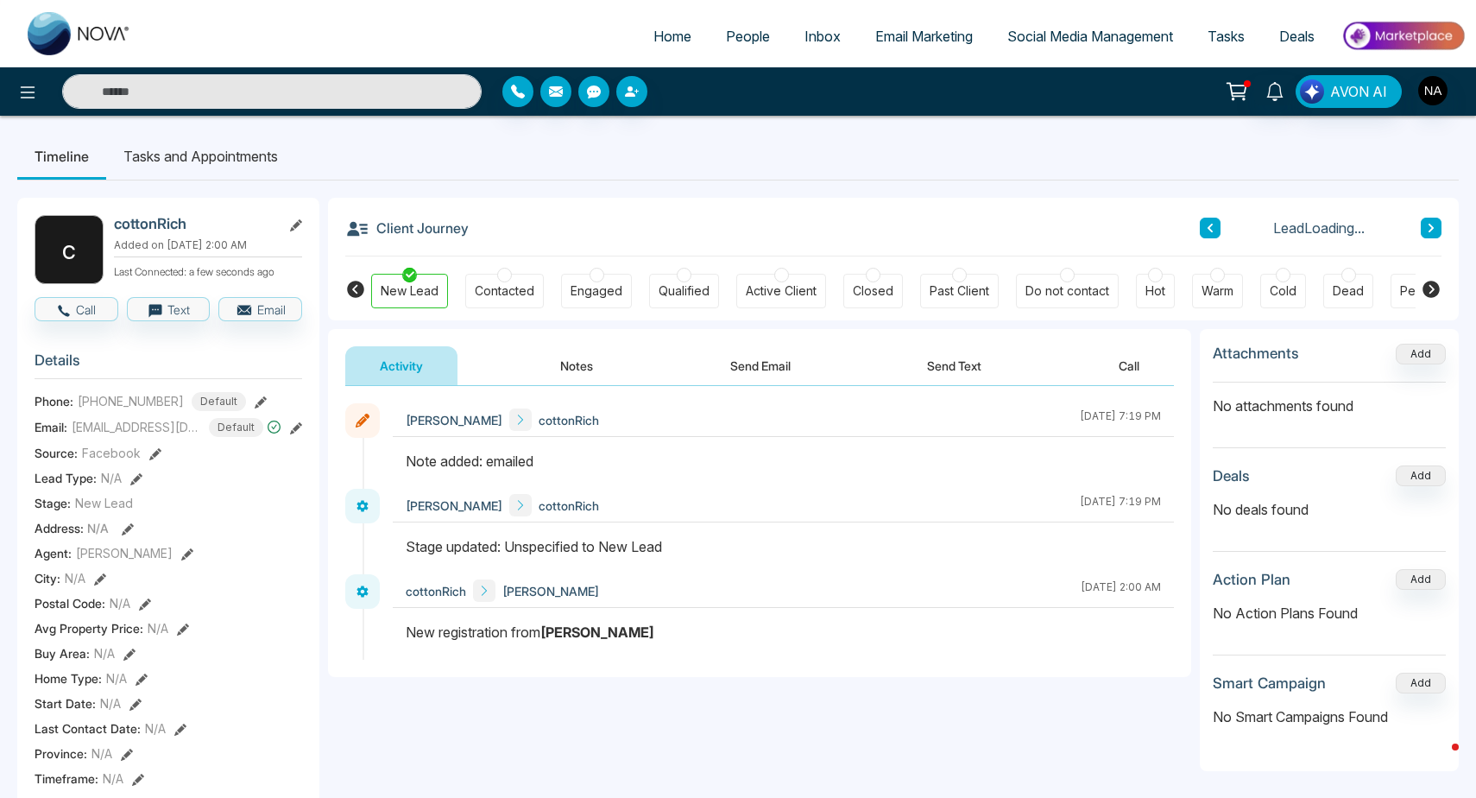
click at [1439, 221] on button at bounding box center [1431, 228] width 21 height 21
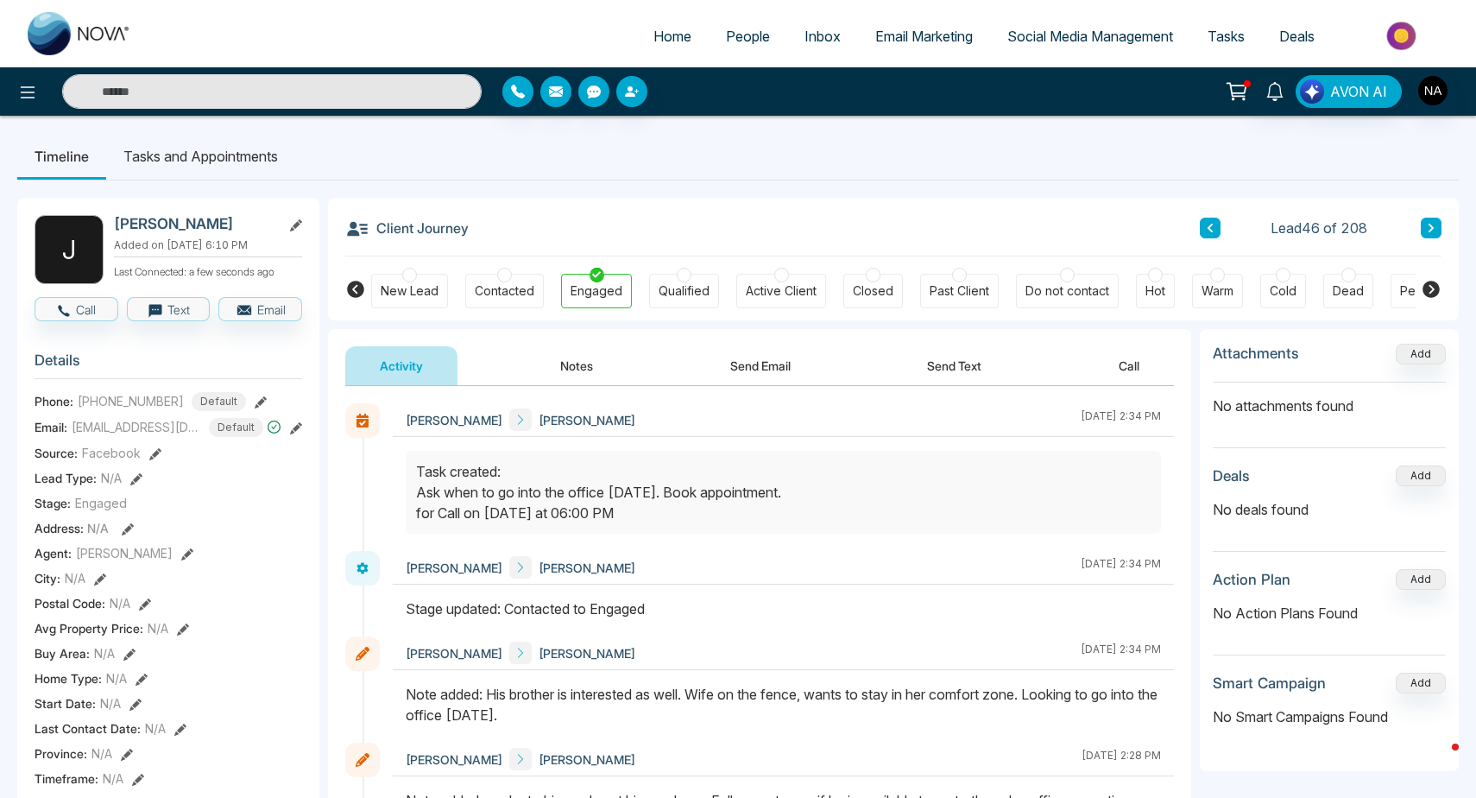
scroll to position [5, 0]
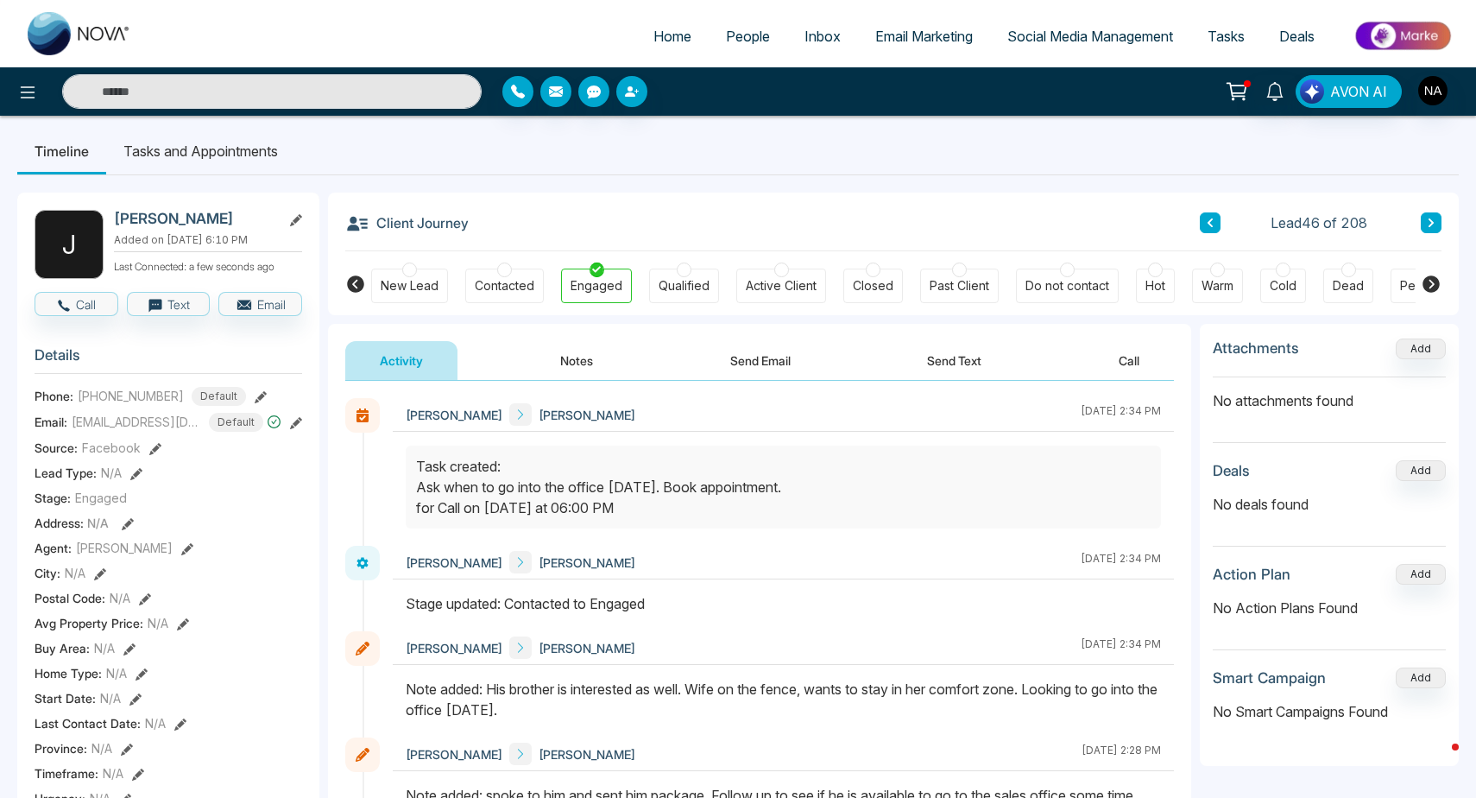
click at [210, 163] on li "Tasks and Appointments" at bounding box center [200, 151] width 189 height 47
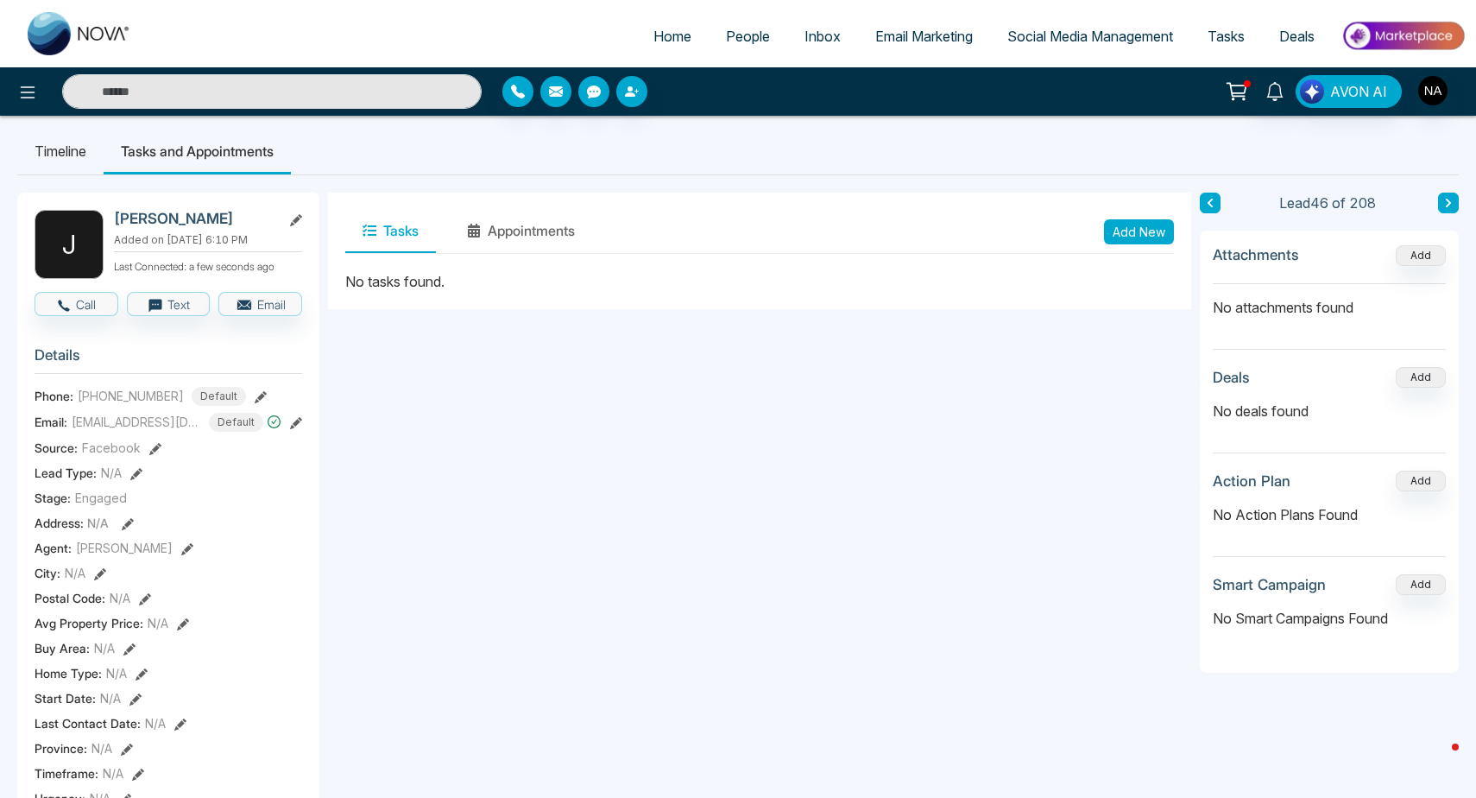
click at [1139, 231] on button "Add New" at bounding box center [1139, 231] width 70 height 25
type input "**********"
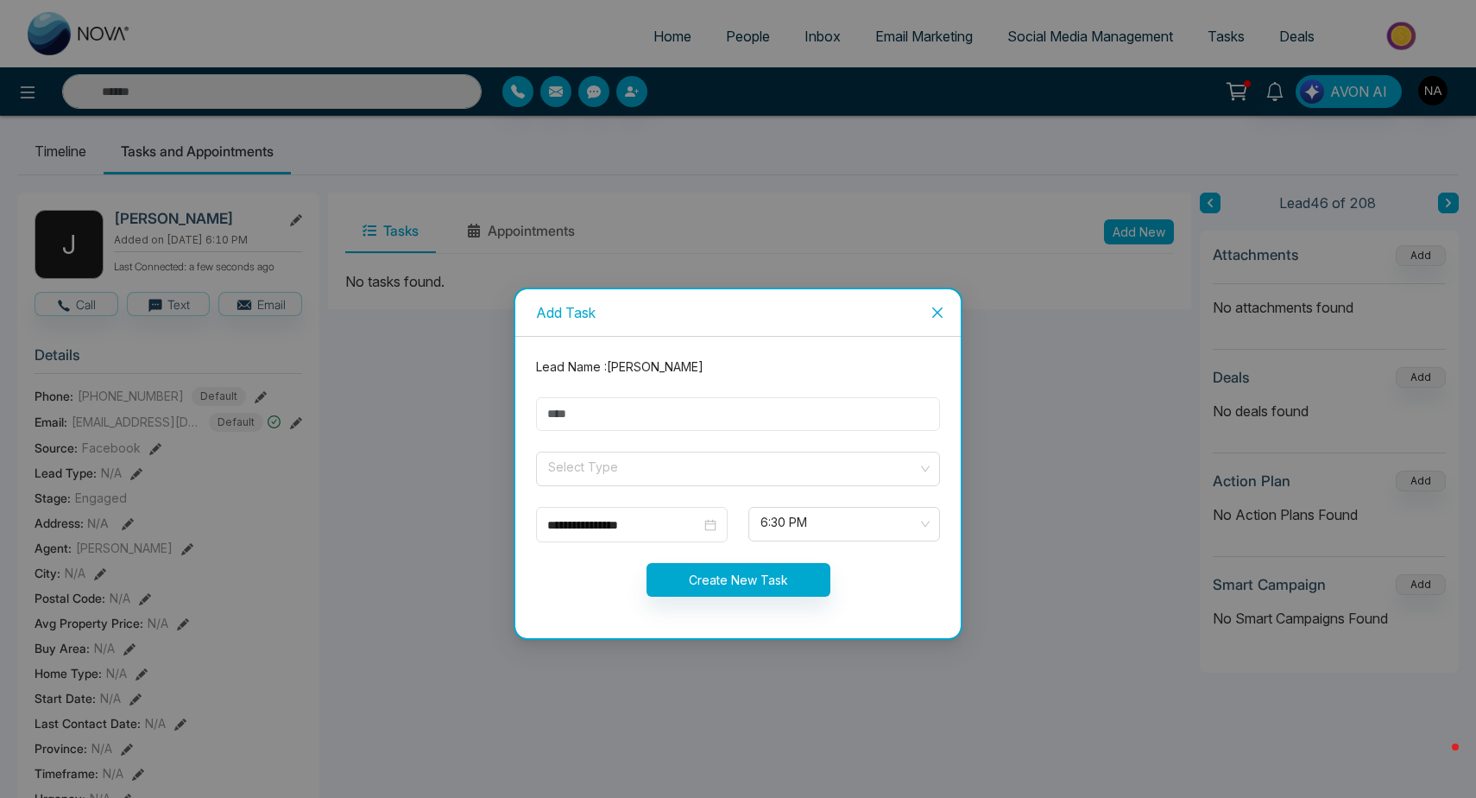
click at [580, 403] on input "text" at bounding box center [738, 414] width 404 height 34
type input "**********"
click at [582, 472] on input "search" at bounding box center [731, 465] width 371 height 26
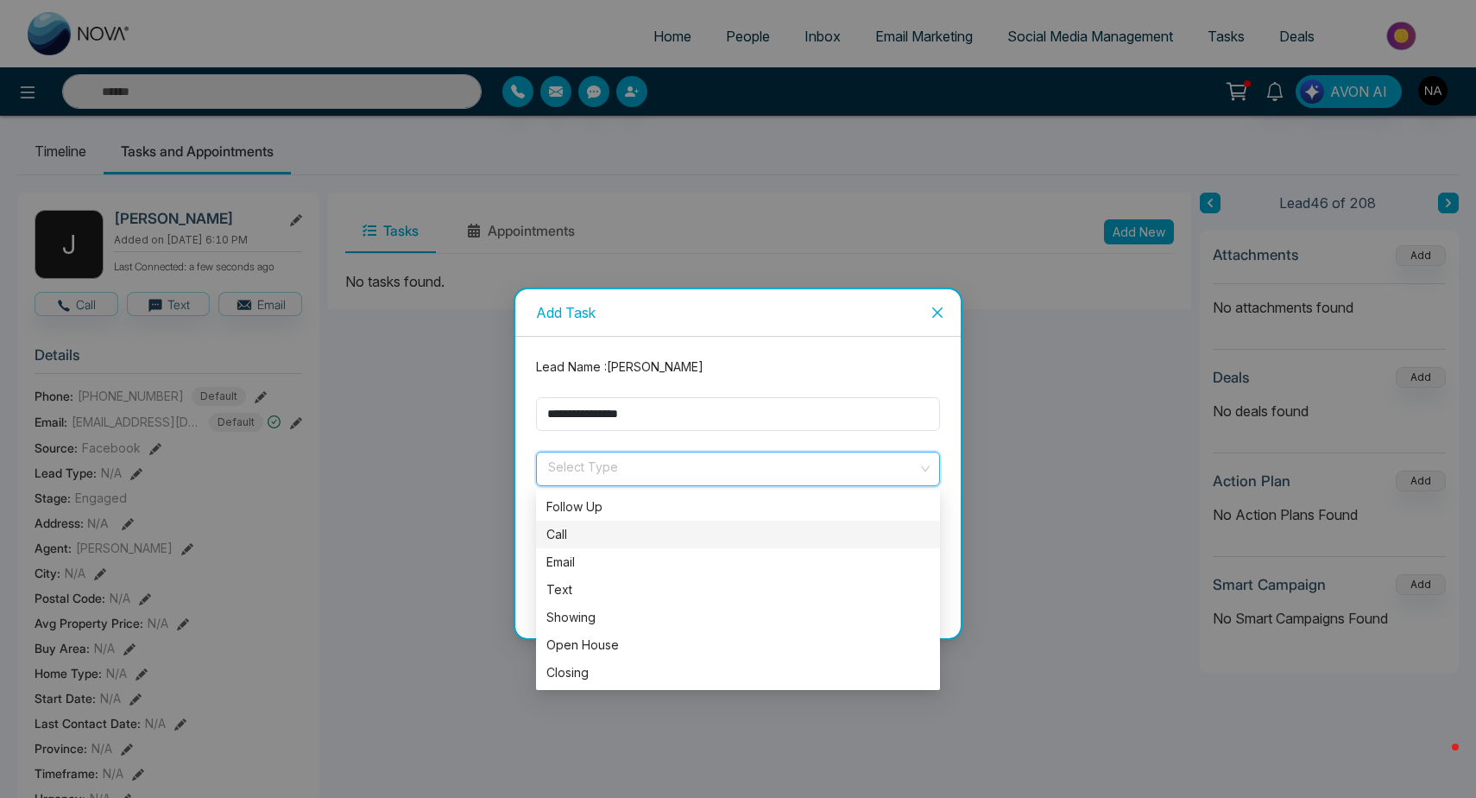
click at [546, 541] on div "Call" at bounding box center [737, 534] width 383 height 19
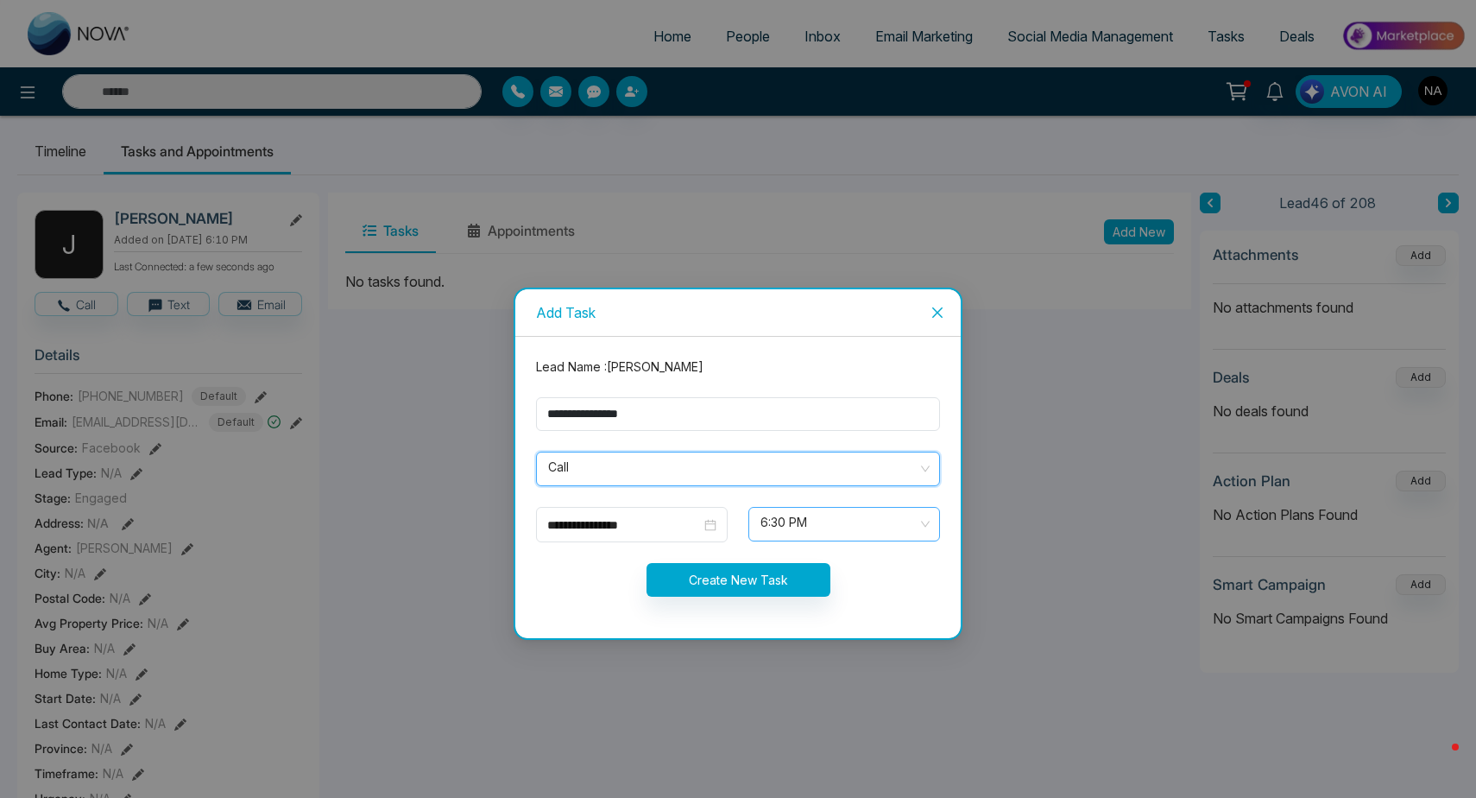
click at [796, 533] on span "6:30 PM" at bounding box center [844, 523] width 167 height 29
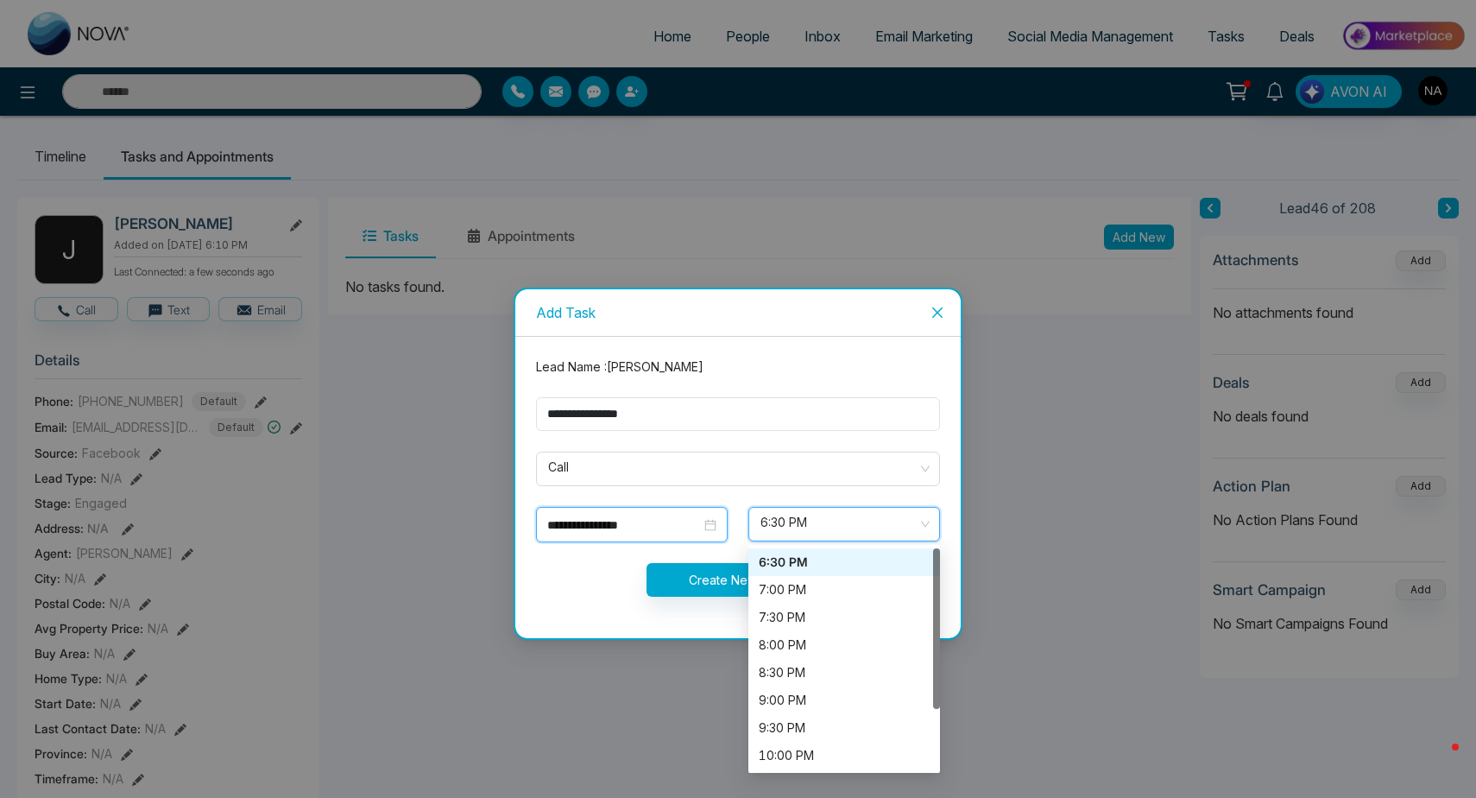
click at [657, 531] on input "**********" at bounding box center [624, 524] width 154 height 19
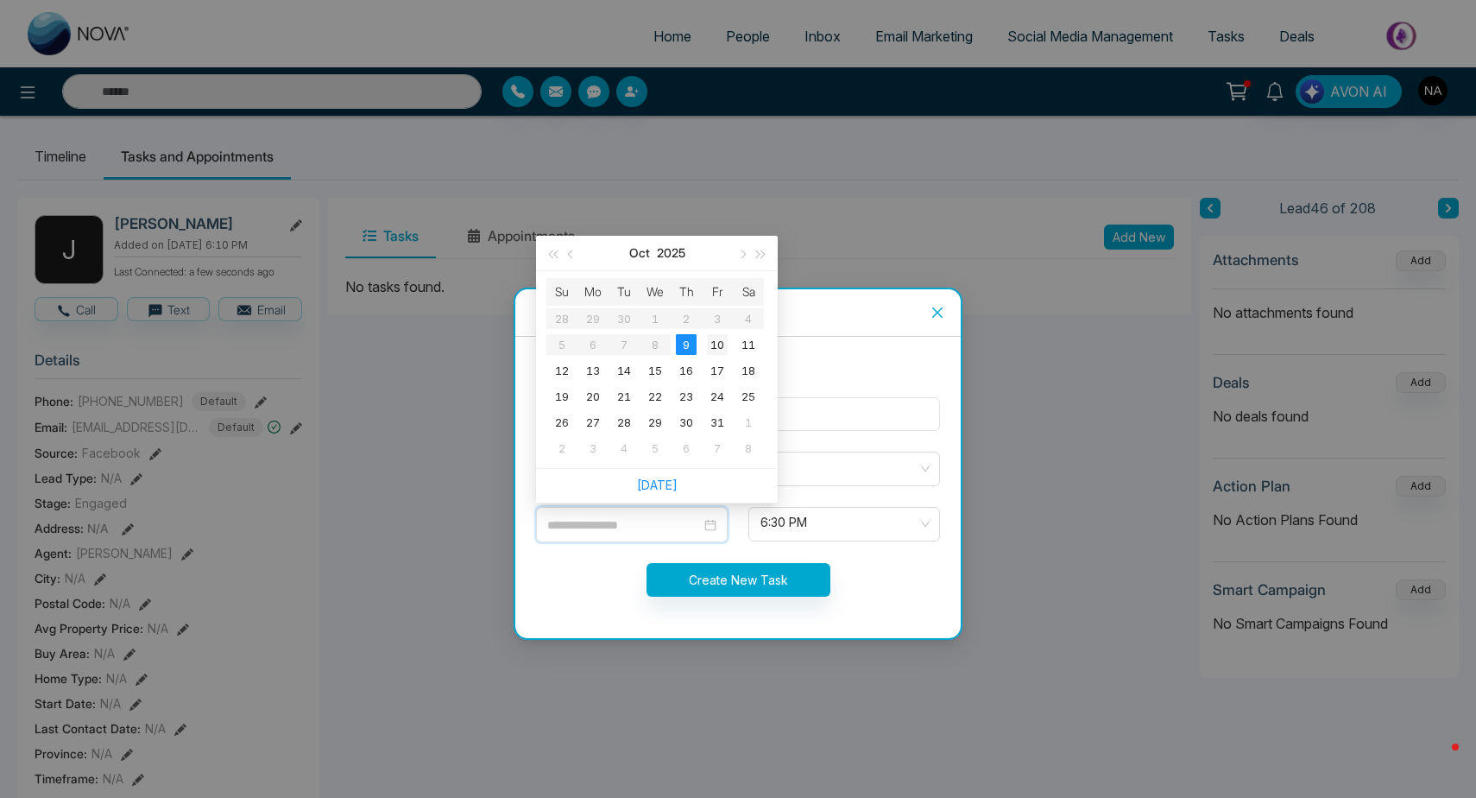
type input "**********"
click at [709, 351] on div "10" at bounding box center [717, 344] width 21 height 21
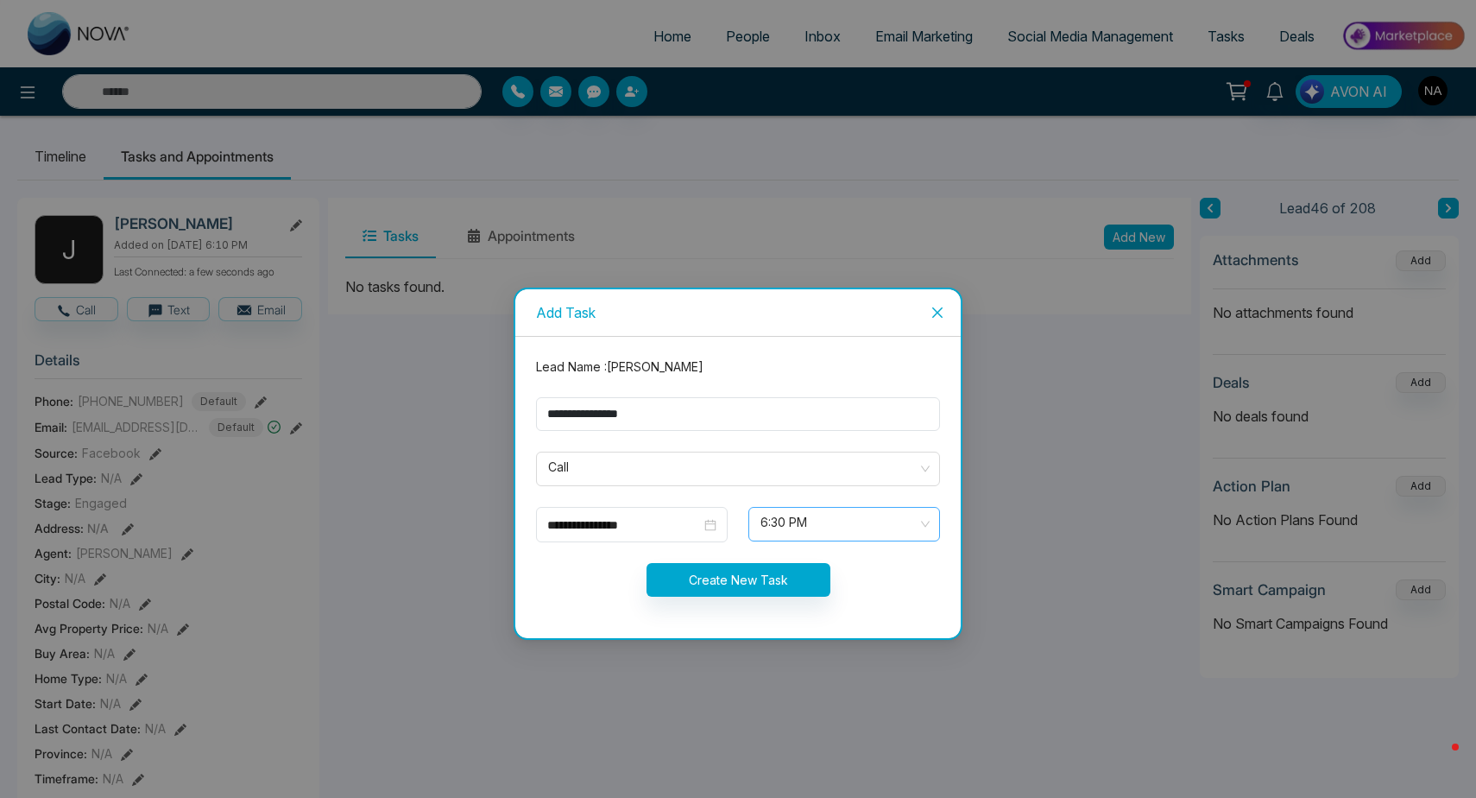
click at [793, 528] on span "6:30 PM" at bounding box center [844, 523] width 167 height 29
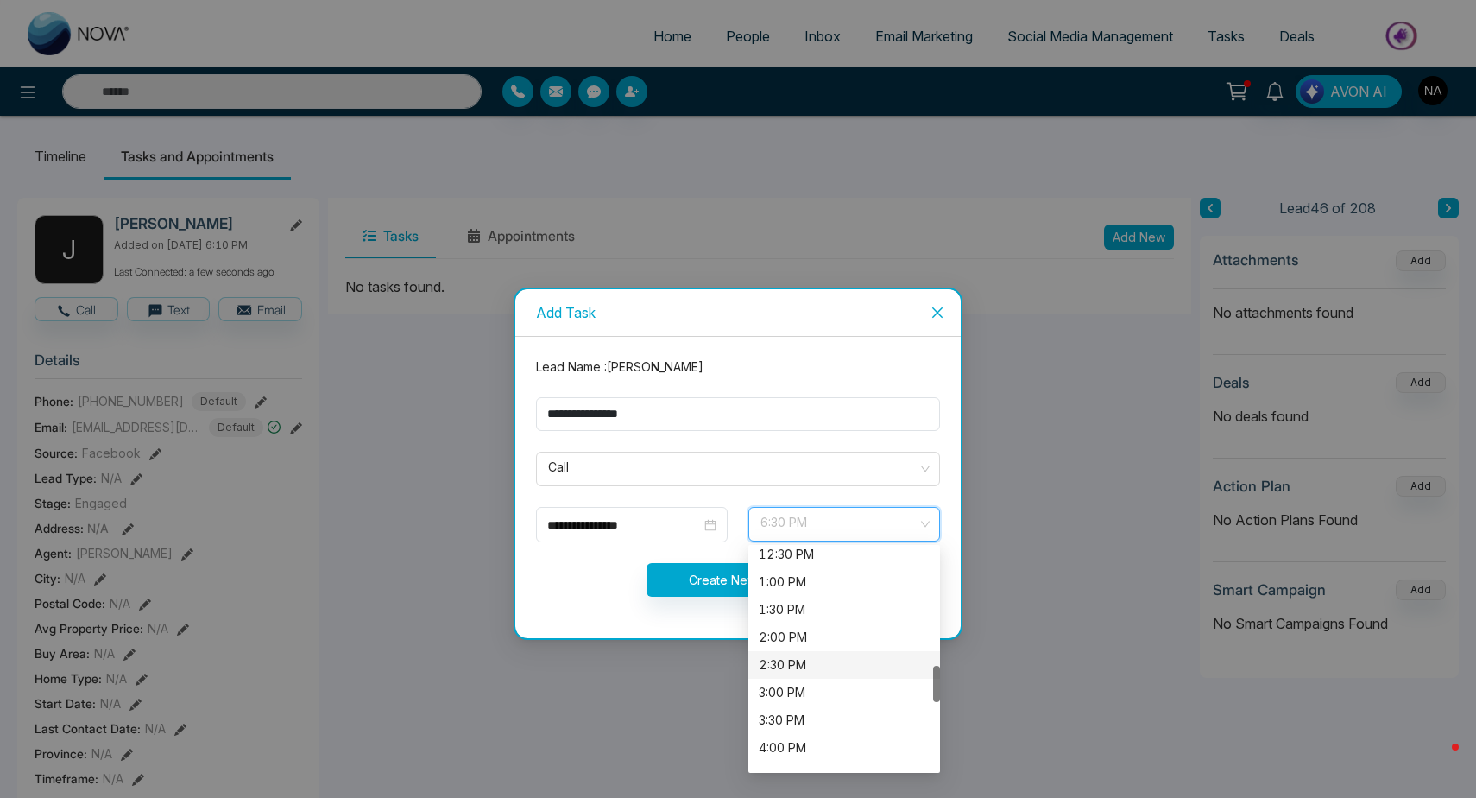
scroll to position [703, 0]
click at [671, 514] on div "**********" at bounding box center [632, 524] width 192 height 35
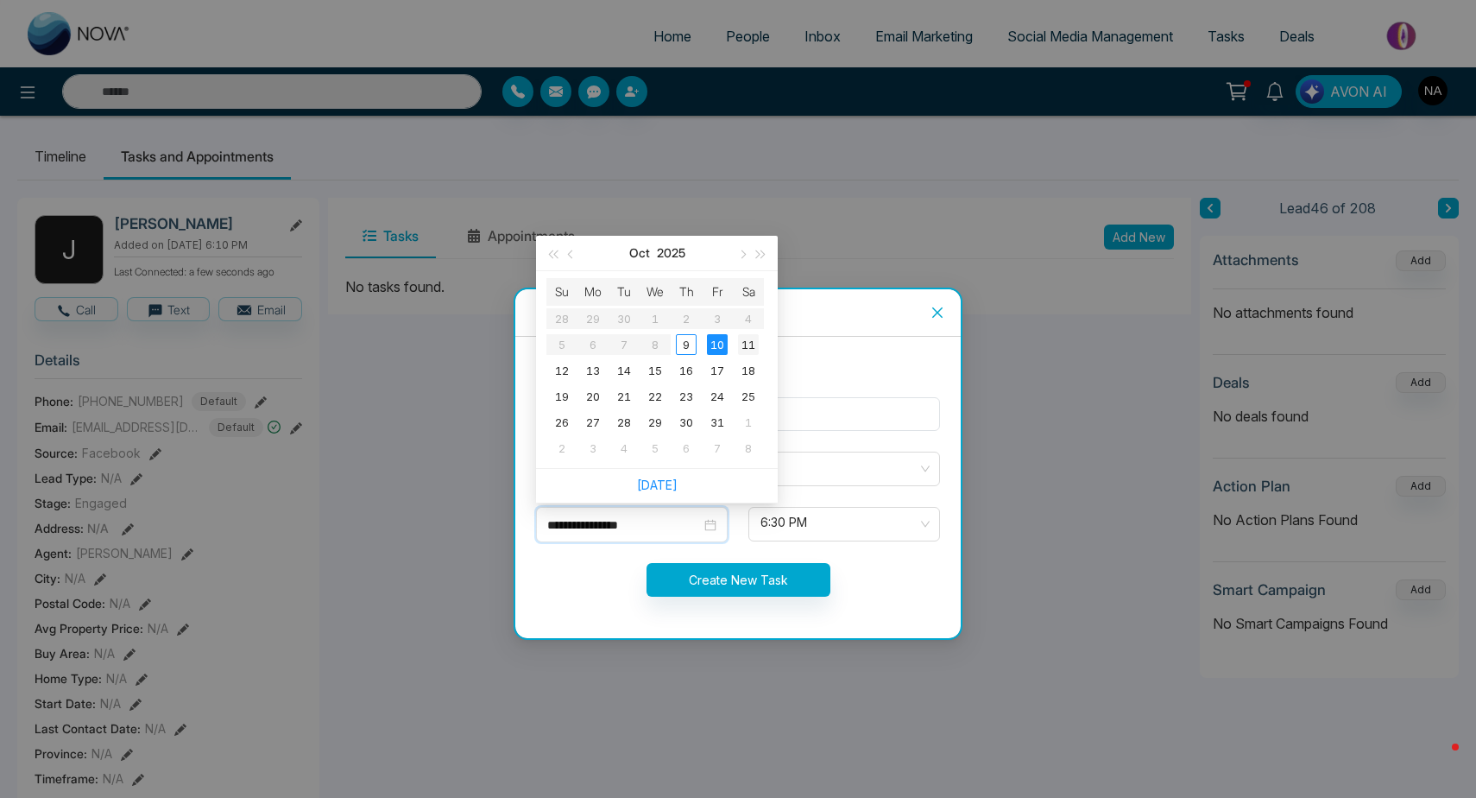
type input "**********"
click at [762, 344] on td "11" at bounding box center [748, 345] width 31 height 26
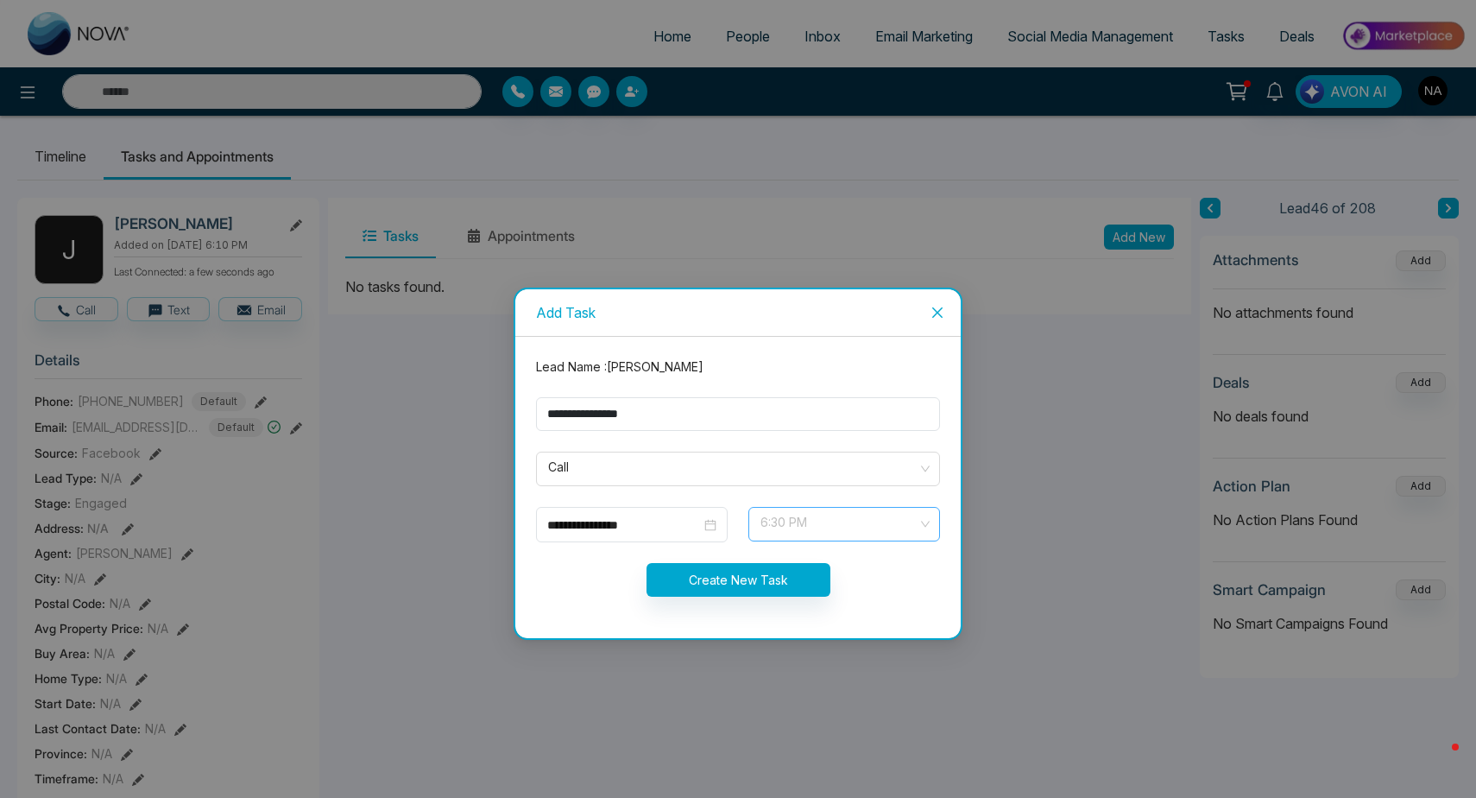
click at [800, 524] on span "6:30 PM" at bounding box center [844, 523] width 167 height 29
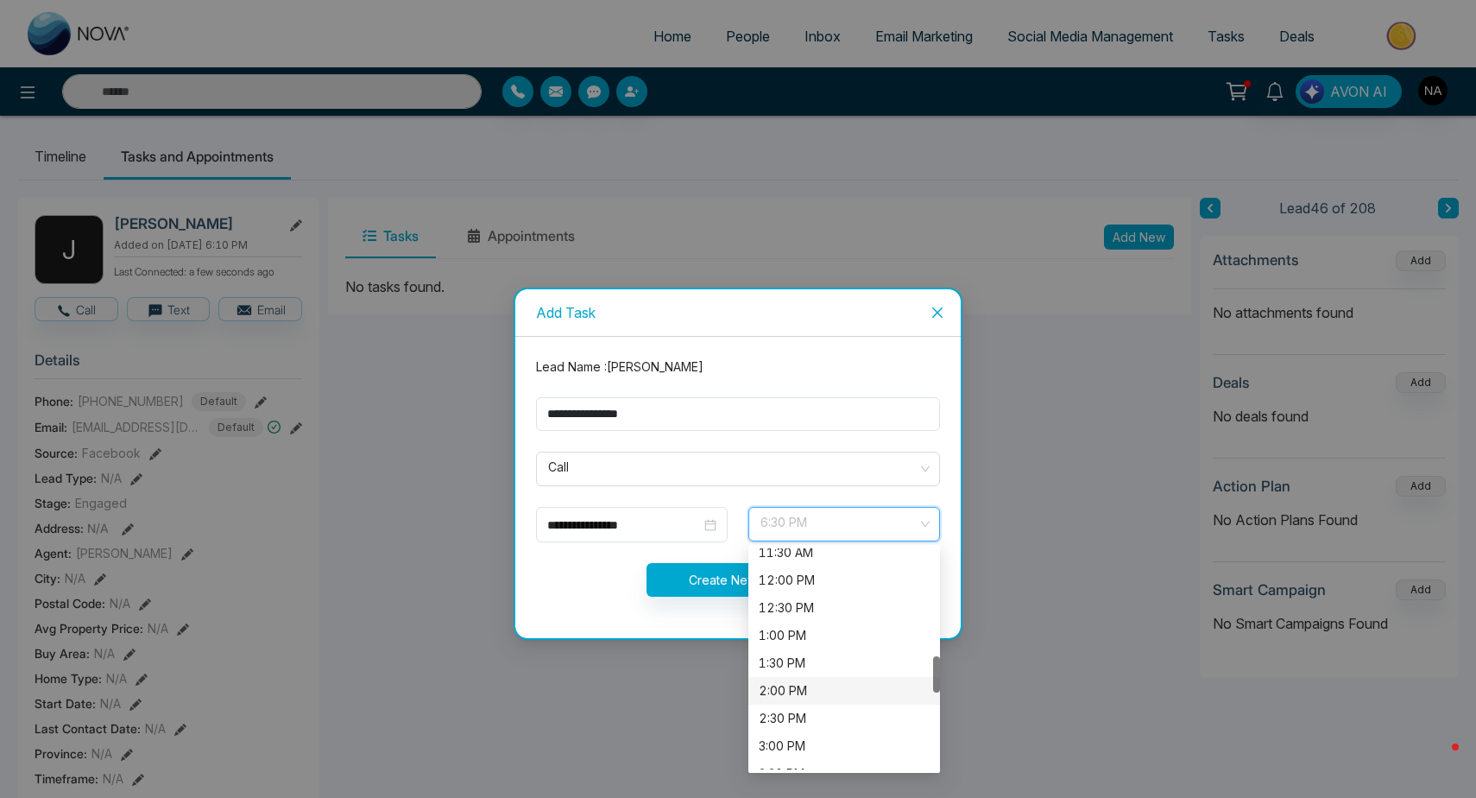
scroll to position [646, 0]
click at [806, 622] on div "1:00 PM" at bounding box center [845, 635] width 192 height 28
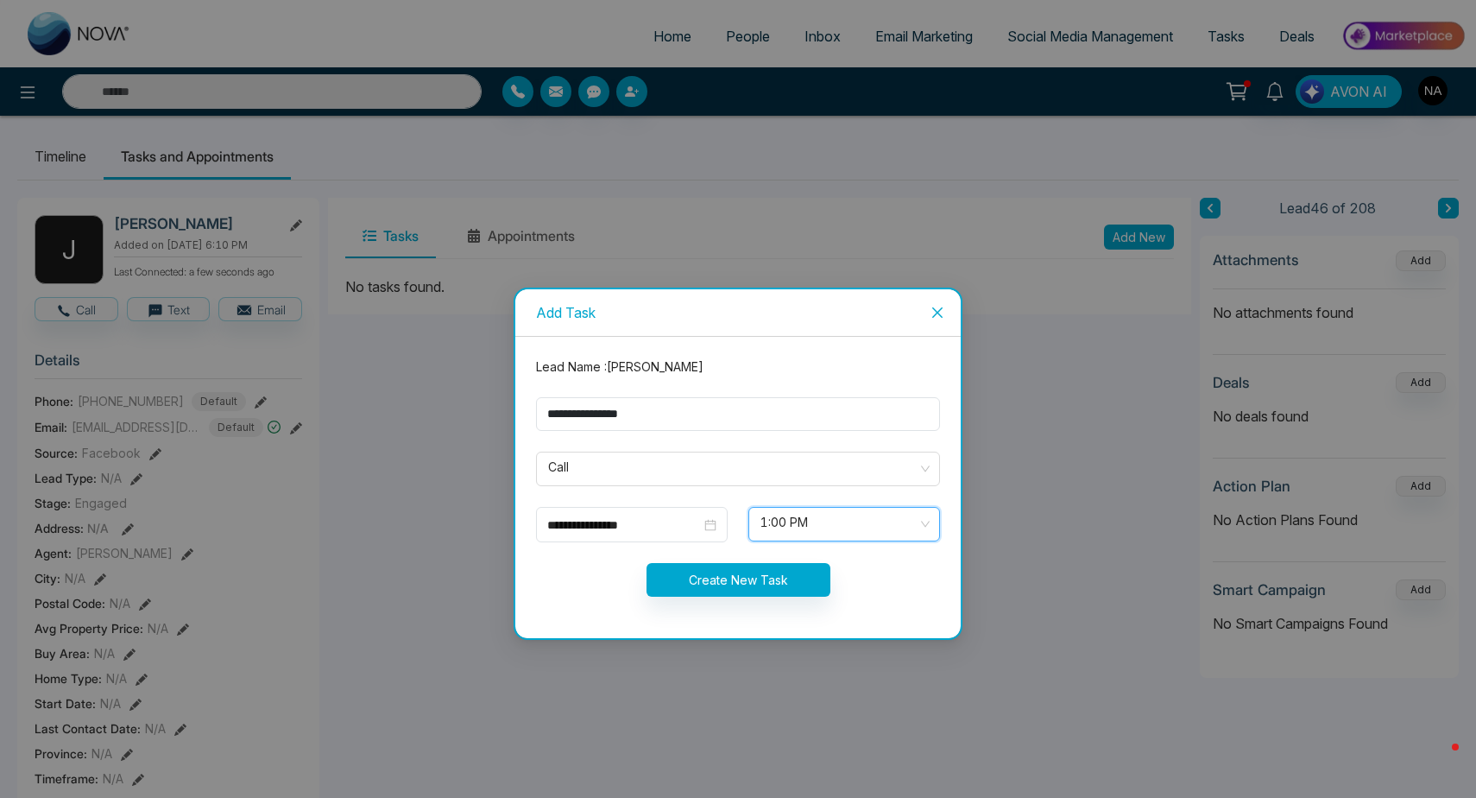
click at [789, 513] on span "1:00 PM" at bounding box center [844, 523] width 167 height 29
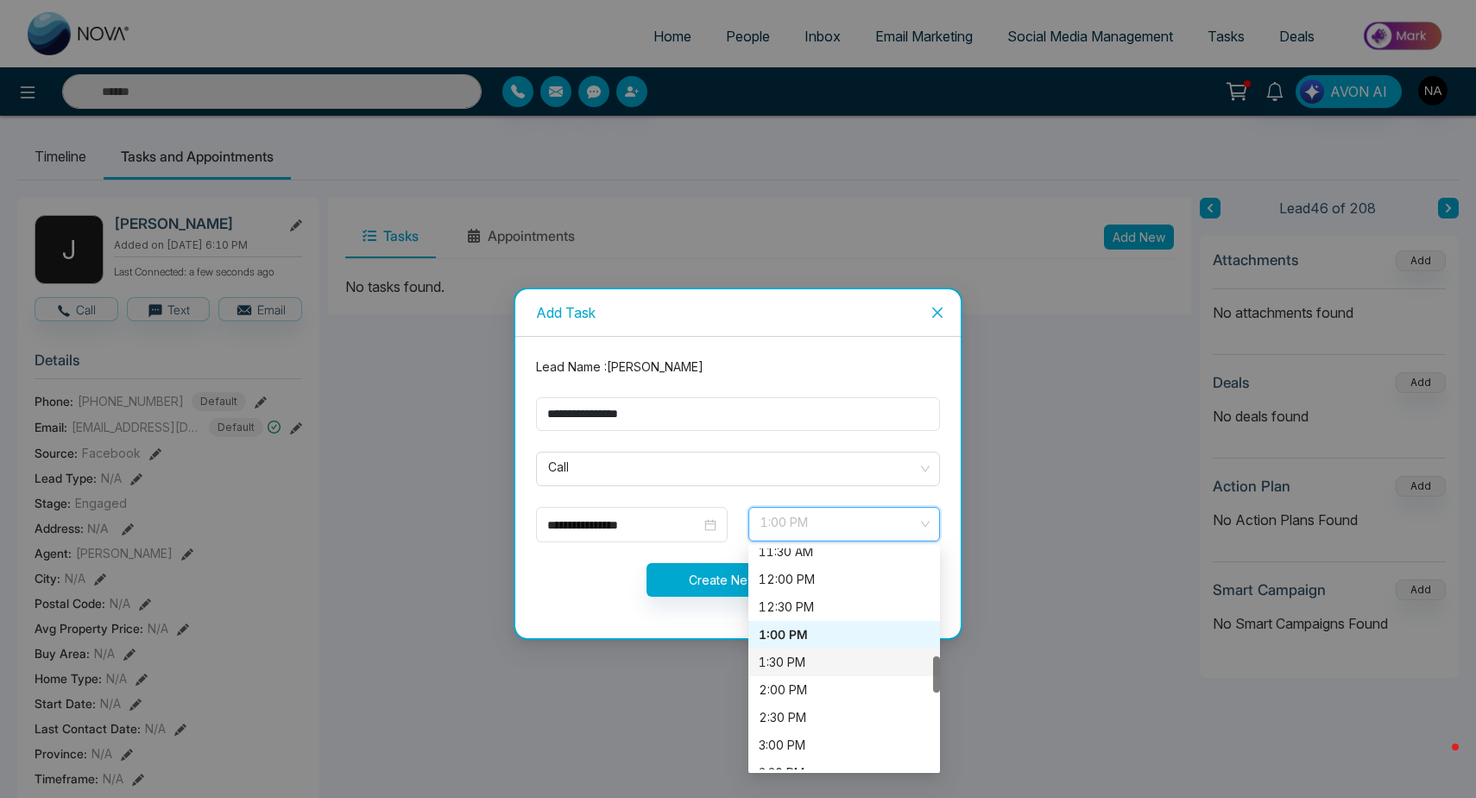
click at [640, 649] on div "**********" at bounding box center [738, 399] width 1476 height 798
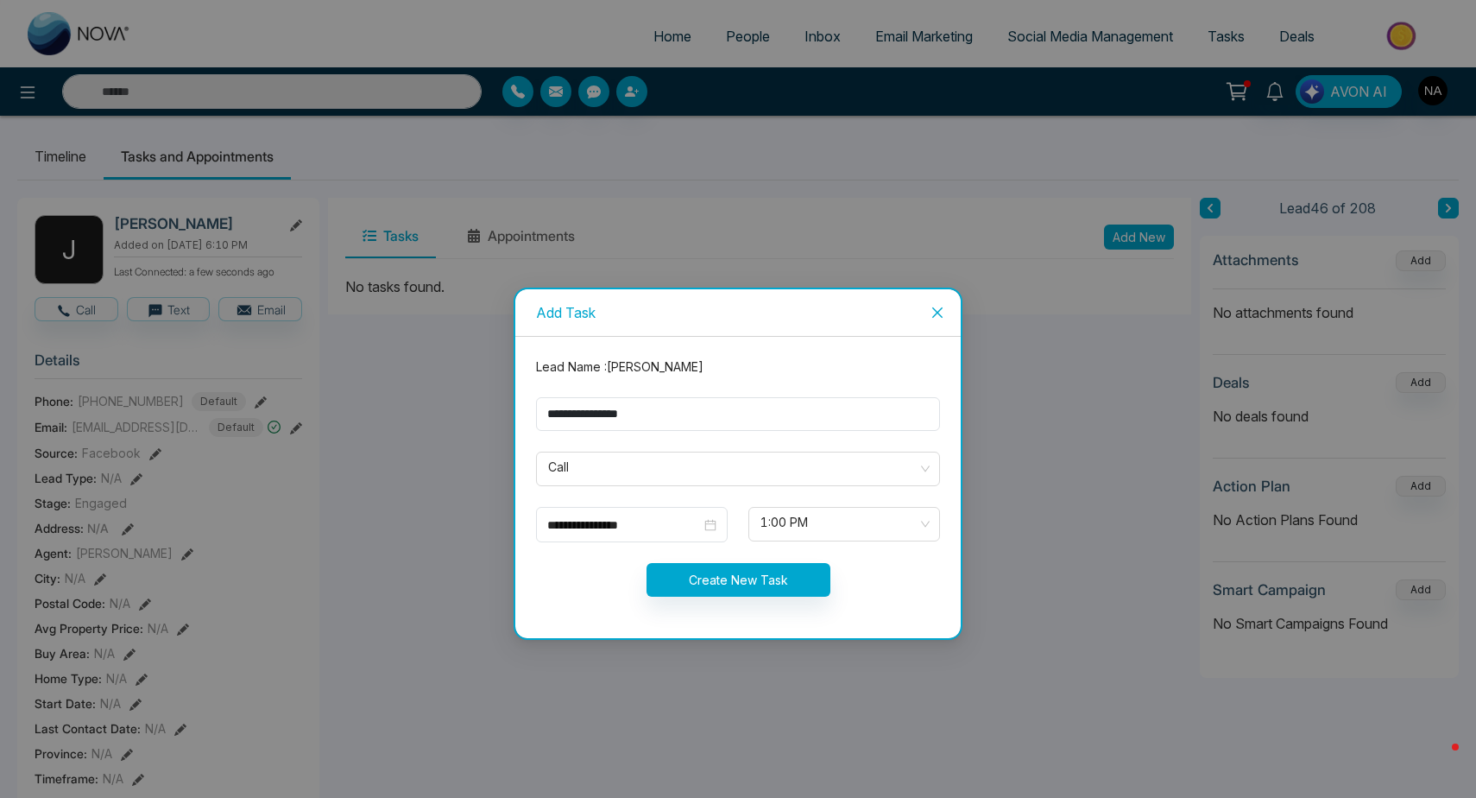
click at [697, 573] on button "Create New Task" at bounding box center [739, 580] width 184 height 34
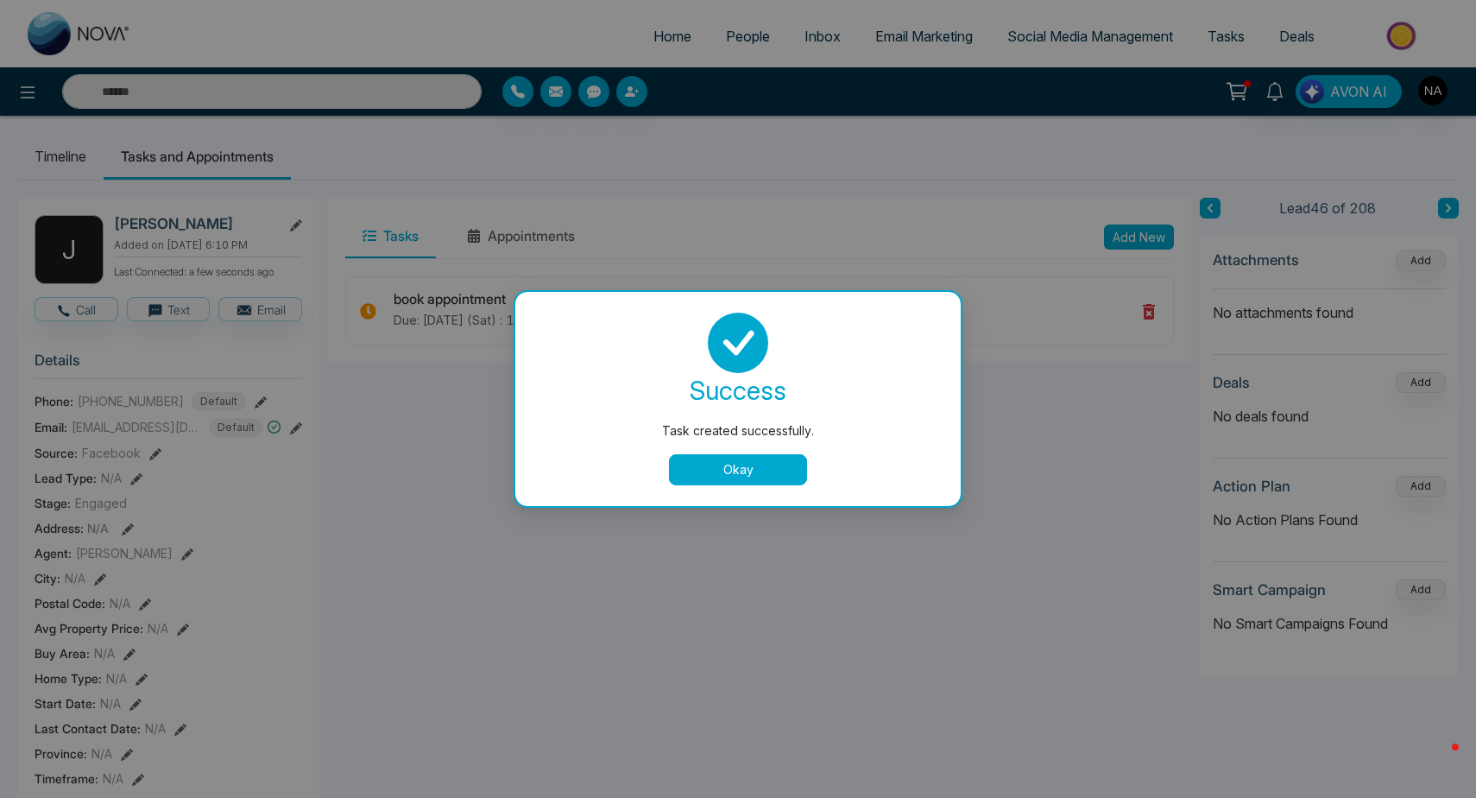
click at [736, 470] on button "Okay" at bounding box center [738, 469] width 138 height 31
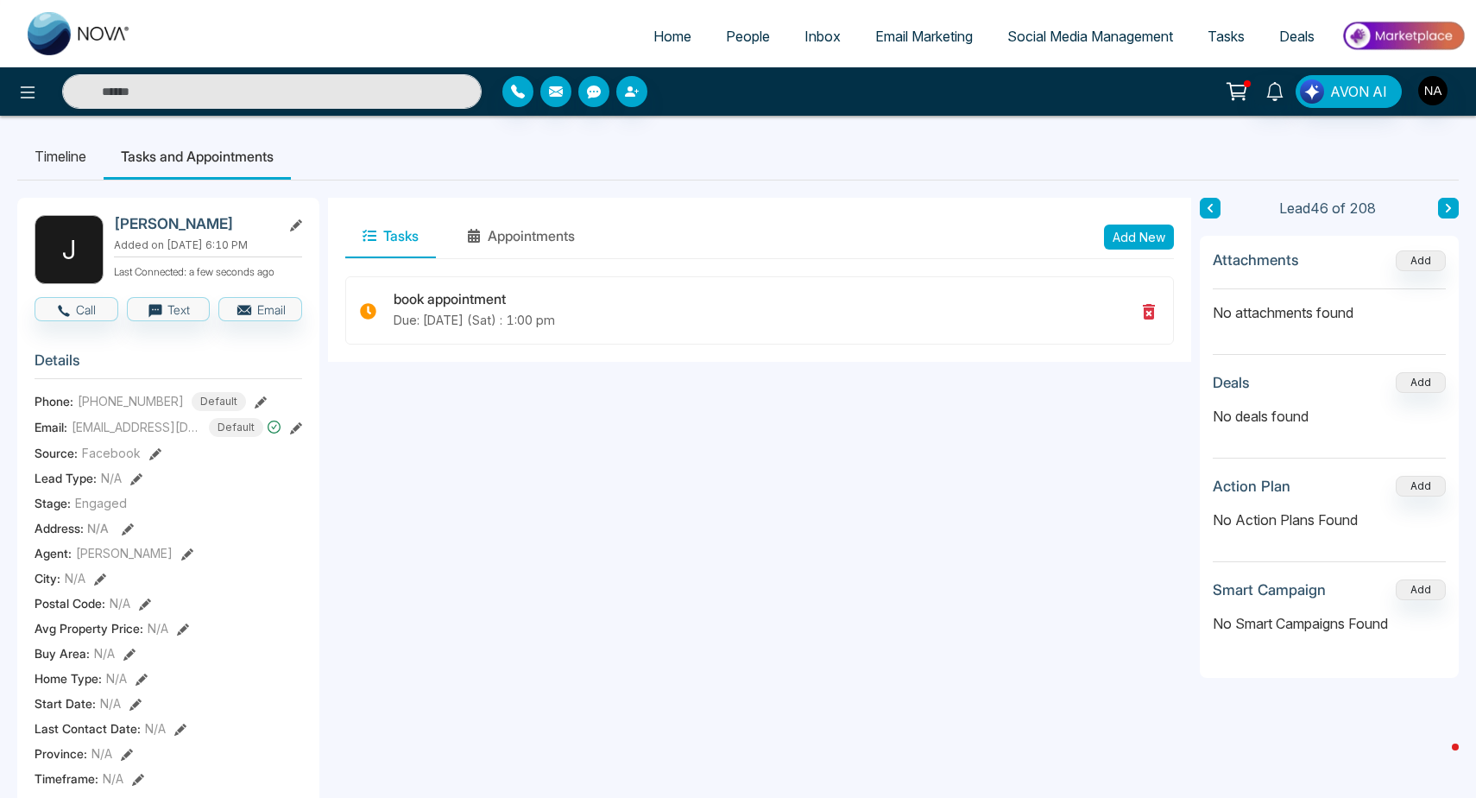
click at [1457, 205] on button at bounding box center [1448, 208] width 21 height 21
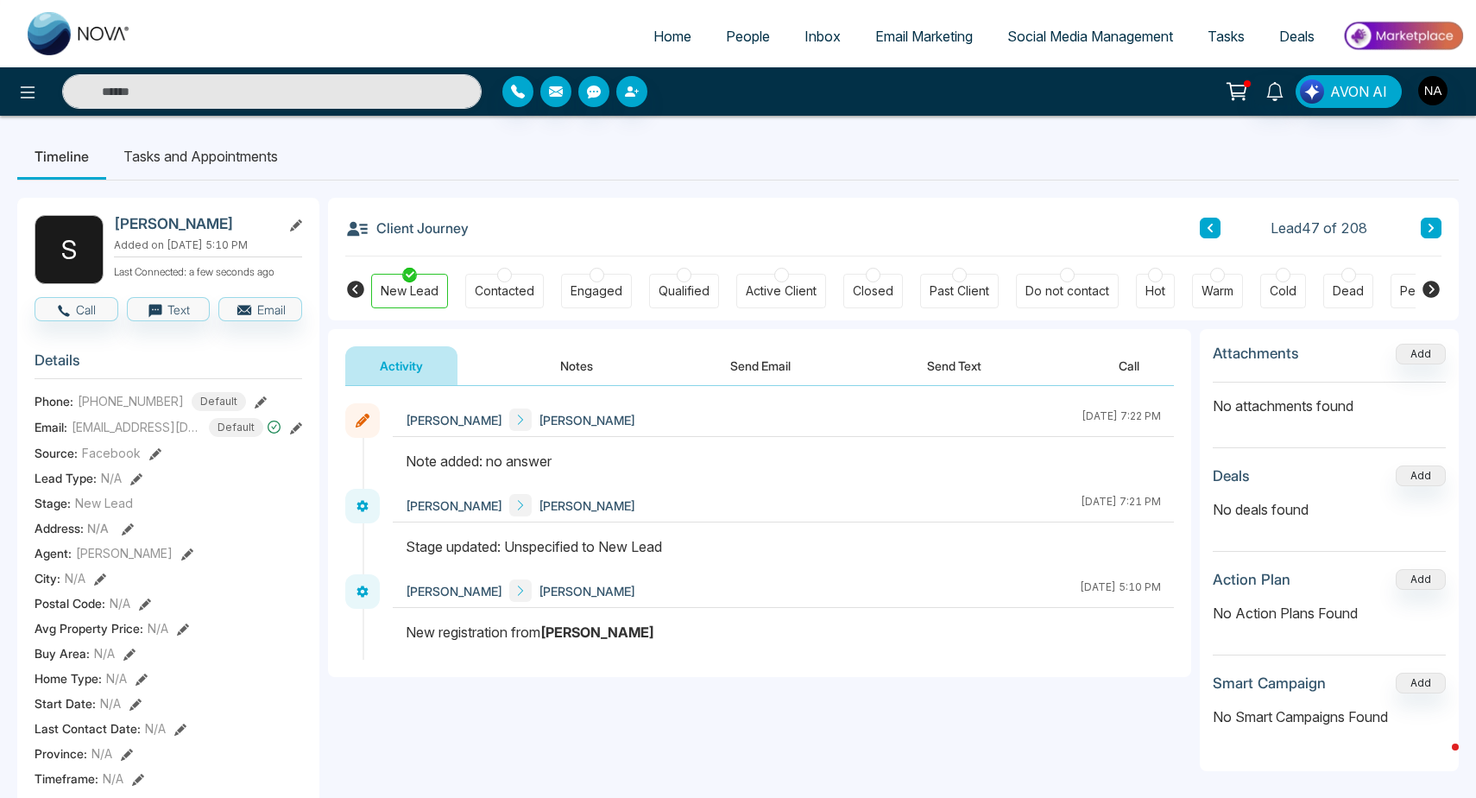
click at [1434, 226] on icon at bounding box center [1431, 228] width 9 height 10
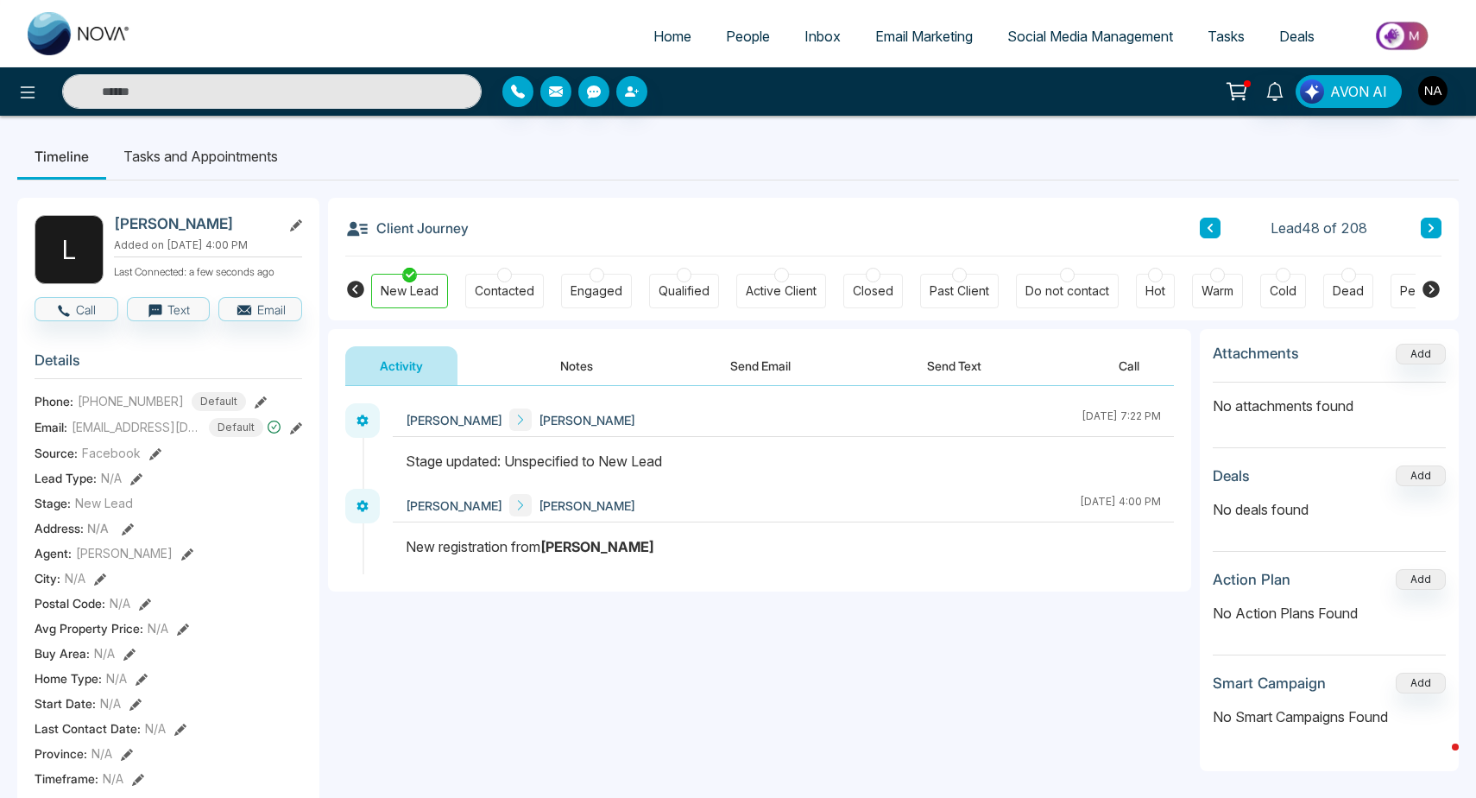
click at [1434, 226] on icon at bounding box center [1431, 228] width 9 height 10
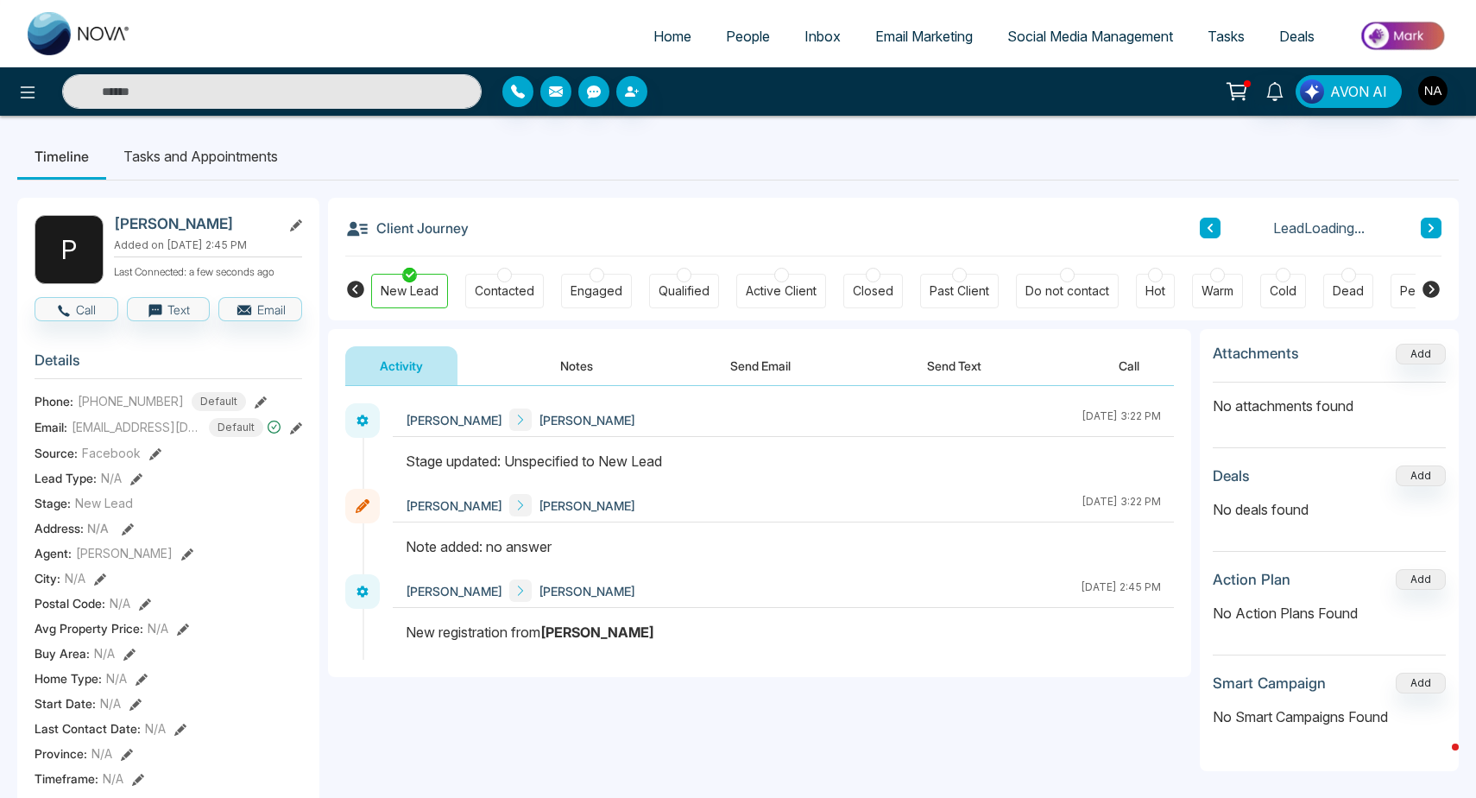
click at [1434, 226] on icon at bounding box center [1431, 228] width 9 height 10
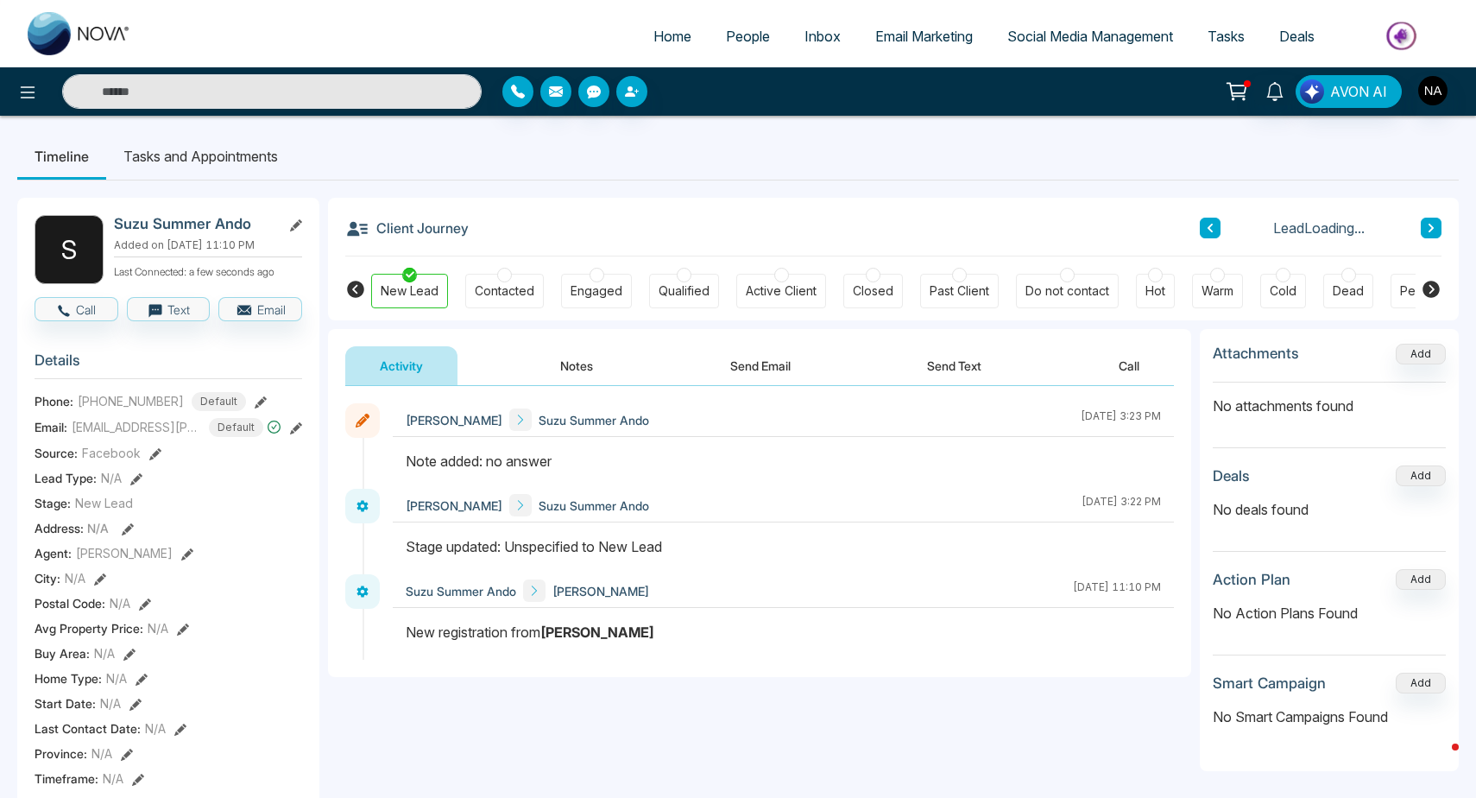
click at [1434, 226] on icon at bounding box center [1431, 228] width 9 height 10
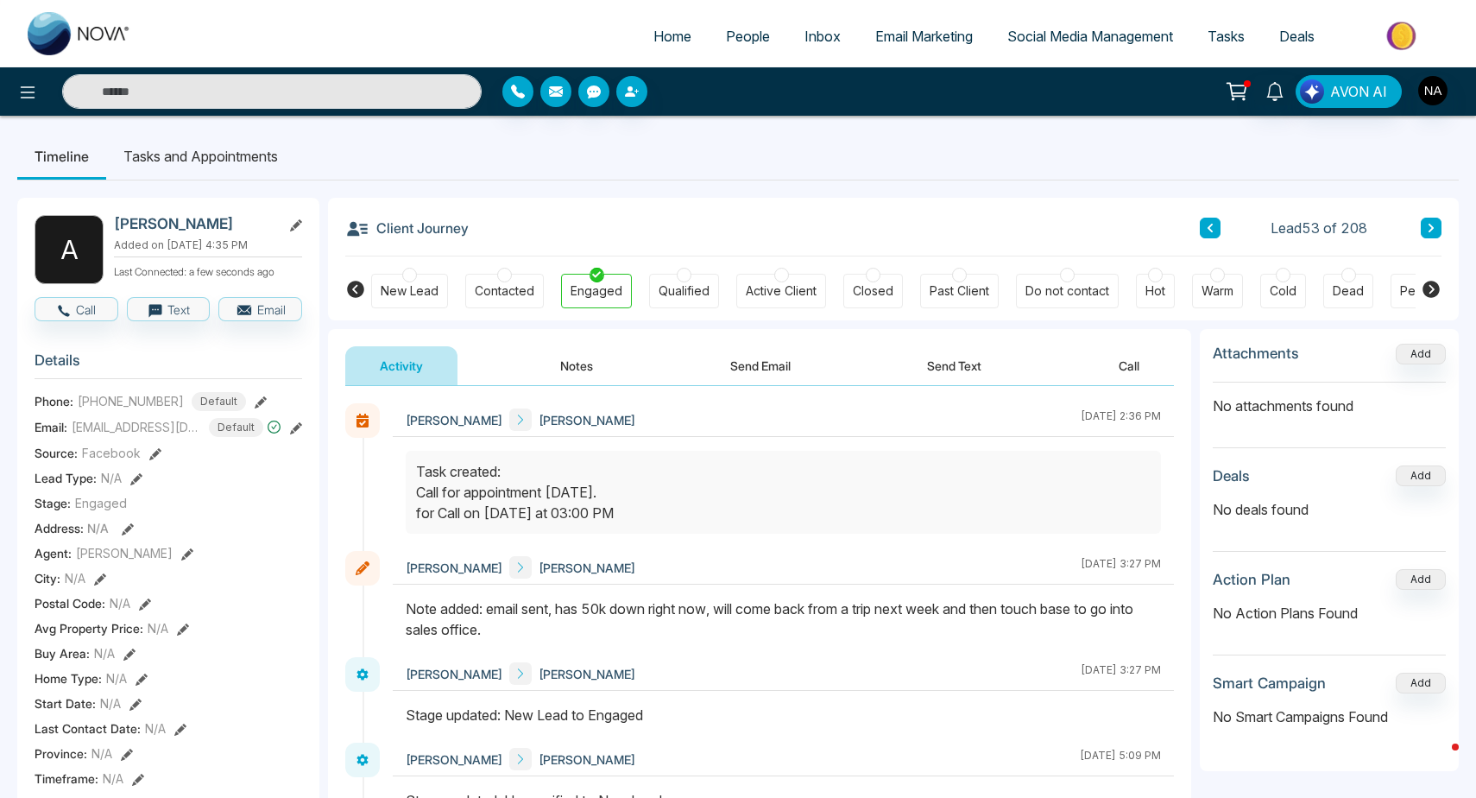
click at [1434, 226] on icon at bounding box center [1431, 228] width 9 height 10
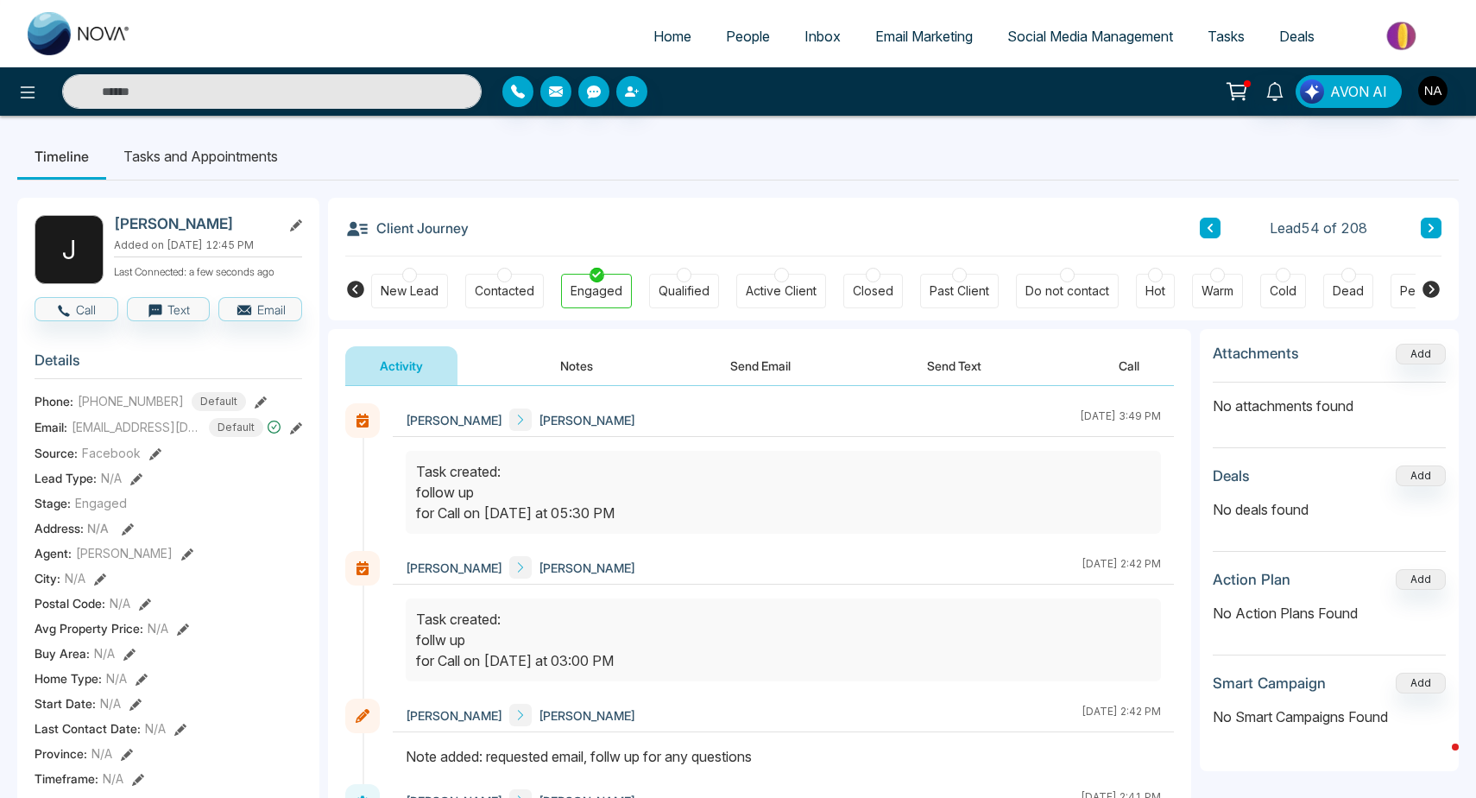
click at [1430, 231] on icon at bounding box center [1431, 228] width 5 height 9
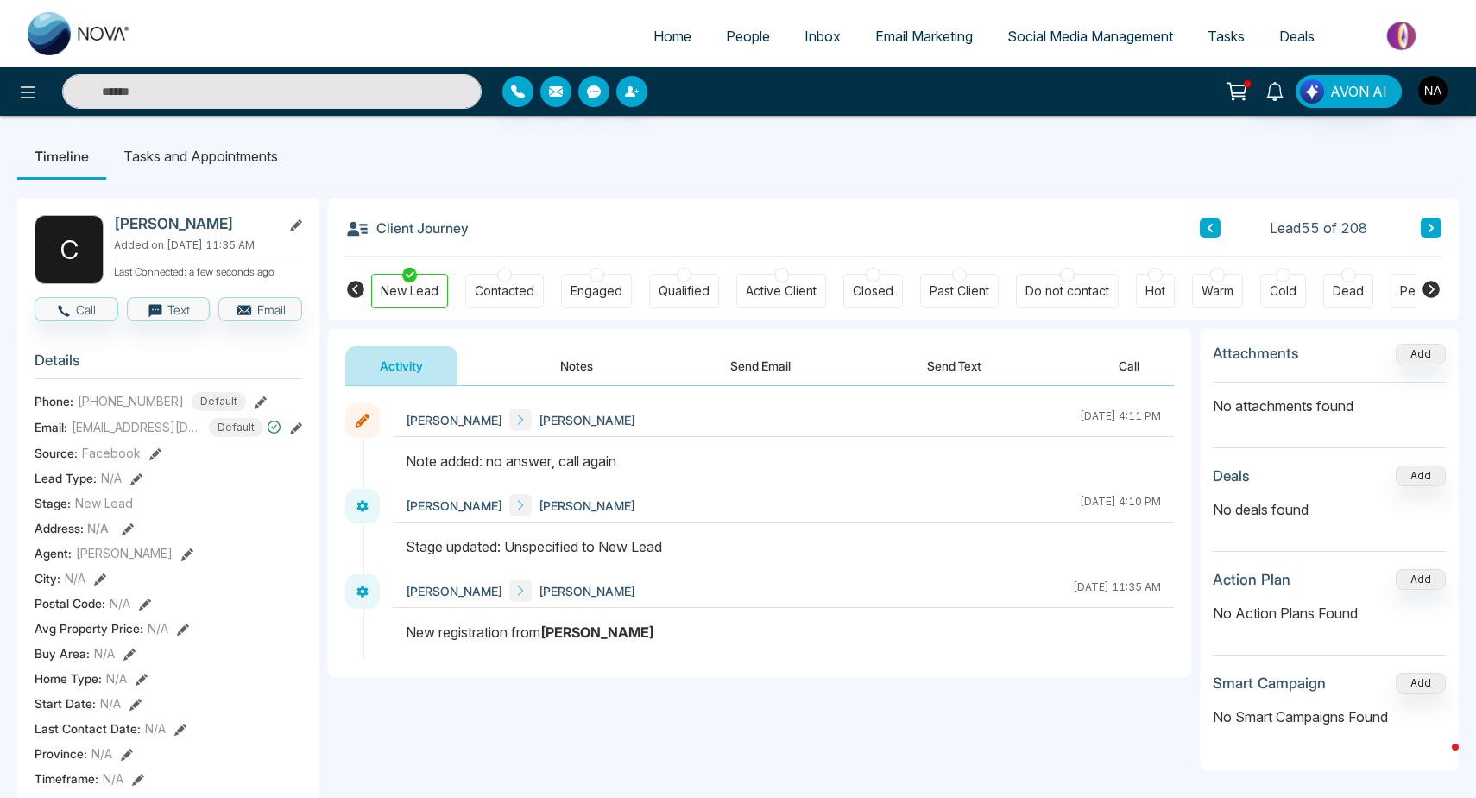
click at [1430, 231] on icon at bounding box center [1431, 228] width 5 height 9
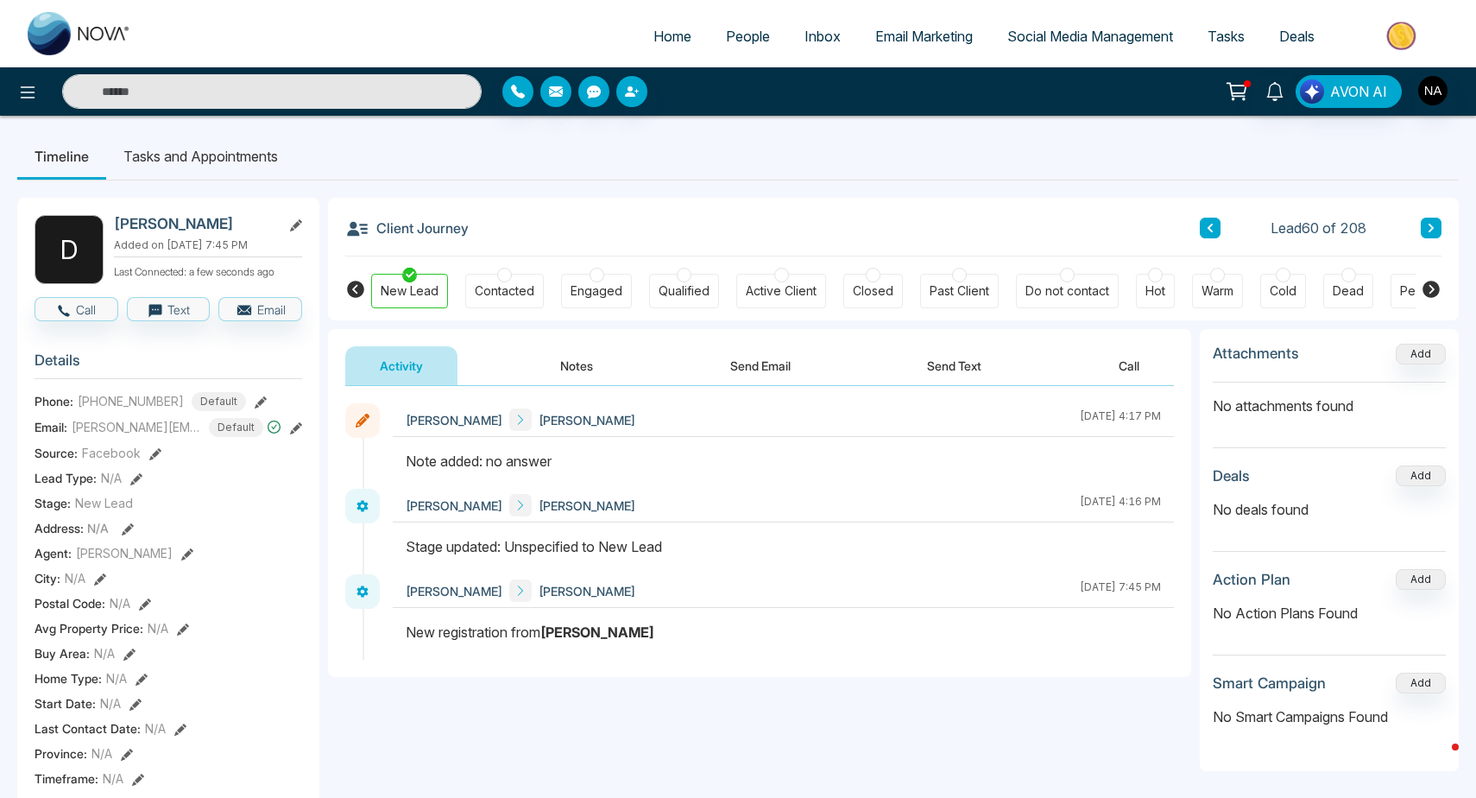
click at [1430, 231] on icon at bounding box center [1431, 228] width 5 height 9
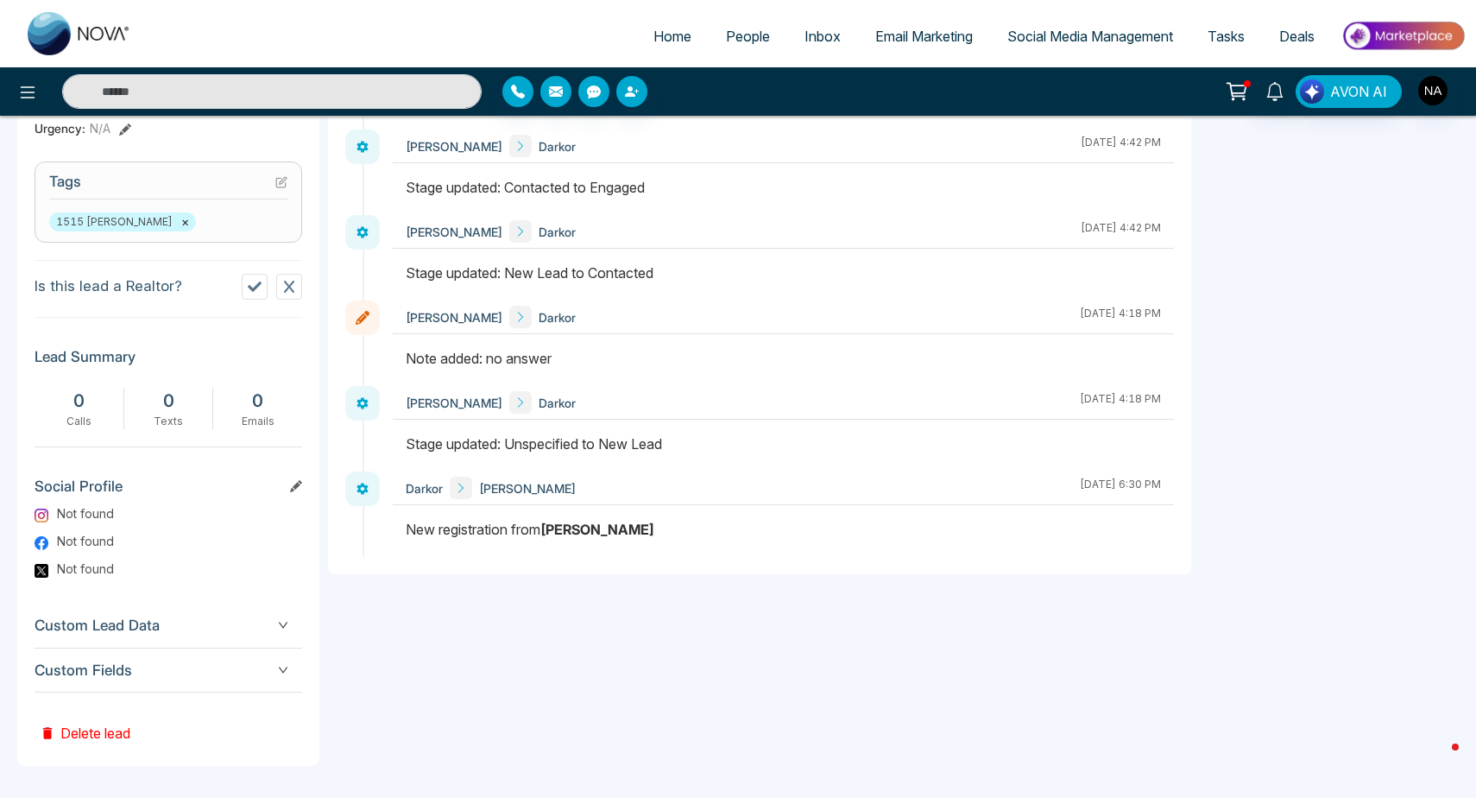
scroll to position [674, 0]
click at [228, 677] on span "Custom Fields" at bounding box center [169, 671] width 268 height 23
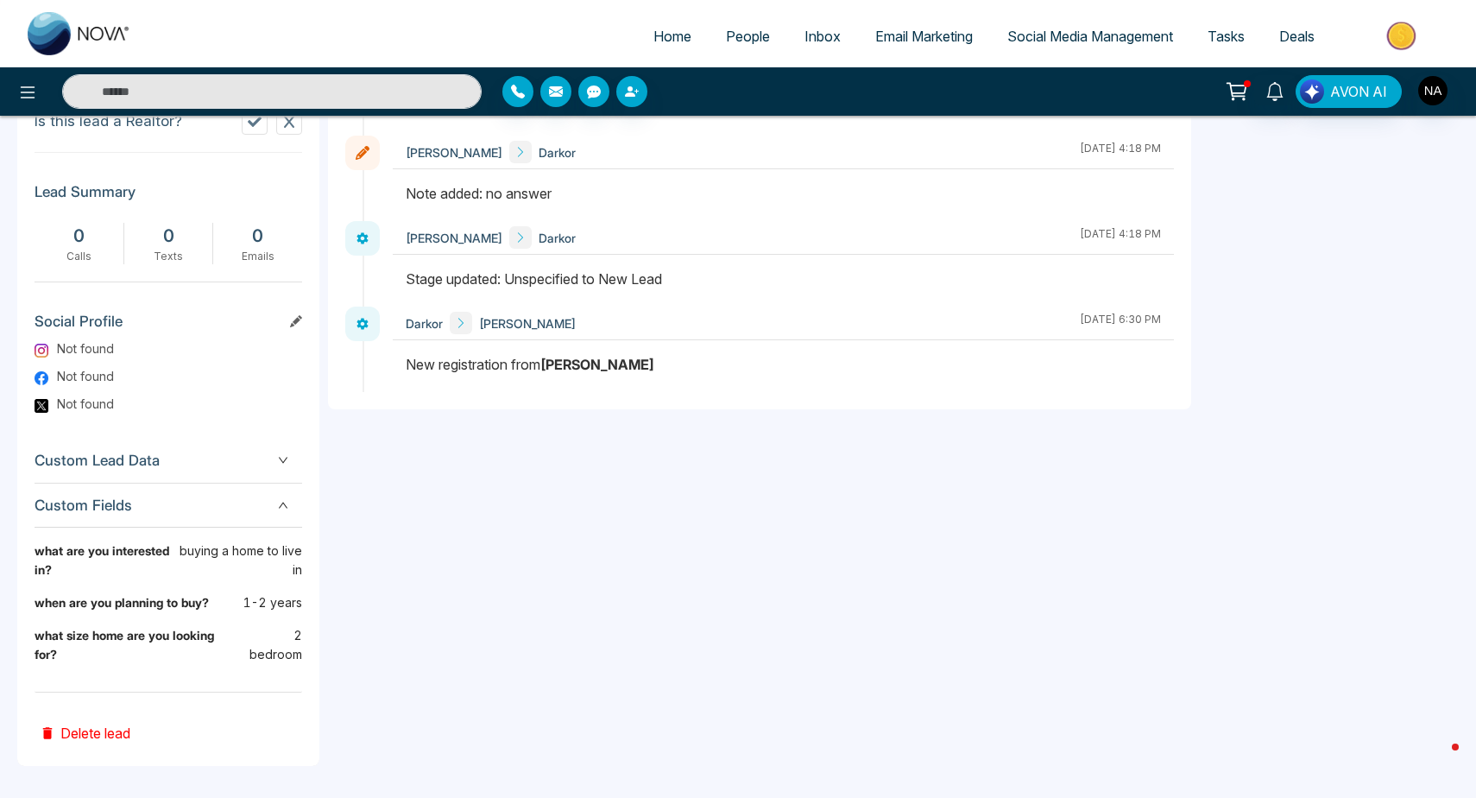
scroll to position [839, 0]
drag, startPoint x: 300, startPoint y: 650, endPoint x: 281, endPoint y: 639, distance: 22.1
click at [281, 639] on p "2 bedroom" at bounding box center [270, 646] width 64 height 38
click at [337, 652] on div "**********" at bounding box center [759, 126] width 863 height 1273
drag, startPoint x: 303, startPoint y: 657, endPoint x: 288, endPoint y: 638, distance: 24.0
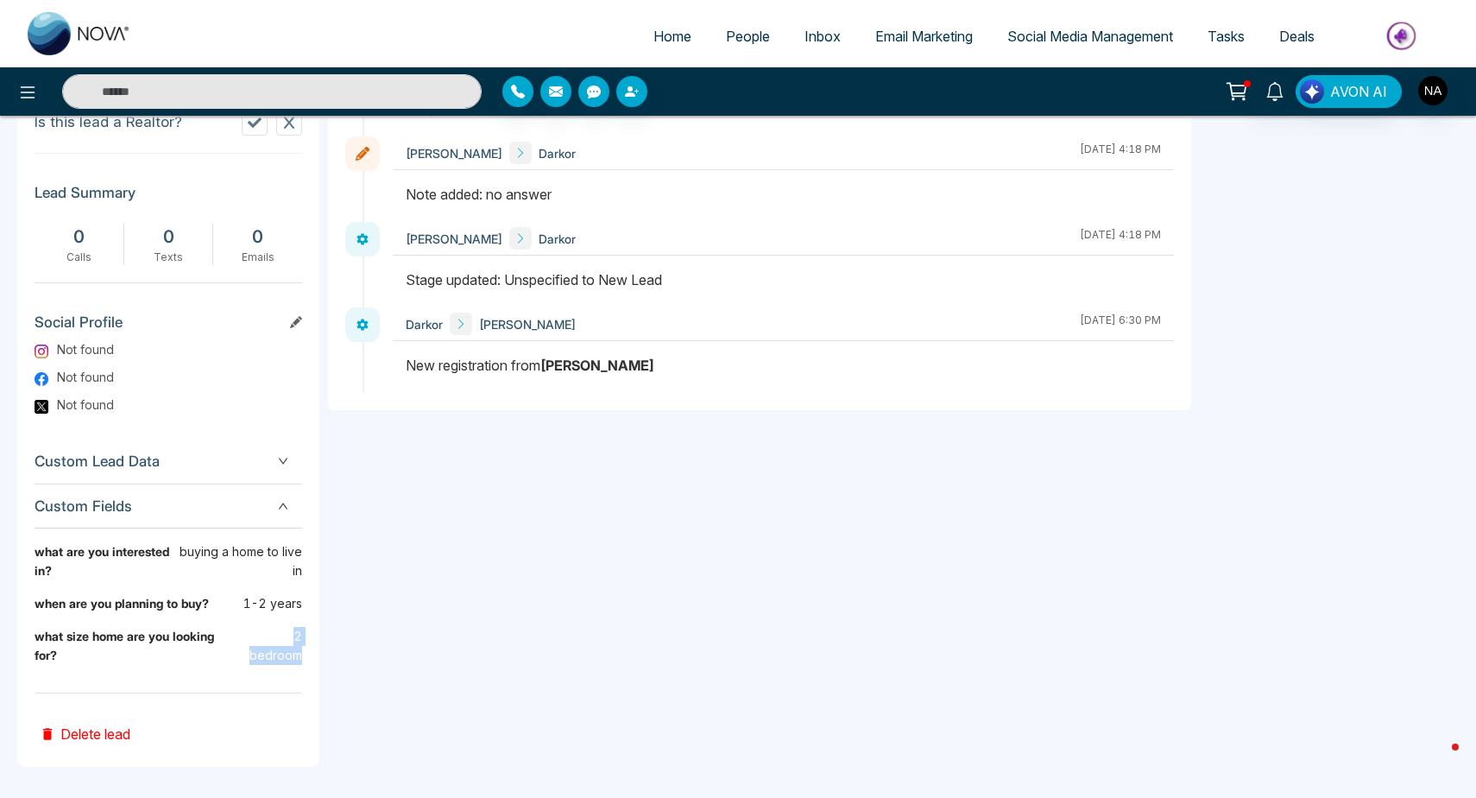
click at [288, 638] on div "D Darkor Added on [DATE] 6:30 PM Last Connected: a few seconds ago Call Text Em…" at bounding box center [168, 63] width 302 height 1408
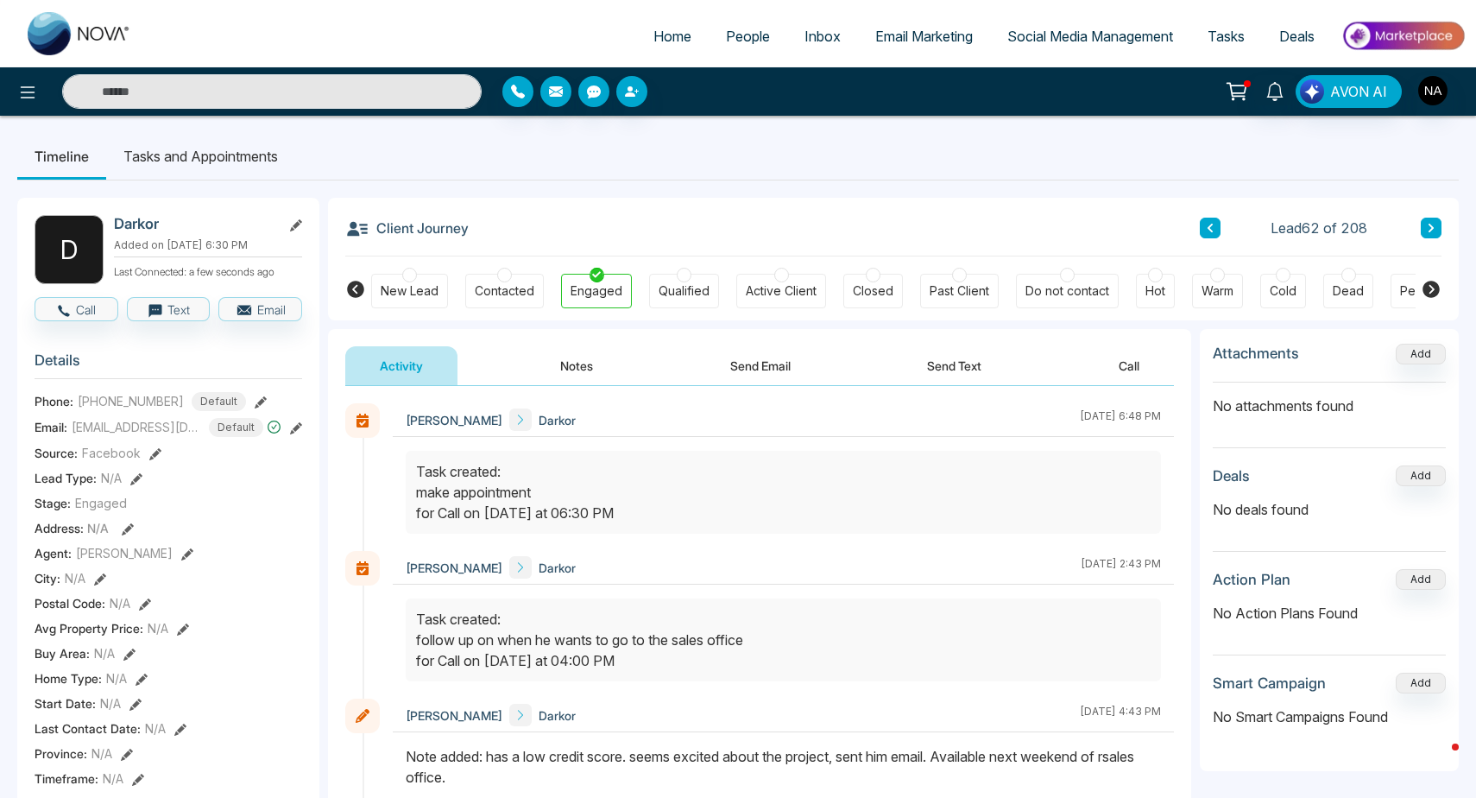
scroll to position [0, 0]
click at [580, 371] on button "Notes" at bounding box center [577, 365] width 102 height 39
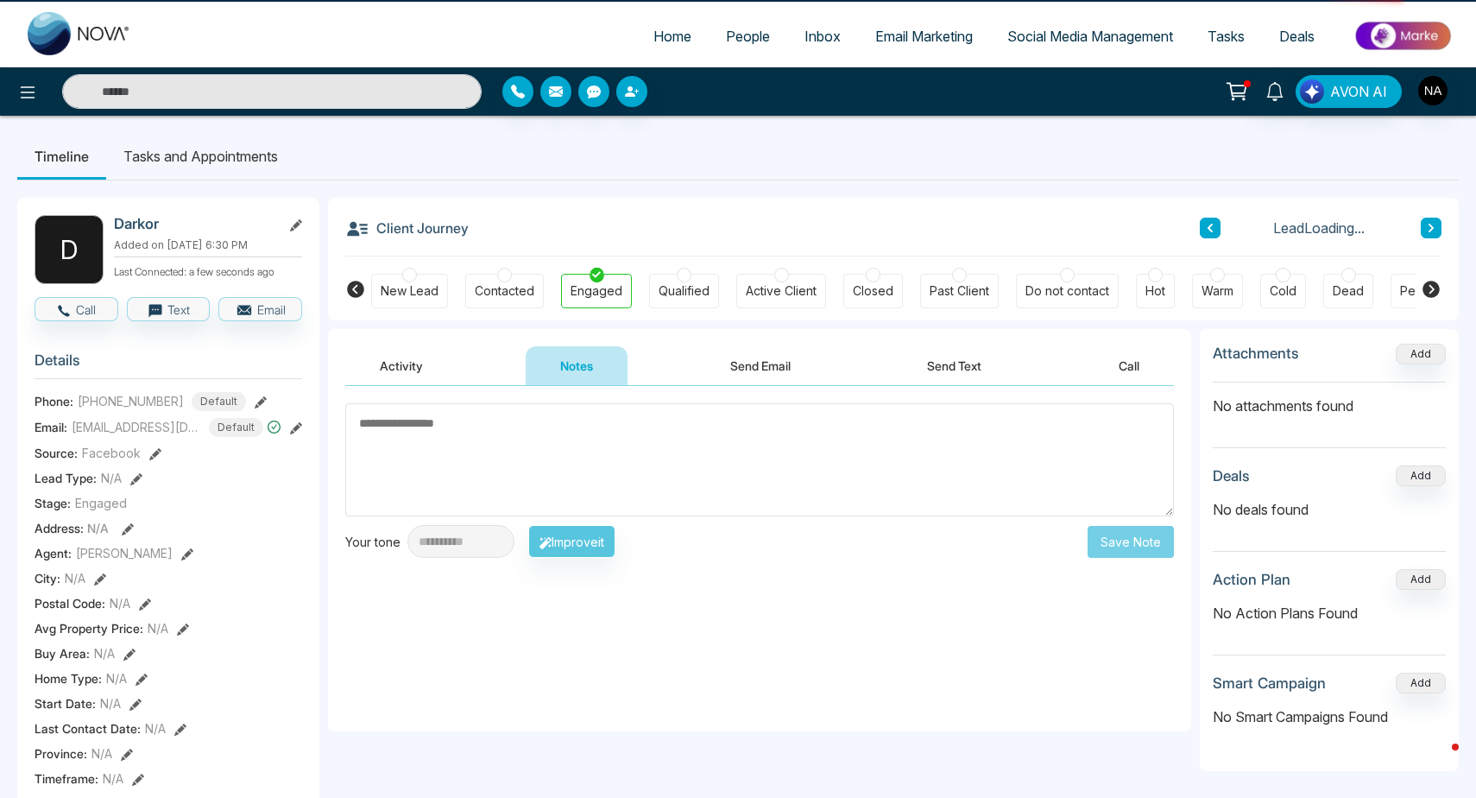
click at [480, 472] on textarea at bounding box center [759, 459] width 829 height 113
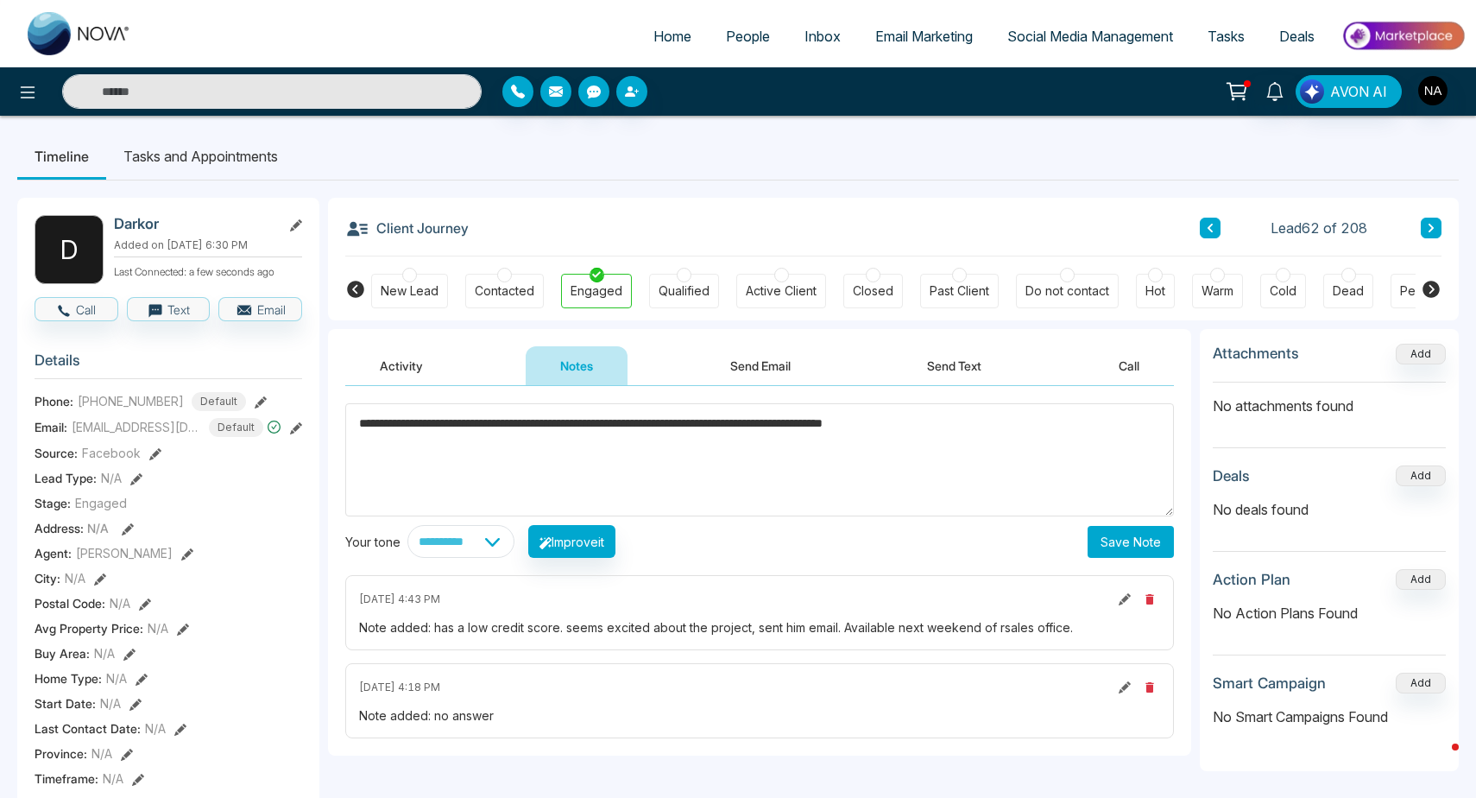
type textarea "**********"
click at [1140, 549] on button "Save Note" at bounding box center [1131, 542] width 86 height 32
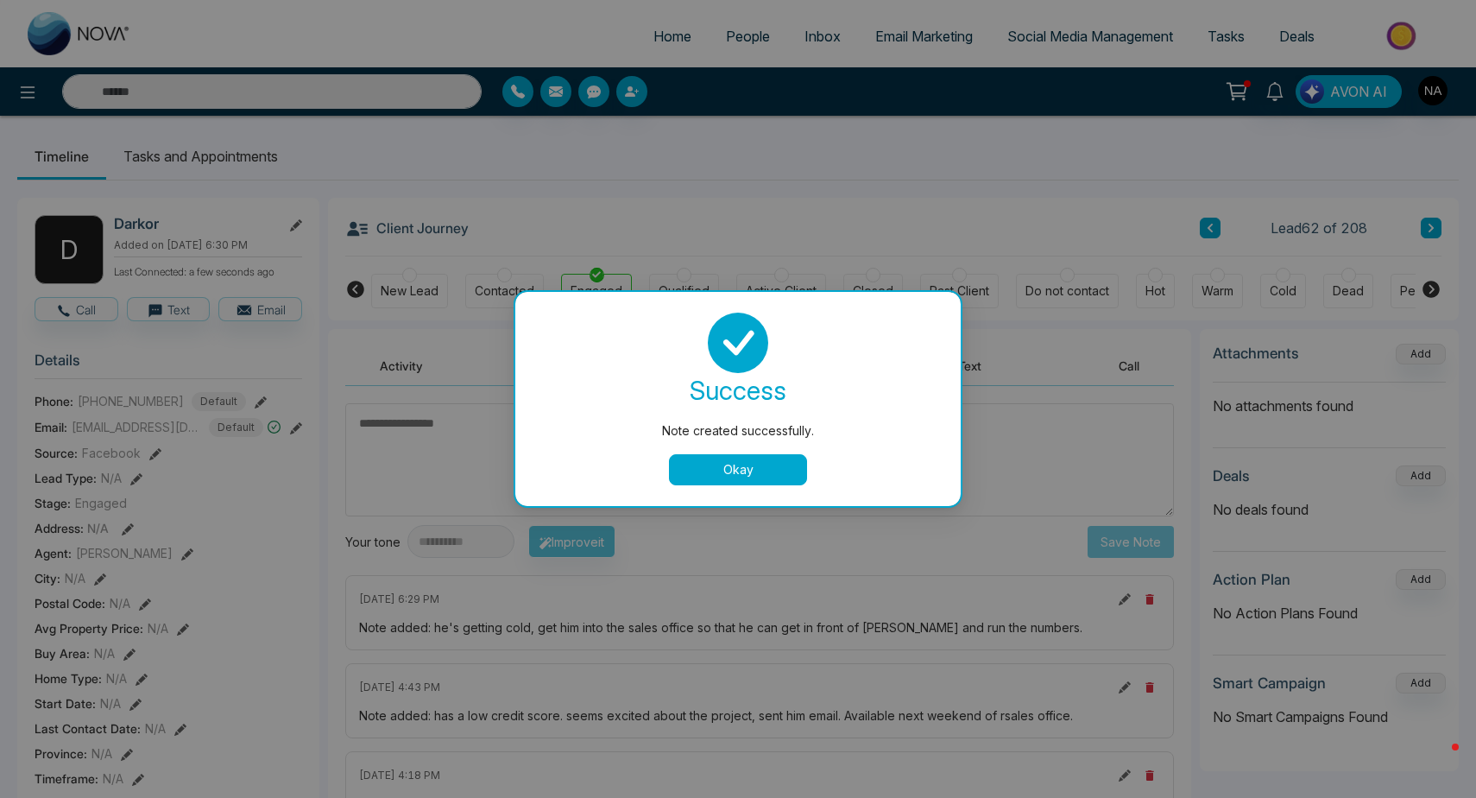
click at [722, 444] on div "success Note created successfully. Okay" at bounding box center [738, 399] width 404 height 173
click at [722, 474] on button "Okay" at bounding box center [738, 469] width 138 height 31
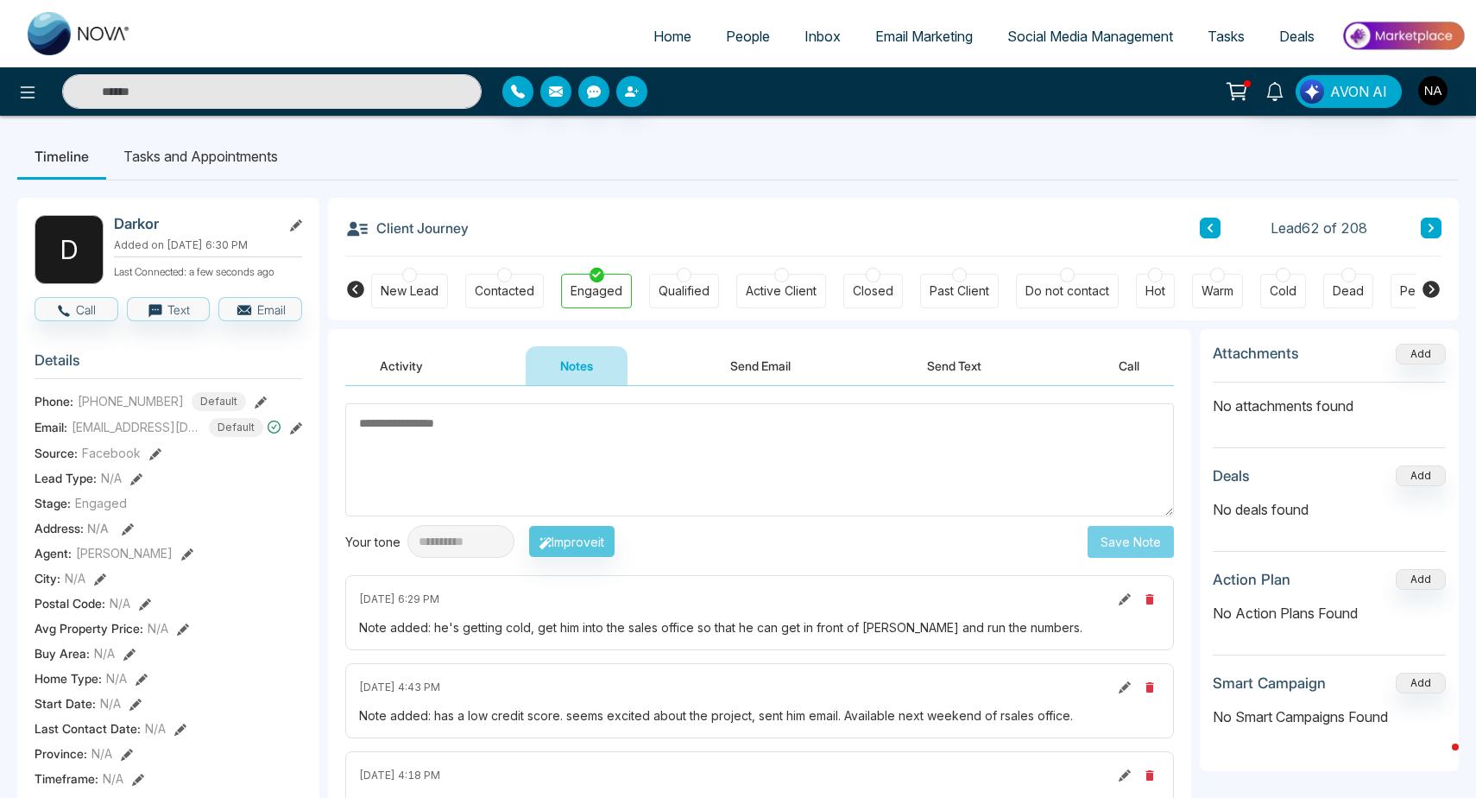
click at [193, 162] on li "Tasks and Appointments" at bounding box center [200, 156] width 189 height 47
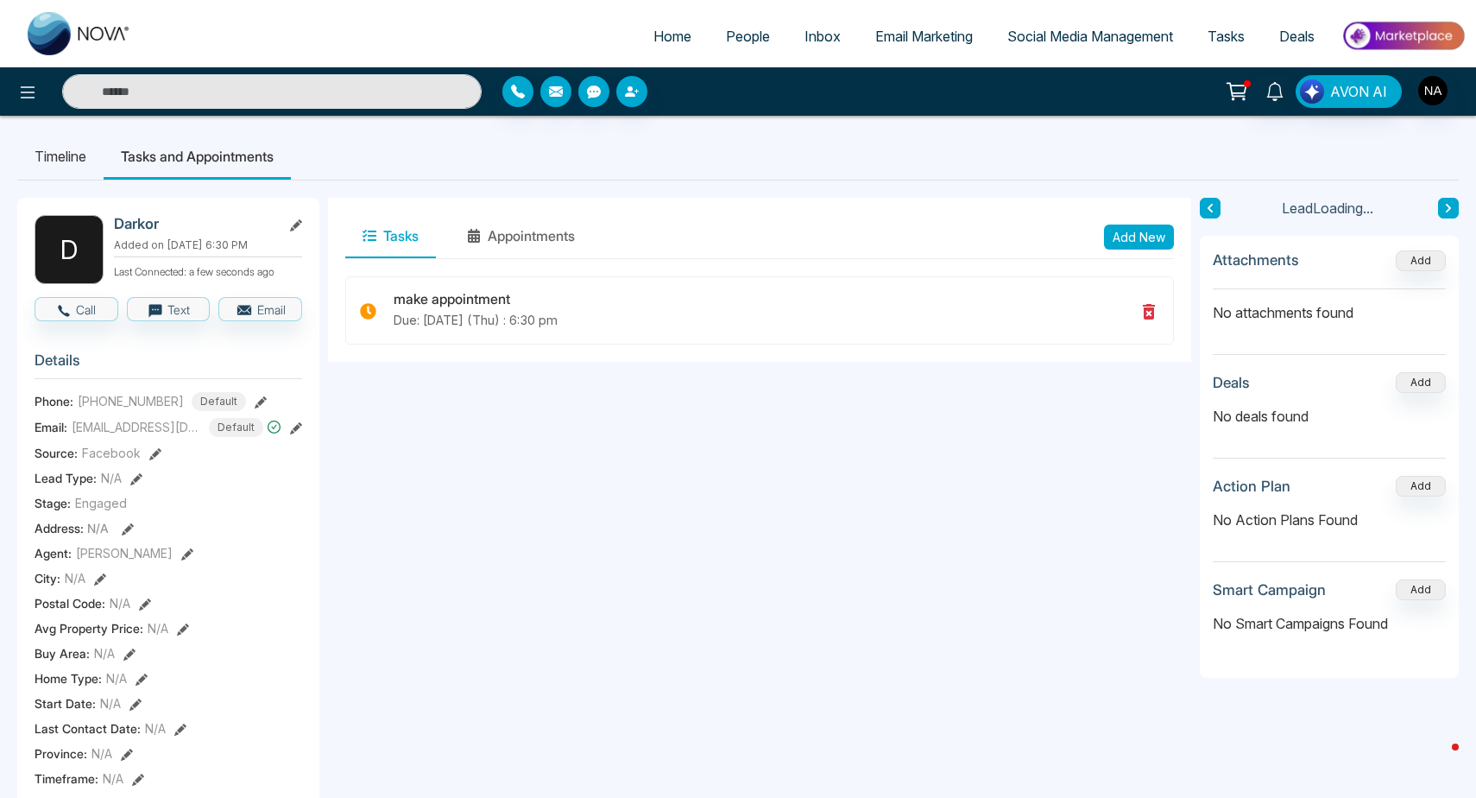
click at [1137, 244] on button "Add New" at bounding box center [1139, 236] width 70 height 25
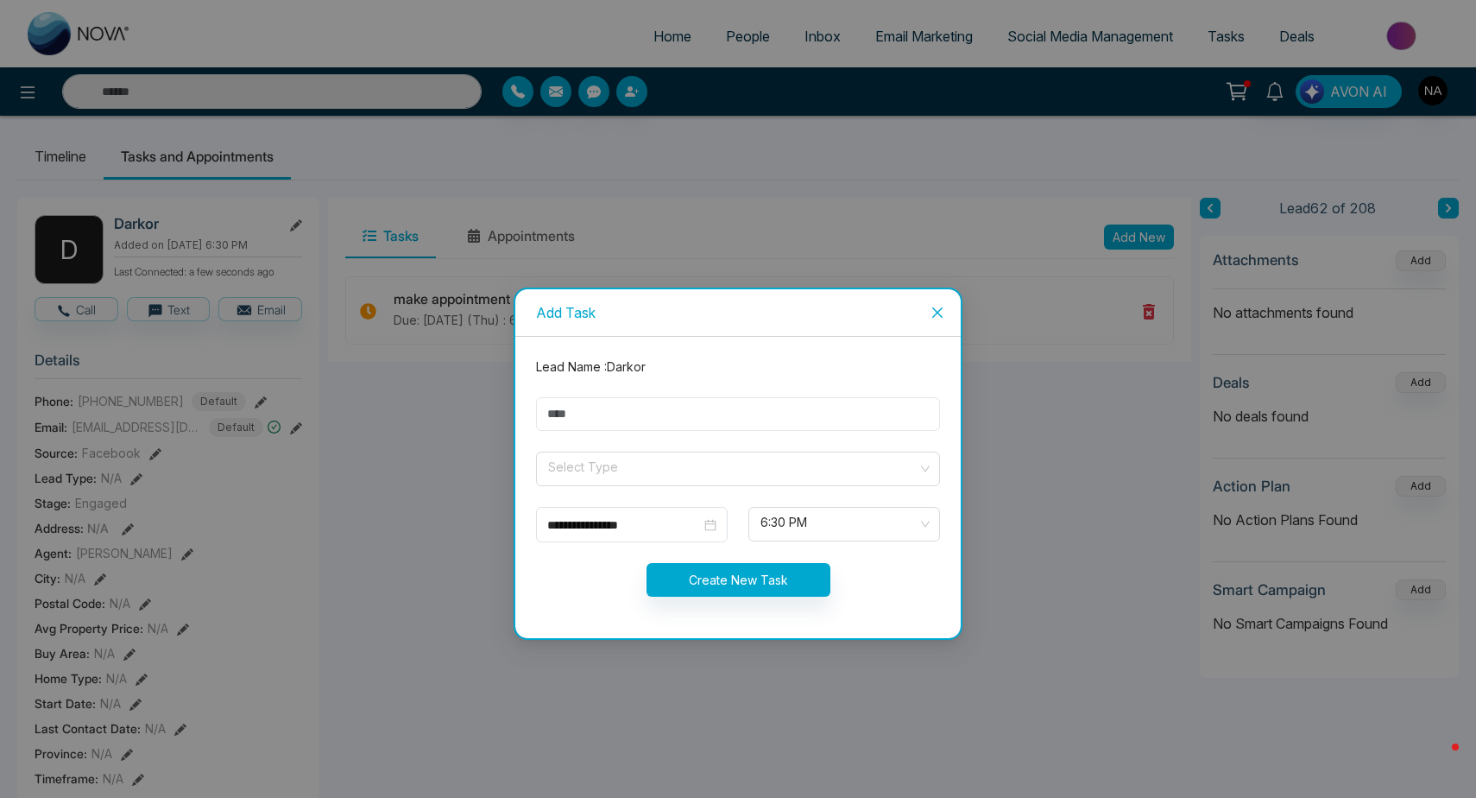
click at [648, 414] on input "text" at bounding box center [738, 414] width 404 height 34
type input "**********"
click at [596, 459] on input "search" at bounding box center [731, 465] width 371 height 26
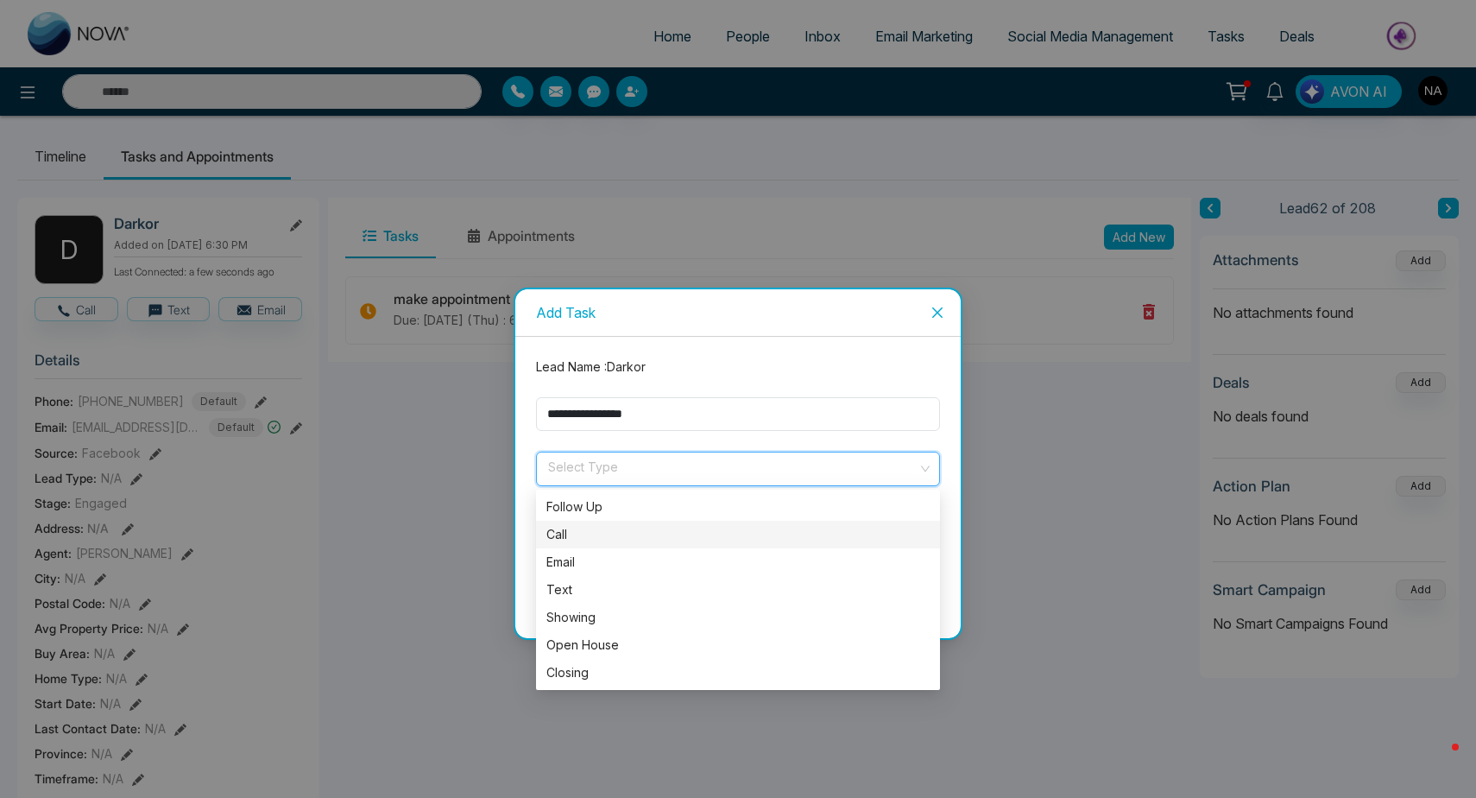
click at [573, 544] on div "Call" at bounding box center [737, 534] width 383 height 19
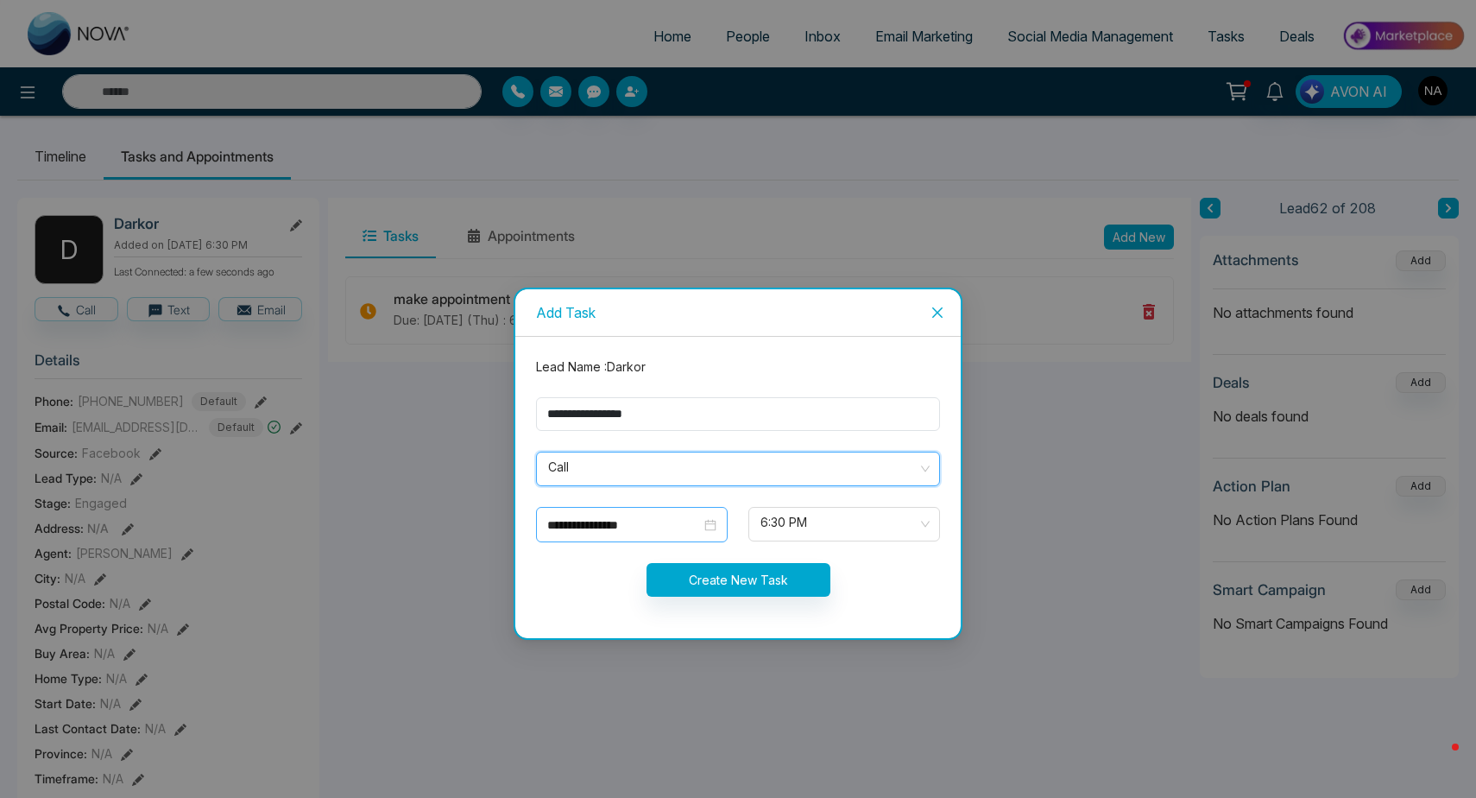
click at [667, 513] on div "**********" at bounding box center [632, 524] width 192 height 35
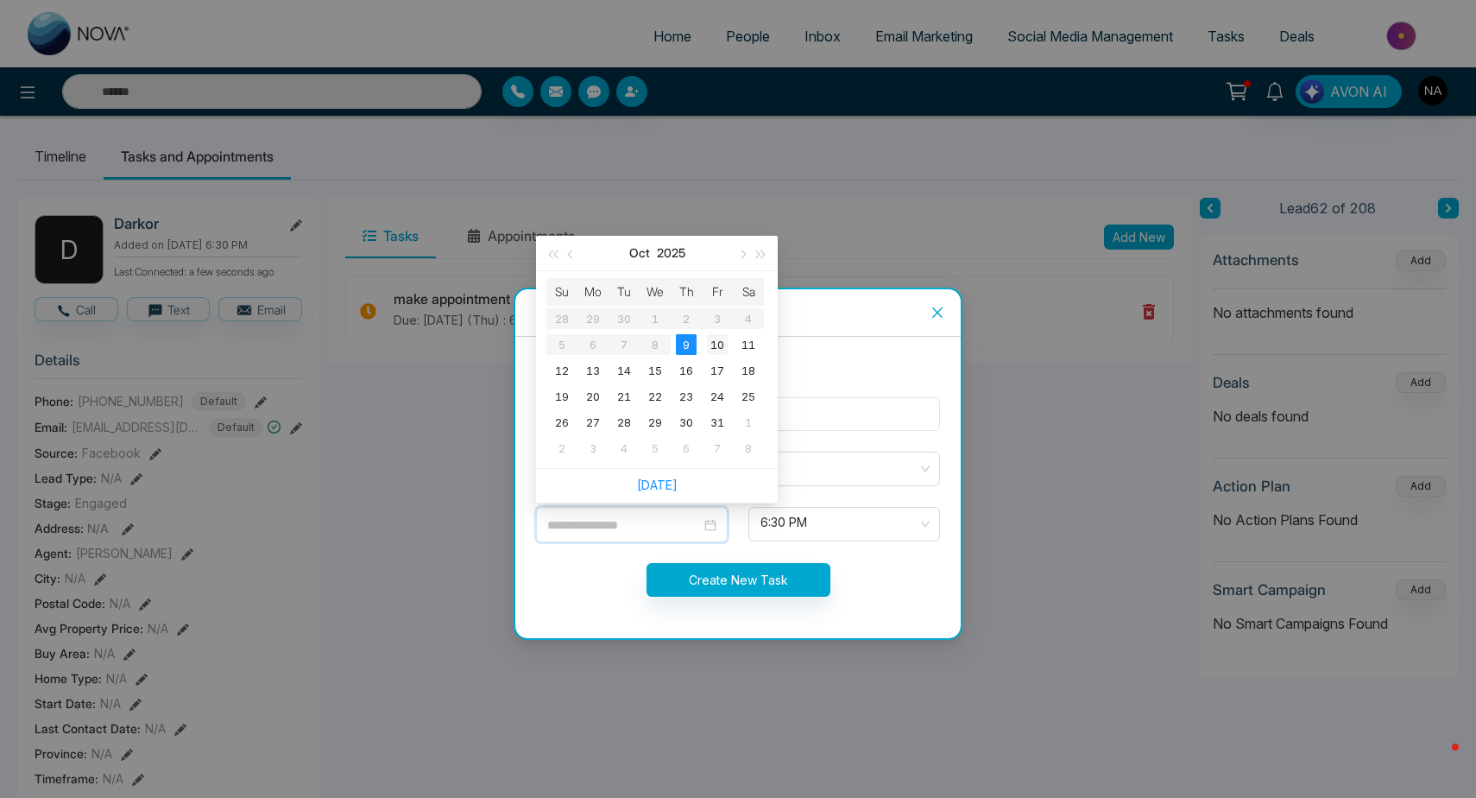
type input "**********"
click at [715, 348] on div "10" at bounding box center [717, 344] width 21 height 21
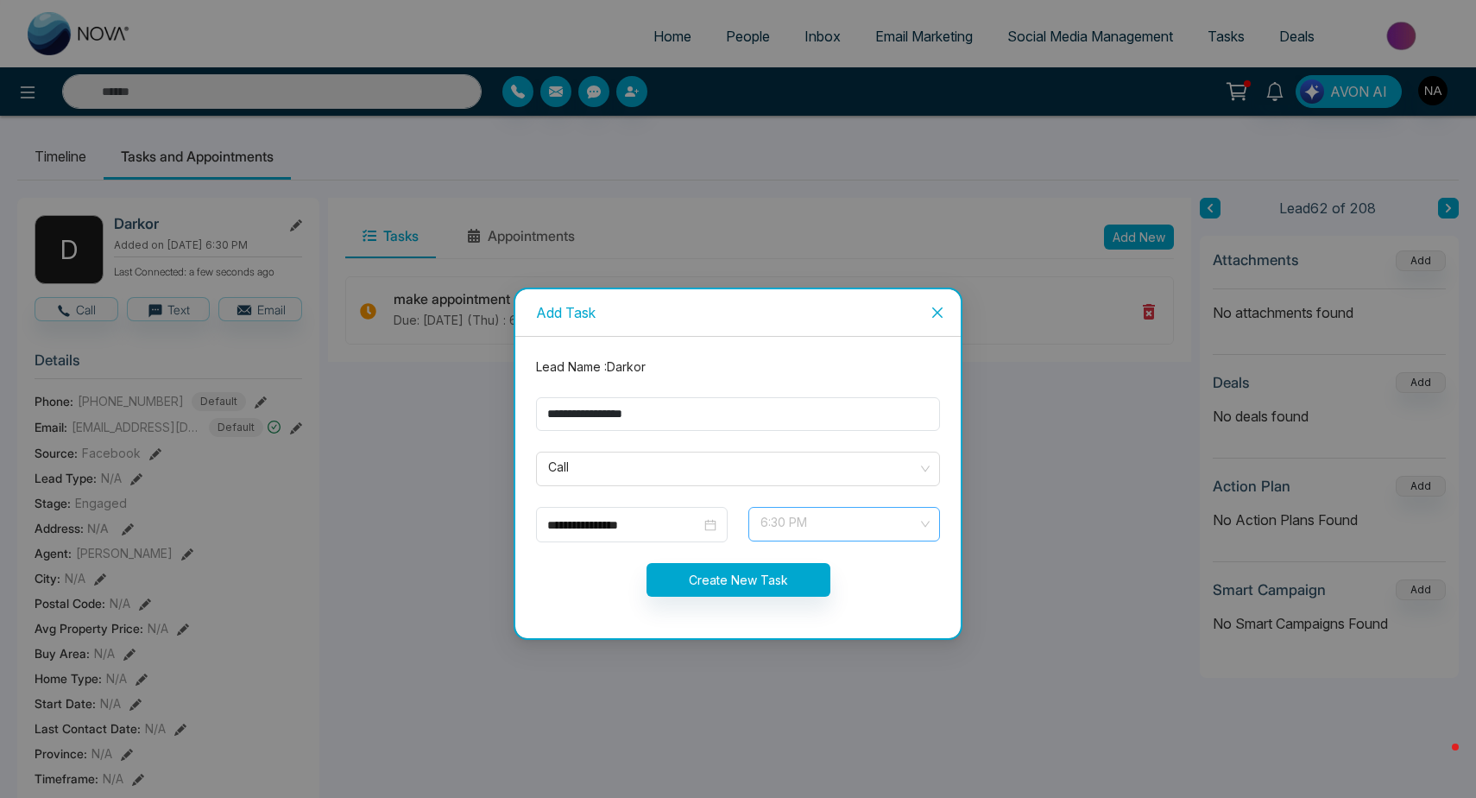
click at [843, 537] on span "6:30 PM" at bounding box center [844, 523] width 167 height 29
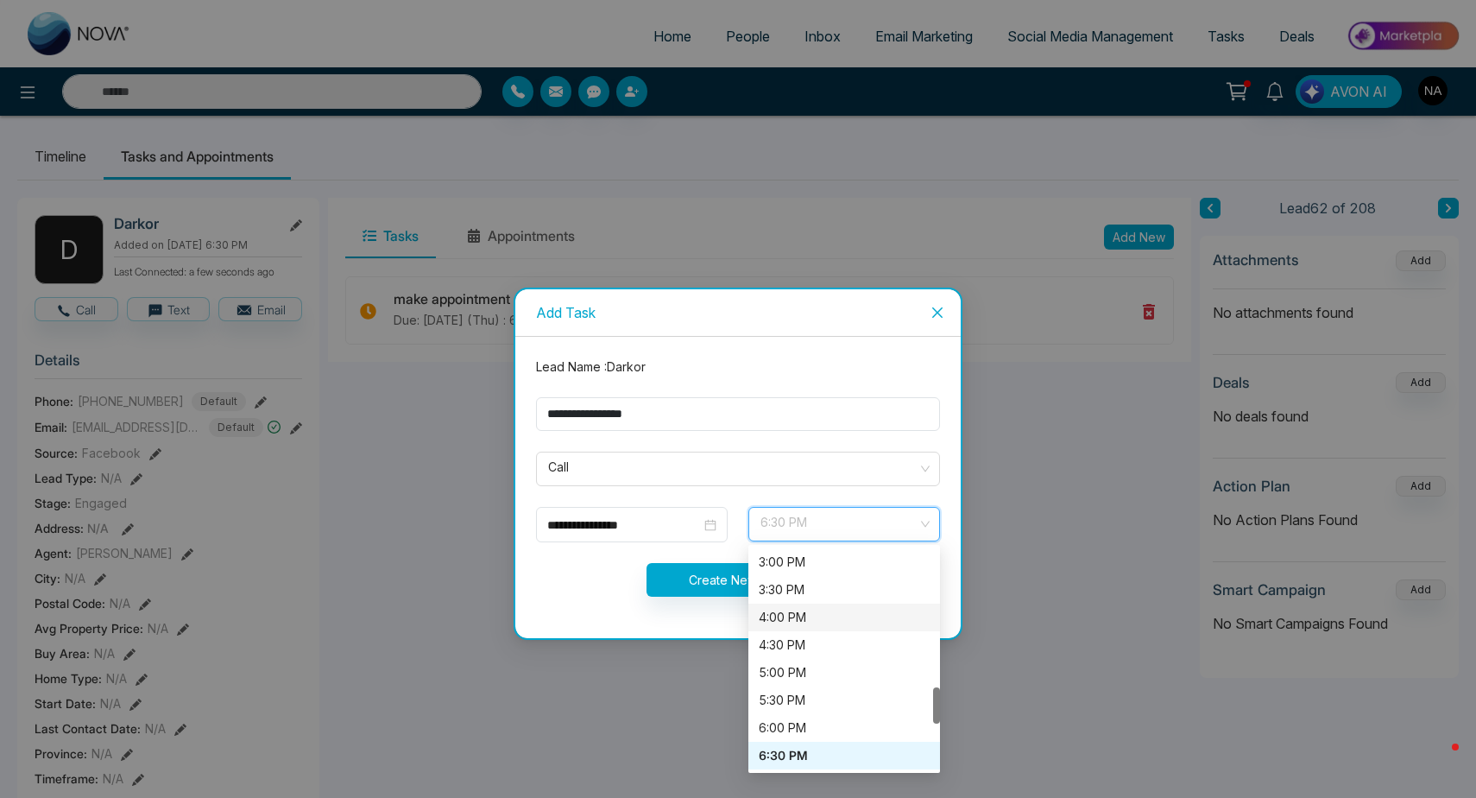
click at [812, 620] on div "4:00 PM" at bounding box center [844, 617] width 171 height 19
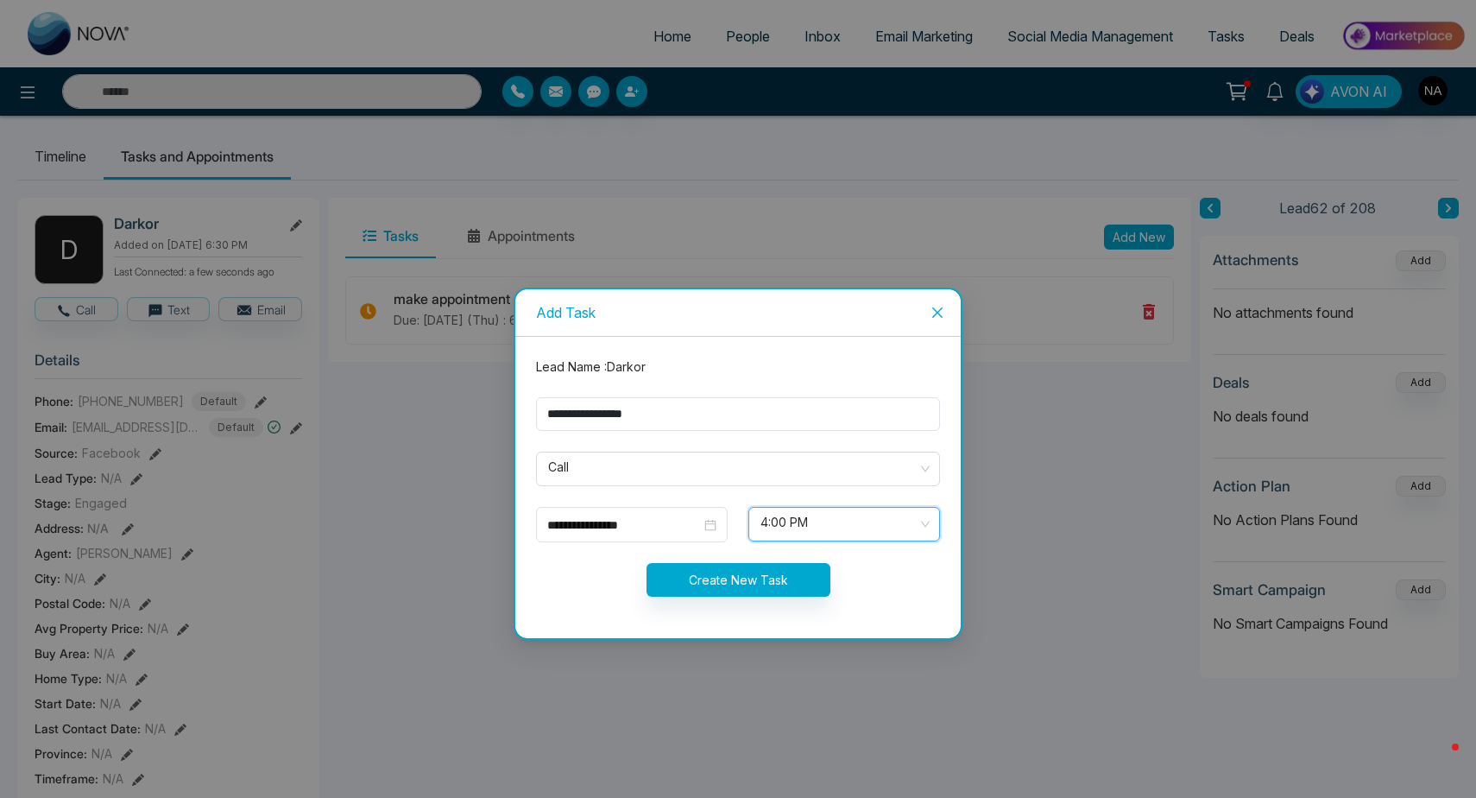
click at [869, 599] on form "**********" at bounding box center [738, 487] width 425 height 260
click at [749, 591] on button "Create New Task" at bounding box center [739, 580] width 184 height 34
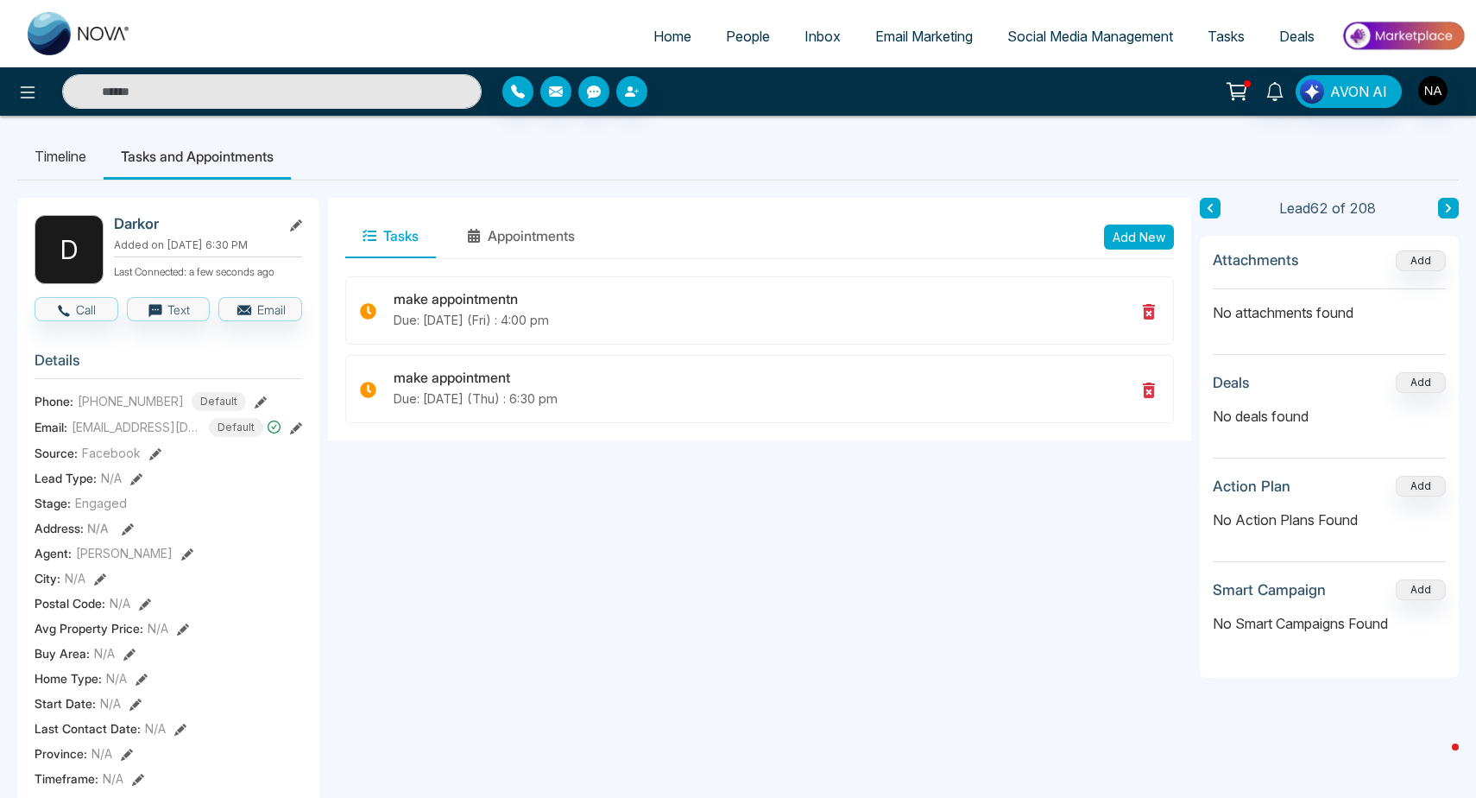
click at [1202, 212] on button at bounding box center [1210, 208] width 21 height 21
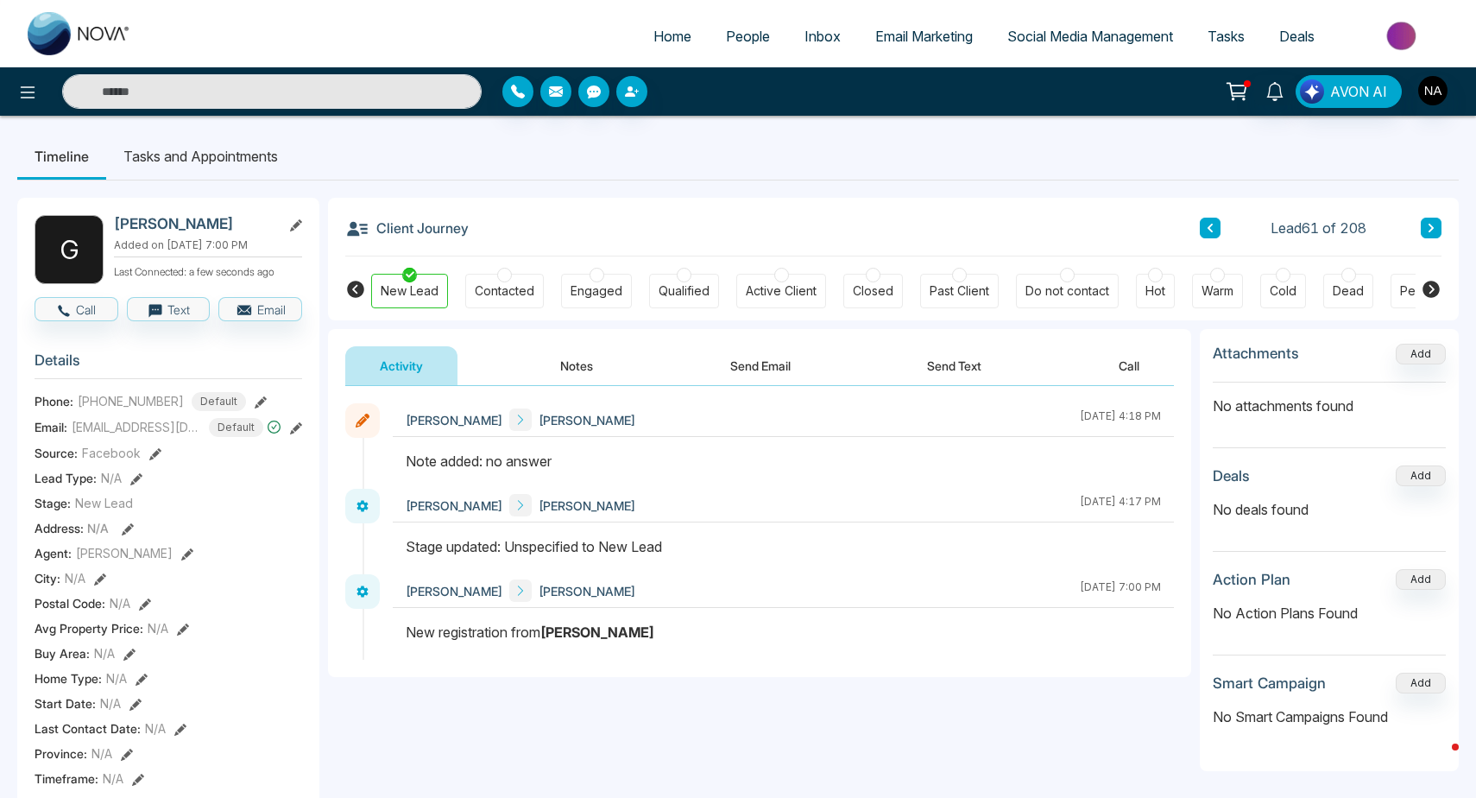
click at [1432, 217] on div "Client Journey Lead 61 of 208" at bounding box center [893, 227] width 1096 height 59
click at [1433, 219] on button at bounding box center [1431, 228] width 21 height 21
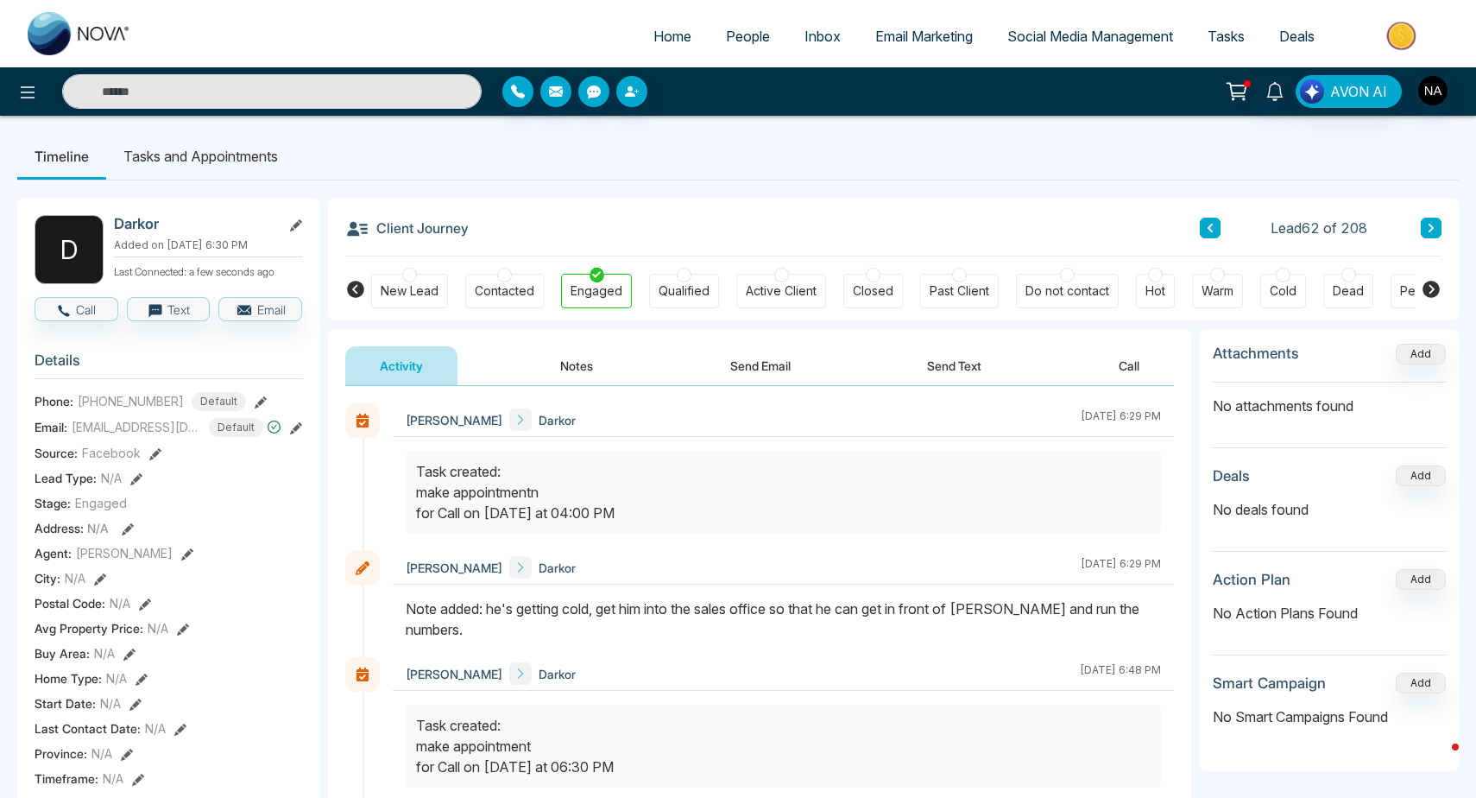
click at [1434, 234] on button at bounding box center [1431, 228] width 21 height 21
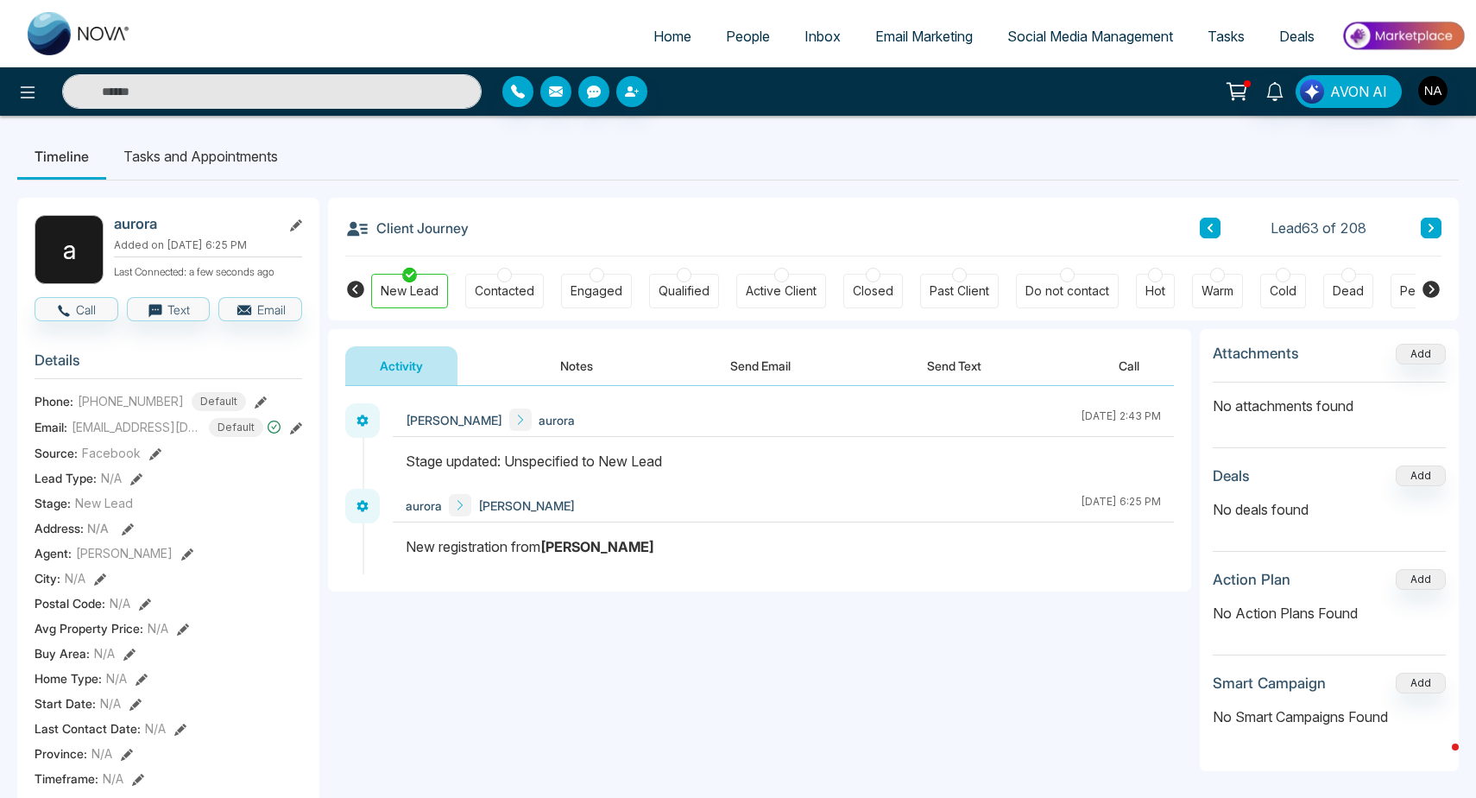
click at [1434, 234] on button at bounding box center [1431, 228] width 21 height 21
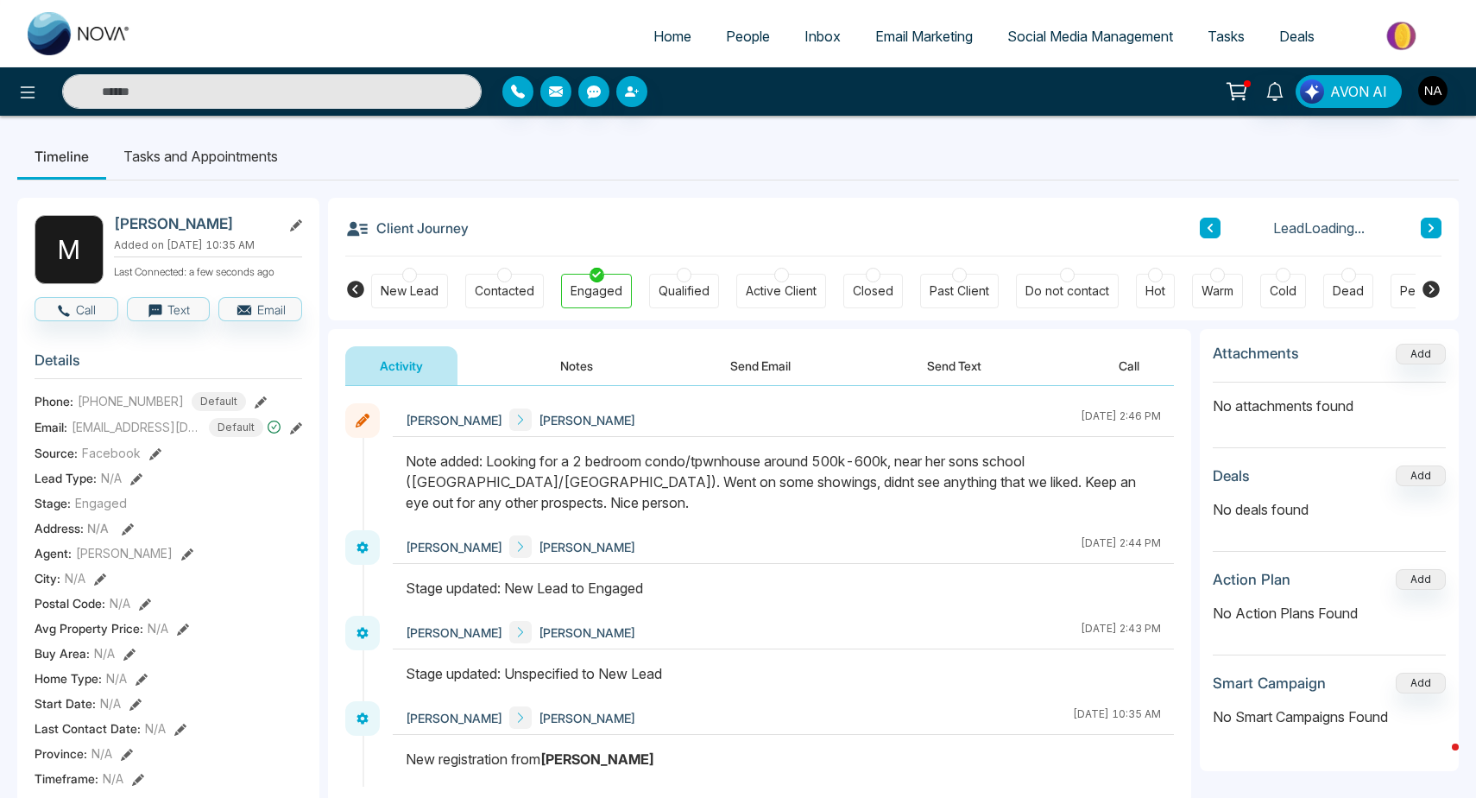
click at [1434, 234] on button at bounding box center [1431, 228] width 21 height 21
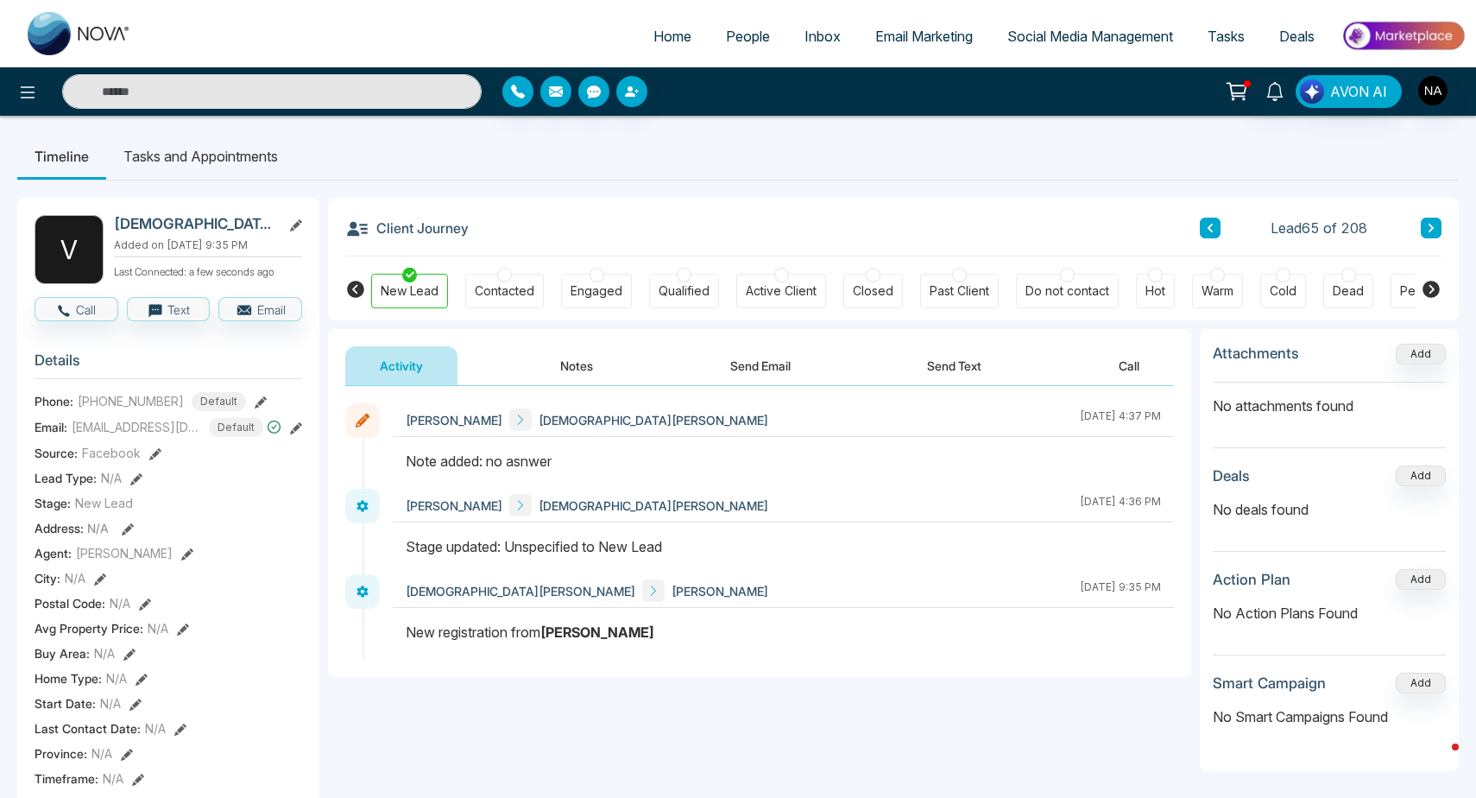
click at [1434, 234] on button at bounding box center [1431, 228] width 21 height 21
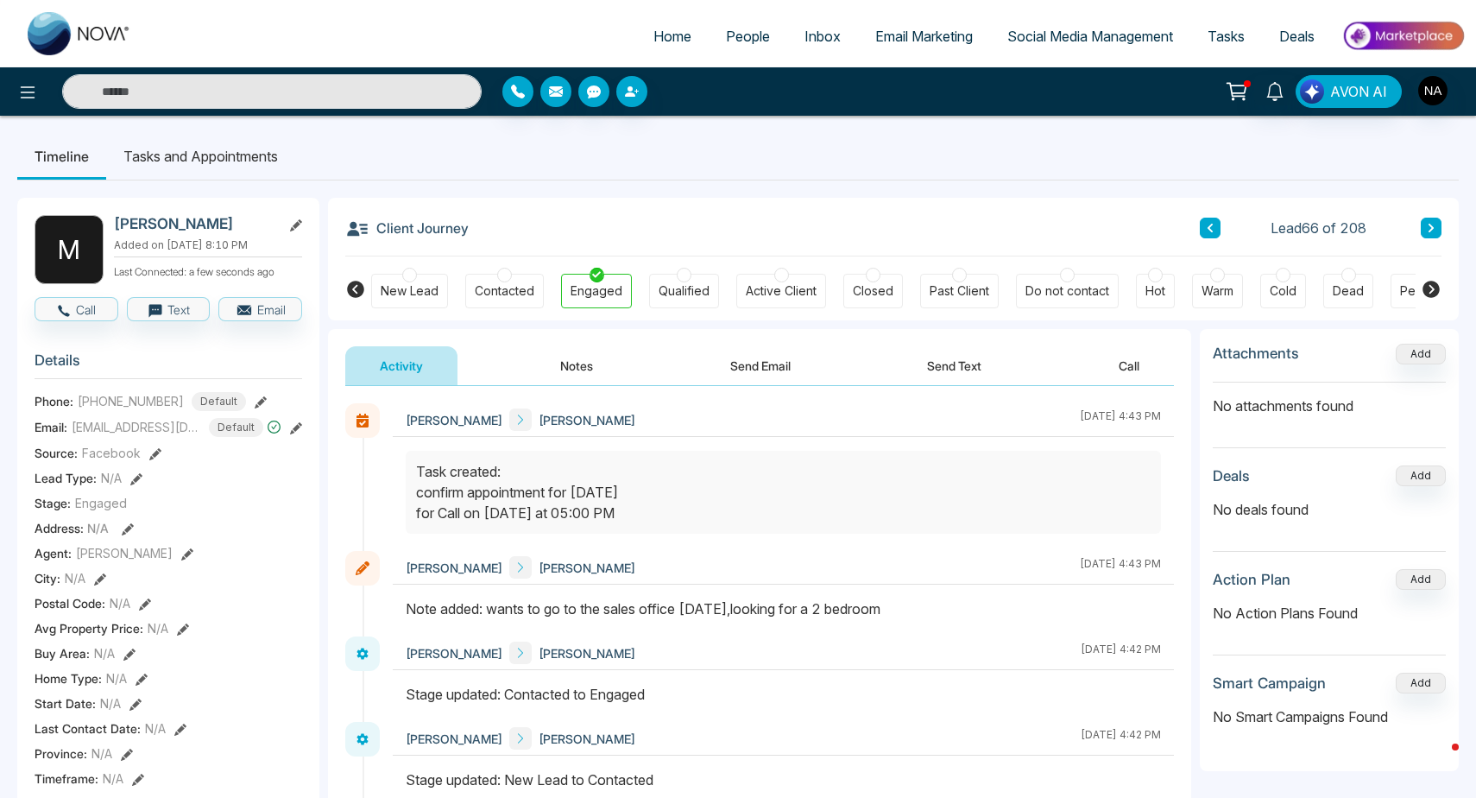
click at [1434, 234] on button at bounding box center [1431, 228] width 21 height 21
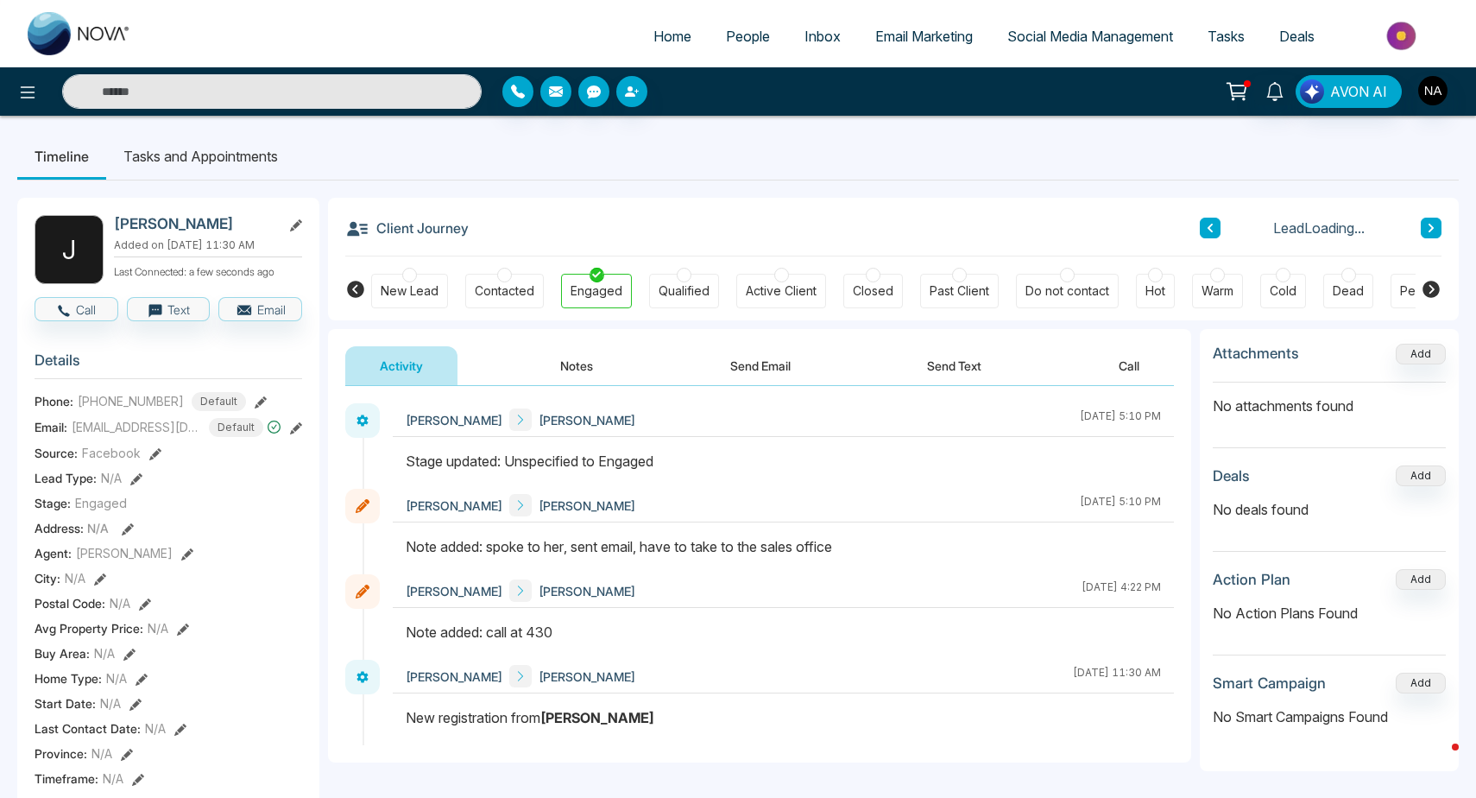
click at [1434, 234] on button at bounding box center [1431, 228] width 21 height 21
click at [1217, 237] on button at bounding box center [1210, 228] width 21 height 21
click at [228, 155] on li "Tasks and Appointments" at bounding box center [200, 156] width 189 height 47
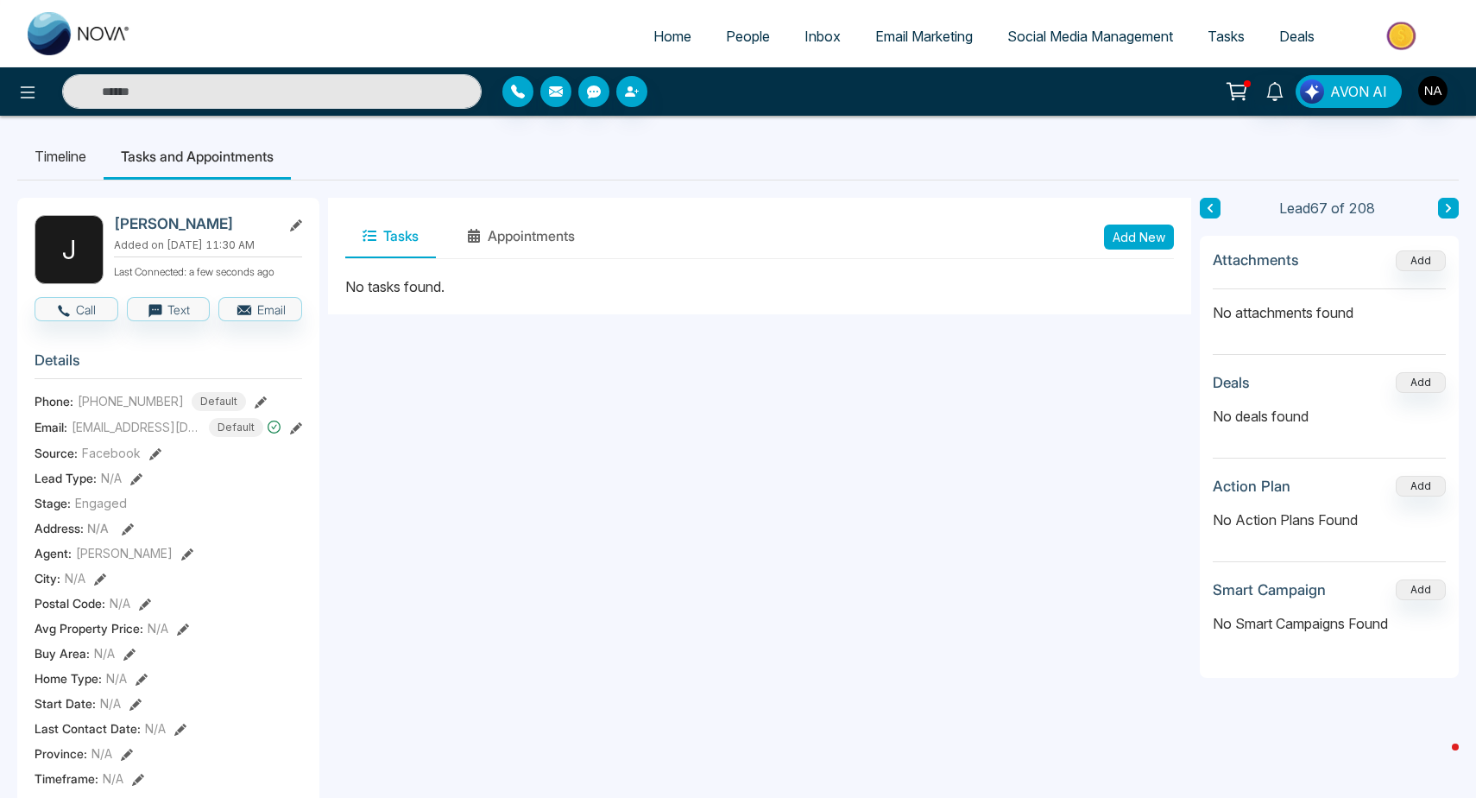
click at [1141, 238] on button "Add New" at bounding box center [1139, 236] width 70 height 25
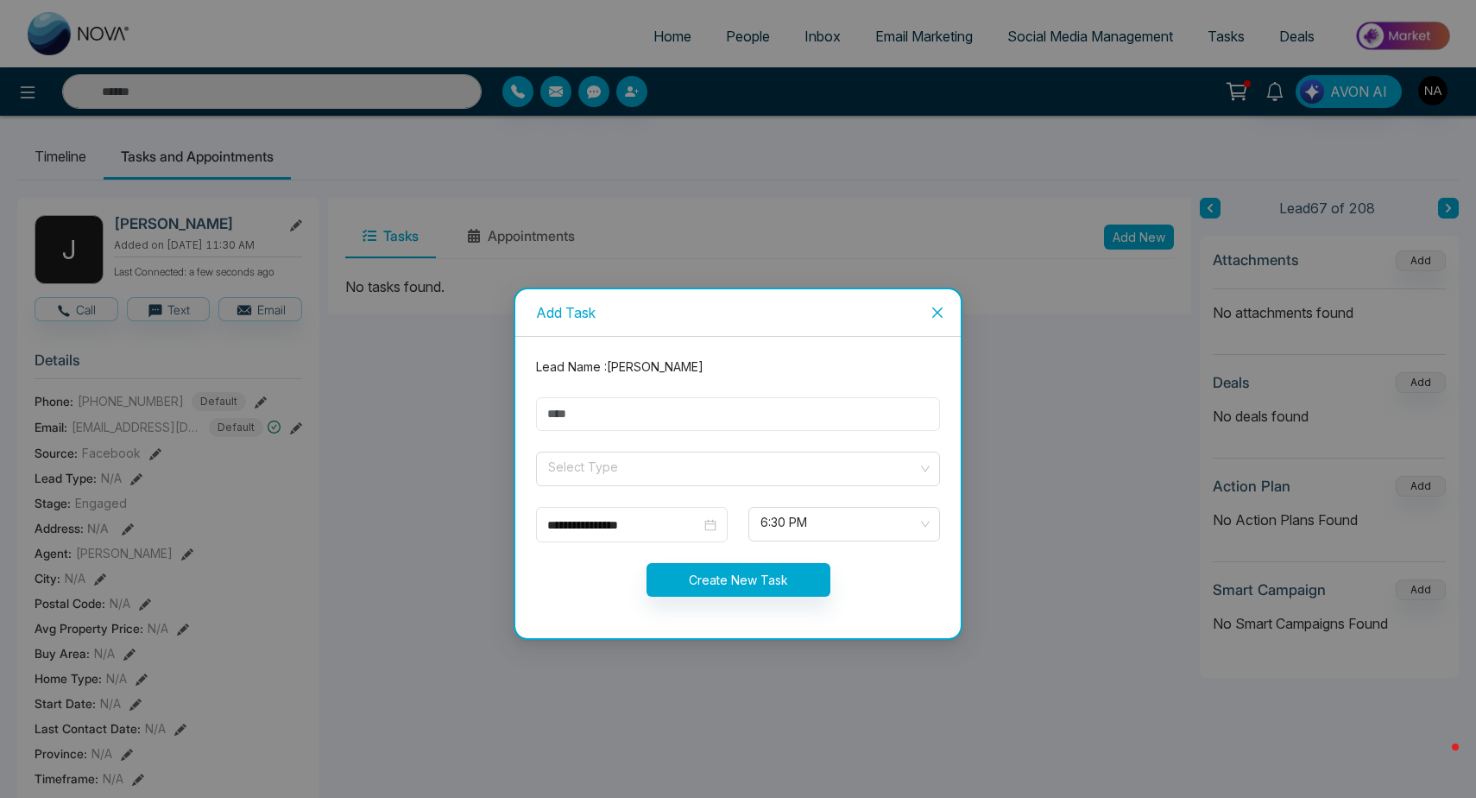
click at [578, 420] on input "text" at bounding box center [738, 414] width 404 height 34
type input "****"
click at [575, 465] on input "search" at bounding box center [731, 465] width 371 height 26
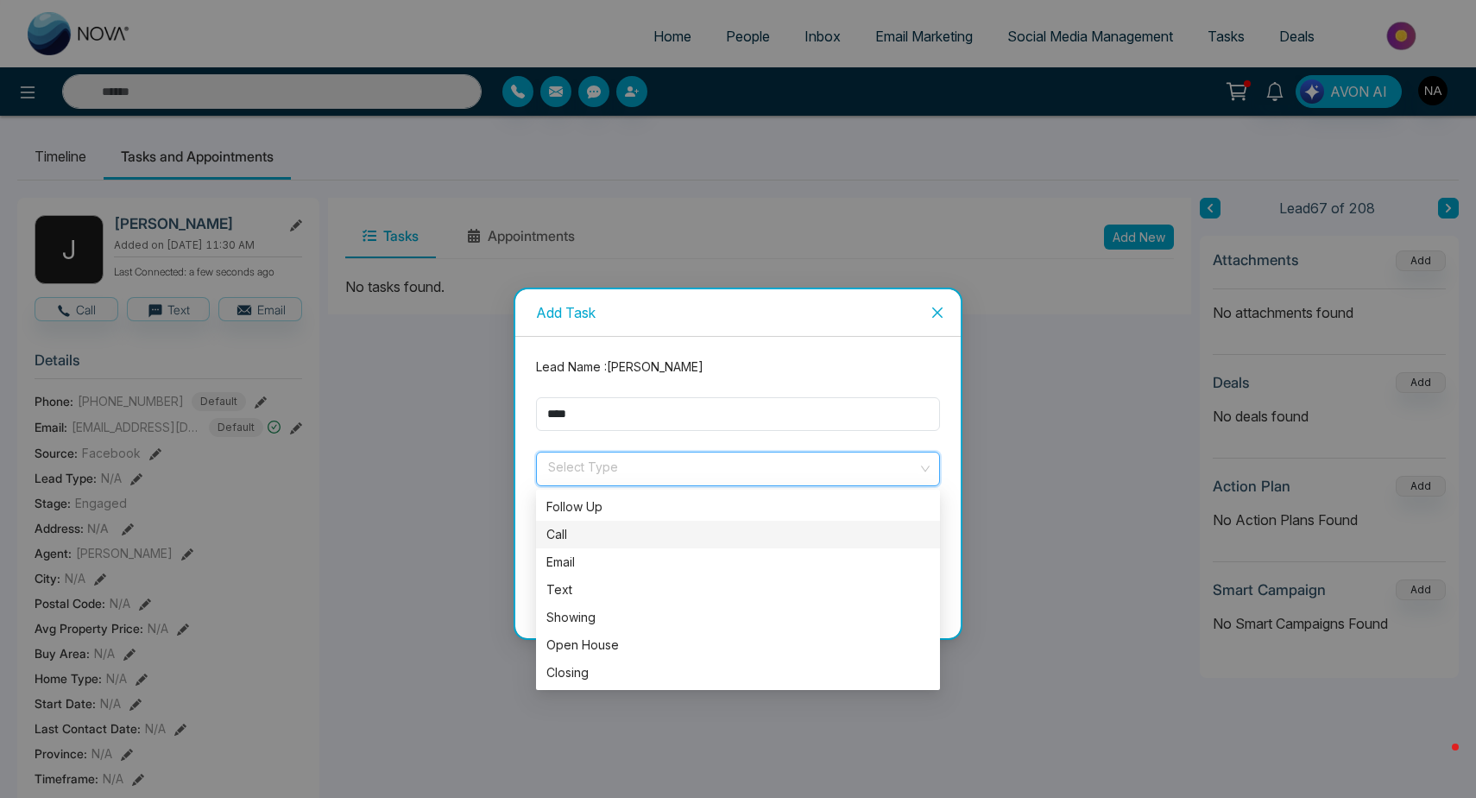
click at [604, 531] on div "Call" at bounding box center [737, 534] width 383 height 19
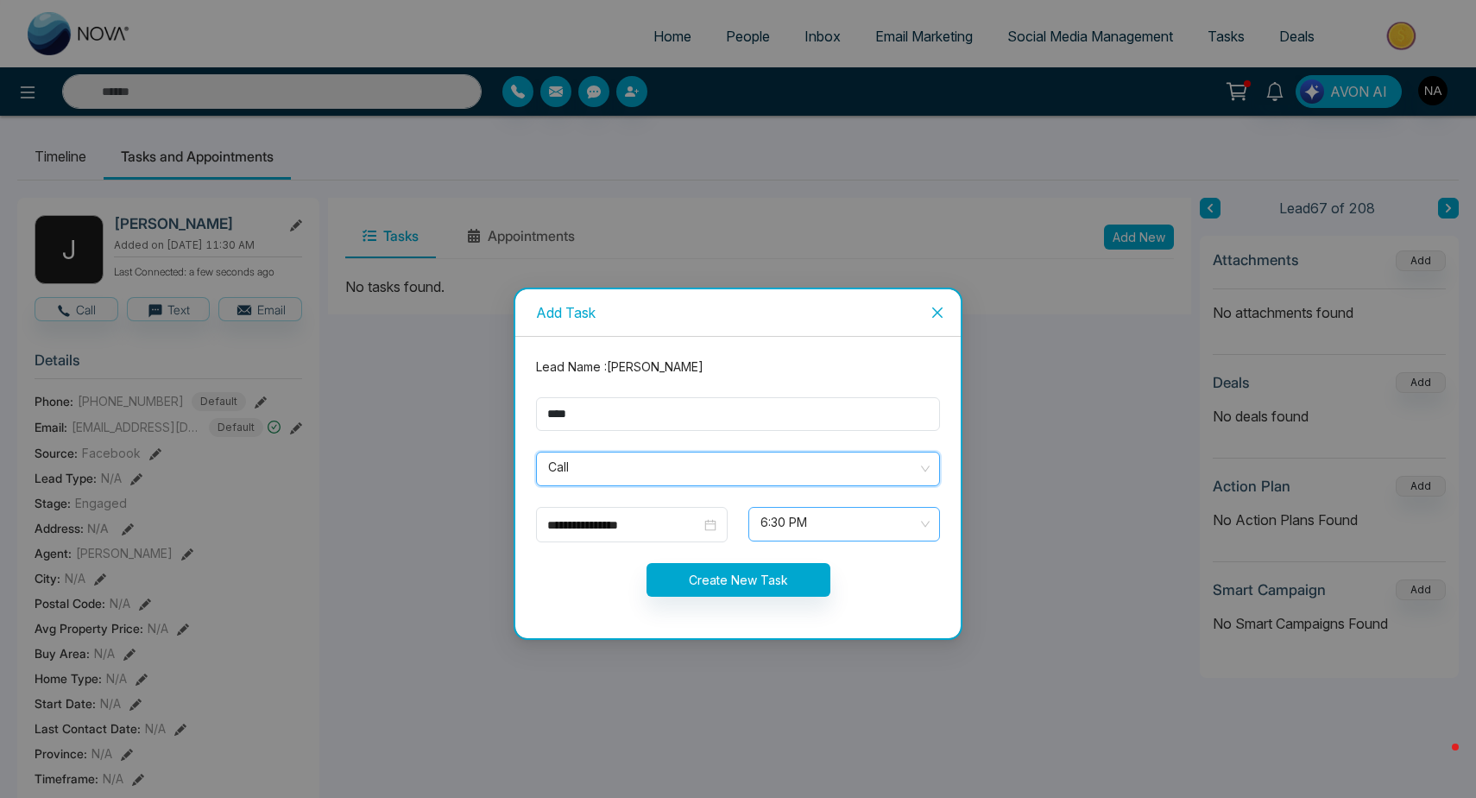
click at [839, 524] on span "6:30 PM" at bounding box center [844, 523] width 167 height 29
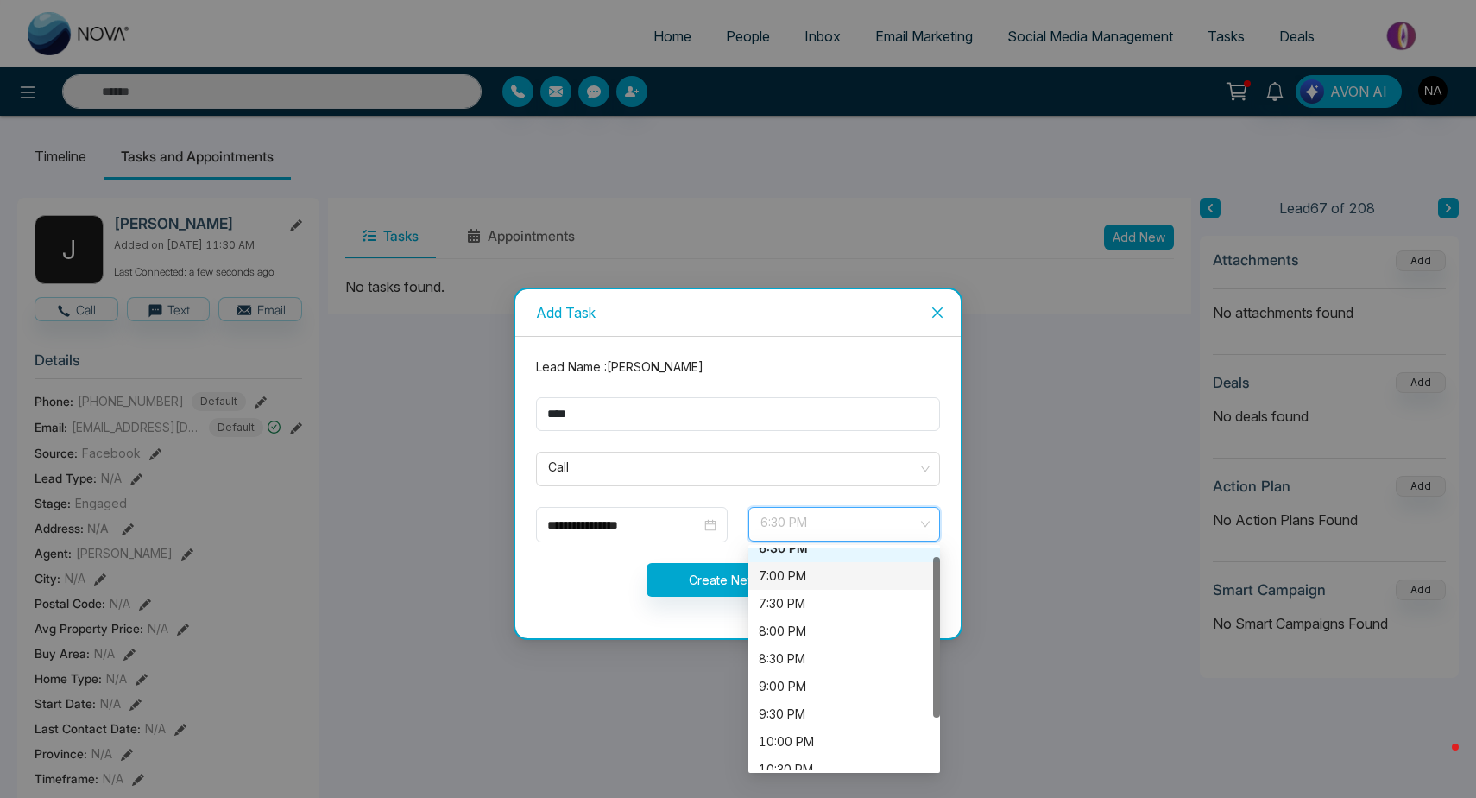
scroll to position [15, 0]
click at [679, 532] on input "**********" at bounding box center [624, 524] width 154 height 19
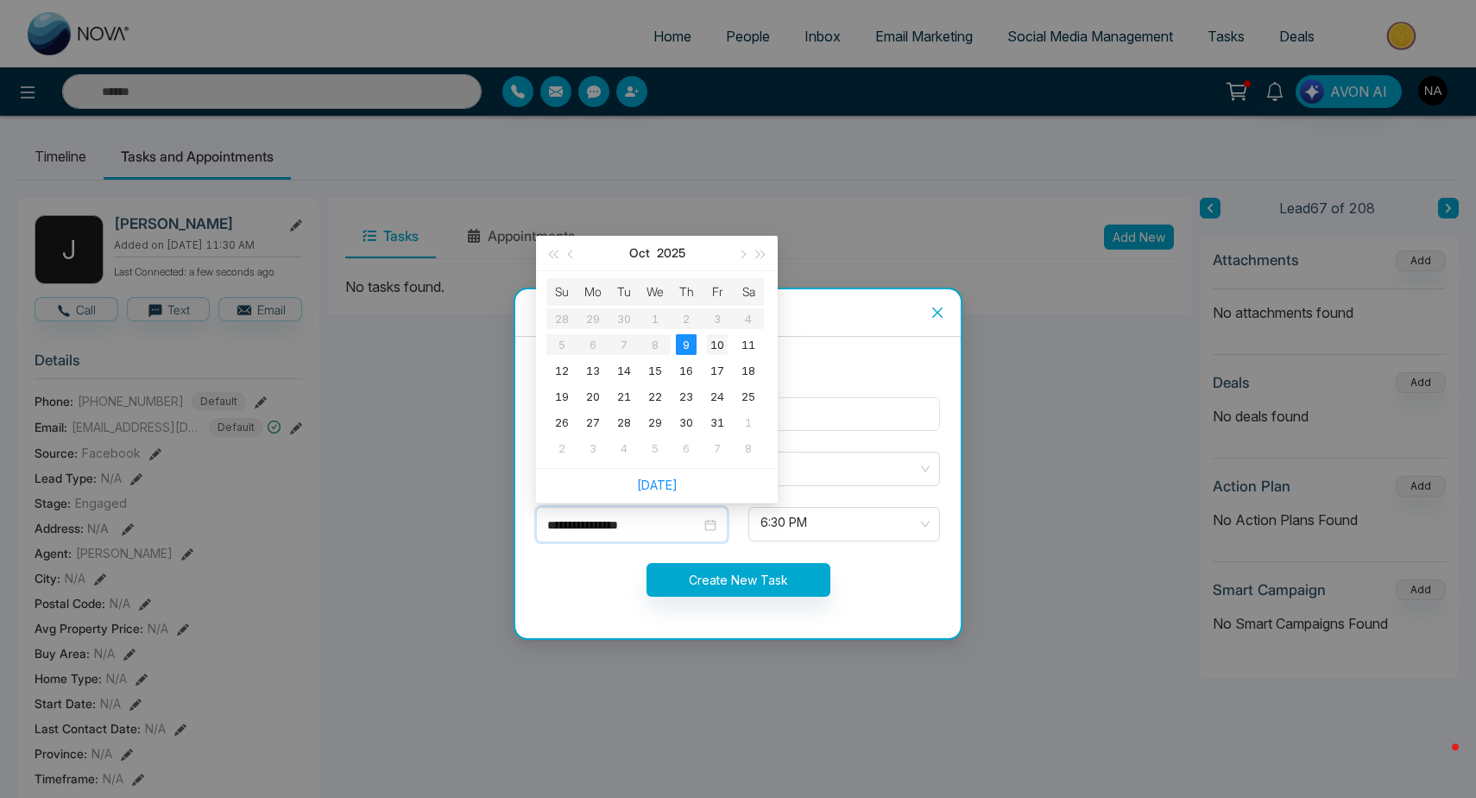
type input "**********"
click at [720, 349] on div "10" at bounding box center [717, 344] width 21 height 21
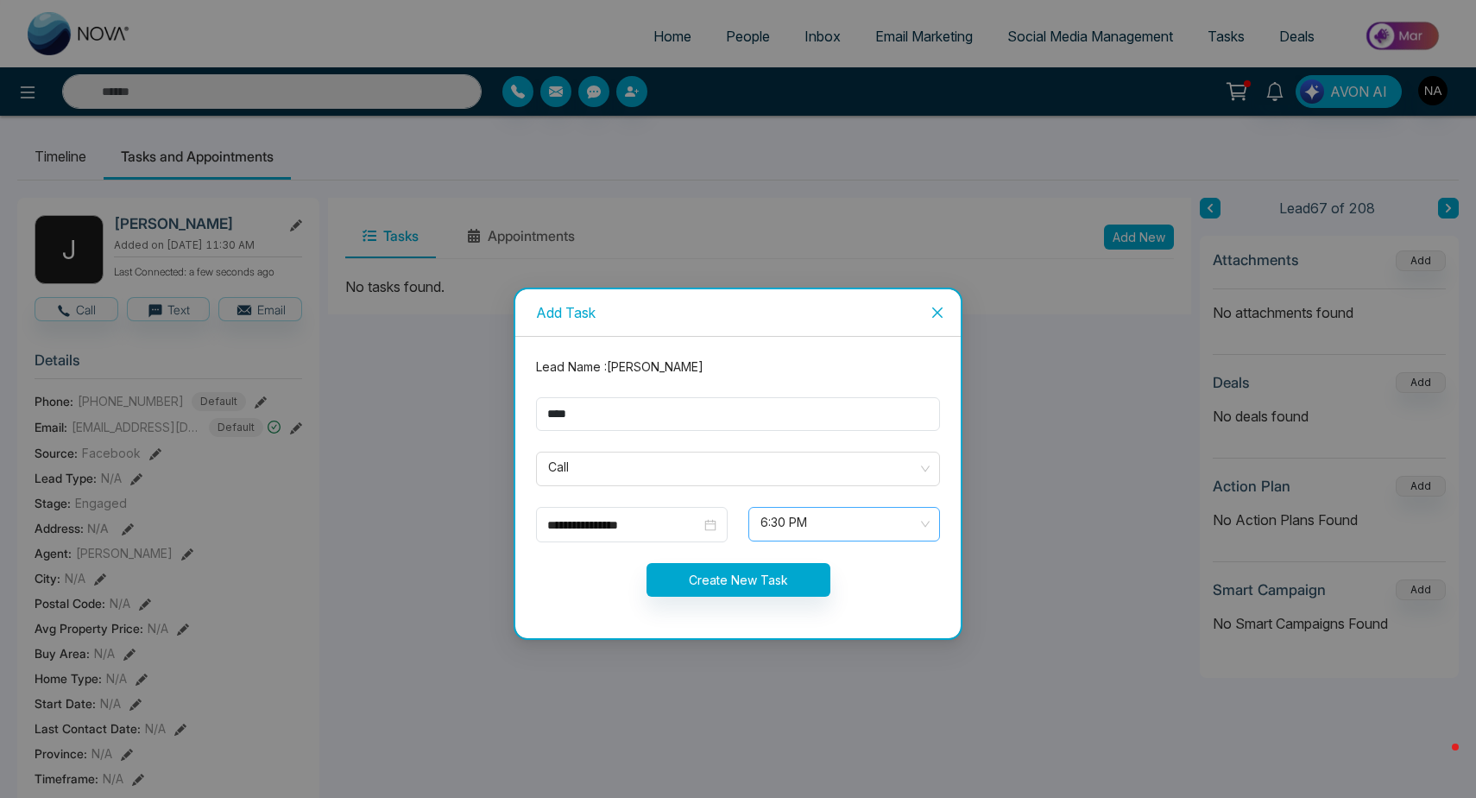
click at [803, 533] on span "6:30 PM" at bounding box center [844, 523] width 167 height 29
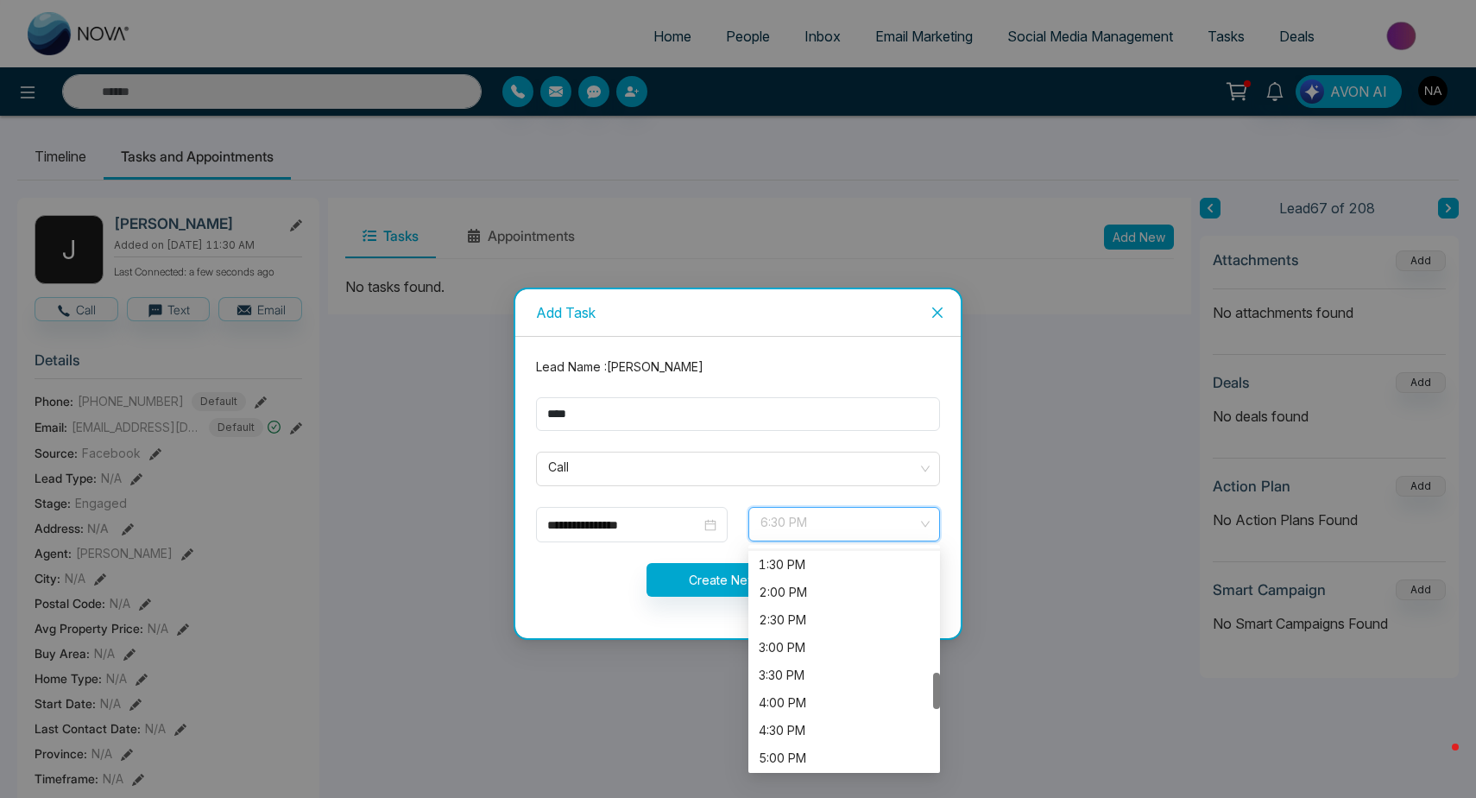
scroll to position [744, 0]
click at [800, 694] on div "4:00 PM" at bounding box center [844, 701] width 171 height 19
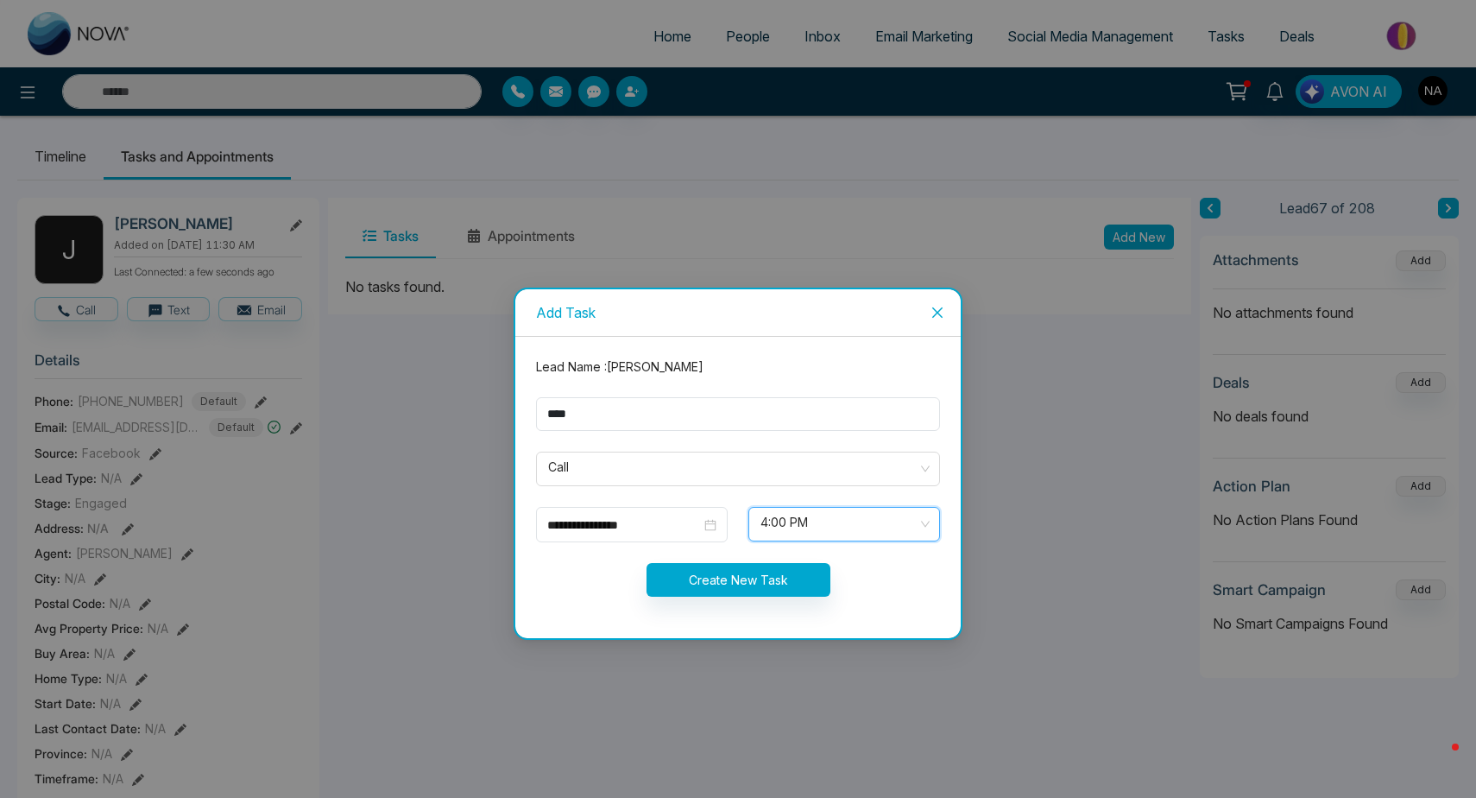
click at [686, 582] on button "Create New Task" at bounding box center [739, 580] width 184 height 34
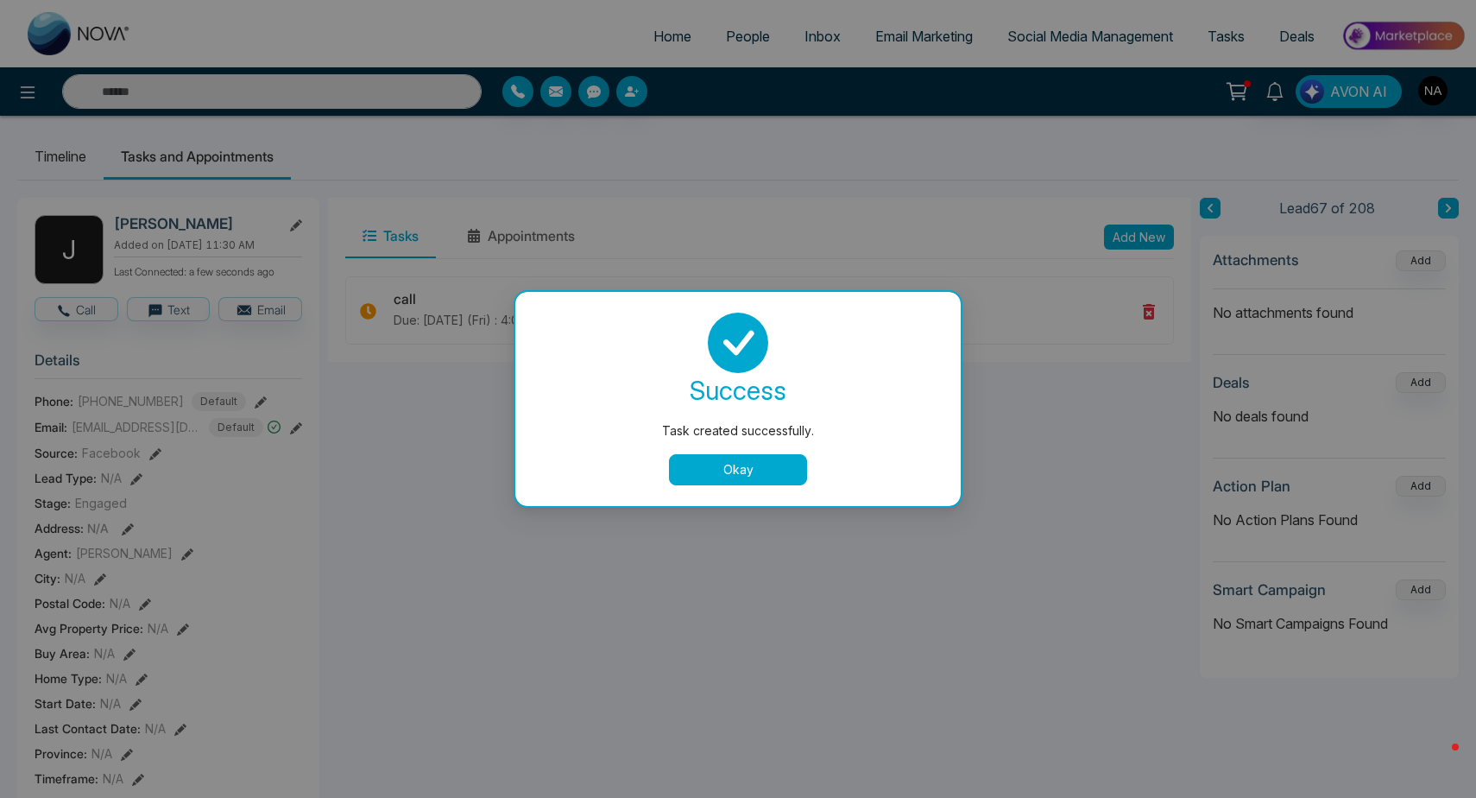
click at [760, 456] on button "Okay" at bounding box center [738, 469] width 138 height 31
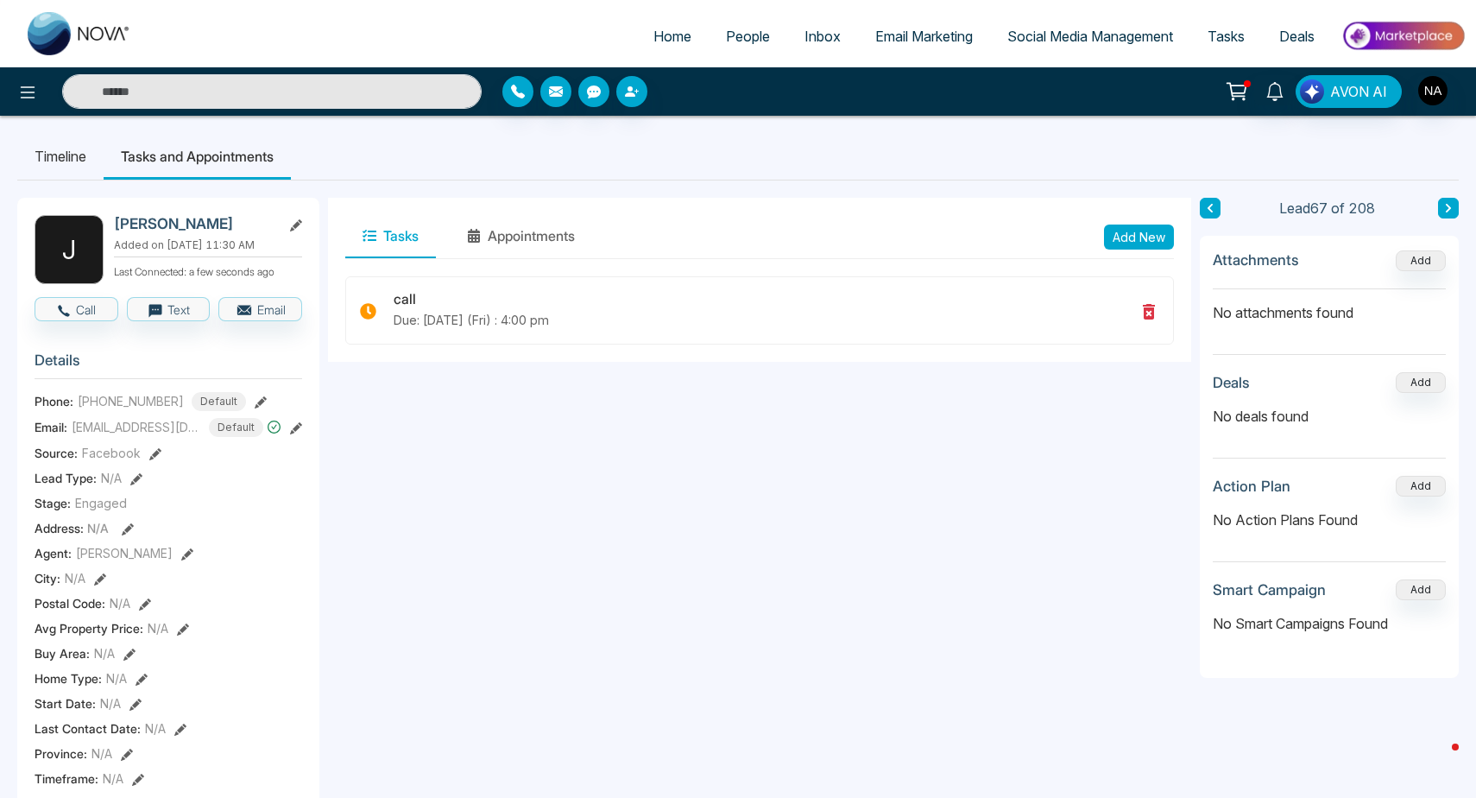
click at [1439, 204] on button at bounding box center [1448, 208] width 21 height 21
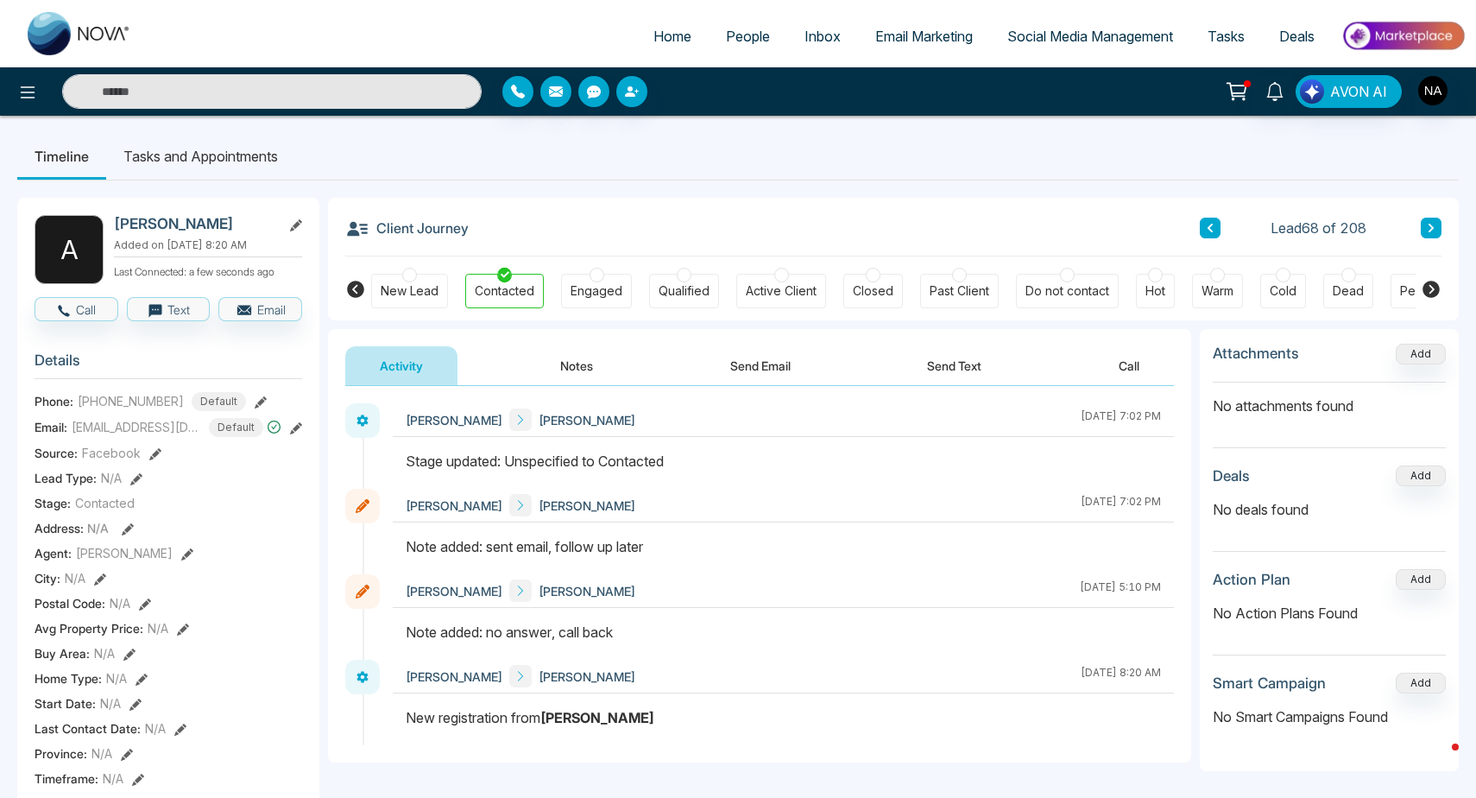
click at [1426, 229] on button at bounding box center [1431, 228] width 21 height 21
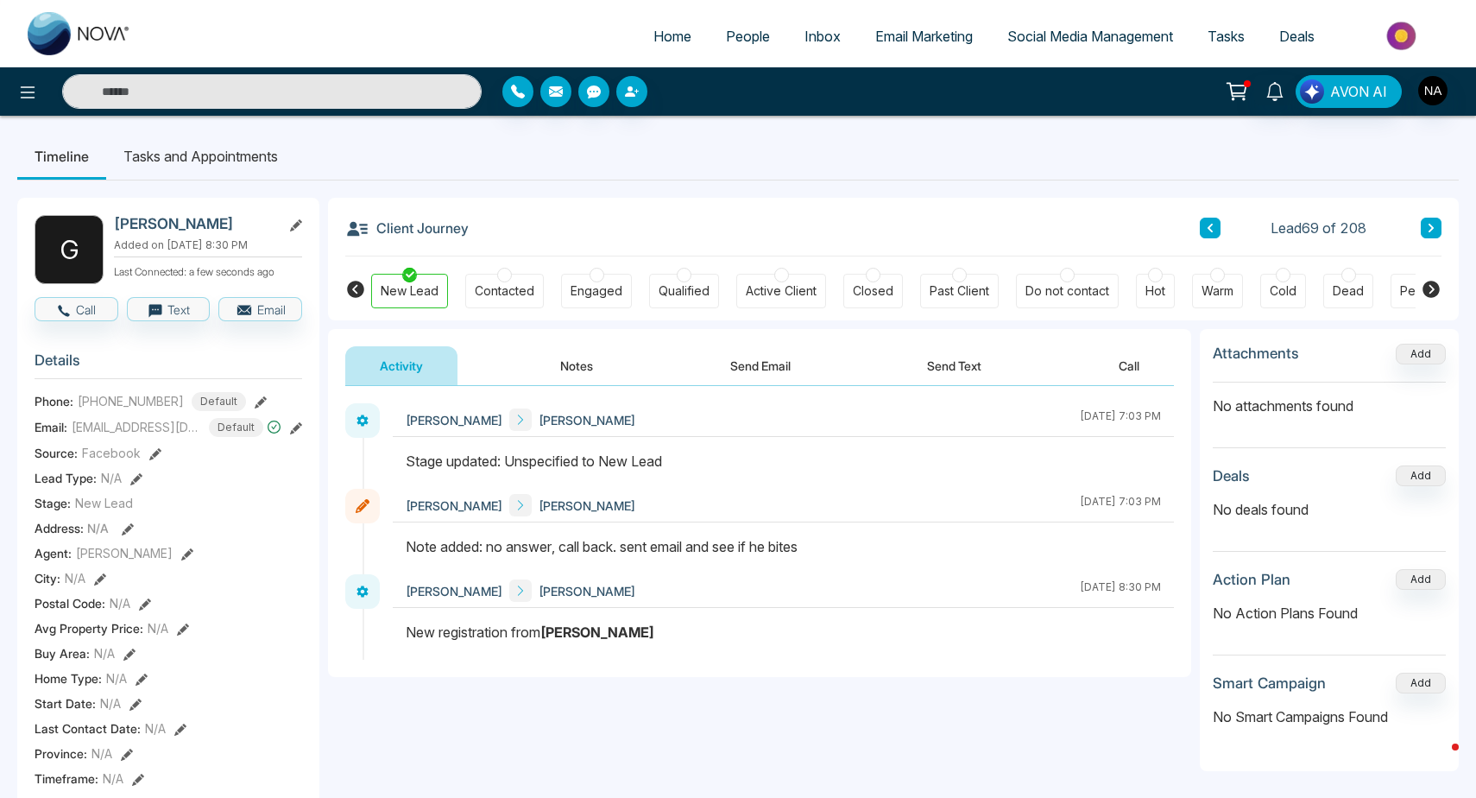
click at [1426, 229] on button at bounding box center [1431, 228] width 21 height 21
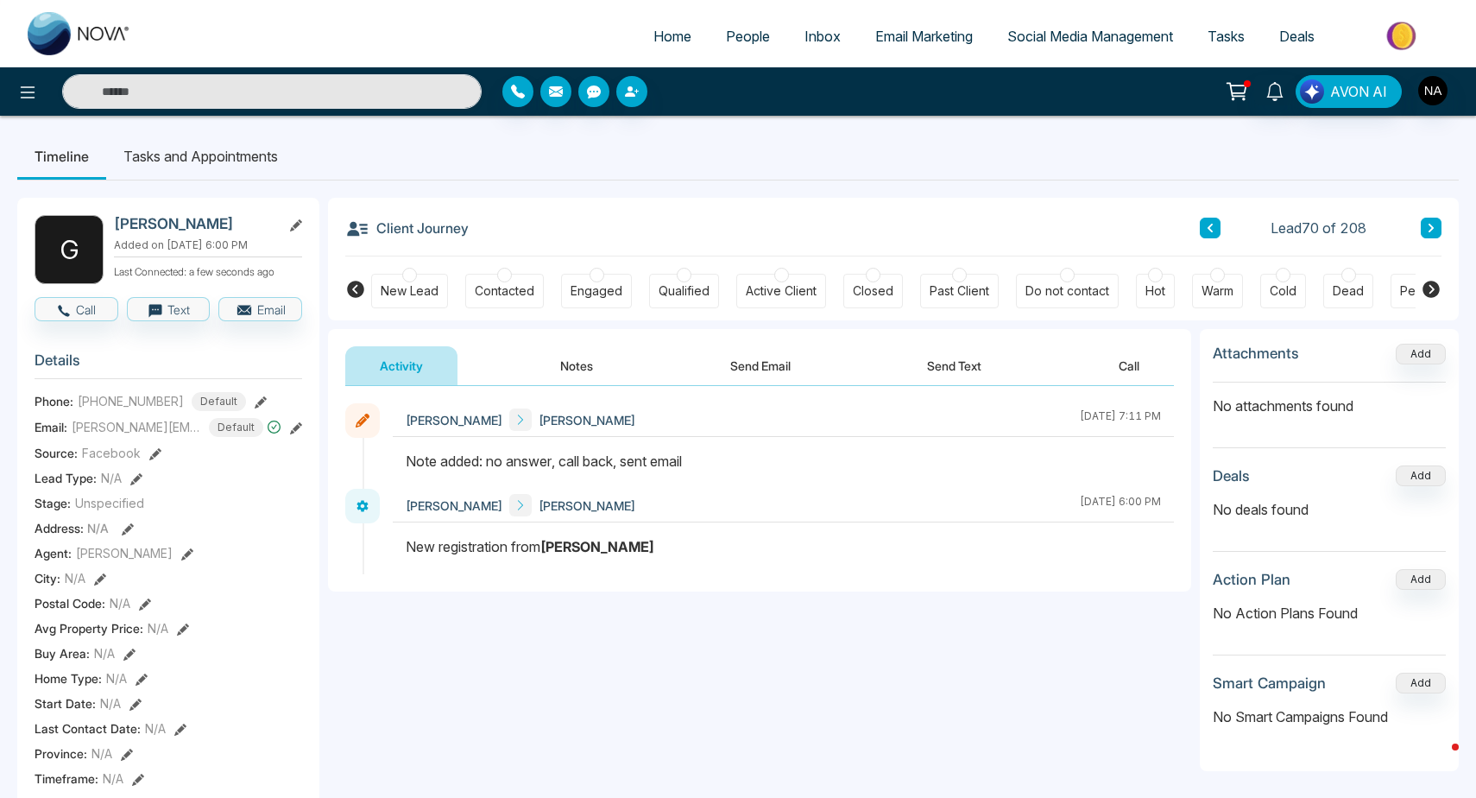
click at [1426, 229] on button at bounding box center [1431, 228] width 21 height 21
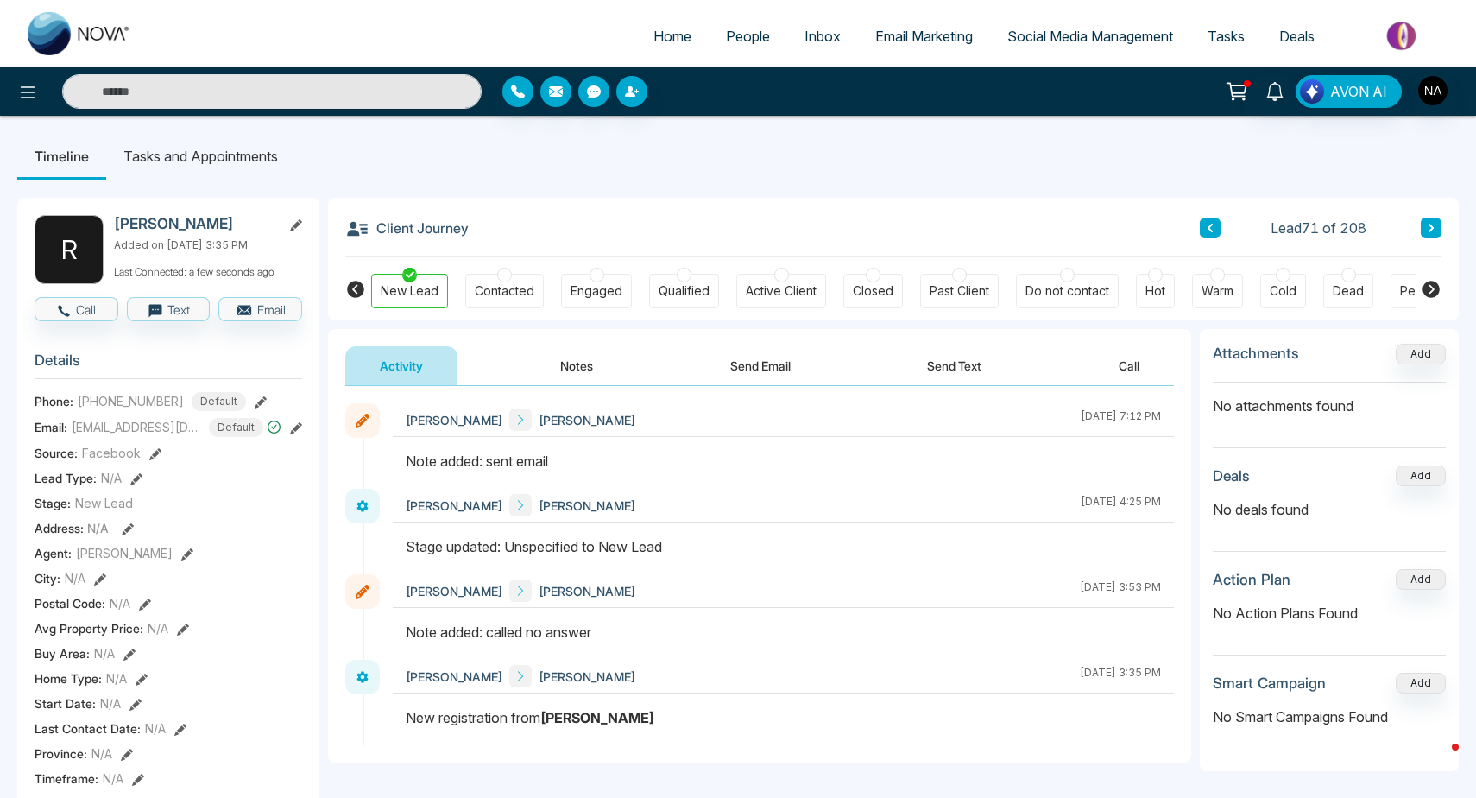
click at [1426, 229] on button at bounding box center [1431, 228] width 21 height 21
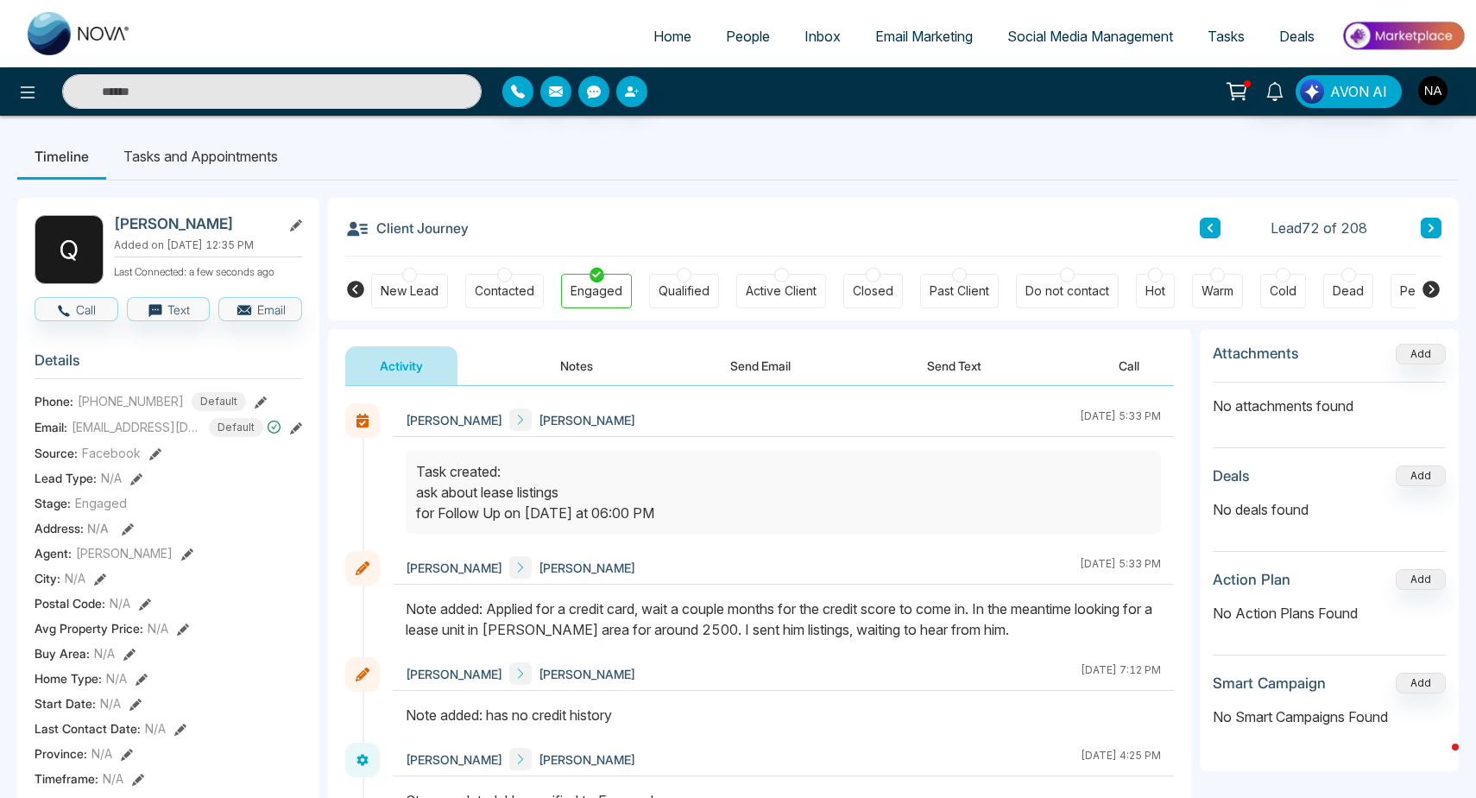
click at [1426, 229] on button at bounding box center [1431, 228] width 21 height 21
